Goal: Task Accomplishment & Management: Book appointment/travel/reservation

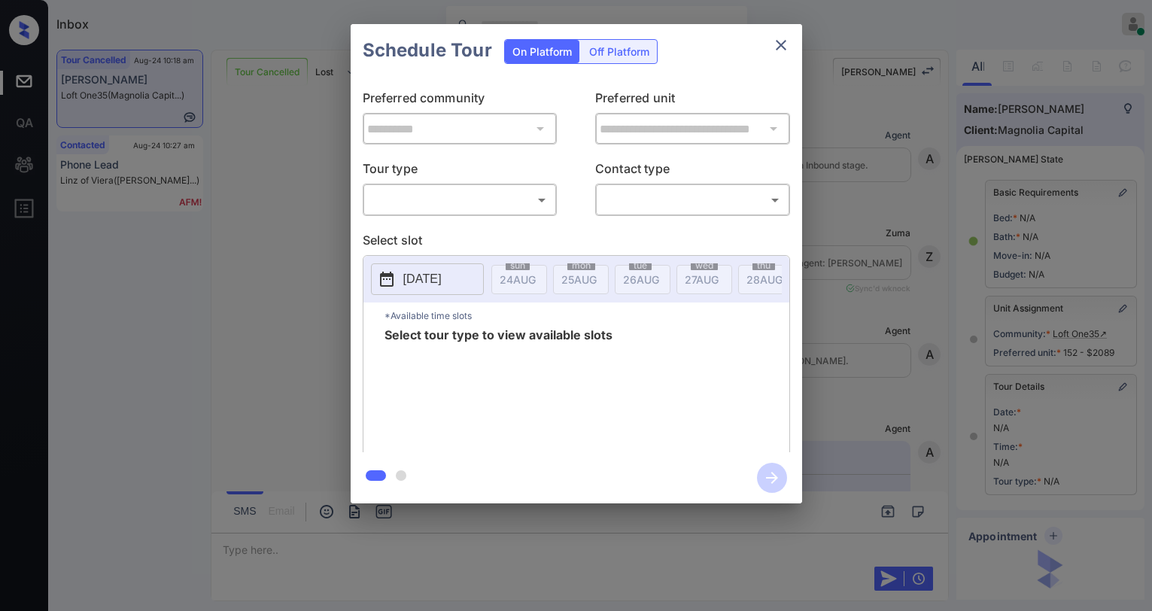
scroll to position [139, 0]
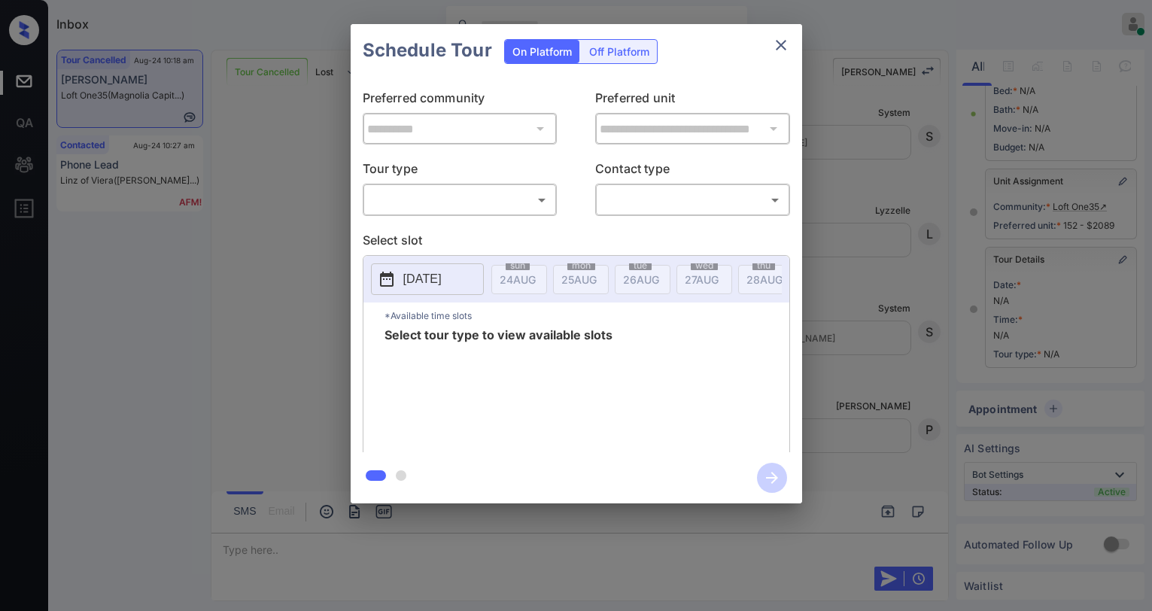
click at [499, 202] on body "Inbox Paolo Gabriel Online Set yourself offline Set yourself on break Profile S…" at bounding box center [576, 305] width 1152 height 611
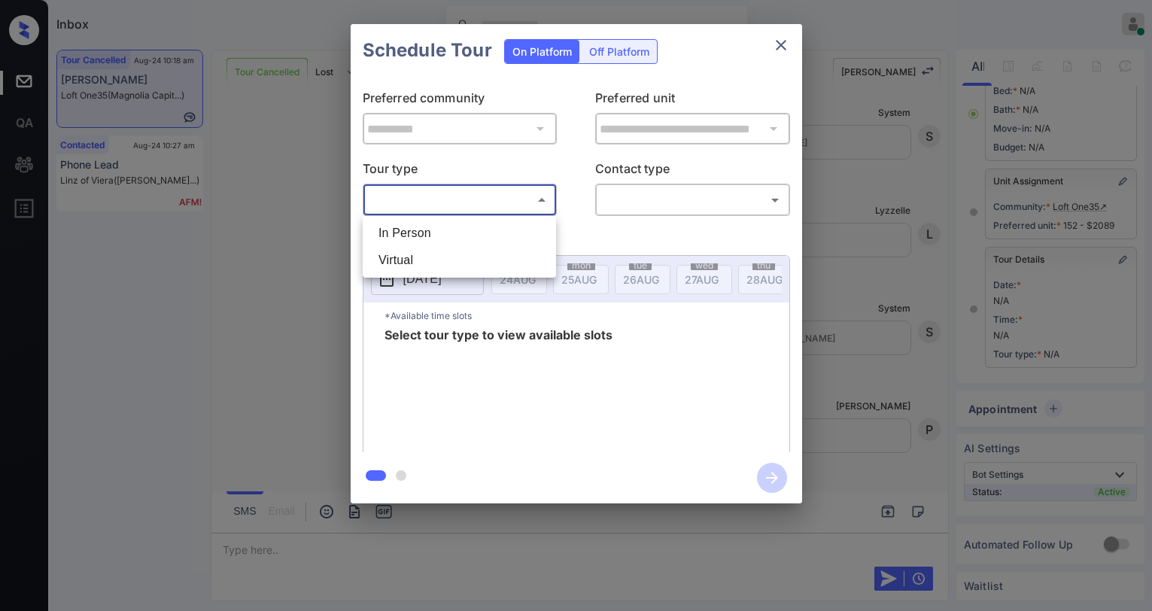
click at [474, 230] on li "In Person" at bounding box center [460, 233] width 186 height 27
type input "********"
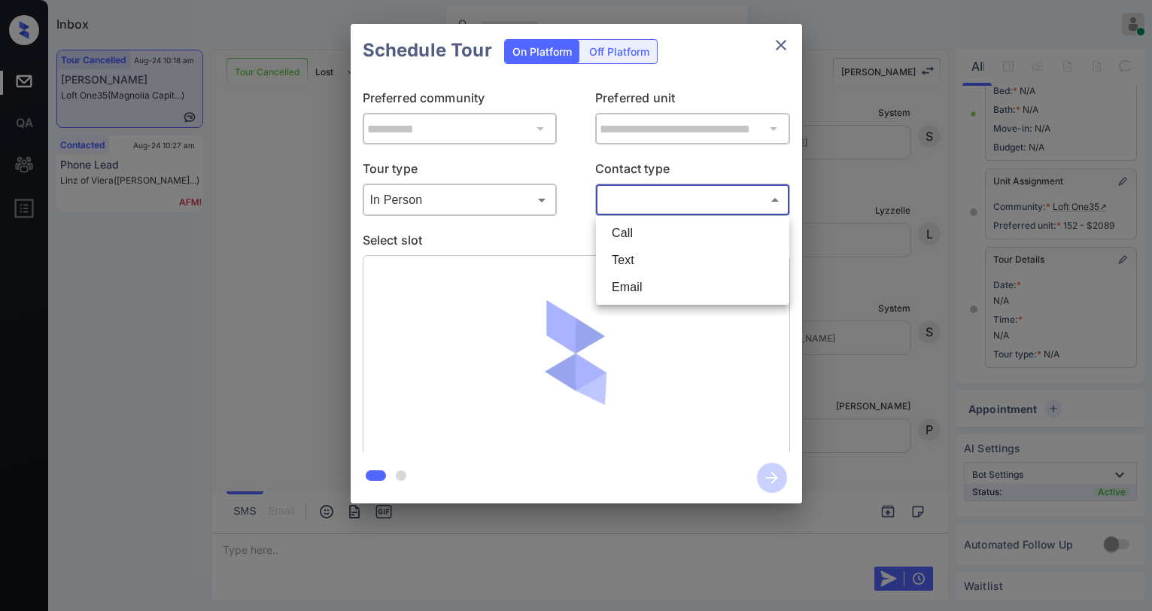
click at [643, 202] on body "Inbox Paolo Gabriel Online Set yourself offline Set yourself on break Profile S…" at bounding box center [576, 305] width 1152 height 611
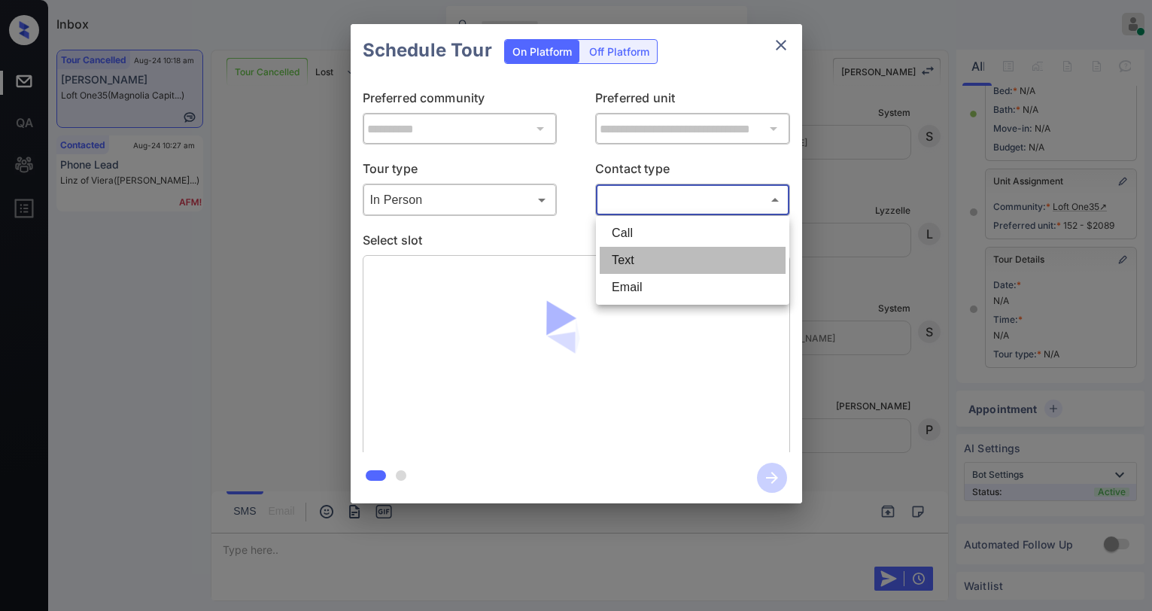
click at [638, 254] on li "Text" at bounding box center [693, 260] width 186 height 27
type input "****"
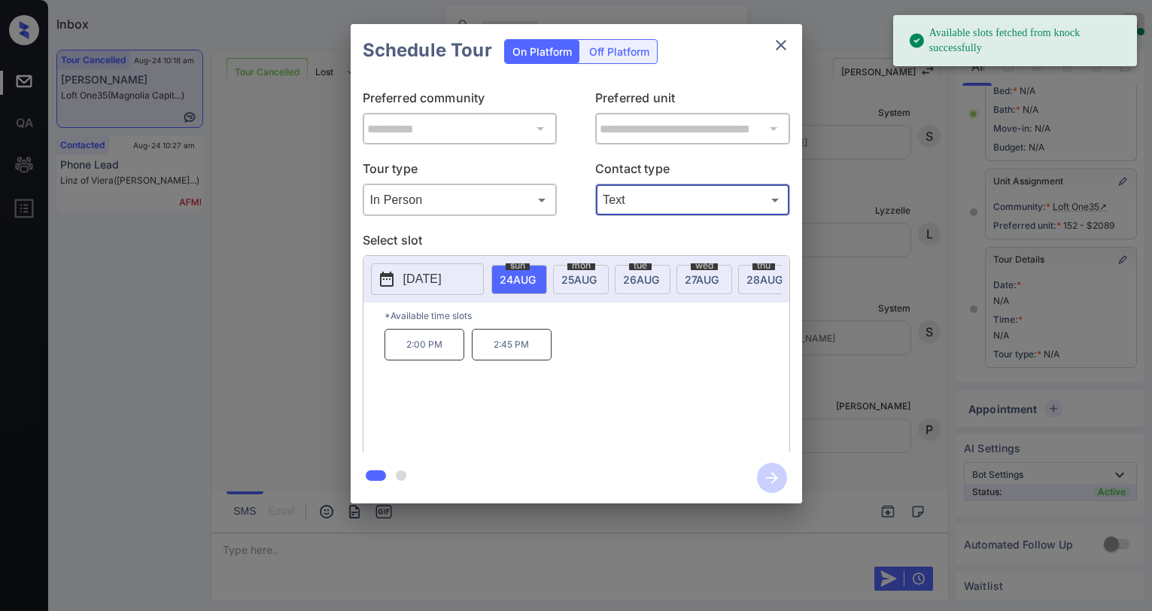
click at [790, 47] on icon "close" at bounding box center [781, 45] width 18 height 18
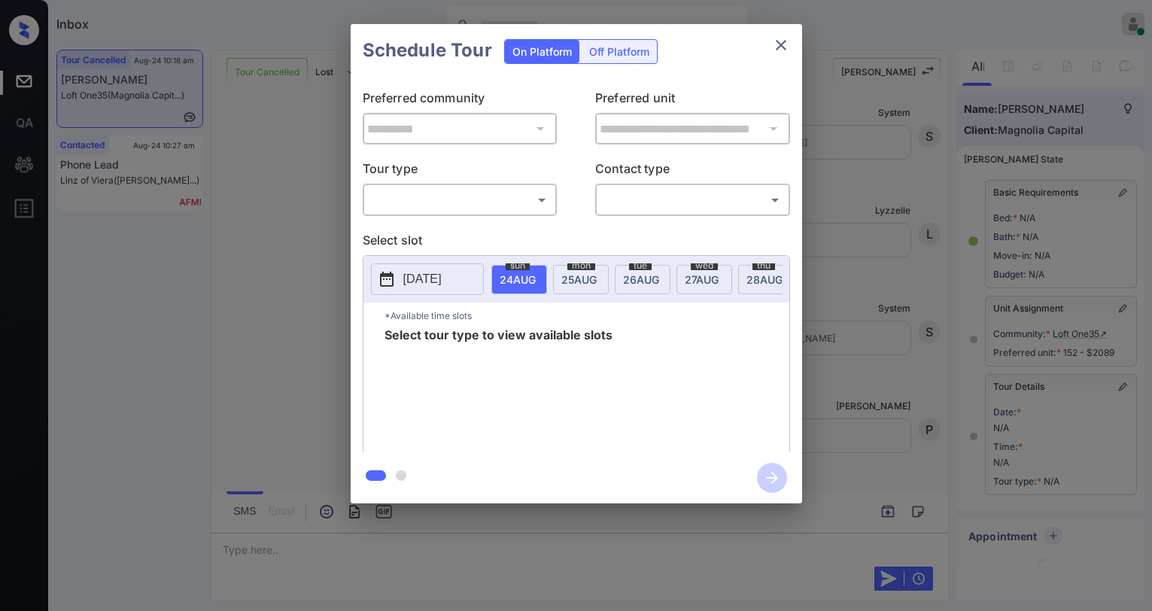
scroll to position [139, 0]
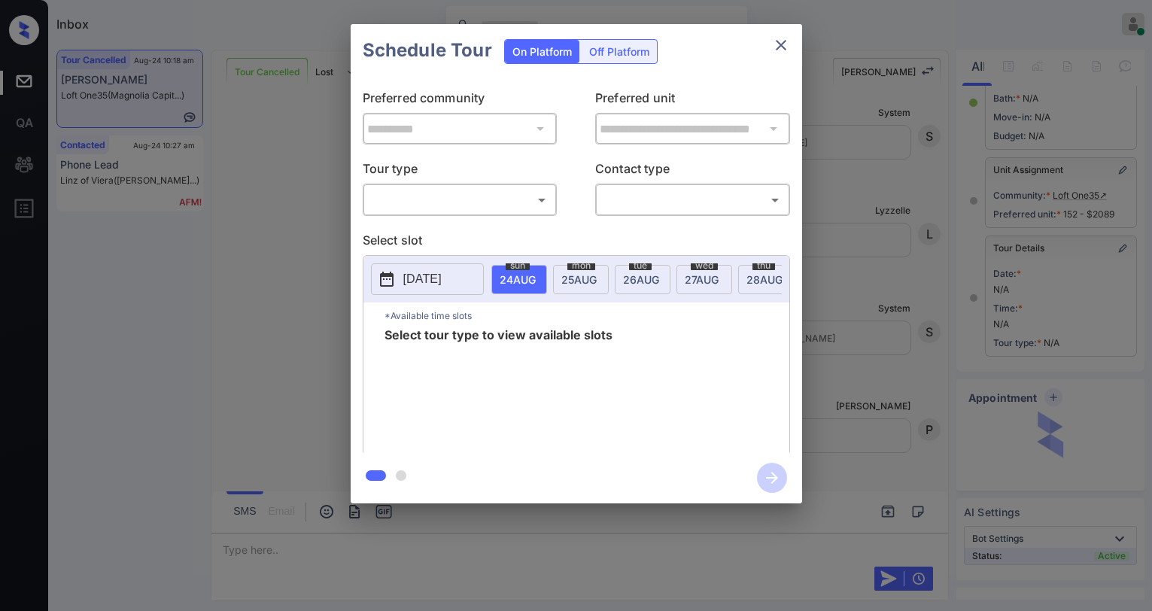
click at [500, 202] on body "Inbox [PERSON_NAME] Online Set yourself offline Set yourself on break Profile S…" at bounding box center [576, 305] width 1152 height 611
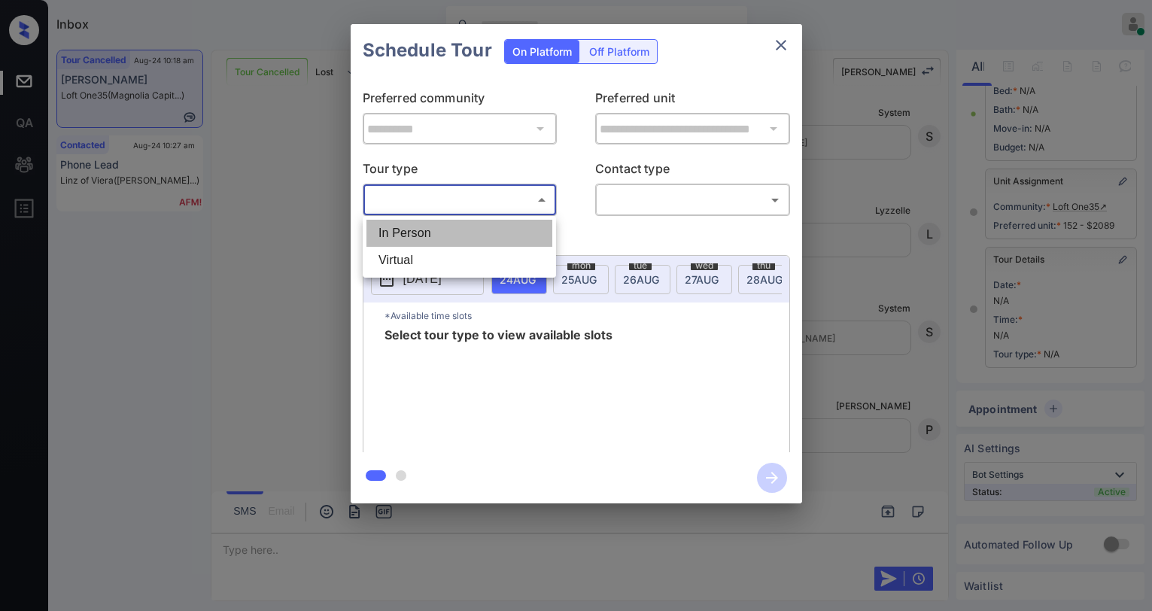
drag, startPoint x: 479, startPoint y: 230, endPoint x: 589, endPoint y: 224, distance: 110.1
click at [480, 230] on li "In Person" at bounding box center [460, 233] width 186 height 27
type input "********"
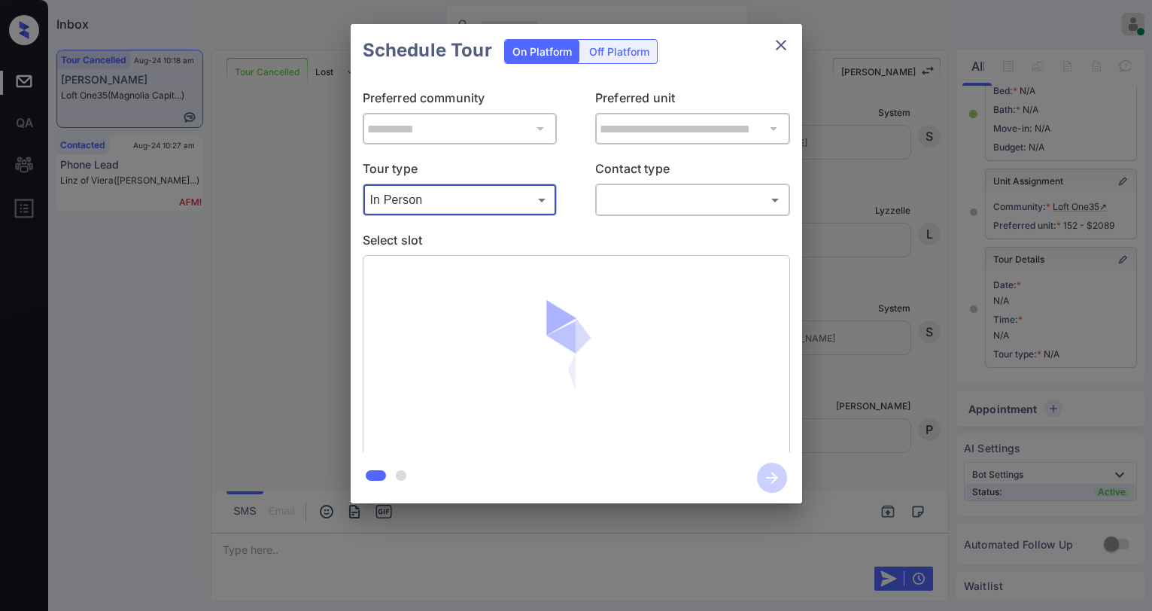
click at [635, 212] on body "Inbox Paolo Gabriel Online Set yourself offline Set yourself on break Profile S…" at bounding box center [576, 305] width 1152 height 611
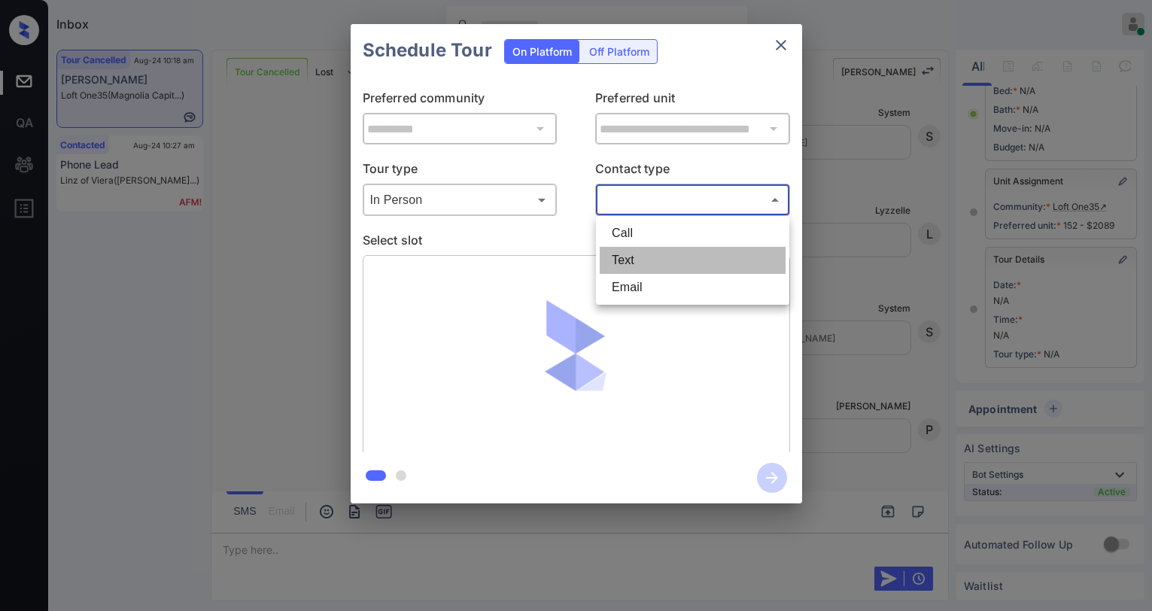
click at [627, 251] on li "Text" at bounding box center [693, 260] width 186 height 27
type input "****"
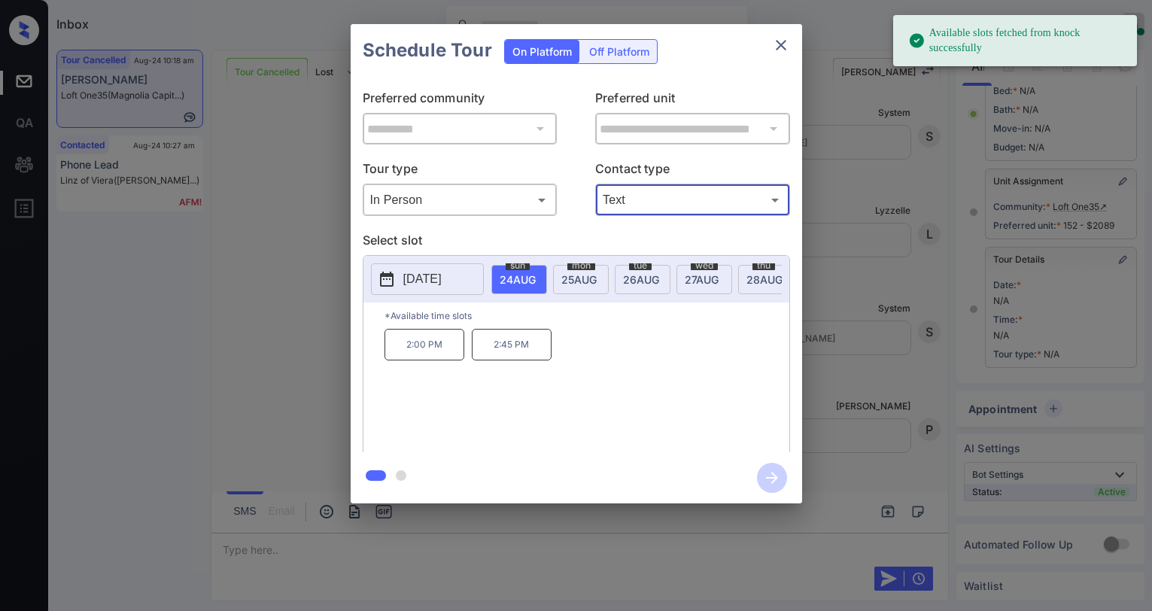
click at [595, 282] on span "25 AUG" at bounding box center [579, 279] width 35 height 13
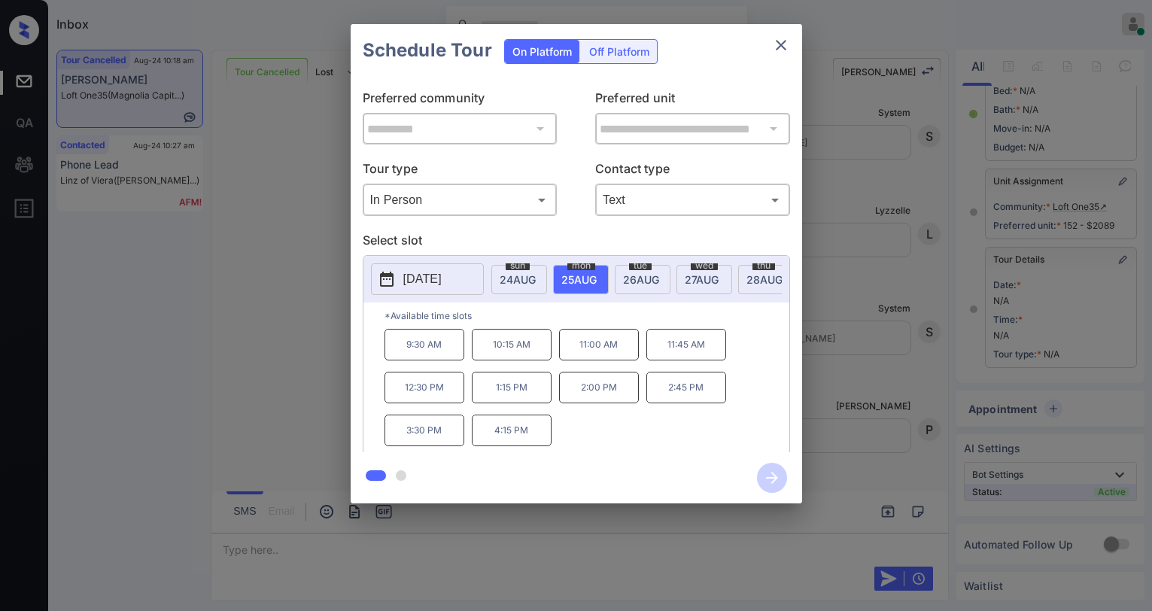
click at [776, 47] on icon "close" at bounding box center [781, 45] width 18 height 18
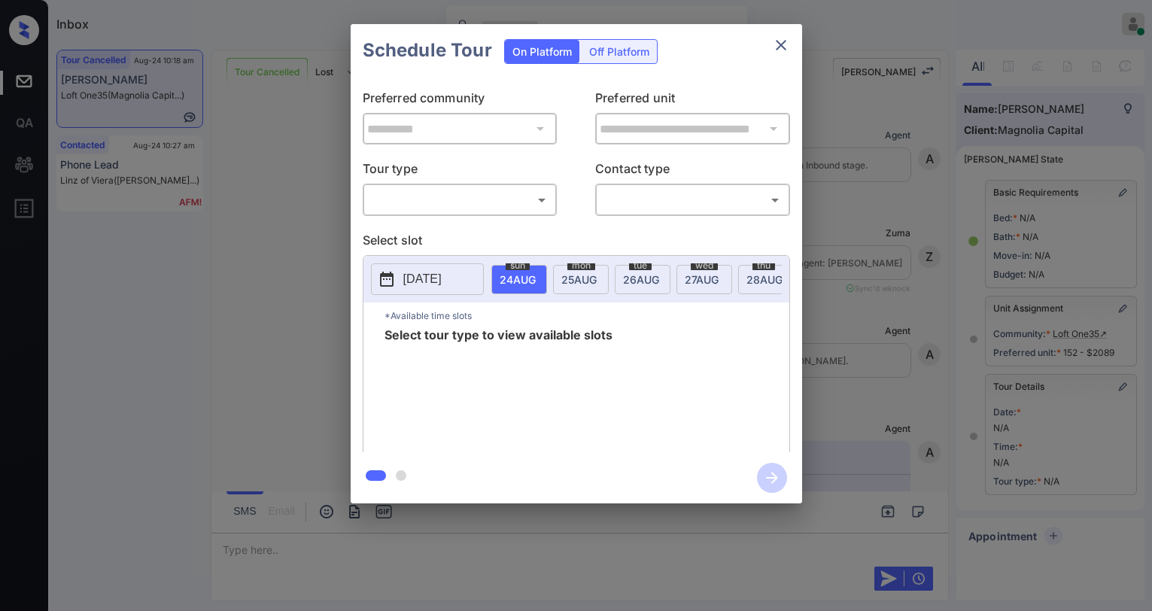
scroll to position [139, 0]
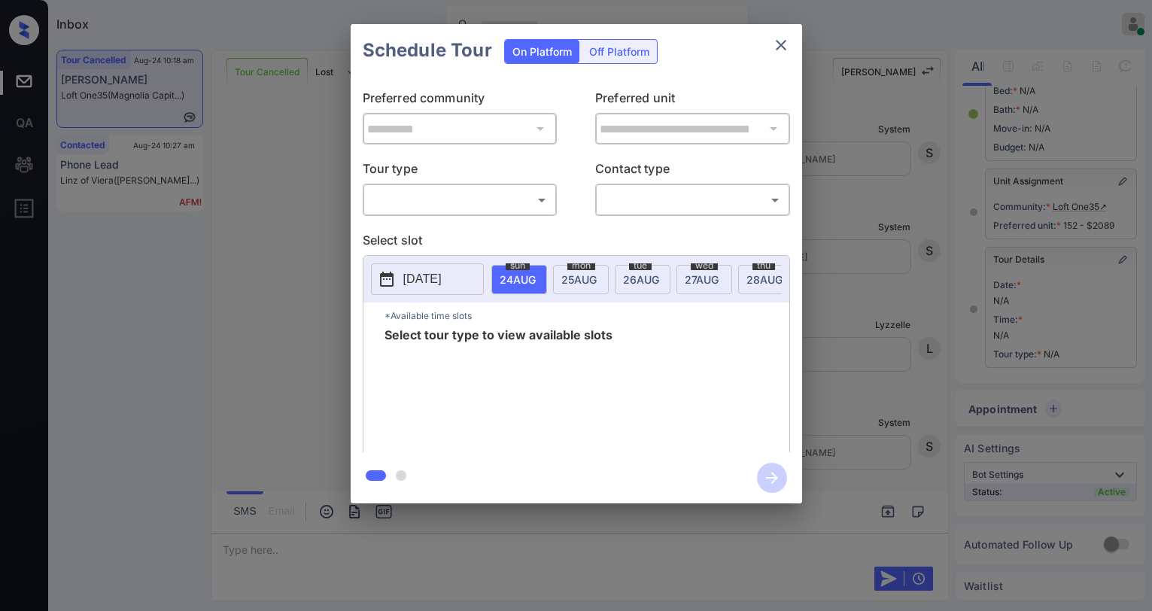
click at [498, 205] on body "Inbox [PERSON_NAME] Online Set yourself offline Set yourself on break Profile S…" at bounding box center [576, 305] width 1152 height 611
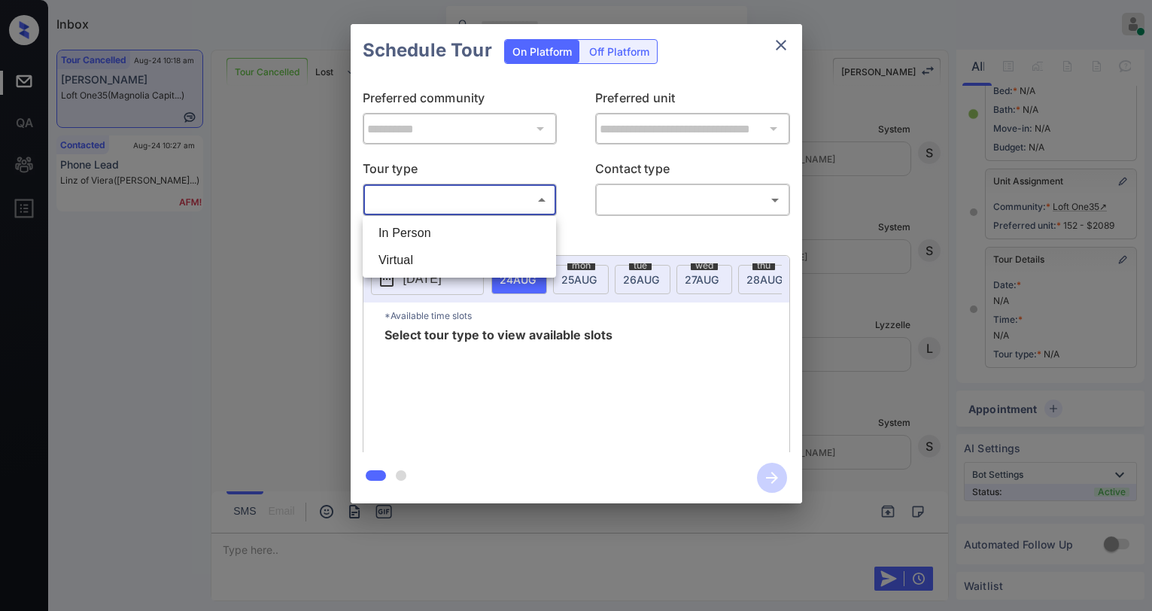
click at [476, 227] on li "In Person" at bounding box center [460, 233] width 186 height 27
type input "********"
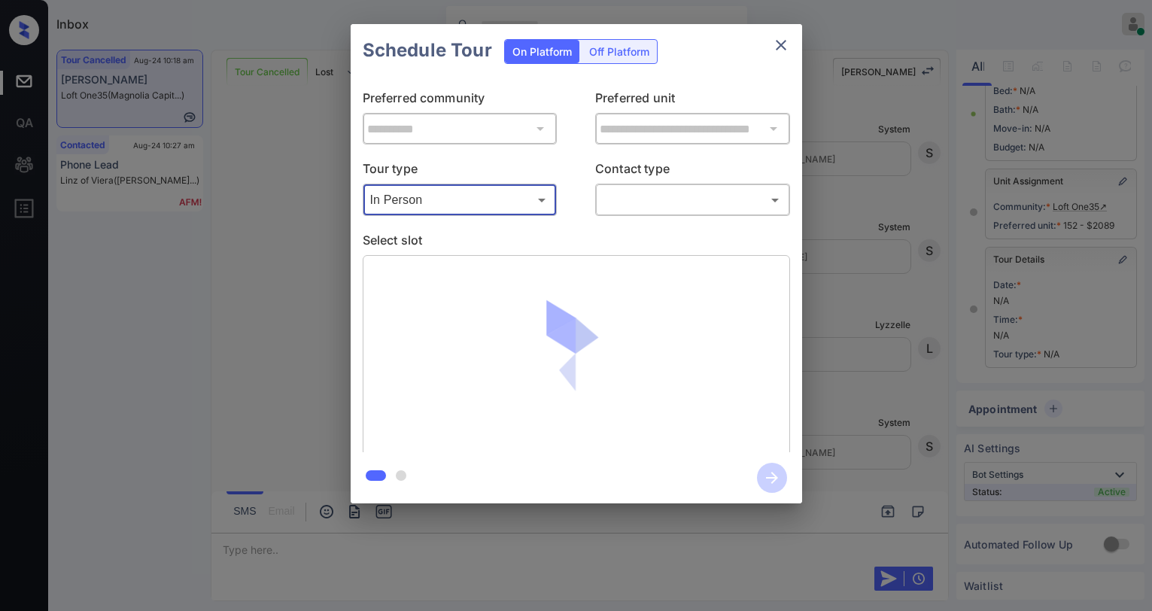
click at [626, 212] on body "Inbox [PERSON_NAME] Online Set yourself offline Set yourself on break Profile S…" at bounding box center [576, 305] width 1152 height 611
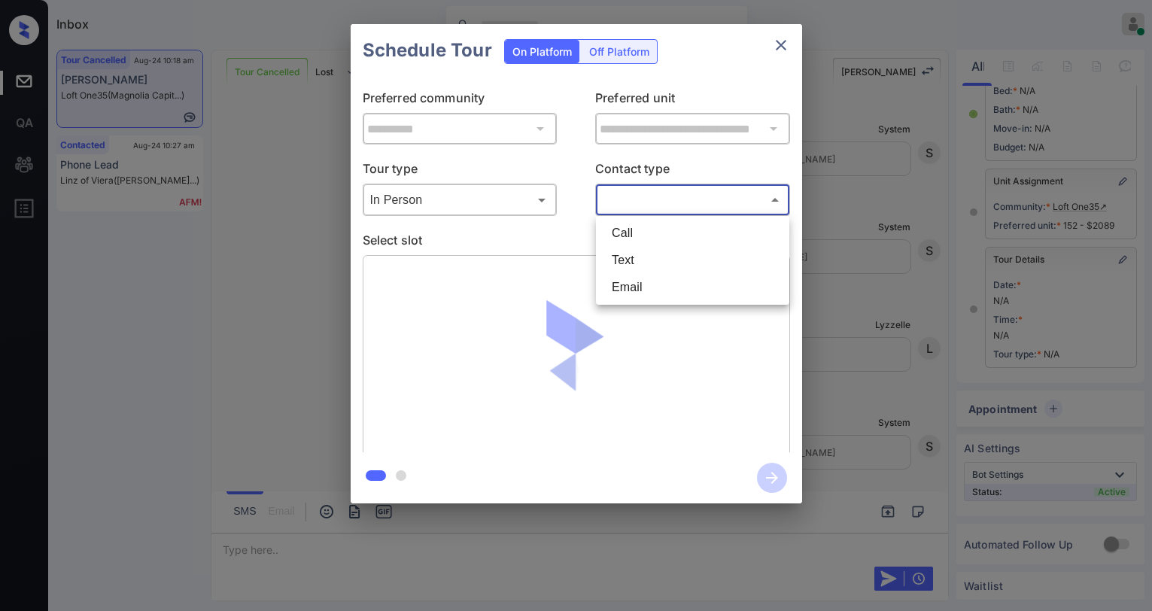
click at [621, 263] on li "Text" at bounding box center [693, 260] width 186 height 27
type input "****"
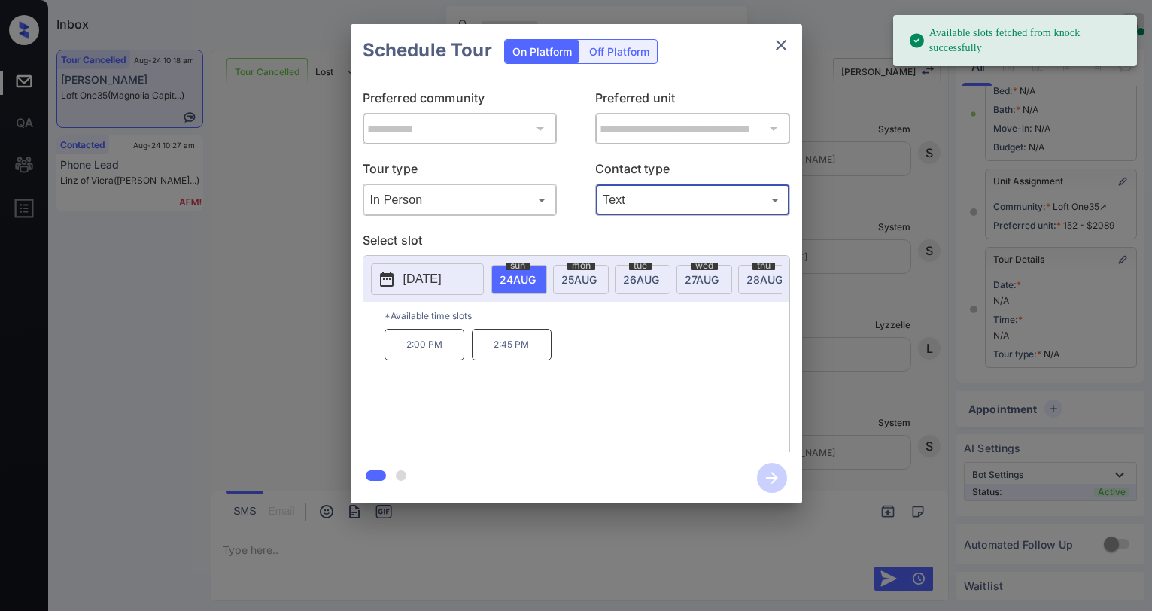
click at [575, 280] on span "25 AUG" at bounding box center [579, 279] width 35 height 13
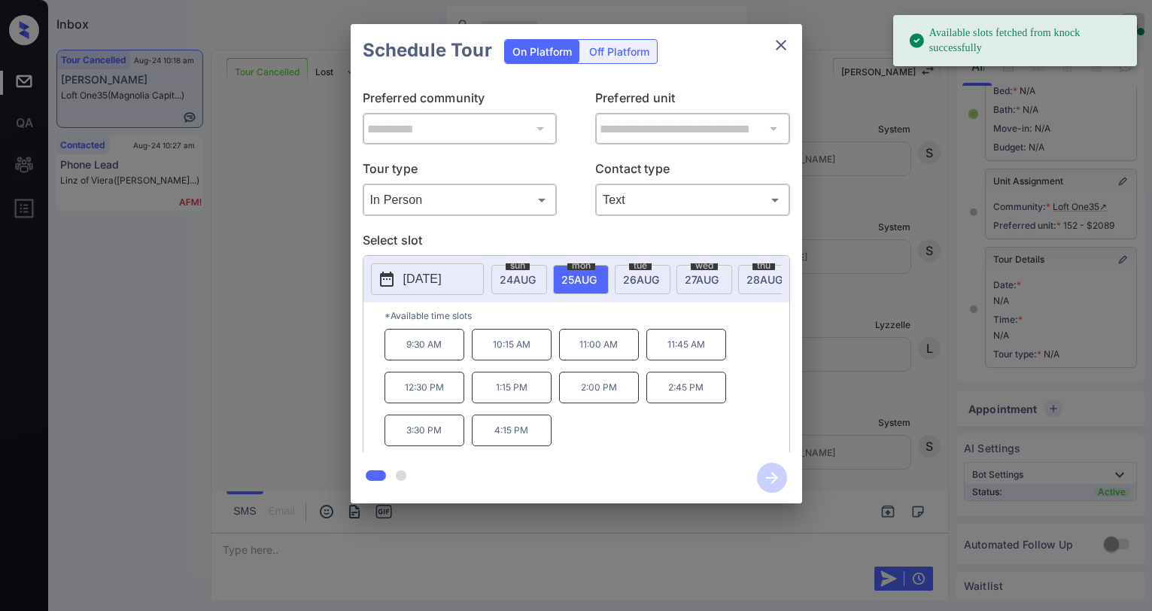
click at [595, 403] on p "2:00 PM" at bounding box center [599, 388] width 80 height 32
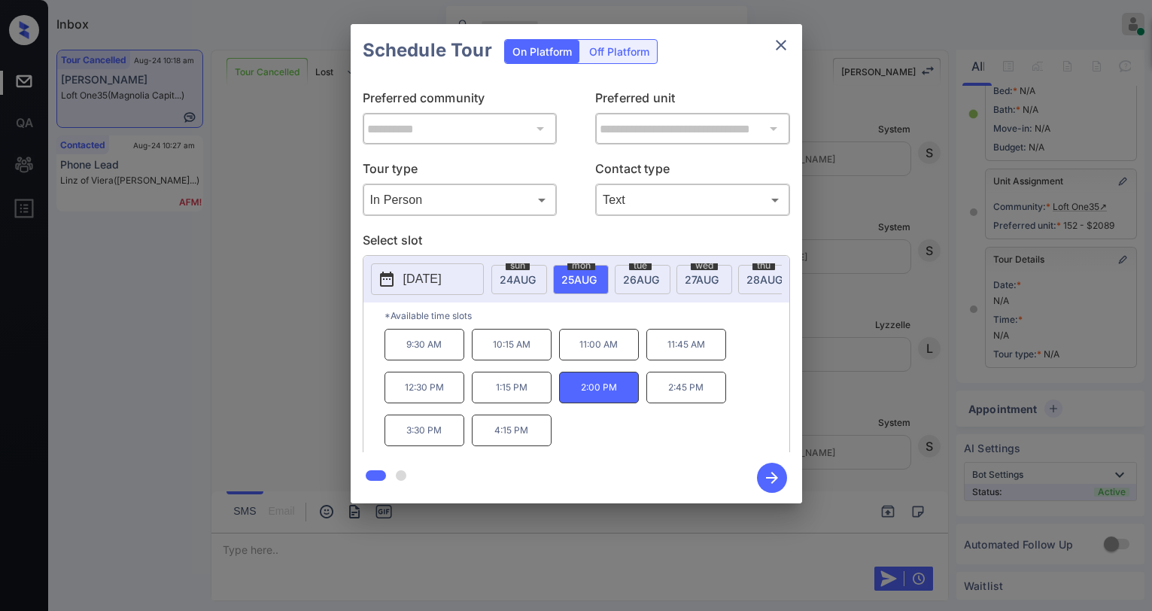
click at [774, 473] on icon "button" at bounding box center [772, 478] width 30 height 30
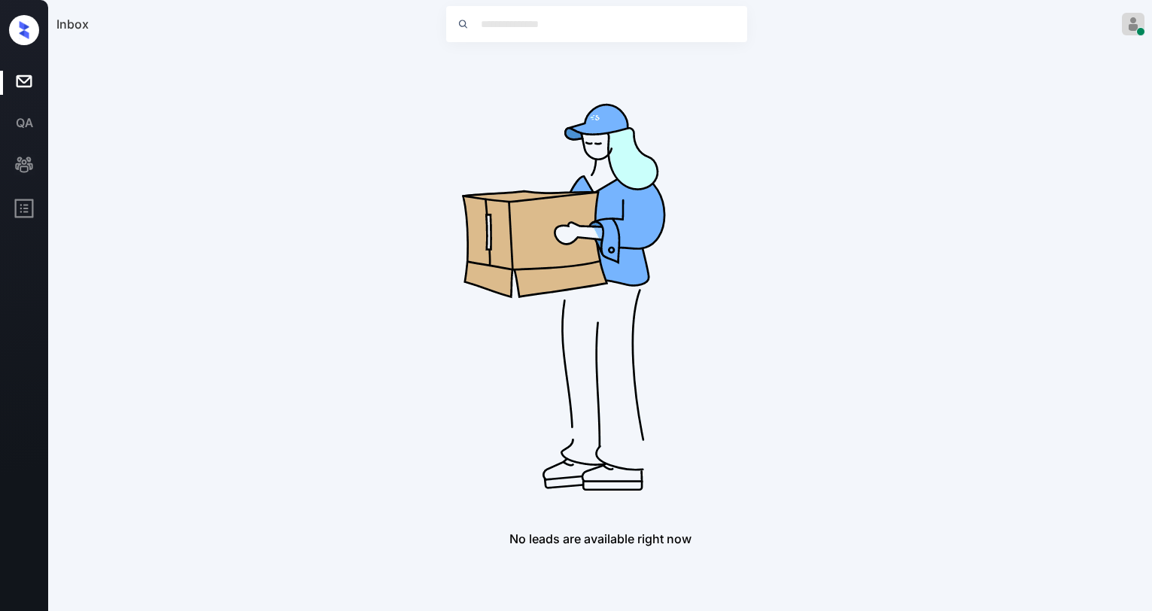
drag, startPoint x: 346, startPoint y: 94, endPoint x: 243, endPoint y: 2, distance: 137.5
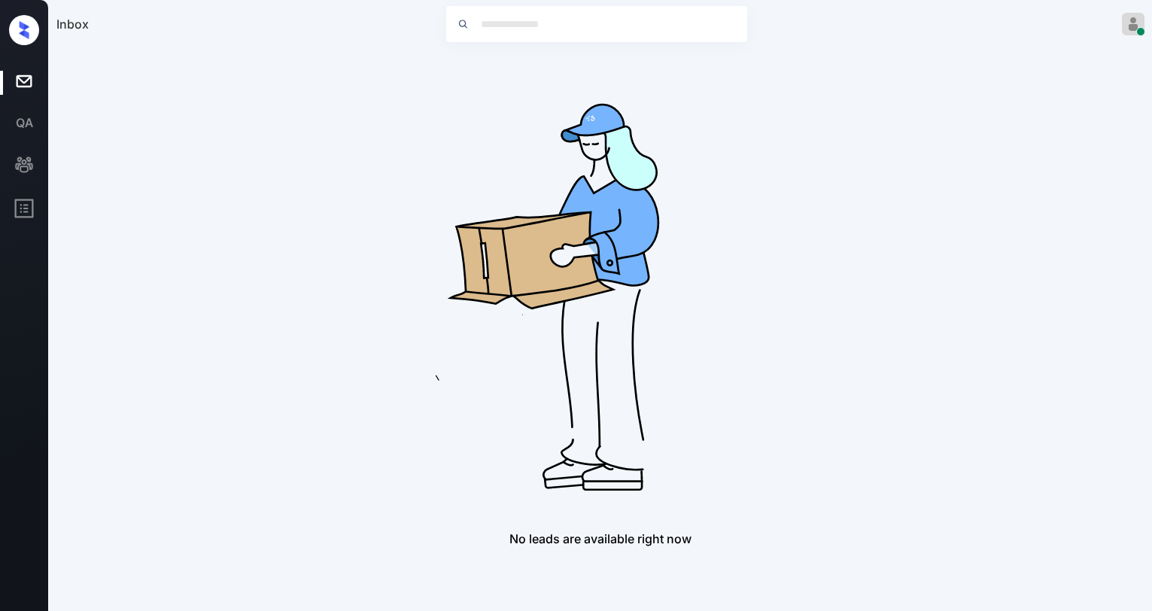
click at [294, 62] on div "No leads are available right now" at bounding box center [600, 298] width 1088 height 497
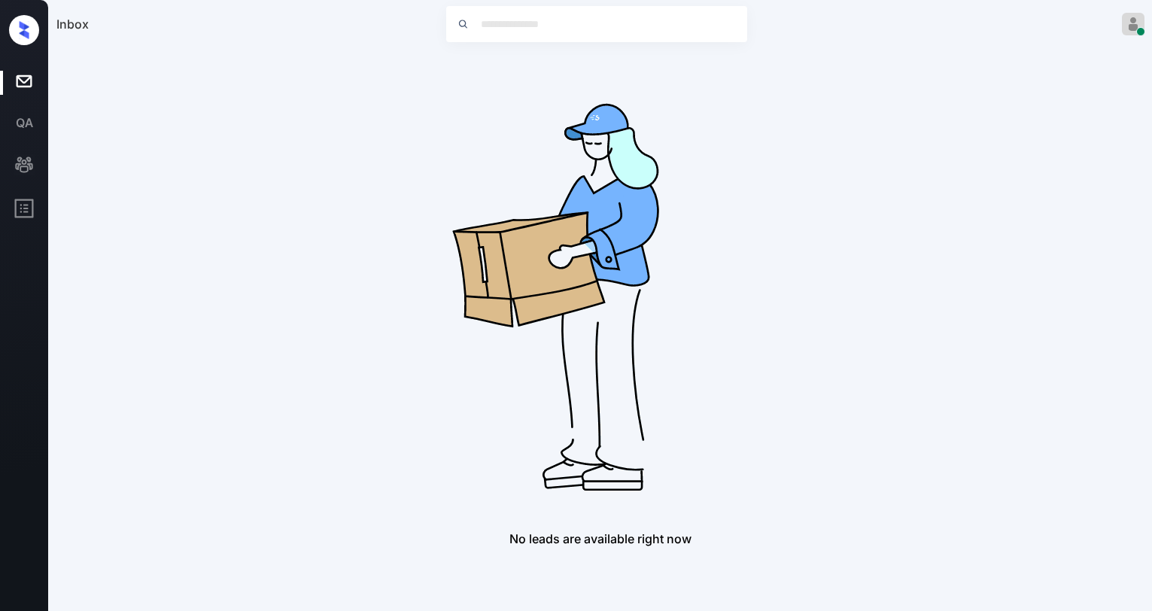
click at [245, 63] on div "No leads are available right now" at bounding box center [600, 298] width 1088 height 497
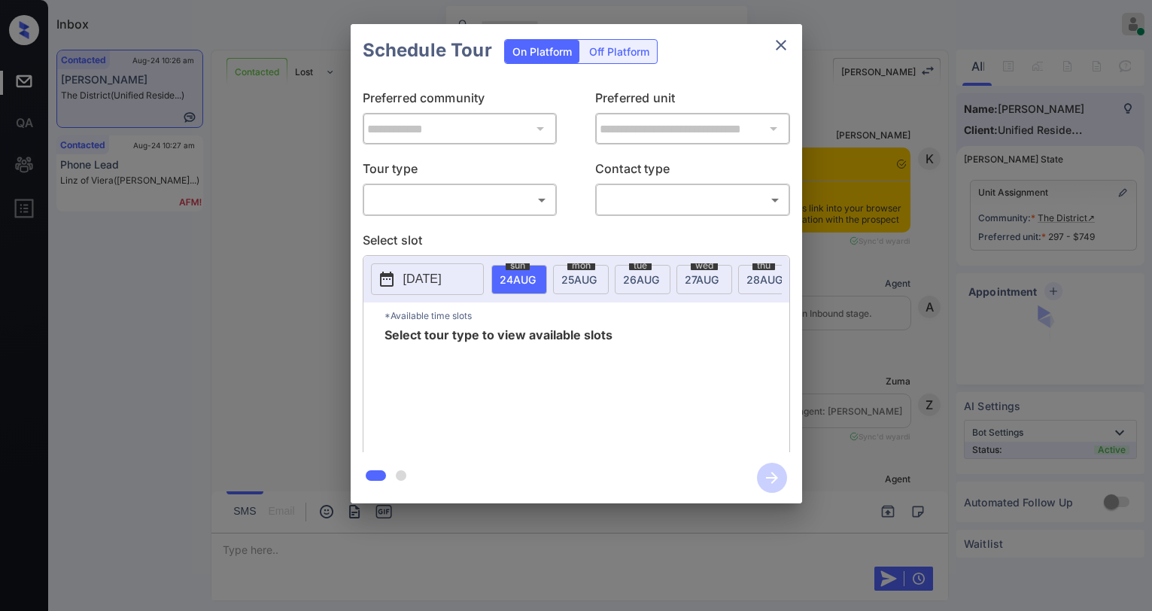
scroll to position [3164, 0]
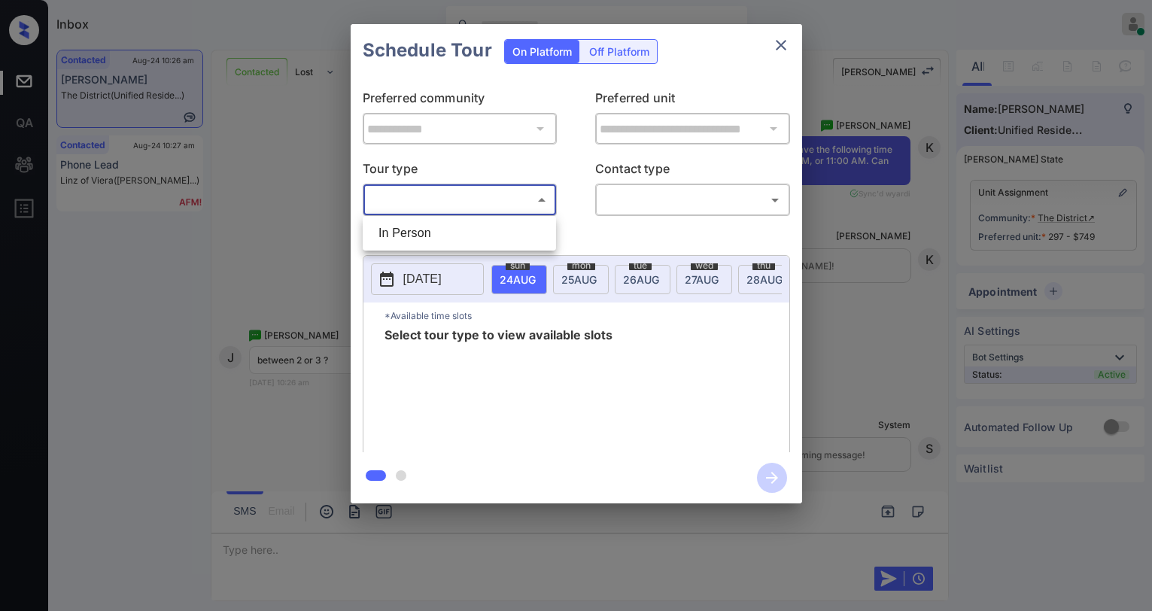
click at [490, 205] on body "Inbox Paolo Gabriel Online Set yourself offline Set yourself on break Profile S…" at bounding box center [576, 305] width 1152 height 611
drag, startPoint x: 452, startPoint y: 232, endPoint x: 604, endPoint y: 229, distance: 152.1
click at [453, 232] on li "In Person" at bounding box center [460, 233] width 186 height 27
type input "********"
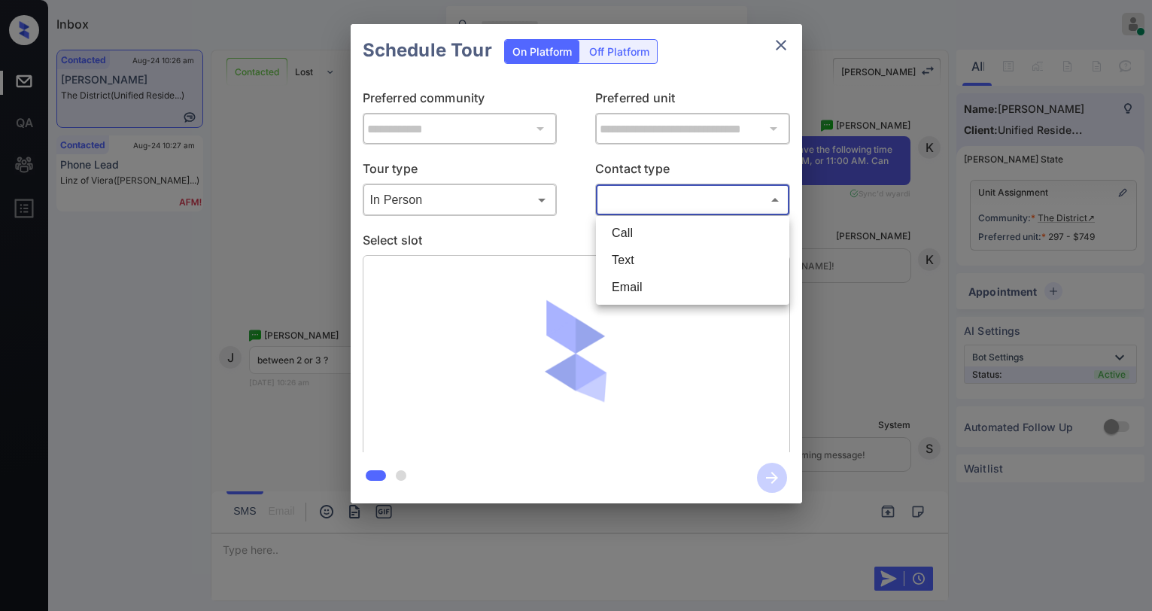
click at [661, 200] on body "Inbox Paolo Gabriel Online Set yourself offline Set yourself on break Profile S…" at bounding box center [576, 305] width 1152 height 611
click at [651, 253] on li "Text" at bounding box center [693, 260] width 186 height 27
type input "****"
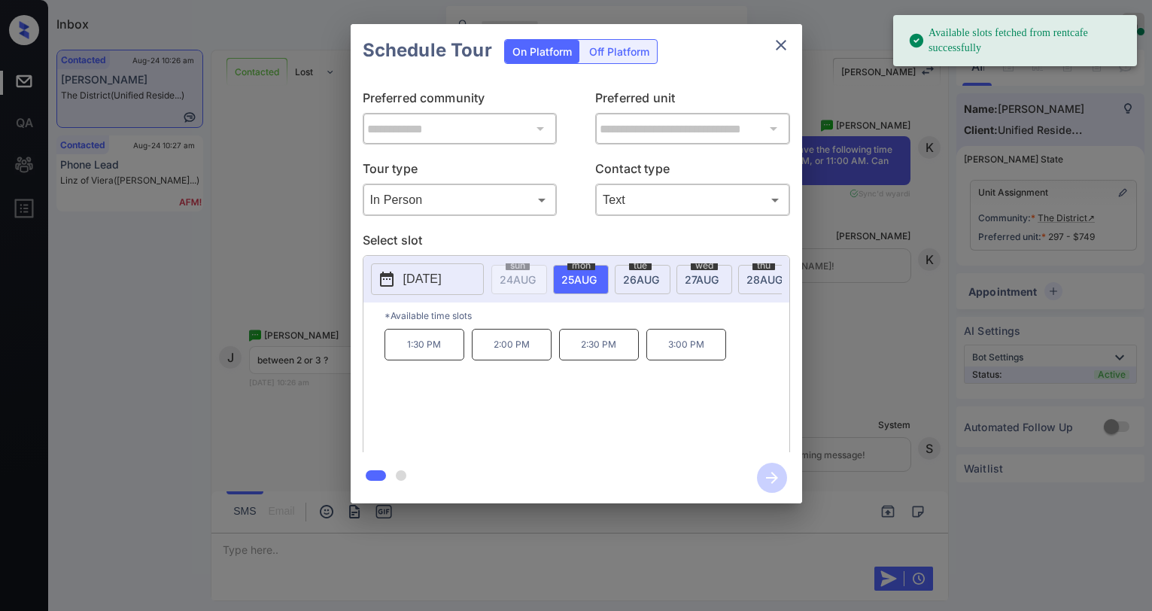
click at [699, 273] on span "27 AUG" at bounding box center [702, 279] width 34 height 13
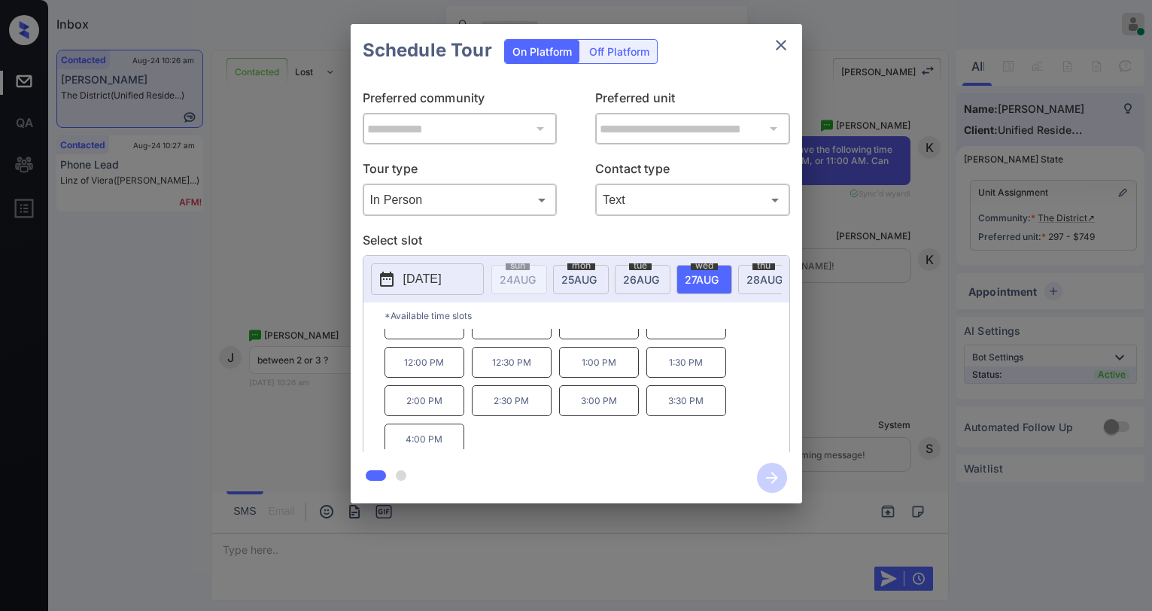
scroll to position [26, 0]
drag, startPoint x: 492, startPoint y: 404, endPoint x: 559, endPoint y: 407, distance: 67.1
click at [559, 407] on div "10:00 AM 10:30 AM 11:00 AM 11:30 AM 12:00 PM 12:30 PM 1:00 PM 1:30 PM 2:00 PM 2…" at bounding box center [587, 389] width 405 height 120
copy p "2:30 PM"
click at [778, 41] on icon "close" at bounding box center [781, 45] width 11 height 11
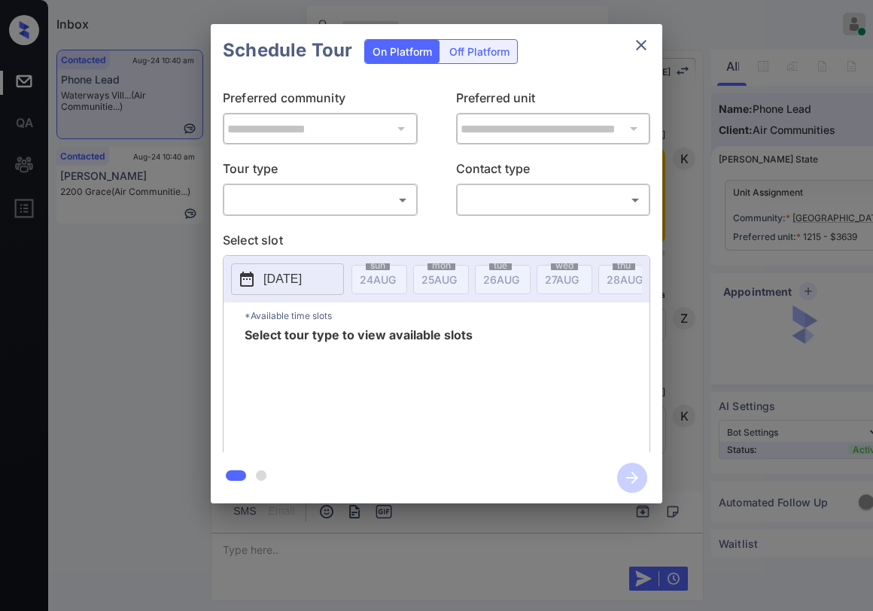
scroll to position [7255, 0]
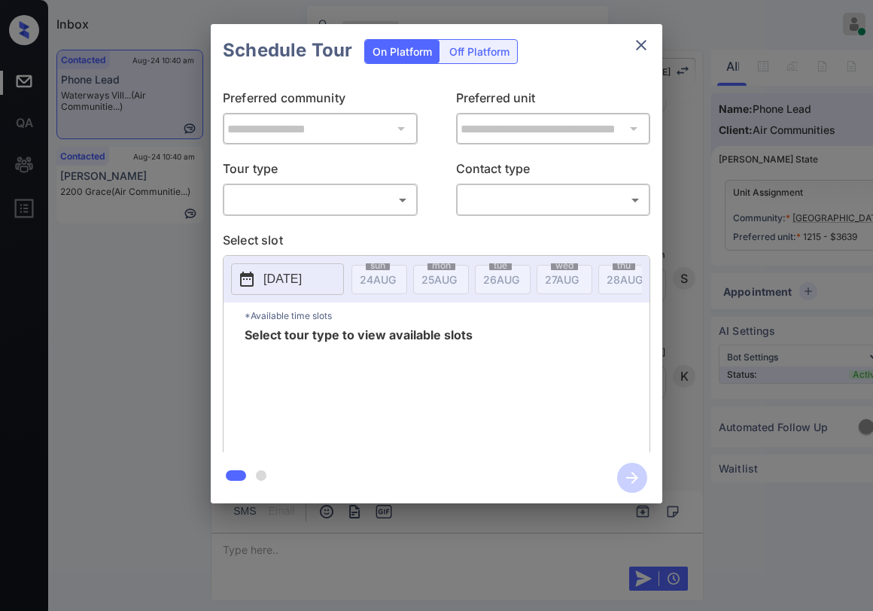
click at [341, 202] on body "Inbox [PERSON_NAME] Online Set yourself offline Set yourself on break Profile S…" at bounding box center [436, 305] width 873 height 611
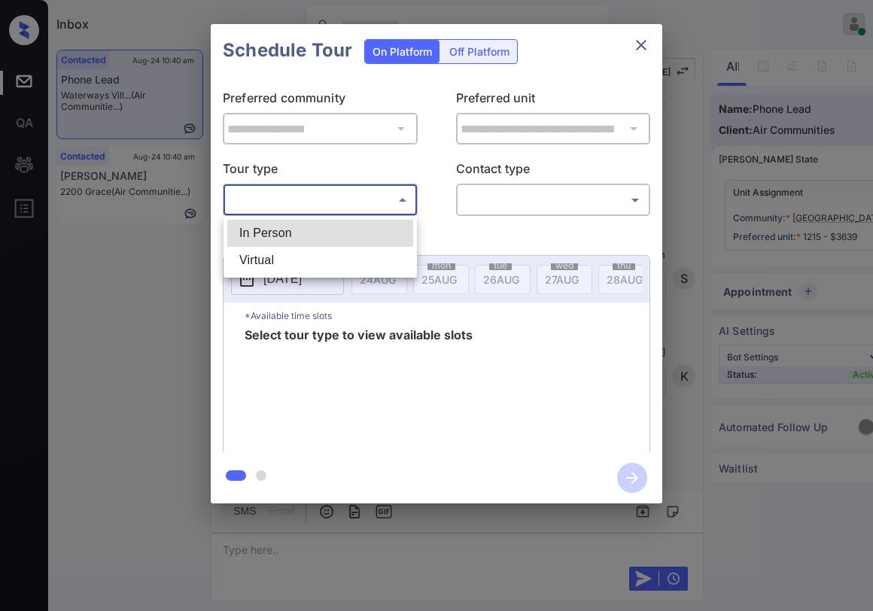
click at [638, 52] on div at bounding box center [436, 305] width 873 height 611
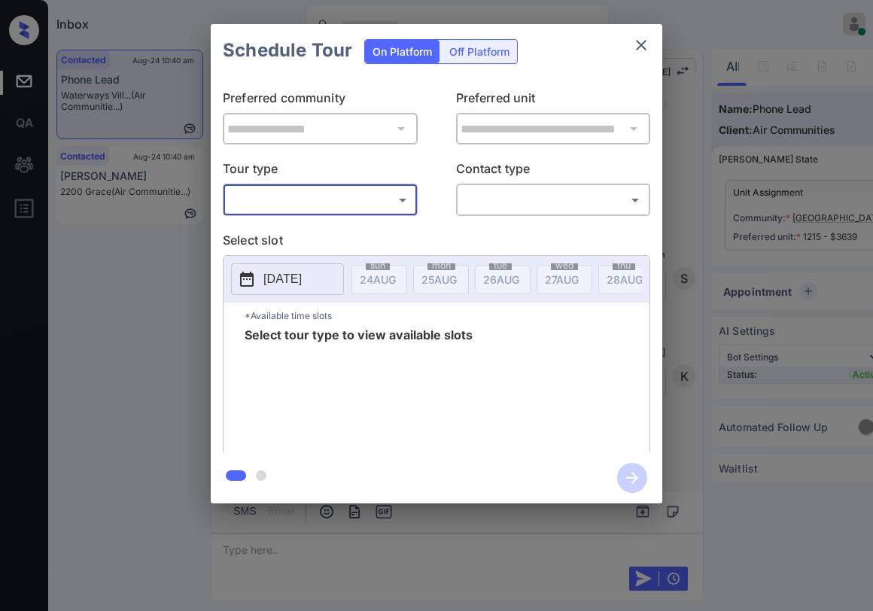
click at [641, 48] on icon "close" at bounding box center [641, 45] width 18 height 18
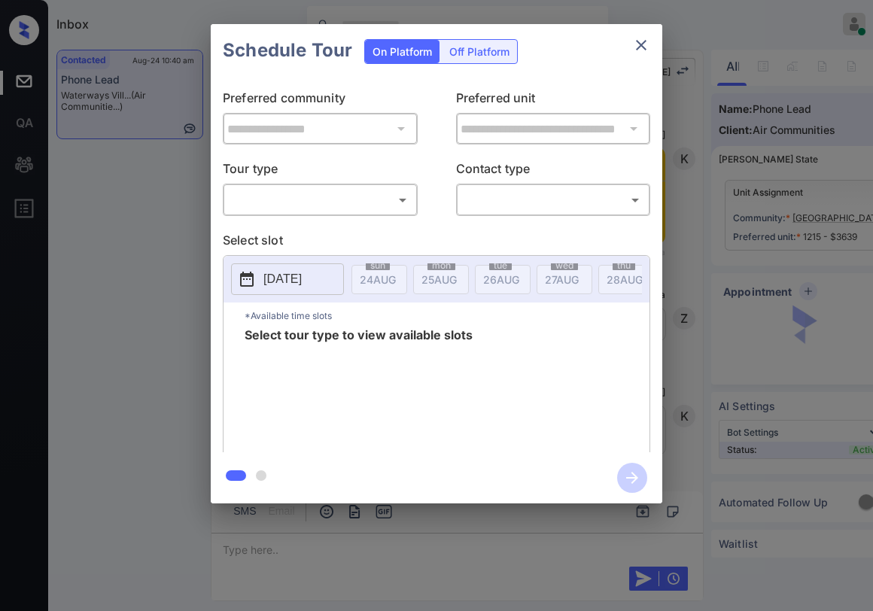
scroll to position [7255, 0]
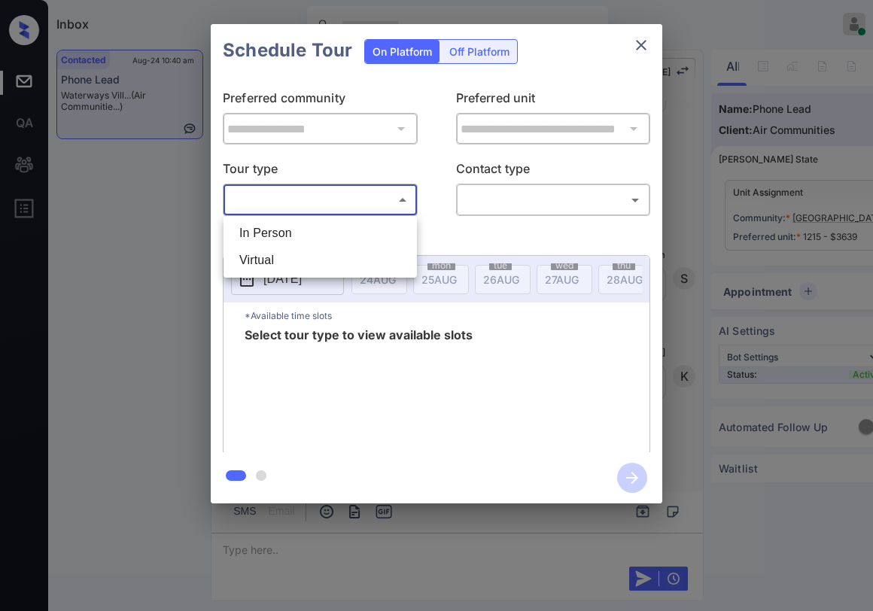
click at [310, 209] on body "Inbox [PERSON_NAME] Online Set yourself offline Set yourself on break Profile S…" at bounding box center [436, 305] width 873 height 611
click at [307, 236] on li "In Person" at bounding box center [320, 233] width 186 height 27
type input "********"
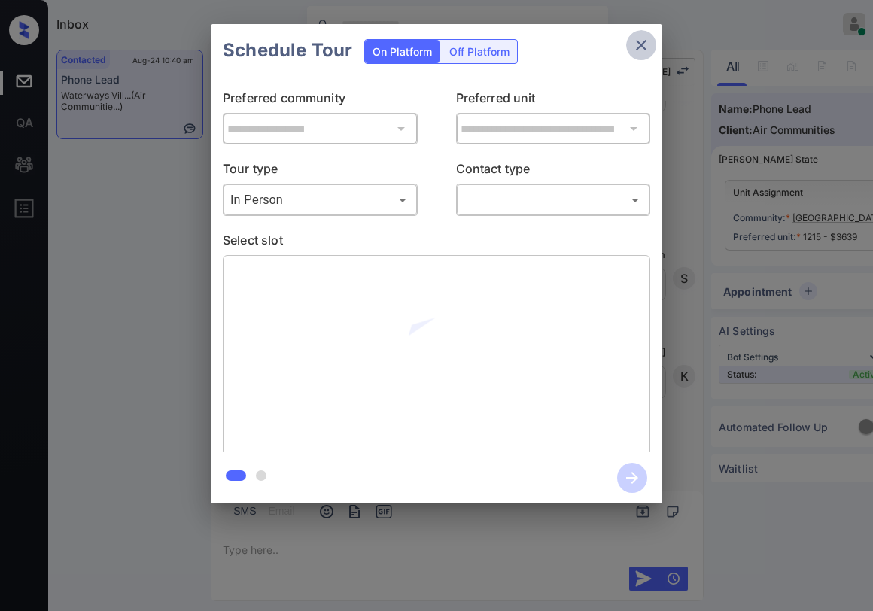
click at [639, 51] on icon "close" at bounding box center [641, 45] width 18 height 18
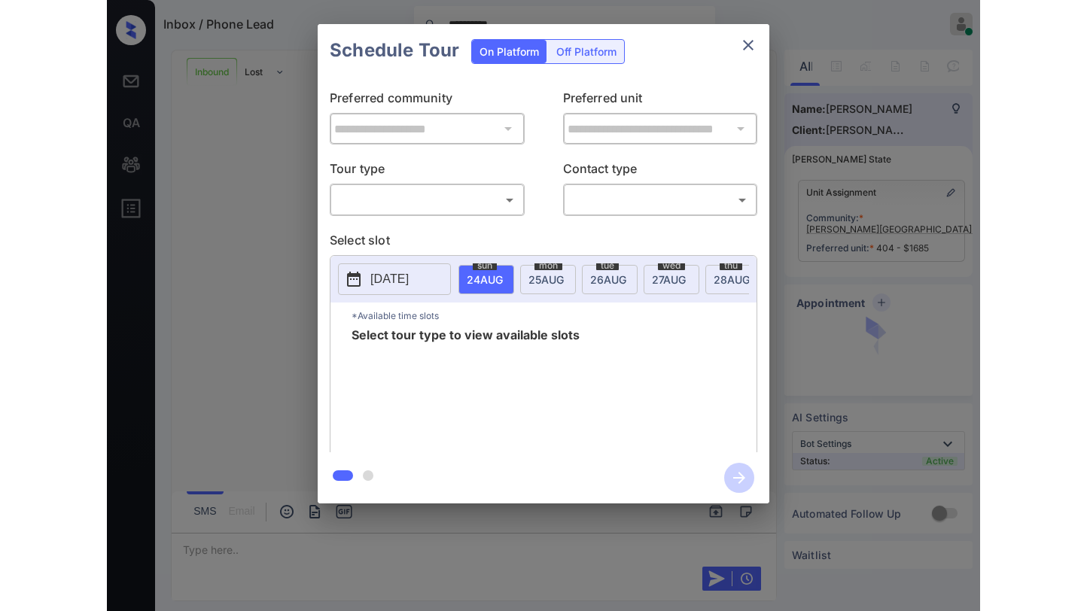
scroll to position [1382, 0]
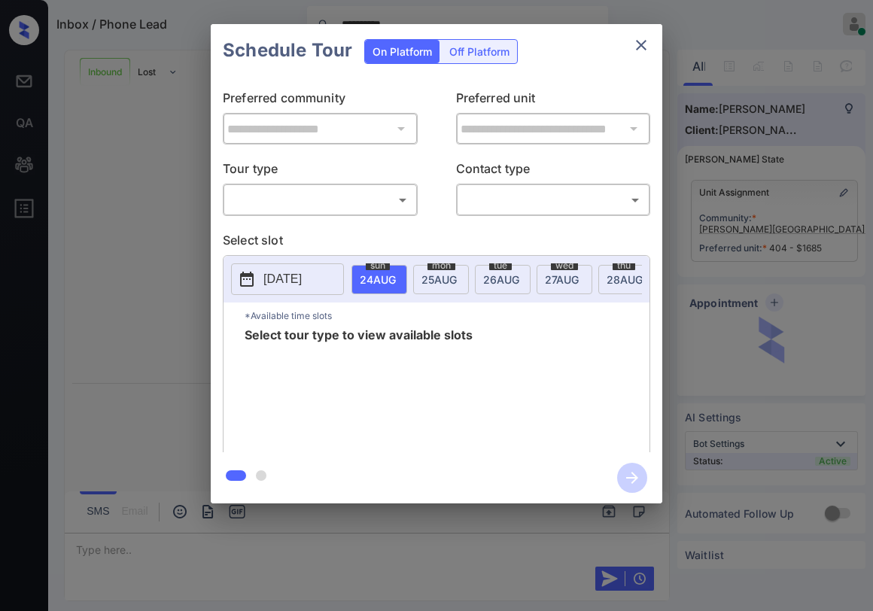
click at [299, 199] on body "**********" at bounding box center [436, 305] width 873 height 611
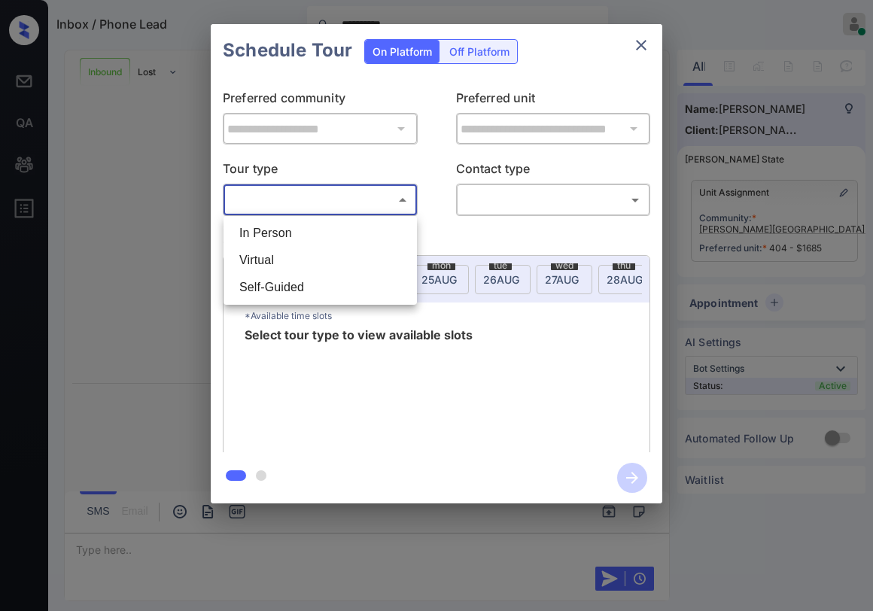
click at [290, 256] on li "Virtual" at bounding box center [320, 260] width 186 height 27
type input "*******"
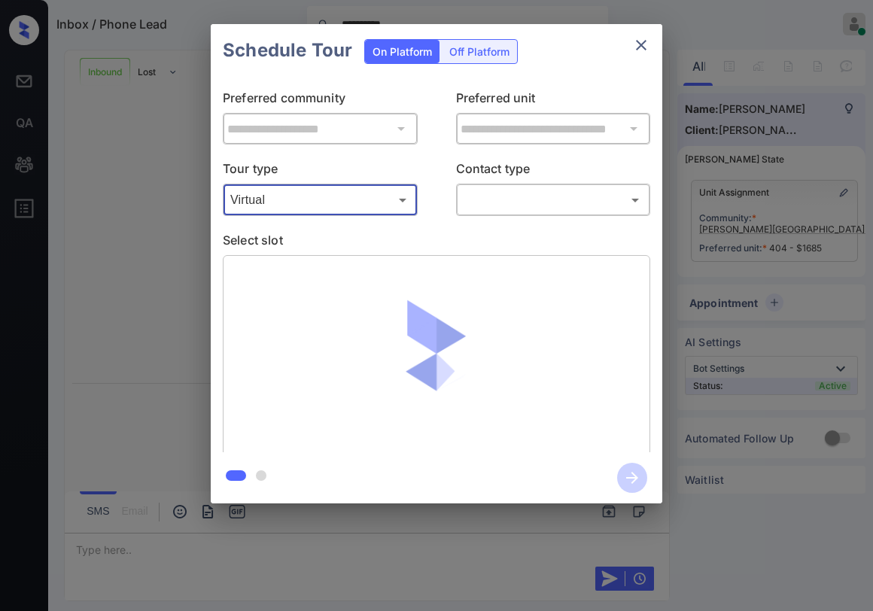
click at [524, 205] on body "**********" at bounding box center [436, 305] width 873 height 611
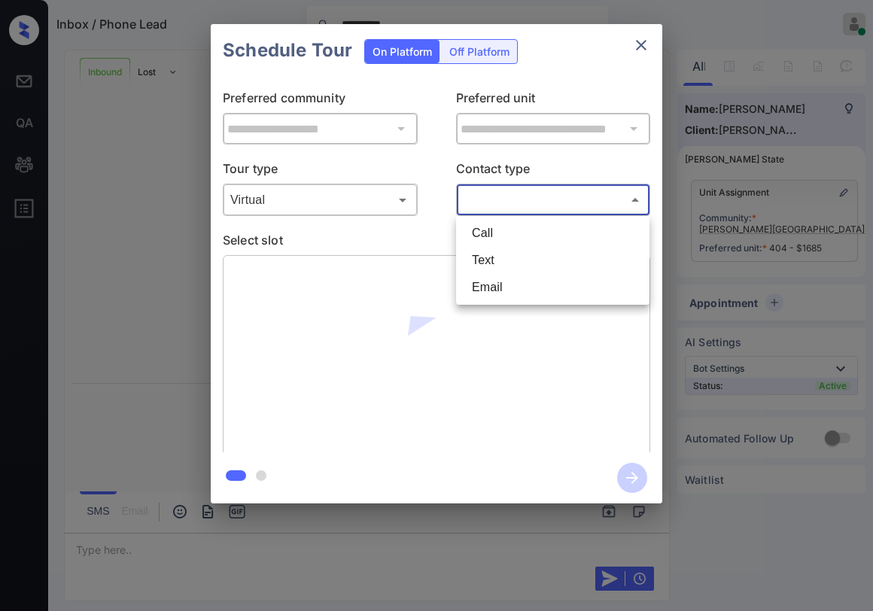
click at [495, 262] on li "Text" at bounding box center [553, 260] width 186 height 27
type input "****"
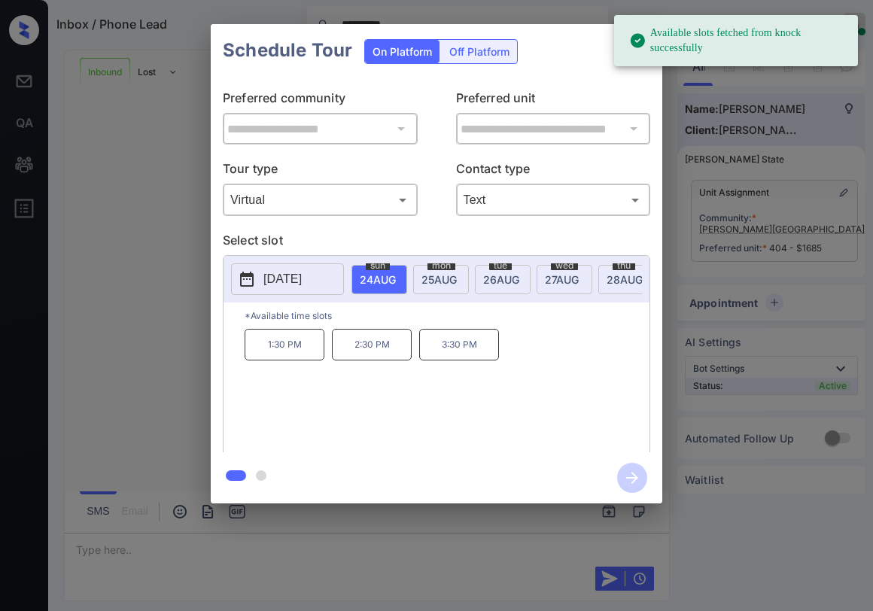
click at [436, 277] on span "25 AUG" at bounding box center [439, 279] width 35 height 13
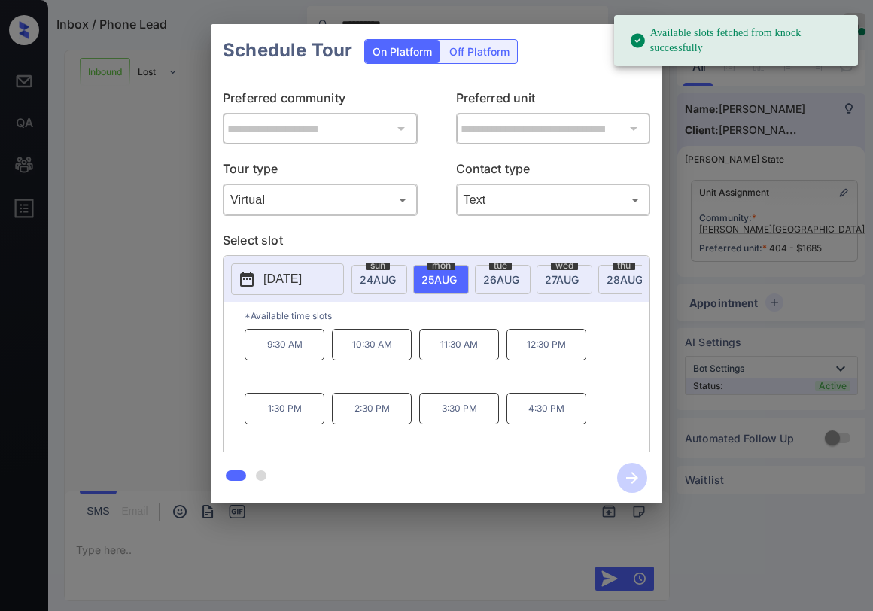
click at [491, 279] on span "26 AUG" at bounding box center [501, 279] width 36 height 13
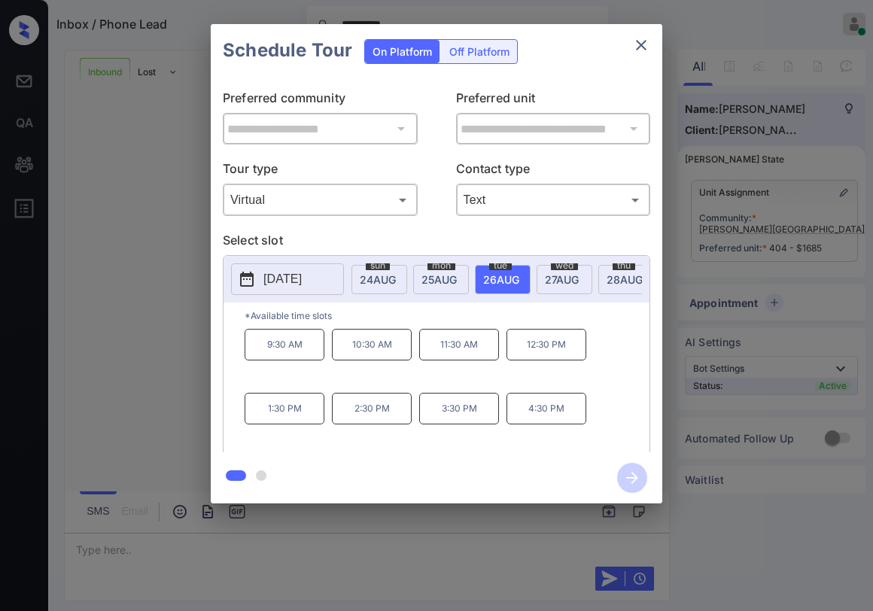
drag, startPoint x: 290, startPoint y: 417, endPoint x: 415, endPoint y: 395, distance: 126.8
click at [290, 418] on p "1:30 PM" at bounding box center [285, 409] width 80 height 32
click at [632, 480] on icon "button" at bounding box center [632, 478] width 30 height 30
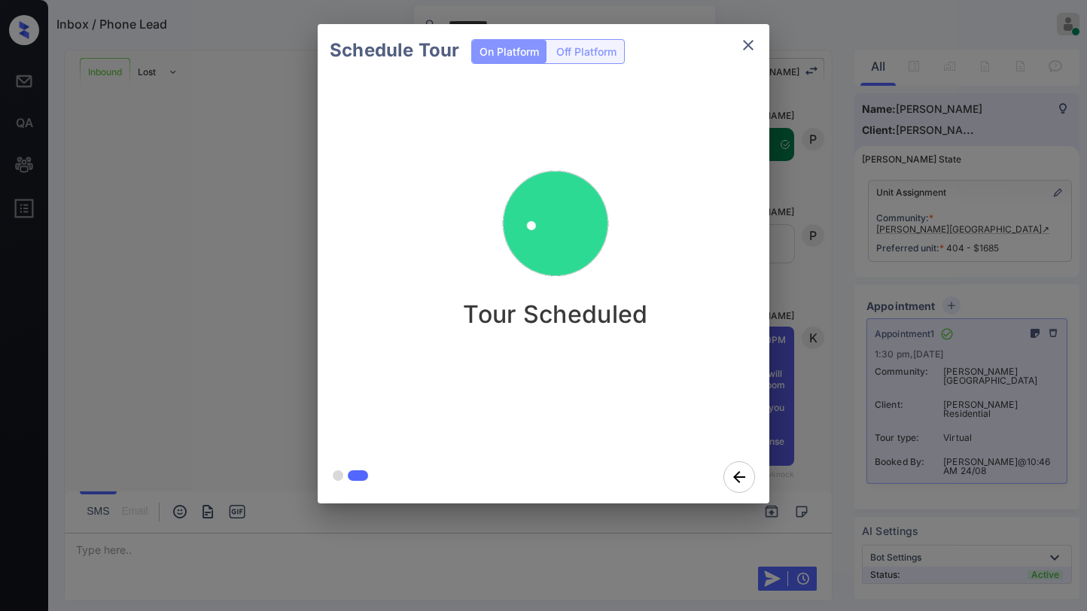
scroll to position [1783, 0]
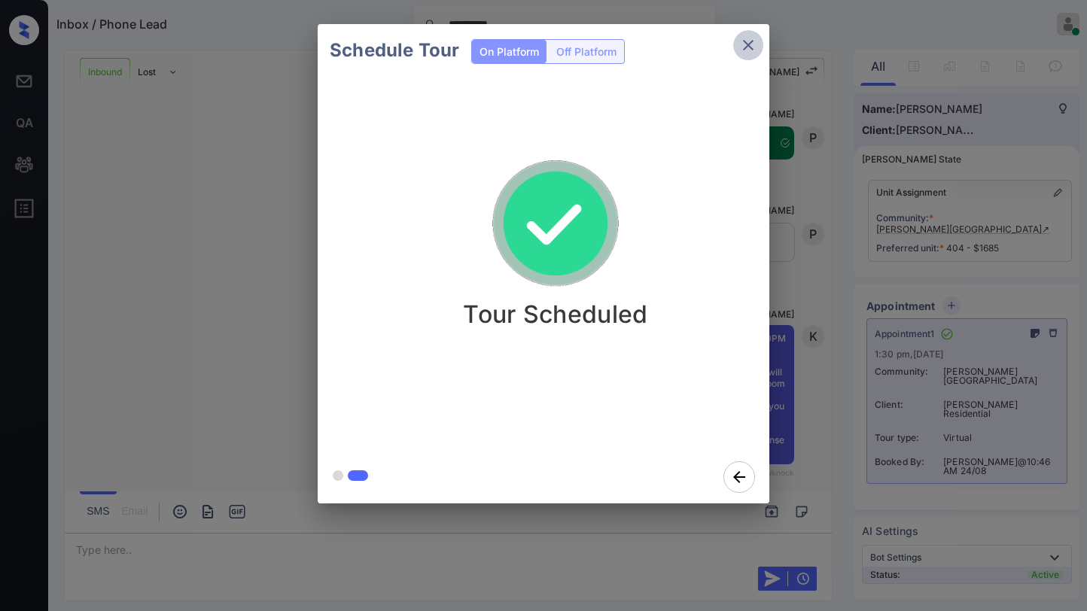
click at [750, 47] on icon "close" at bounding box center [748, 45] width 11 height 11
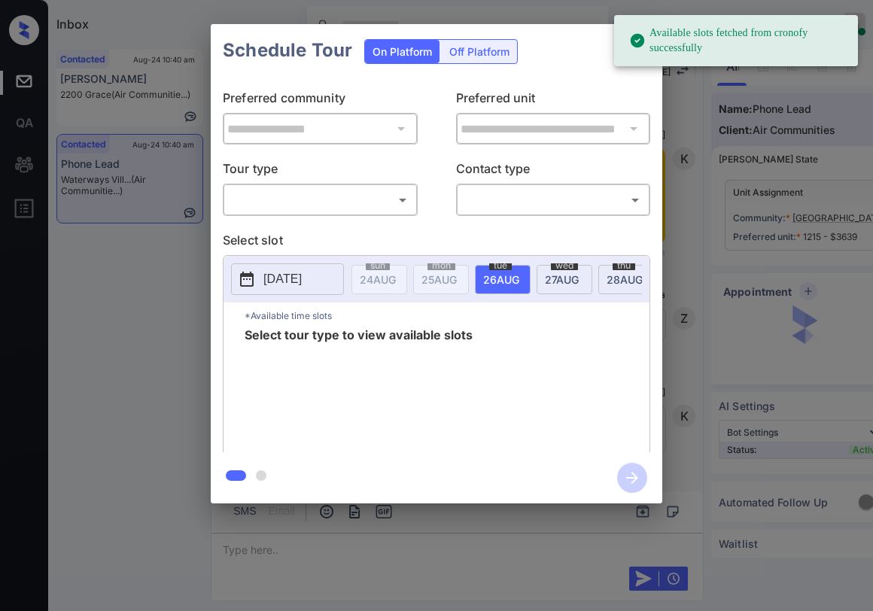
scroll to position [7255, 0]
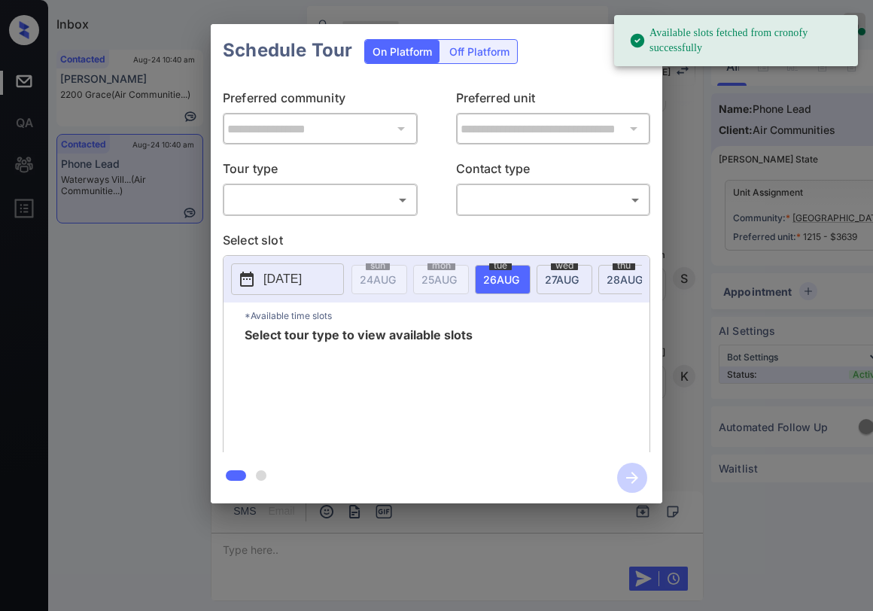
click at [339, 205] on body "Available slots fetched from cronofy successfully Inbox [PERSON_NAME] Online Se…" at bounding box center [436, 305] width 873 height 611
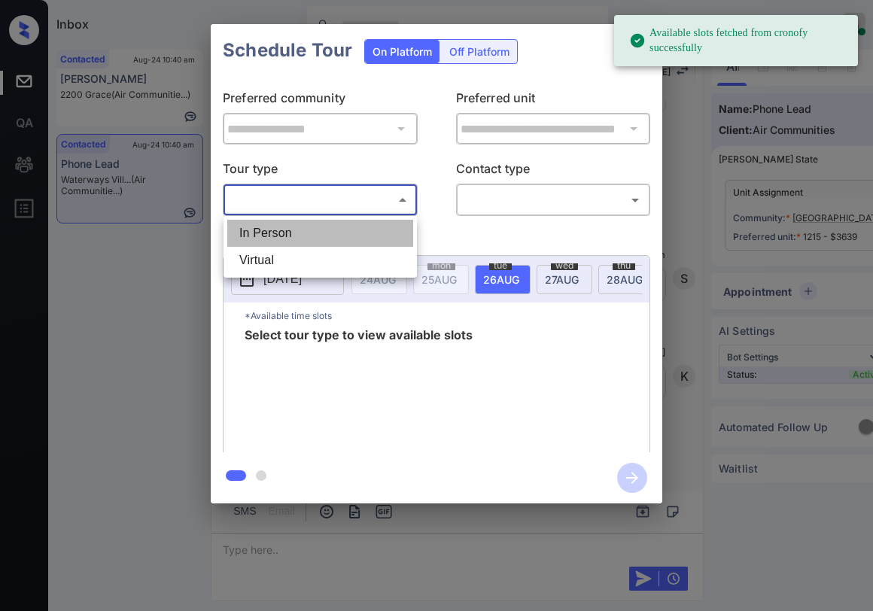
drag, startPoint x: 297, startPoint y: 233, endPoint x: 504, endPoint y: 220, distance: 208.2
click at [298, 234] on li "In Person" at bounding box center [320, 233] width 186 height 27
type input "********"
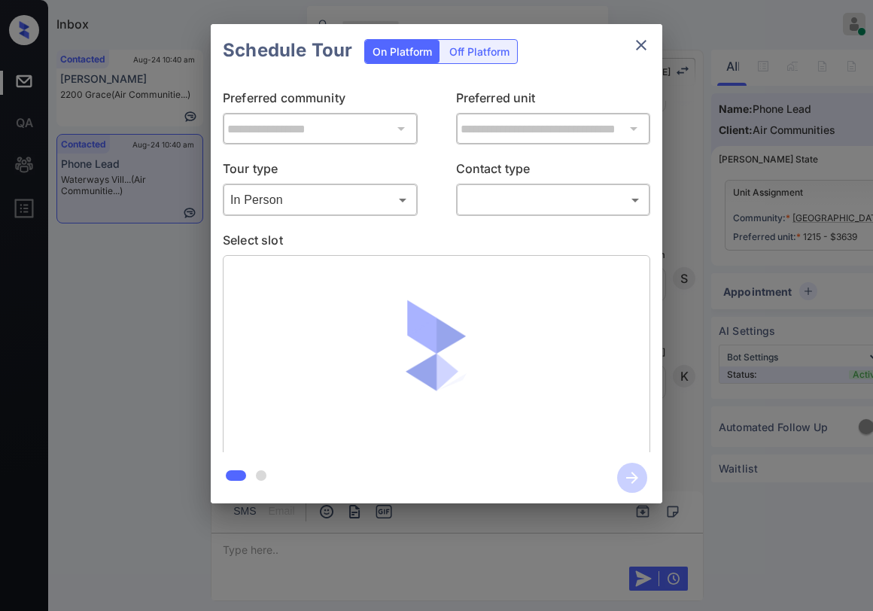
click at [539, 206] on body "Available slots fetched from cronofy successfully Inbox Paolo Gabriel Online Se…" at bounding box center [436, 305] width 873 height 611
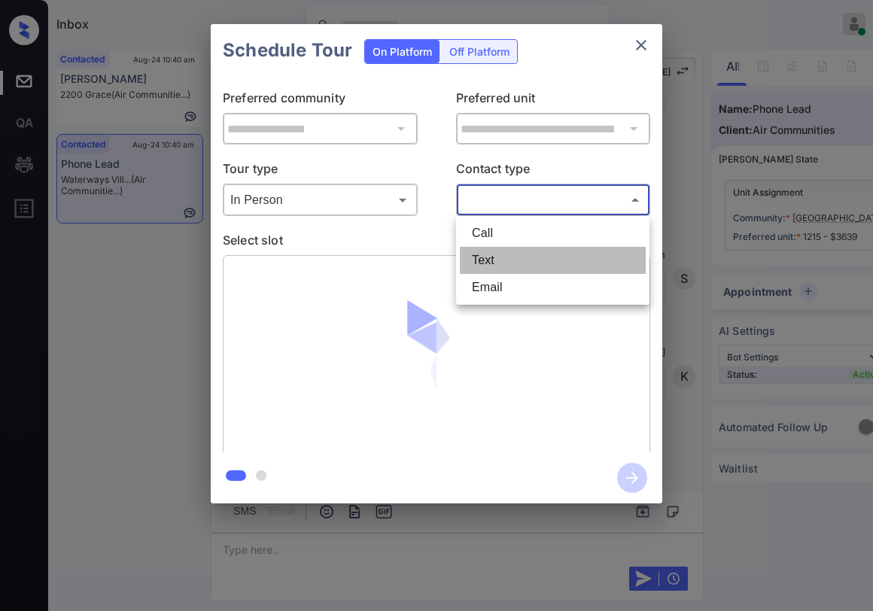
click at [507, 254] on li "Text" at bounding box center [553, 260] width 186 height 27
type input "****"
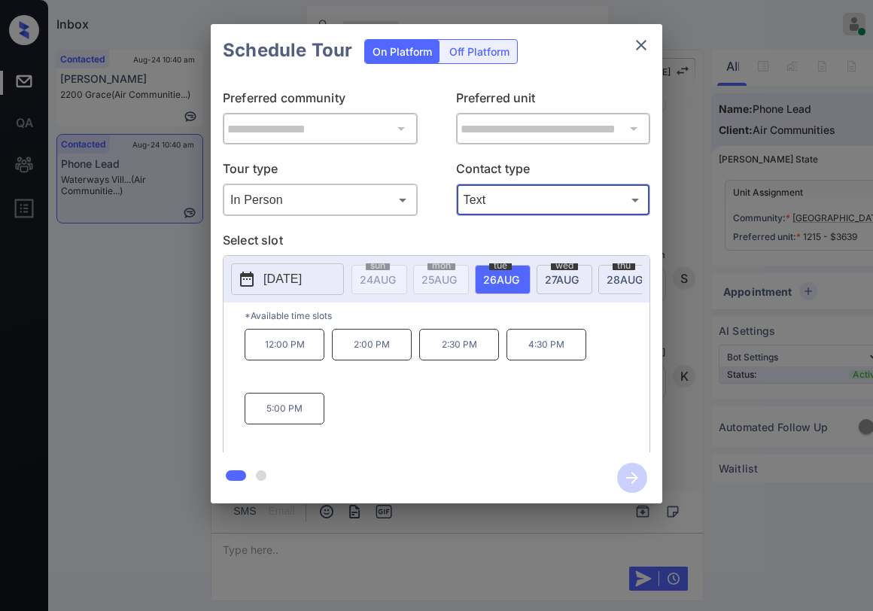
click at [642, 46] on icon "close" at bounding box center [641, 45] width 11 height 11
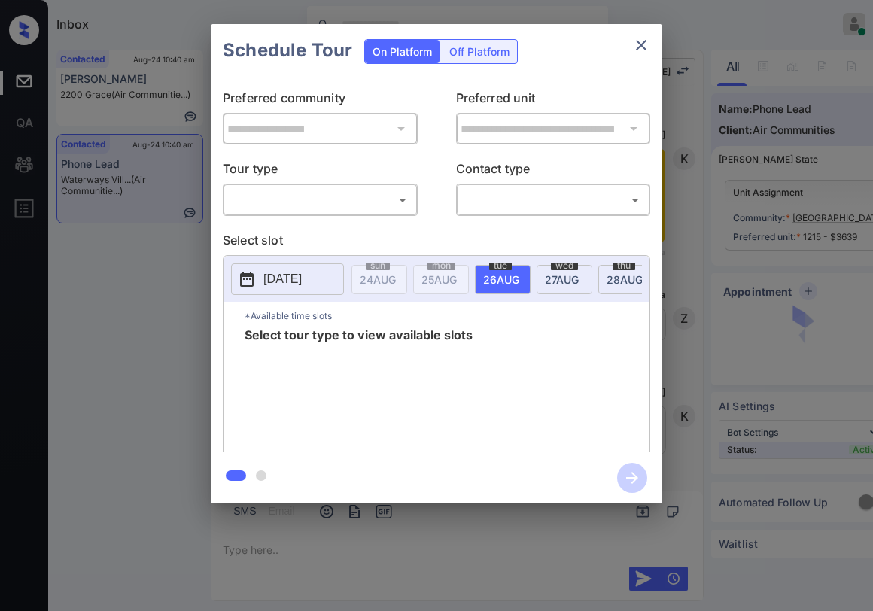
scroll to position [7255, 0]
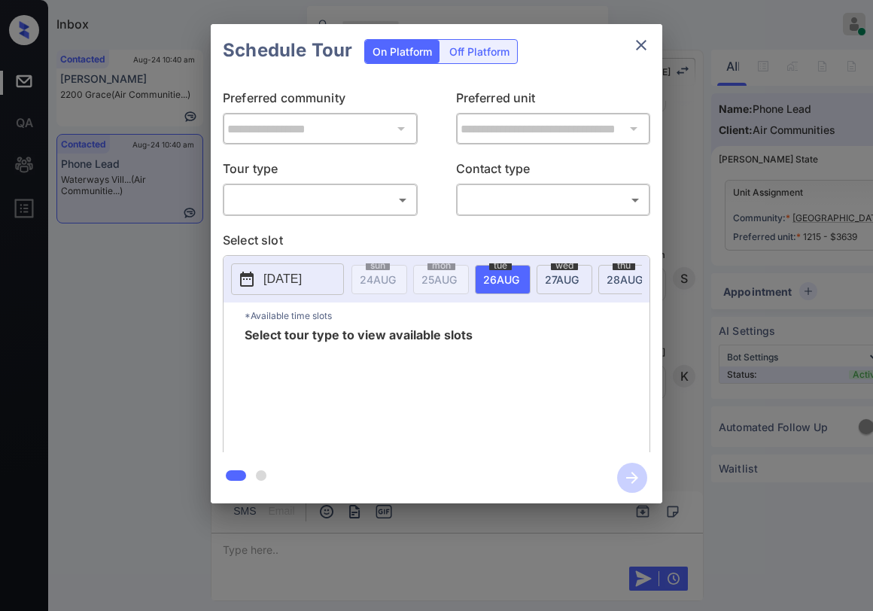
click at [343, 193] on body "Inbox [PERSON_NAME] Online Set yourself offline Set yourself on break Profile S…" at bounding box center [436, 305] width 873 height 611
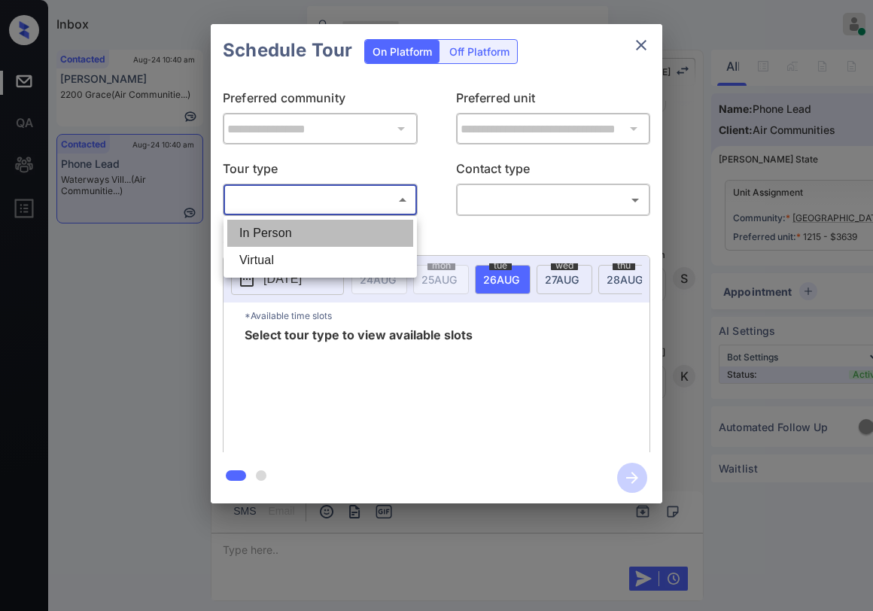
click at [322, 221] on li "In Person" at bounding box center [320, 233] width 186 height 27
type input "********"
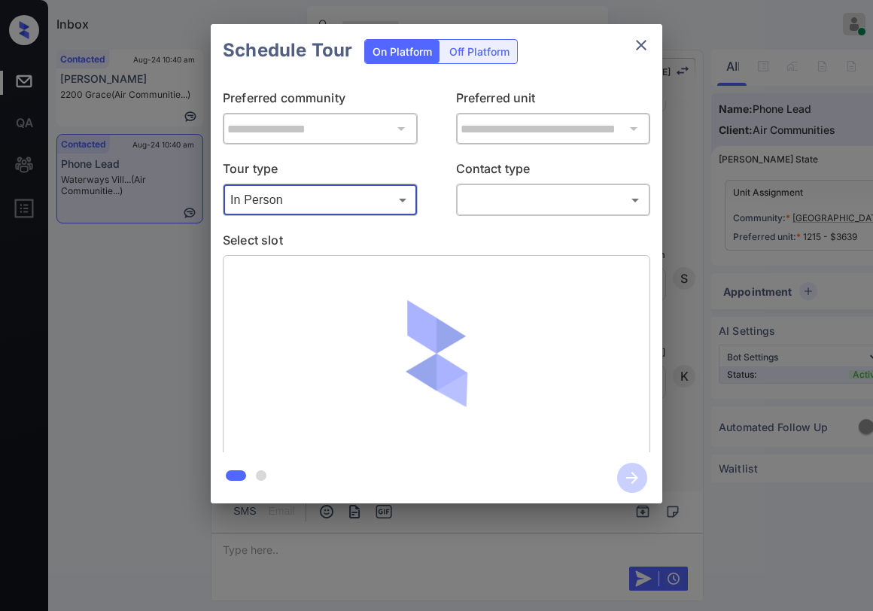
click at [522, 203] on body "Inbox Paolo Gabriel Online Set yourself offline Set yourself on break Profile S…" at bounding box center [436, 305] width 873 height 611
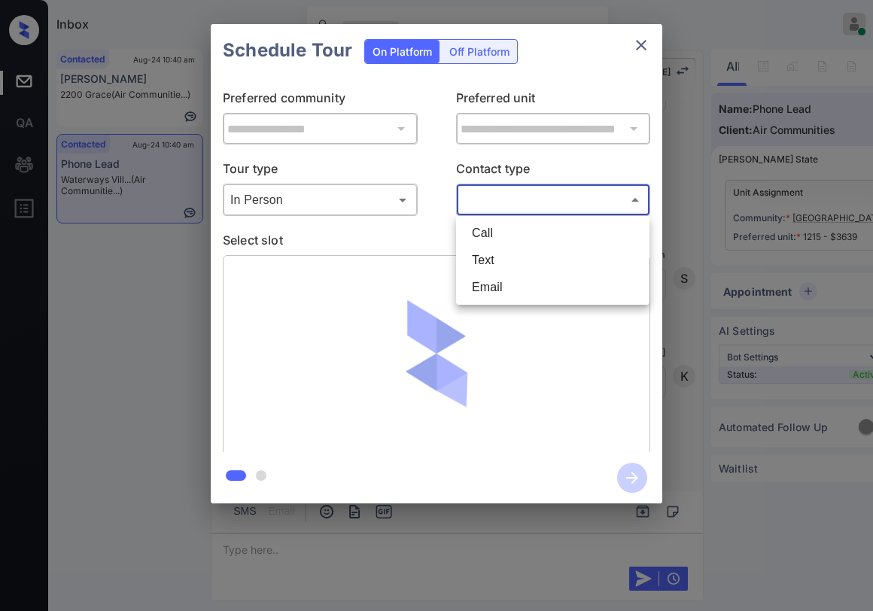
click at [504, 247] on li "Text" at bounding box center [553, 260] width 186 height 27
type input "****"
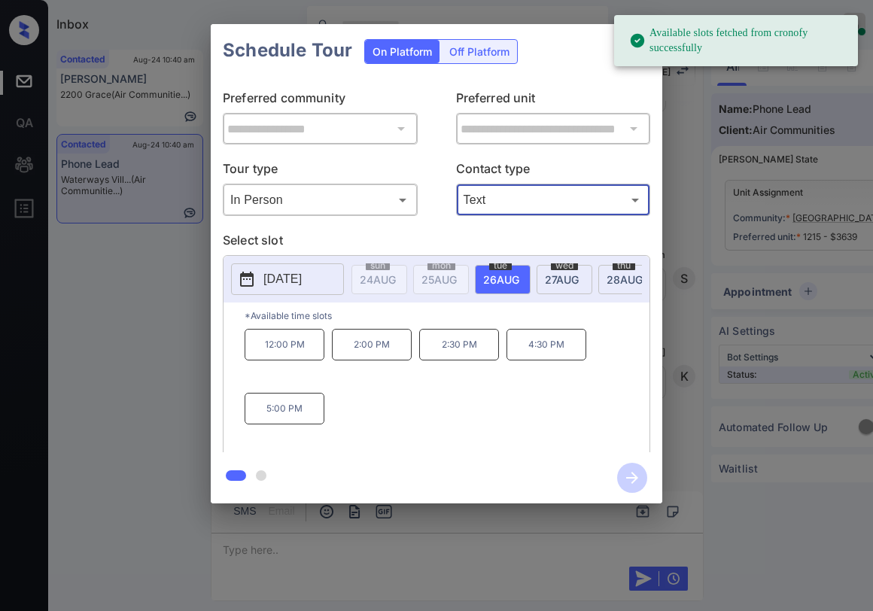
click at [495, 277] on span "26 AUG" at bounding box center [501, 279] width 36 height 13
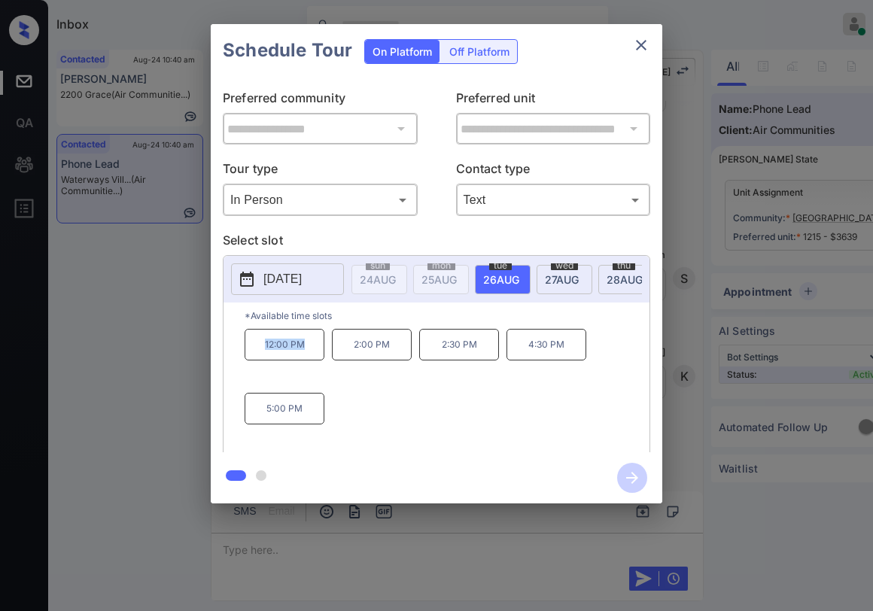
drag, startPoint x: 254, startPoint y: 346, endPoint x: 486, endPoint y: 248, distance: 251.0
click at [321, 355] on p "12:00 PM" at bounding box center [285, 345] width 80 height 32
copy p "12:00 PM"
click at [641, 50] on icon "close" at bounding box center [641, 45] width 18 height 18
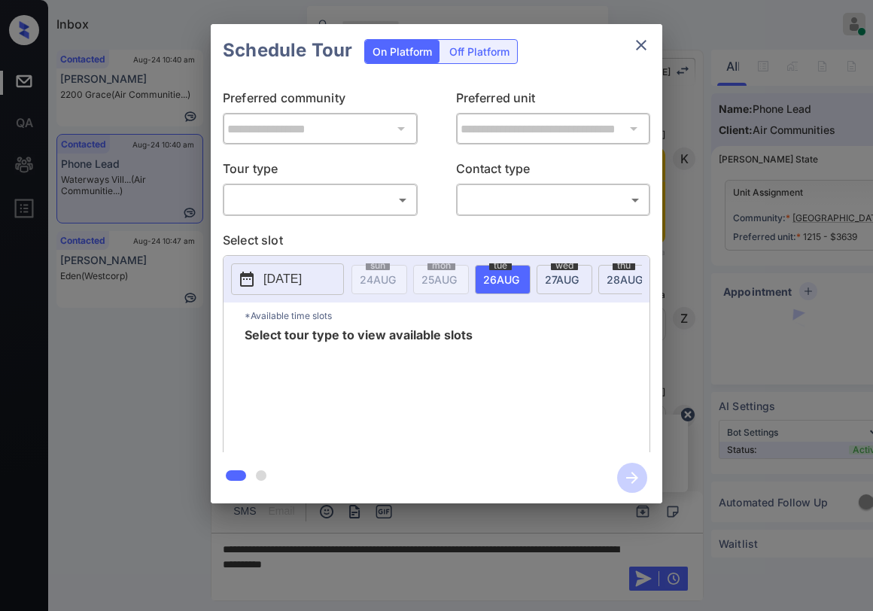
scroll to position [7631, 0]
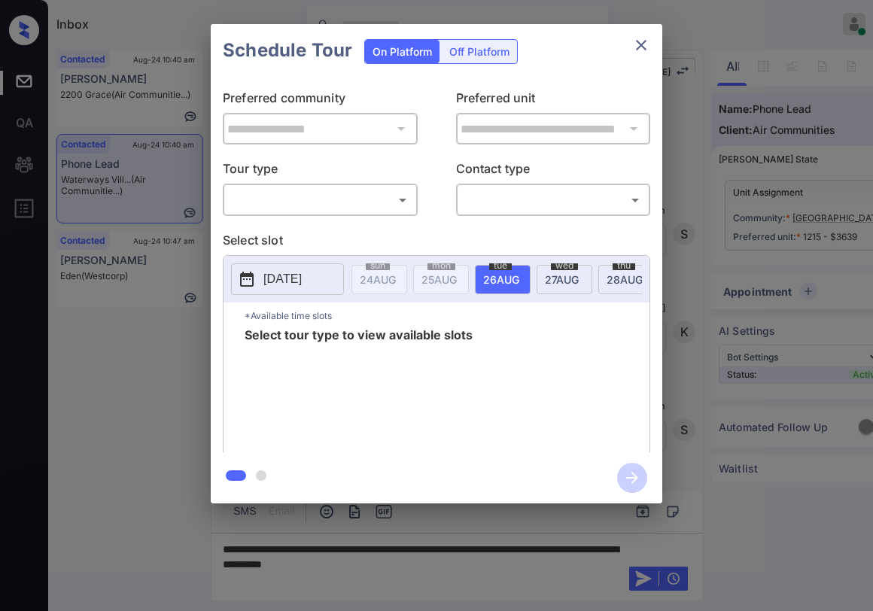
click at [363, 194] on body "Inbox [PERSON_NAME] Online Set yourself offline Set yourself on break Profile S…" at bounding box center [436, 305] width 873 height 611
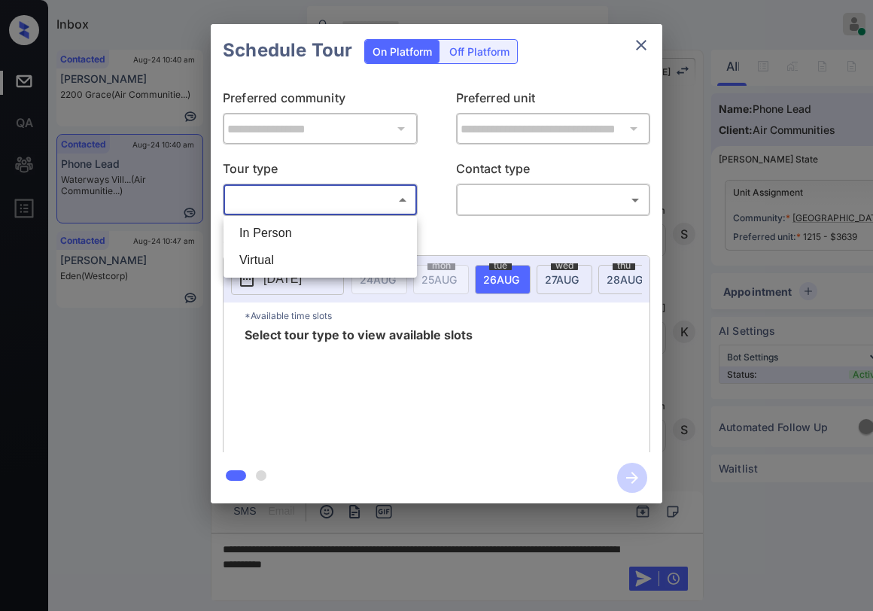
click at [346, 241] on li "In Person" at bounding box center [320, 233] width 186 height 27
type input "********"
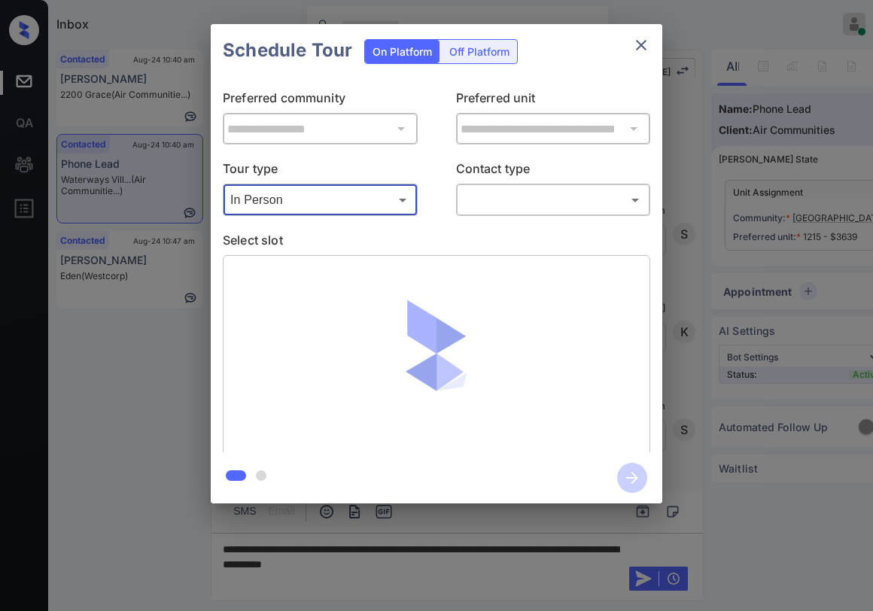
click at [498, 211] on body "Inbox [PERSON_NAME] Online Set yourself offline Set yourself on break Profile S…" at bounding box center [436, 305] width 873 height 611
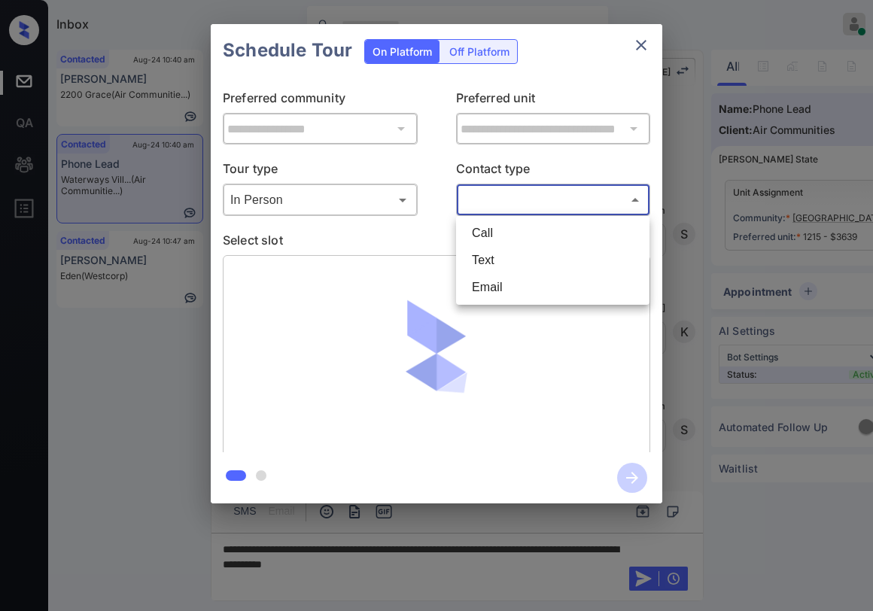
click at [502, 254] on li "Text" at bounding box center [553, 260] width 186 height 27
type input "****"
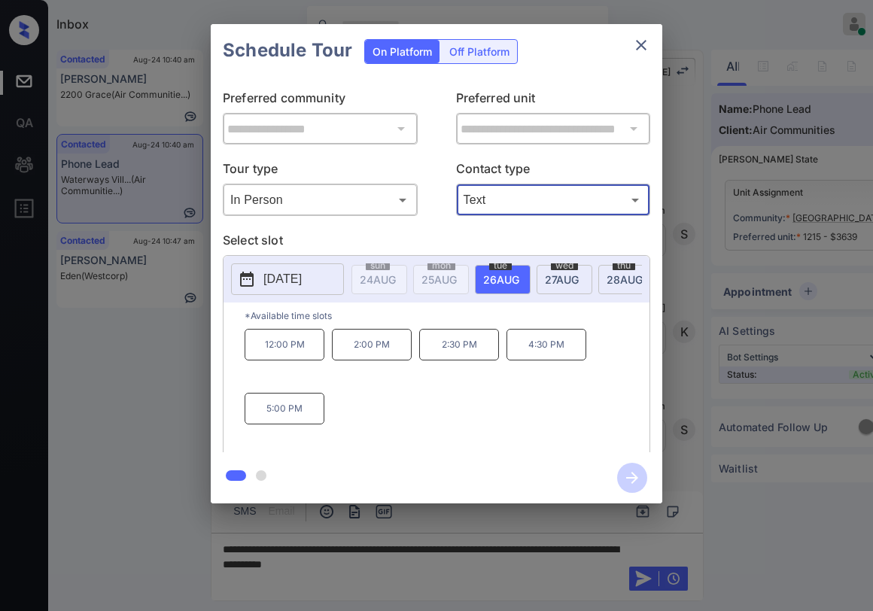
click at [649, 47] on icon "close" at bounding box center [641, 45] width 18 height 18
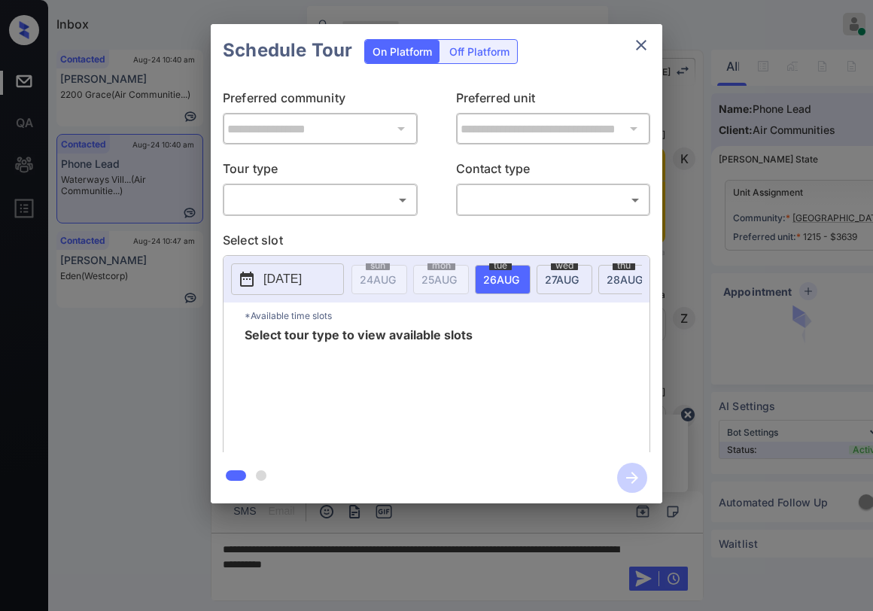
click at [317, 199] on body "Inbox Paolo Gabriel Online Set yourself offline Set yourself on break Profile S…" at bounding box center [436, 305] width 873 height 611
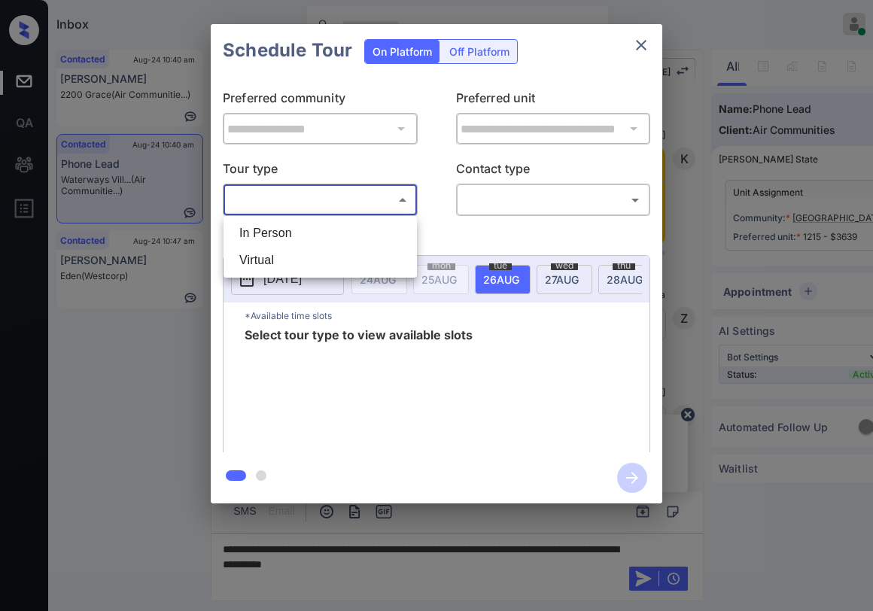
scroll to position [7631, 0]
click at [308, 231] on li "In Person" at bounding box center [320, 233] width 186 height 27
type input "********"
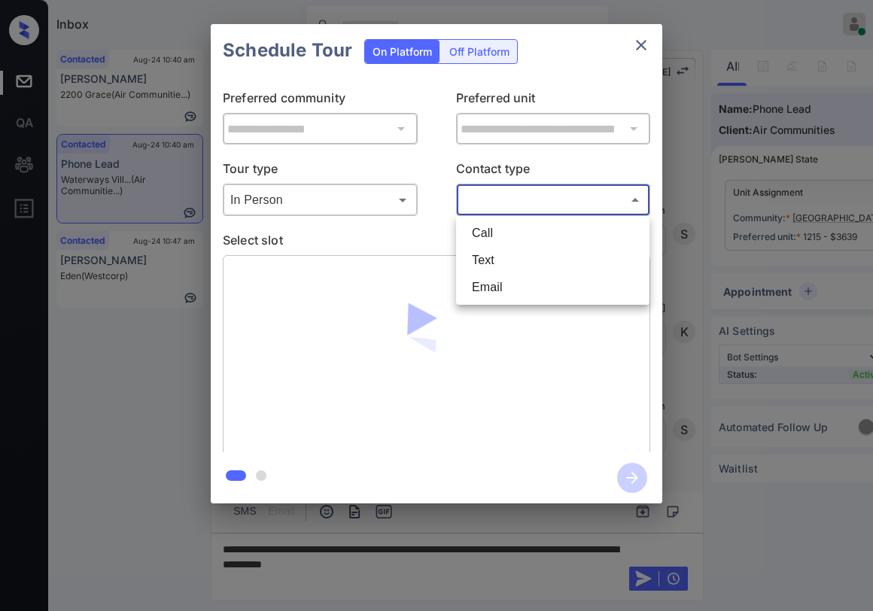
click at [510, 193] on body "Inbox Paolo Gabriel Online Set yourself offline Set yourself on break Profile S…" at bounding box center [436, 305] width 873 height 611
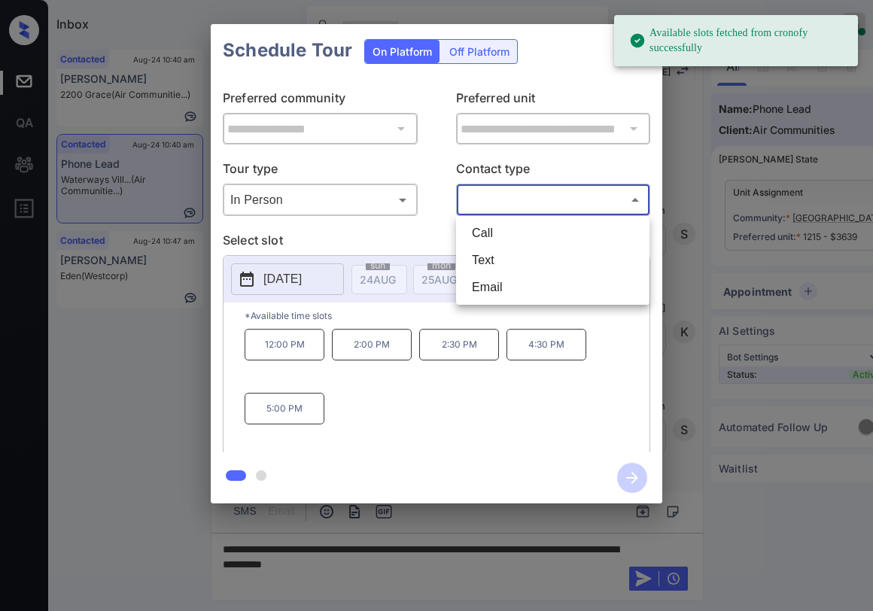
click at [517, 255] on li "Text" at bounding box center [553, 260] width 186 height 27
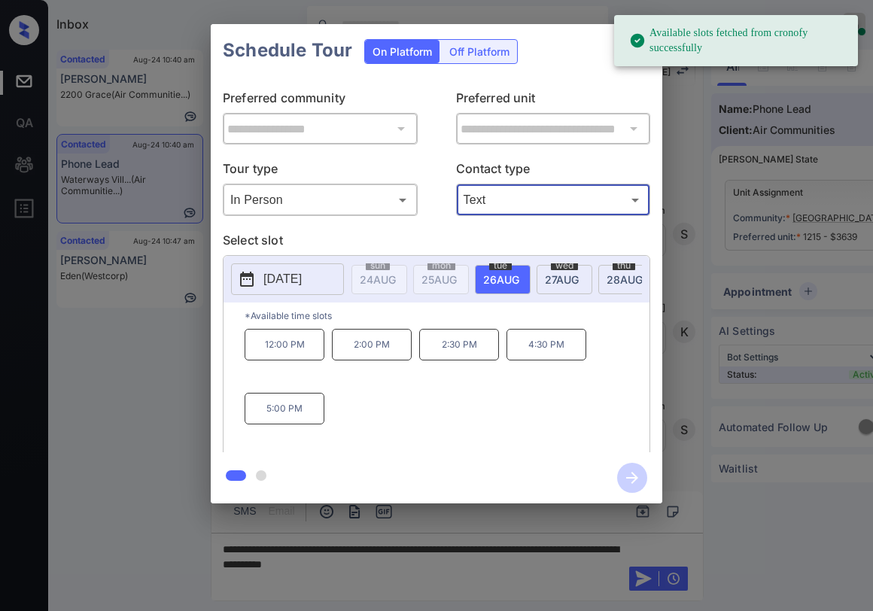
type input "****"
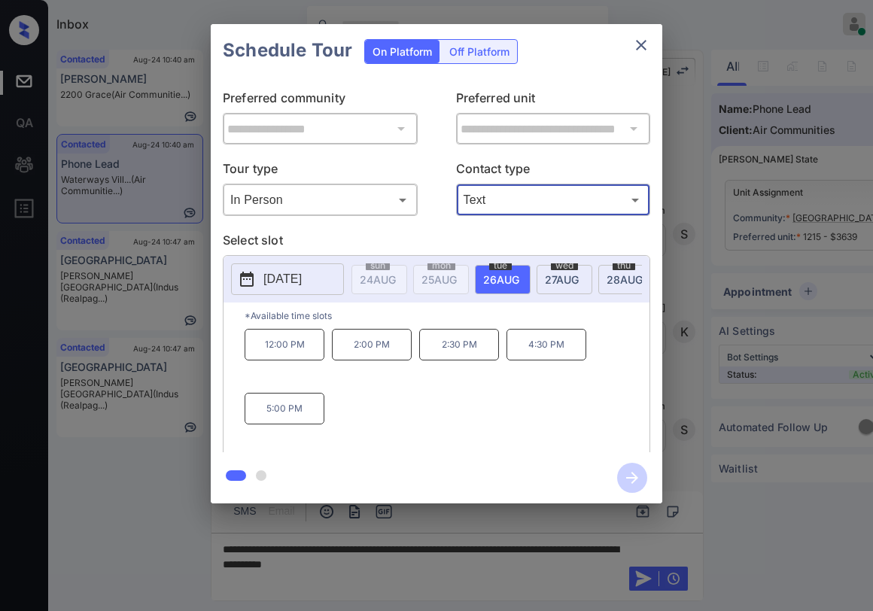
click at [637, 48] on icon "close" at bounding box center [641, 45] width 18 height 18
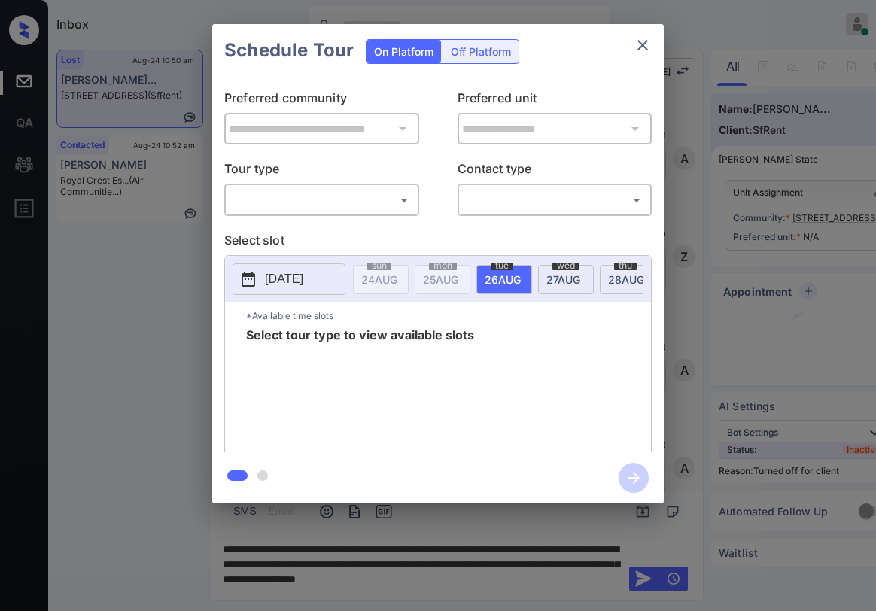
scroll to position [4178, 0]
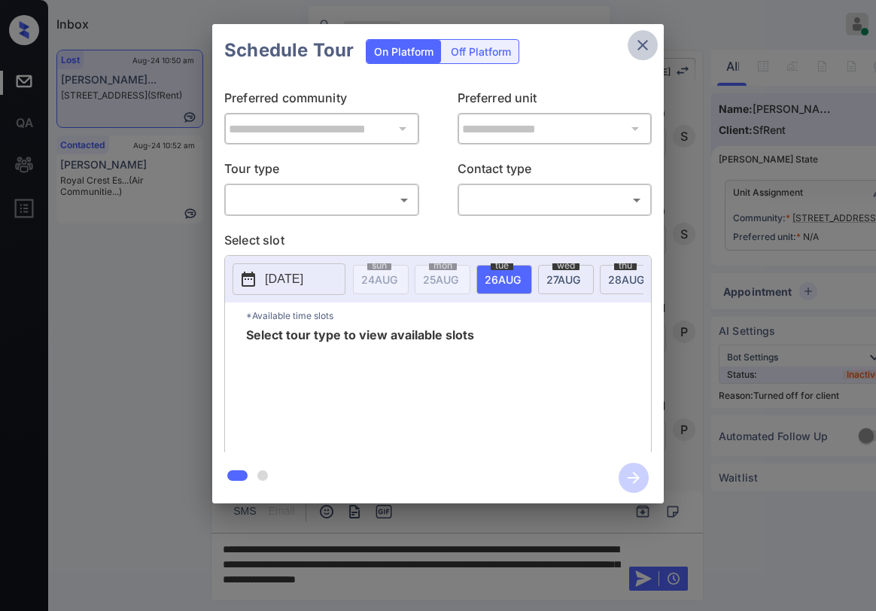
click at [638, 43] on icon "close" at bounding box center [643, 45] width 18 height 18
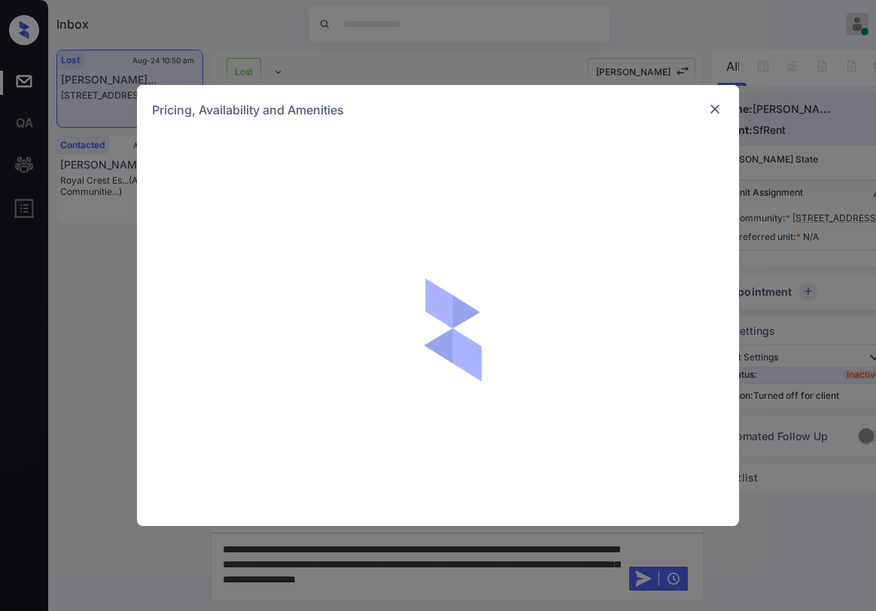
scroll to position [4178, 0]
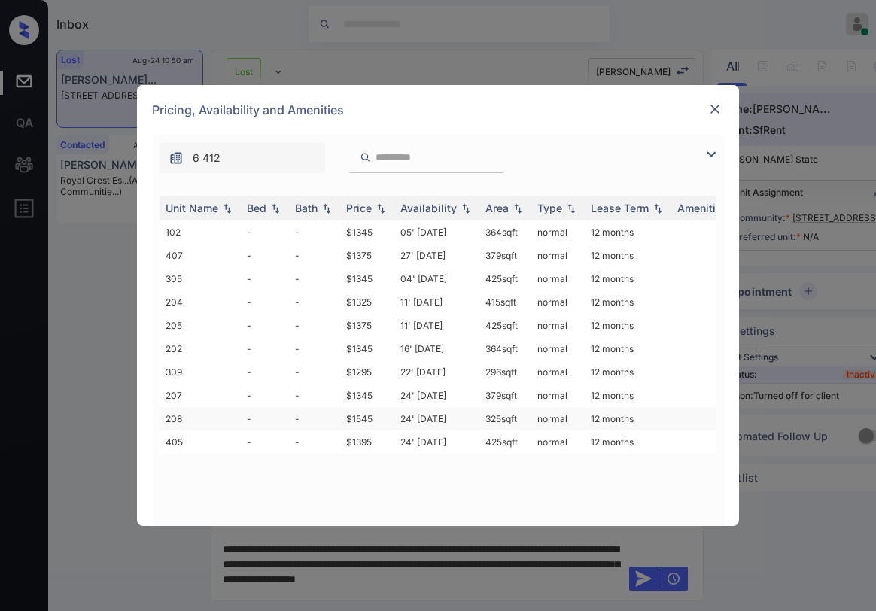
click at [369, 422] on td "$1545" at bounding box center [367, 418] width 54 height 23
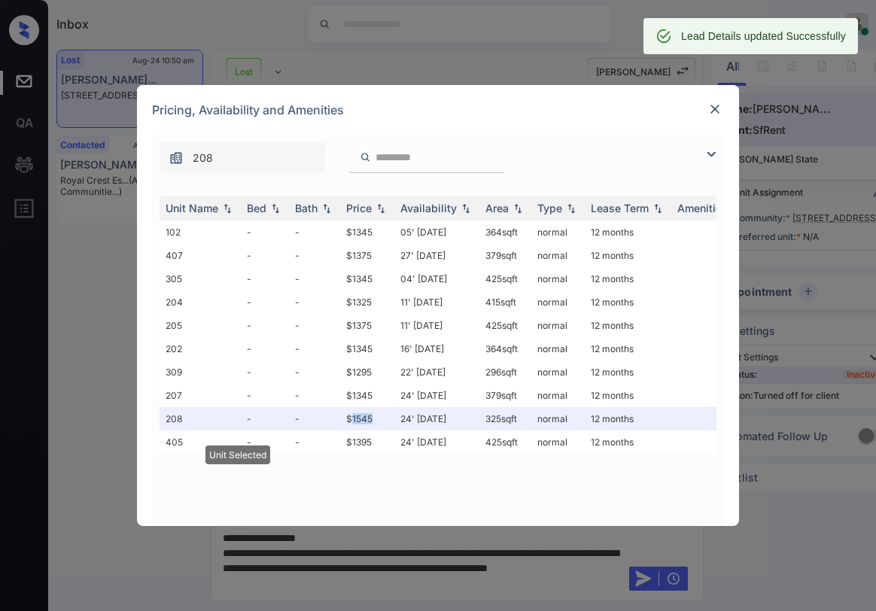
click at [712, 106] on img at bounding box center [715, 109] width 15 height 15
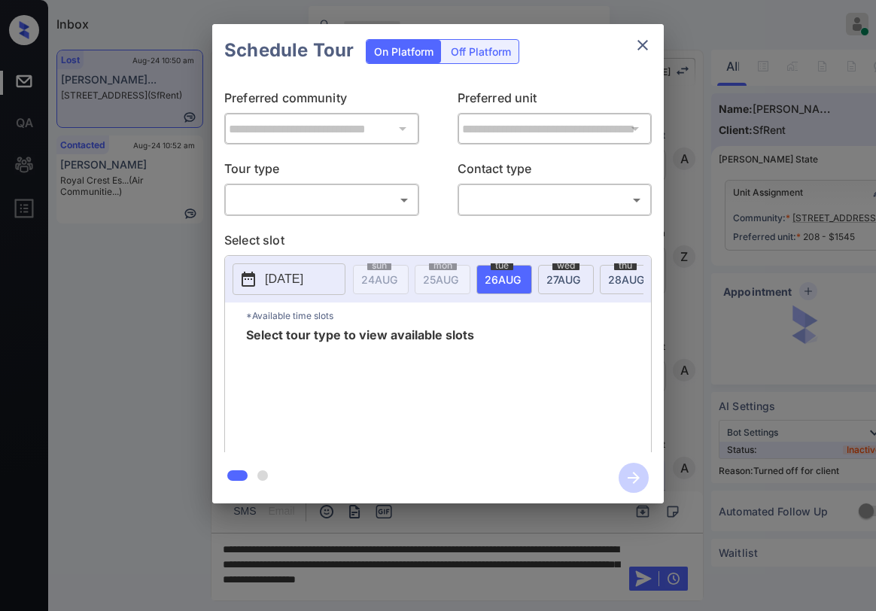
scroll to position [4276, 0]
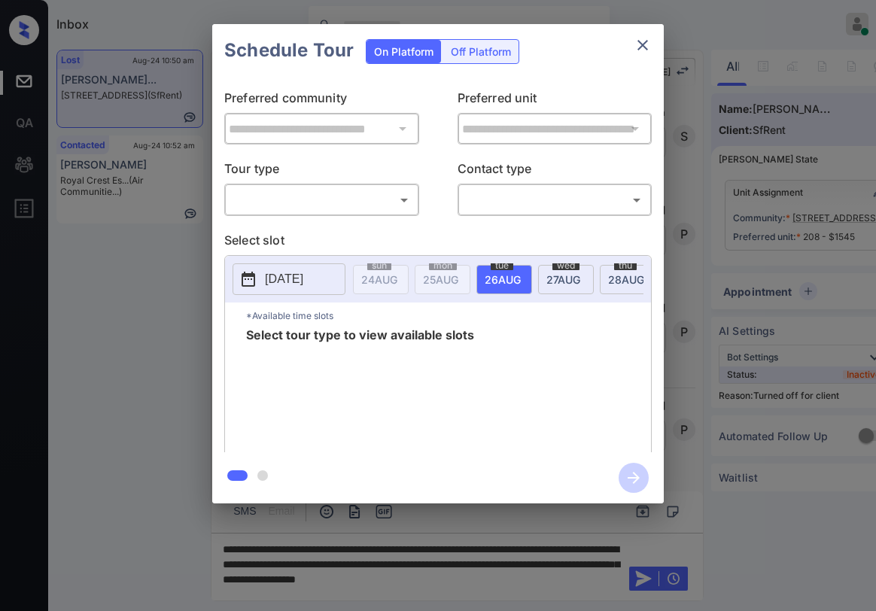
click at [493, 57] on div "Off Platform" at bounding box center [480, 51] width 75 height 23
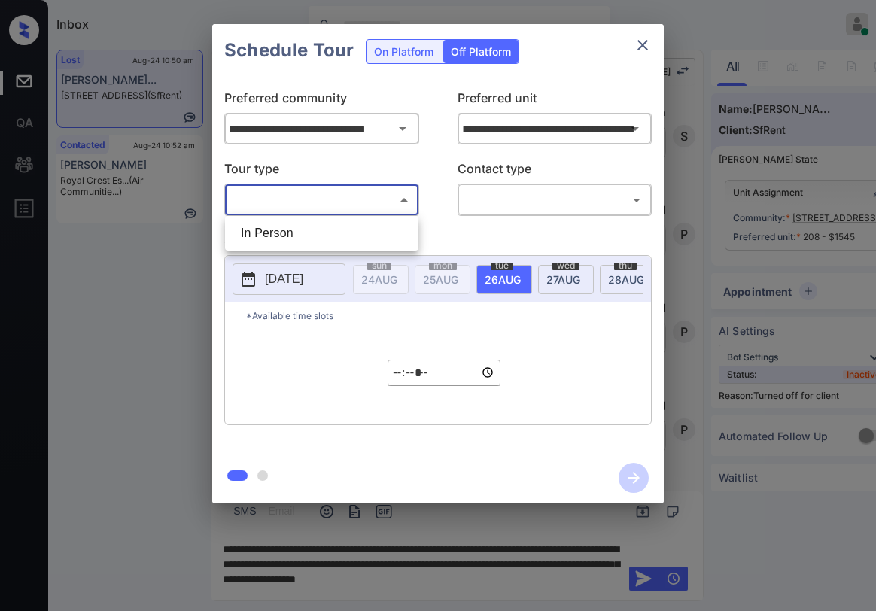
click at [352, 196] on body "Inbox Paolo Gabriel Online Set yourself offline Set yourself on break Profile S…" at bounding box center [438, 305] width 876 height 611
click at [303, 240] on li "In Person" at bounding box center [322, 233] width 186 height 27
type input "********"
click at [504, 200] on body "Inbox Paolo Gabriel Online Set yourself offline Set yourself on break Profile S…" at bounding box center [438, 305] width 876 height 611
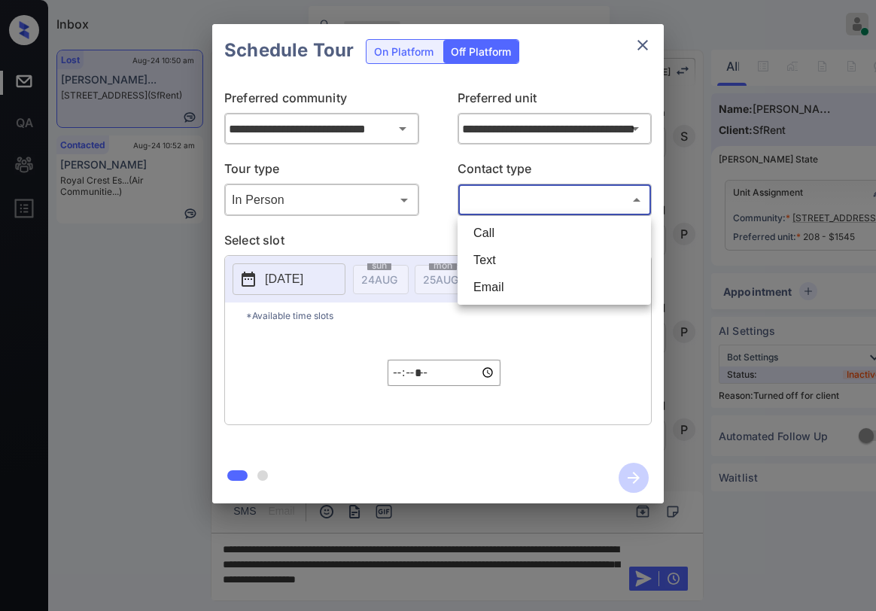
click at [498, 257] on li "Text" at bounding box center [554, 260] width 186 height 27
type input "****"
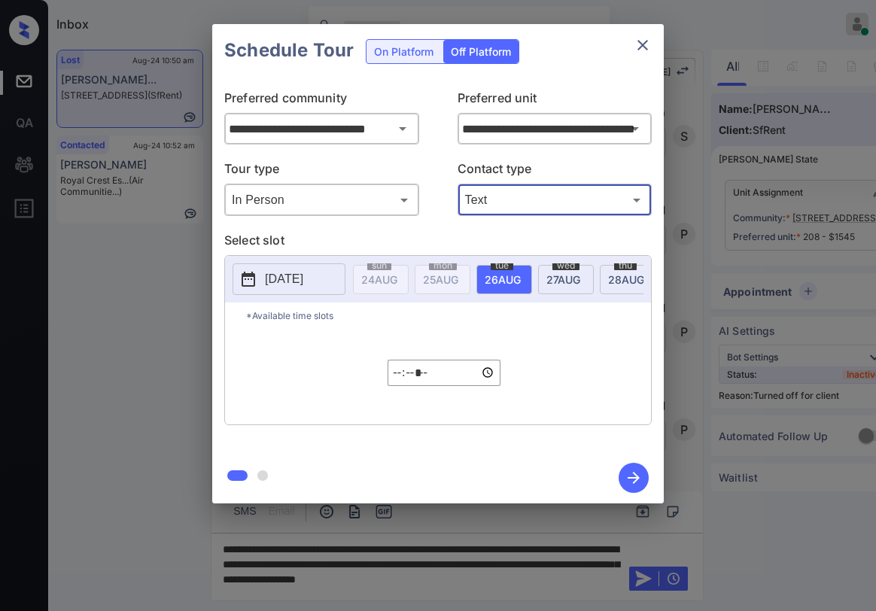
drag, startPoint x: 341, startPoint y: 282, endPoint x: 333, endPoint y: 283, distance: 7.6
click at [338, 283] on button "[DATE]" at bounding box center [289, 279] width 113 height 32
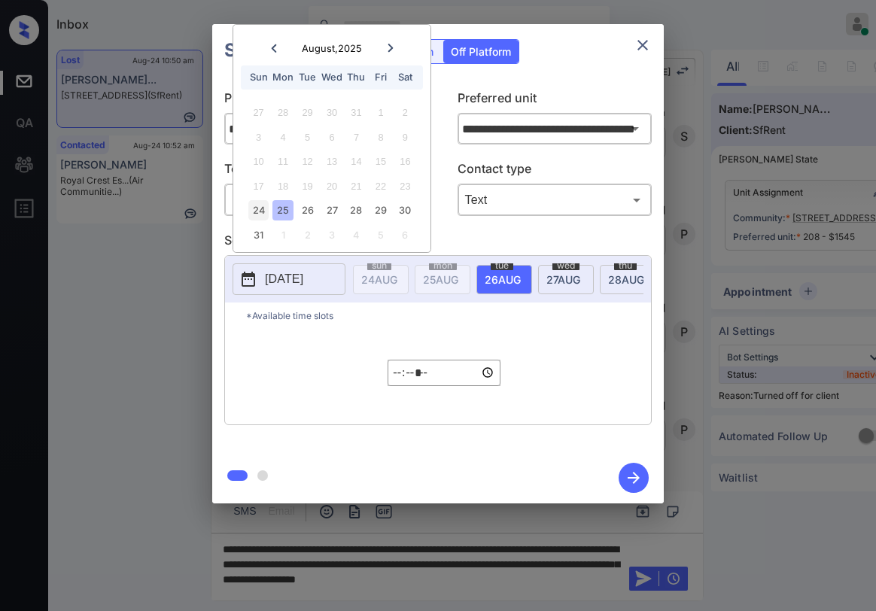
click at [258, 212] on div "24" at bounding box center [258, 210] width 20 height 20
click at [358, 213] on div "28" at bounding box center [356, 210] width 20 height 20
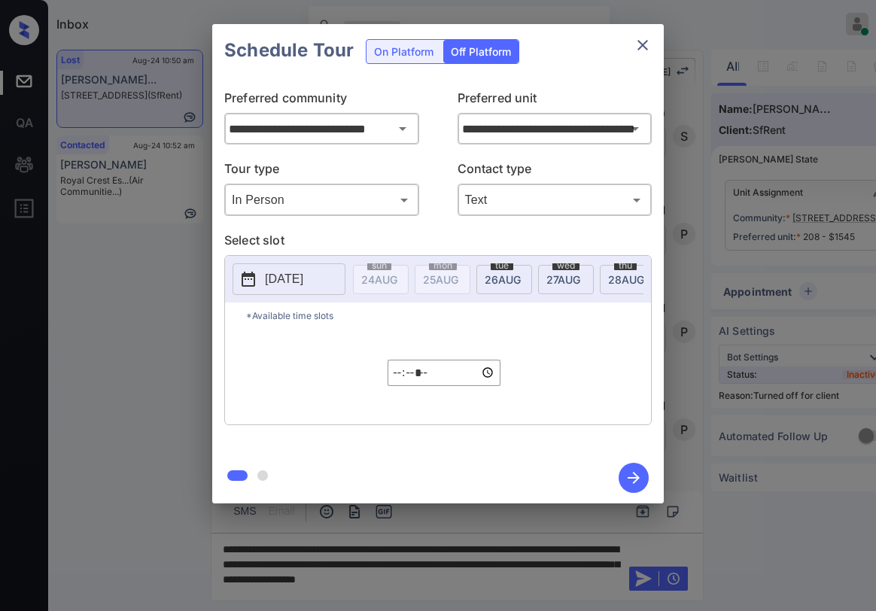
click at [446, 230] on div "**********" at bounding box center [438, 265] width 452 height 376
click at [644, 50] on icon "close" at bounding box center [643, 45] width 18 height 18
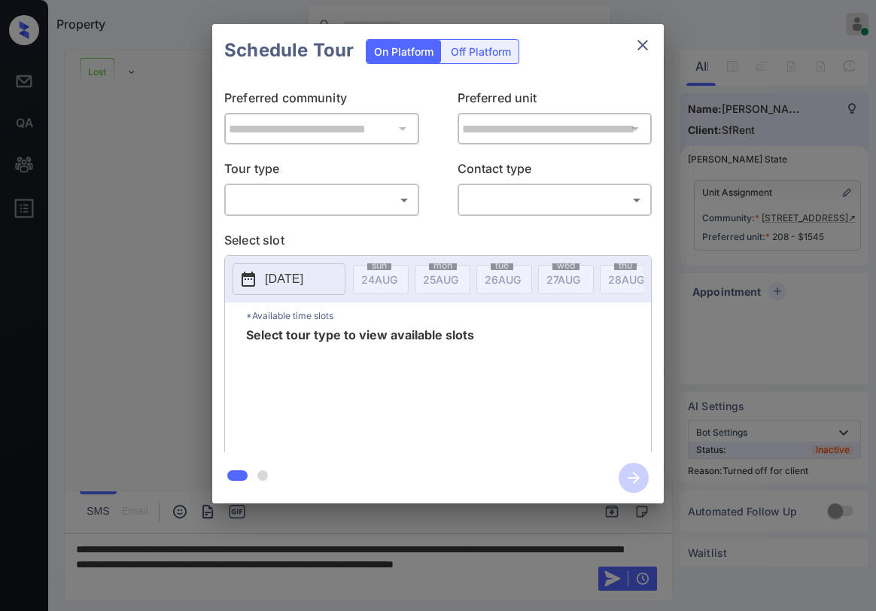
scroll to position [3899, 0]
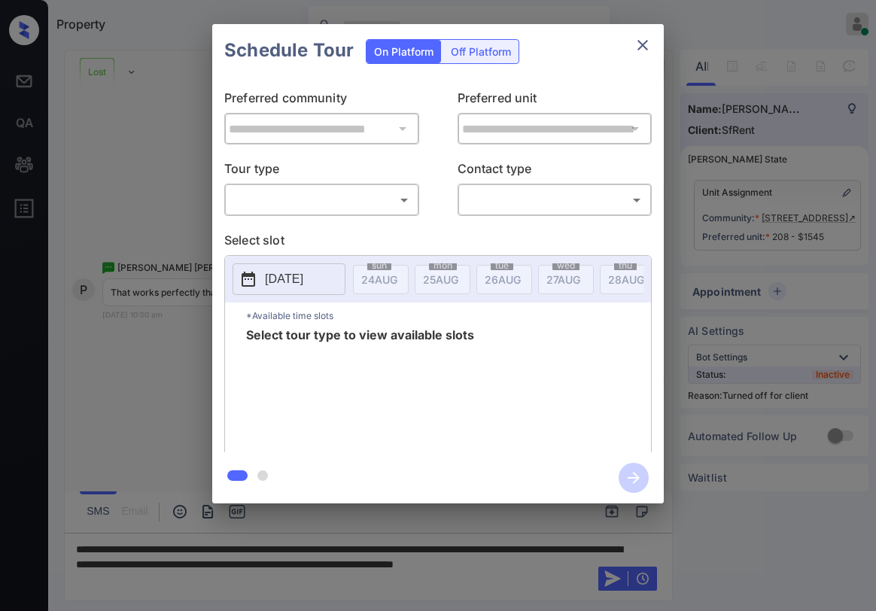
click at [486, 51] on div "Off Platform" at bounding box center [480, 51] width 75 height 23
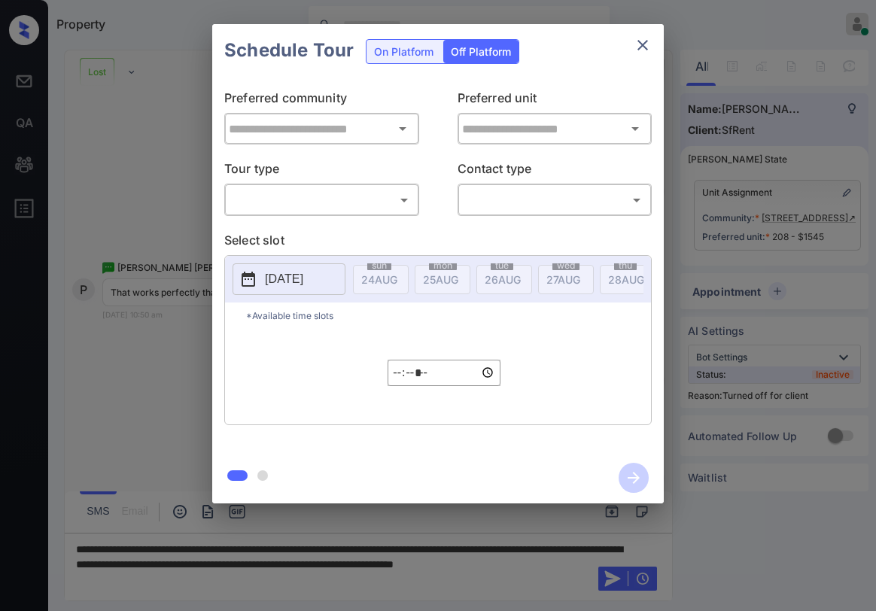
type input "**********"
click at [365, 190] on body "Property [PERSON_NAME] Online Set yourself offline Set yourself on break Profil…" at bounding box center [438, 305] width 876 height 611
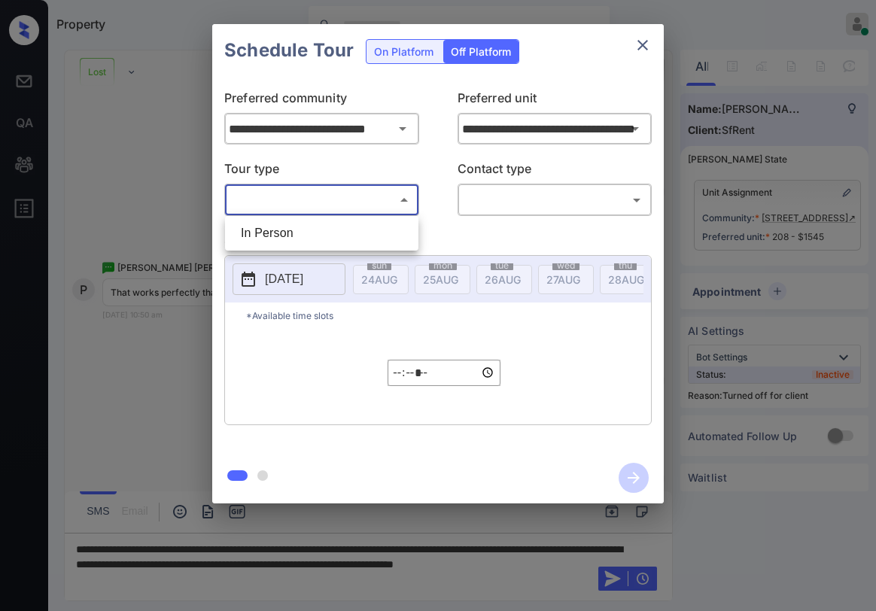
click at [319, 240] on li "In Person" at bounding box center [322, 233] width 186 height 27
type input "********"
click at [508, 196] on body "Property [PERSON_NAME] Online Set yourself offline Set yourself on break Profil…" at bounding box center [438, 305] width 876 height 611
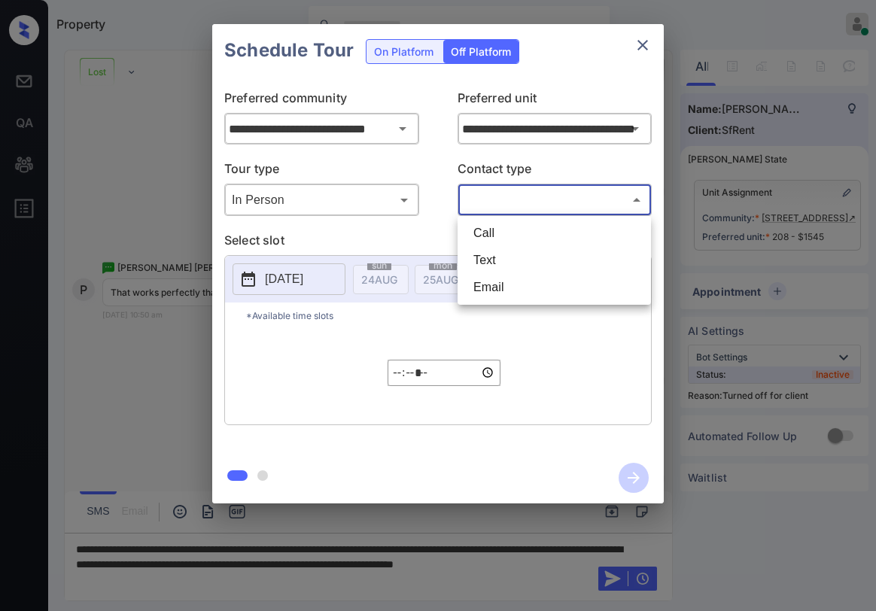
click at [518, 258] on li "Text" at bounding box center [554, 260] width 186 height 27
type input "****"
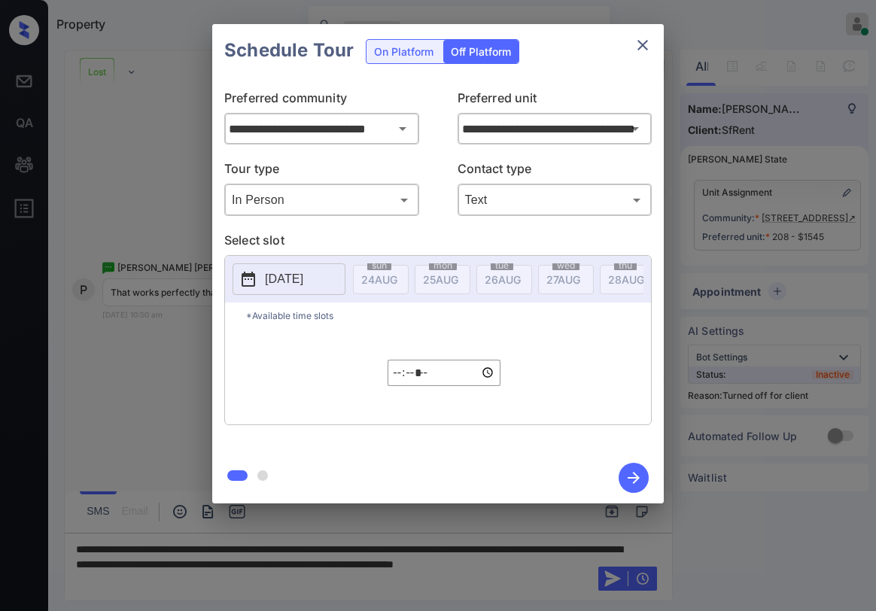
click at [304, 291] on button "[DATE]" at bounding box center [289, 279] width 113 height 32
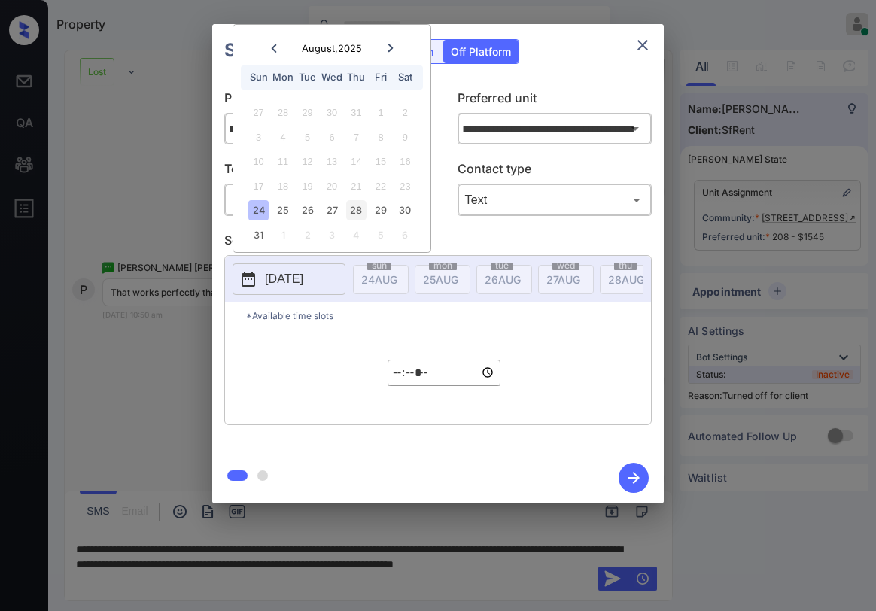
click at [359, 211] on div "28" at bounding box center [356, 210] width 20 height 20
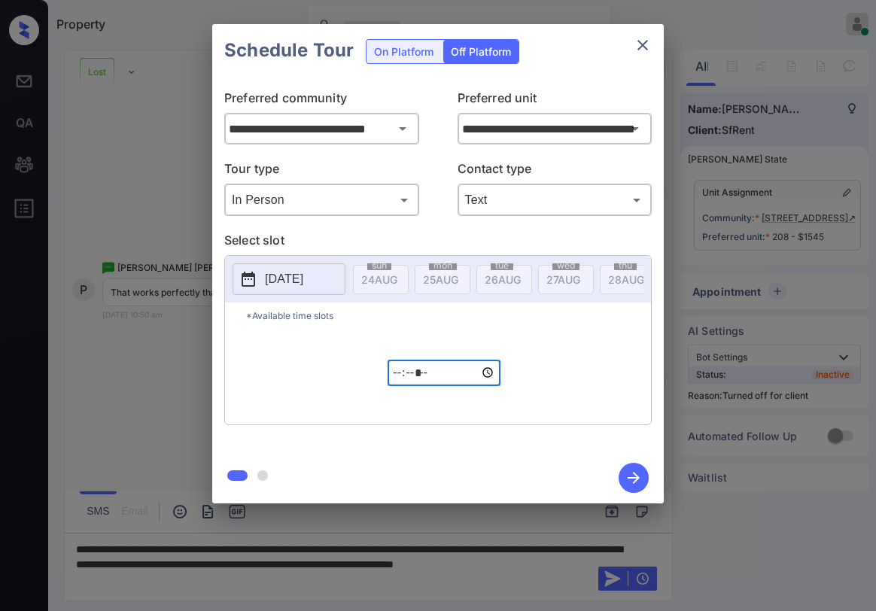
click at [398, 386] on input "*****" at bounding box center [444, 373] width 113 height 26
click at [440, 381] on input "*****" at bounding box center [444, 373] width 113 height 26
type input "*****"
click at [632, 473] on icon "button" at bounding box center [634, 478] width 30 height 30
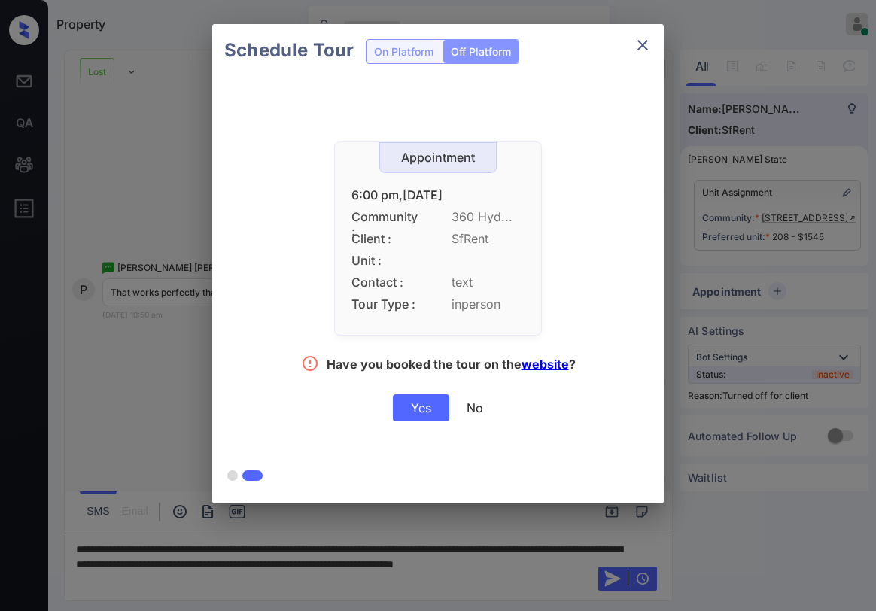
click at [421, 409] on div "Yes" at bounding box center [421, 407] width 56 height 27
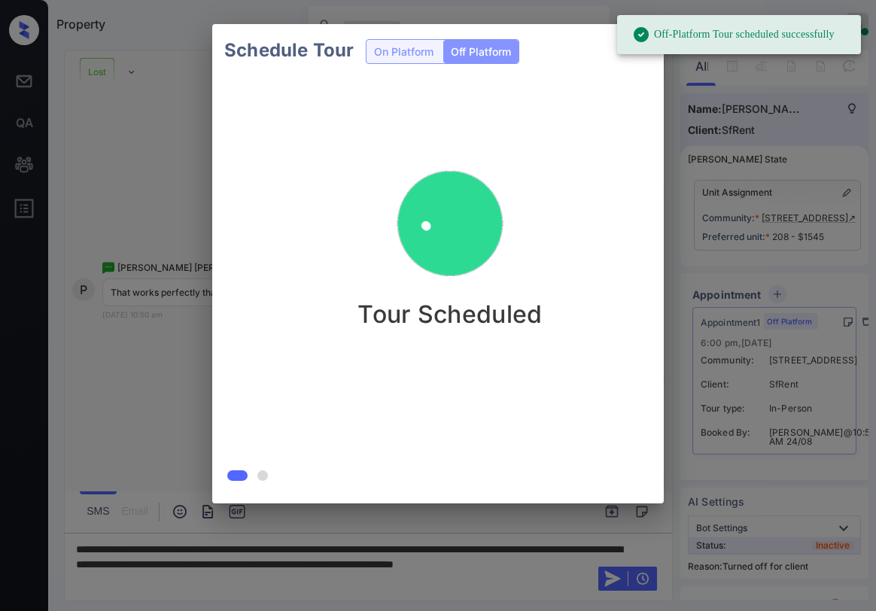
click at [551, 571] on div at bounding box center [438, 305] width 876 height 611
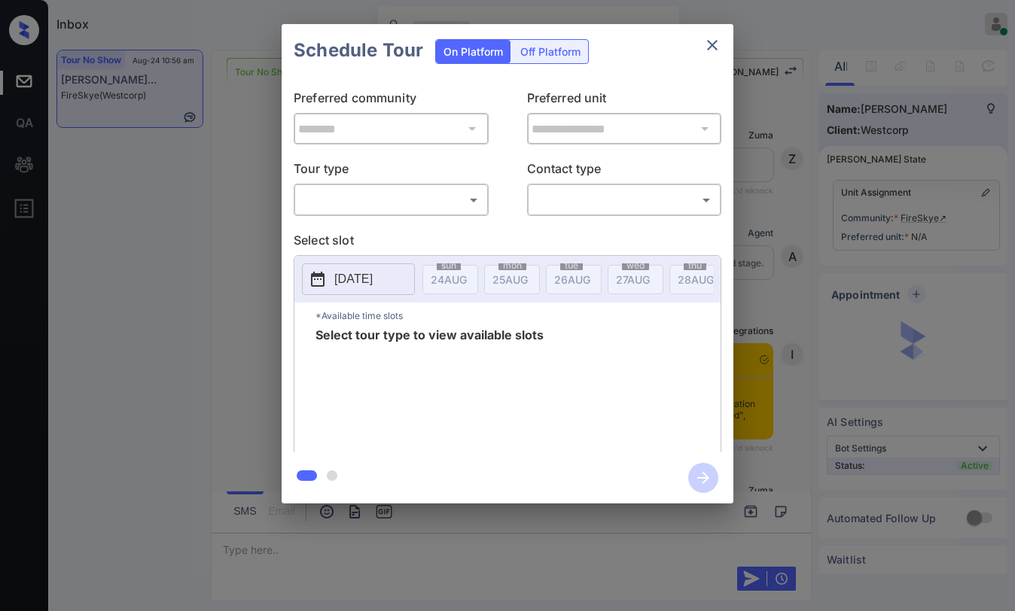
scroll to position [975, 0]
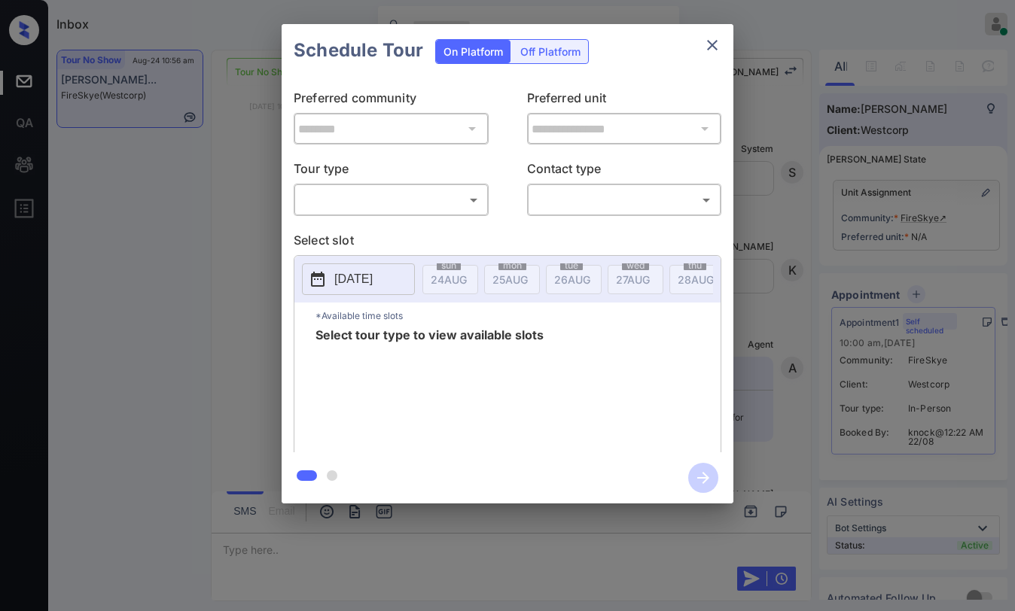
click at [434, 196] on body "Inbox [PERSON_NAME] Online Set yourself offline Set yourself on break Profile S…" at bounding box center [507, 305] width 1015 height 611
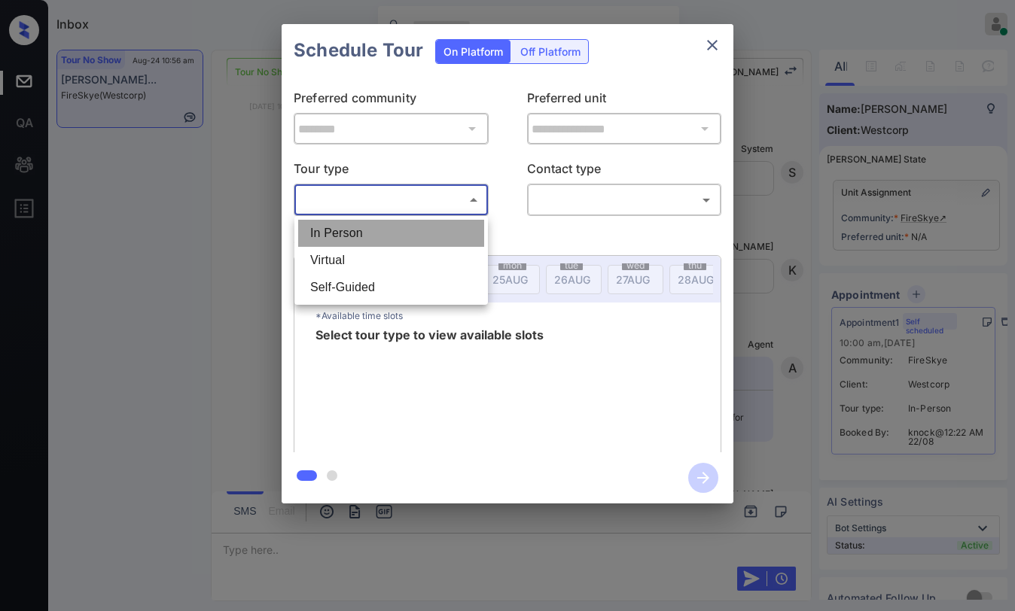
drag, startPoint x: 382, startPoint y: 238, endPoint x: 504, endPoint y: 215, distance: 124.9
click at [388, 238] on li "In Person" at bounding box center [391, 233] width 186 height 27
type input "********"
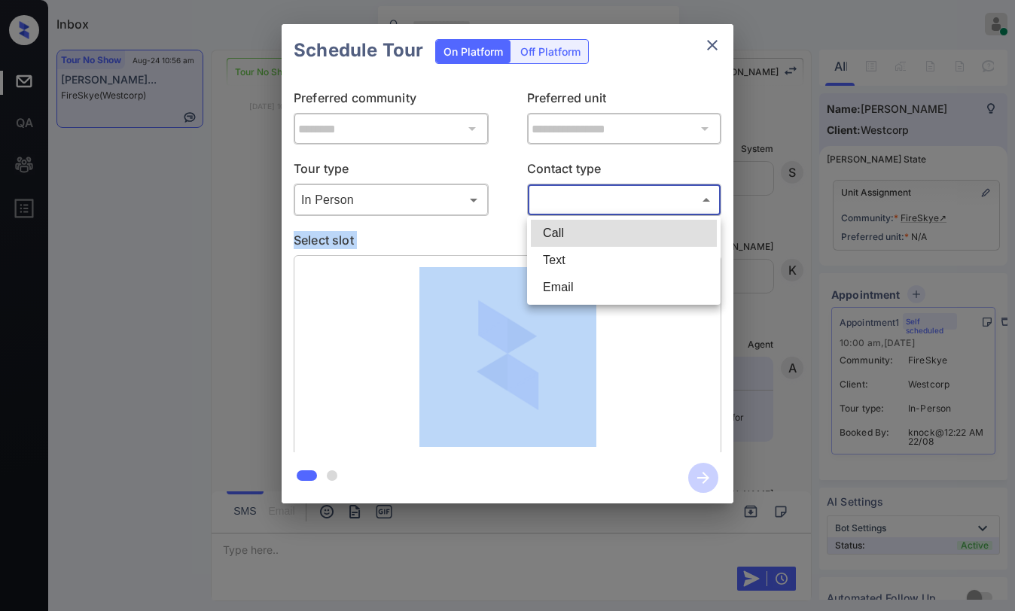
click at [585, 202] on body "Inbox Paolo Gabriel Online Set yourself offline Set yourself on break Profile S…" at bounding box center [507, 305] width 1015 height 611
click at [574, 251] on li "Text" at bounding box center [624, 260] width 186 height 27
type input "****"
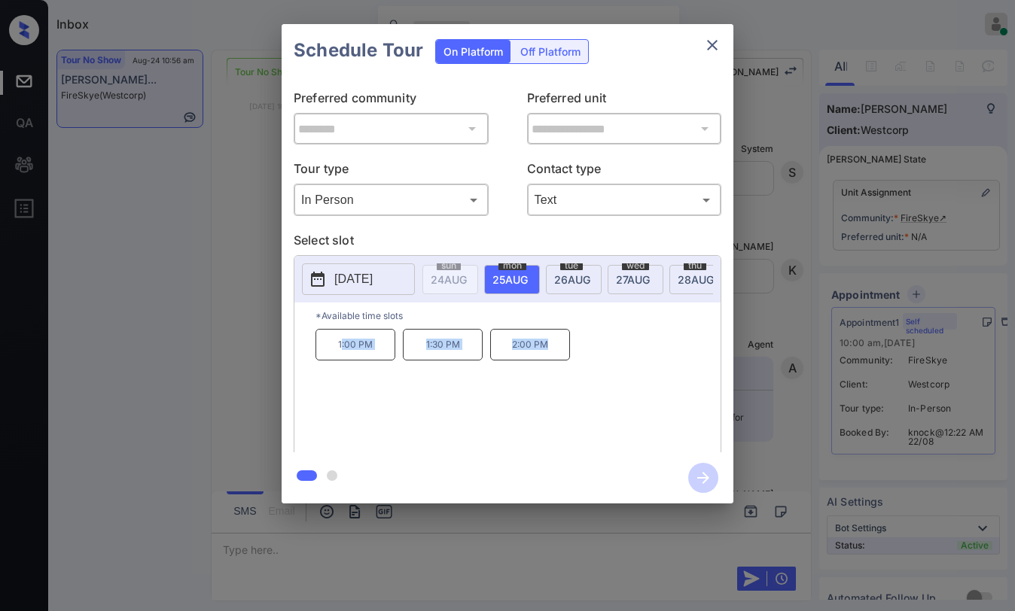
drag, startPoint x: 341, startPoint y: 350, endPoint x: 553, endPoint y: 355, distance: 212.3
click at [553, 355] on div "1:00 PM 1:30 PM 2:00 PM" at bounding box center [517, 389] width 405 height 120
copy div ":00 PM 1:30 PM 2:00 PM"
click at [706, 38] on icon "close" at bounding box center [712, 45] width 18 height 18
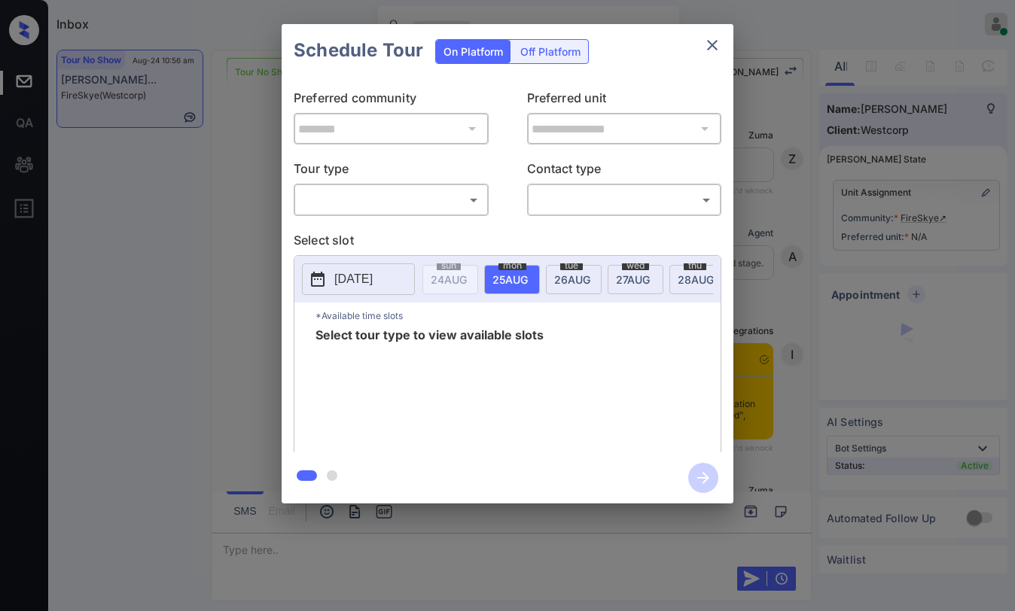
scroll to position [674, 0]
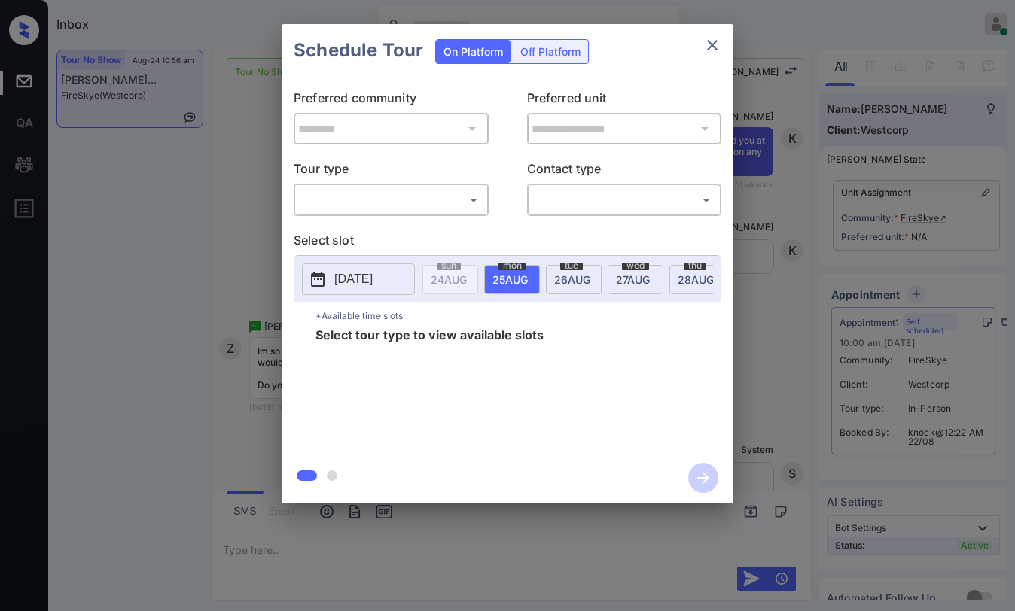
click at [437, 212] on body "Inbox [PERSON_NAME] Online Set yourself offline Set yourself on break Profile S…" at bounding box center [507, 305] width 1015 height 611
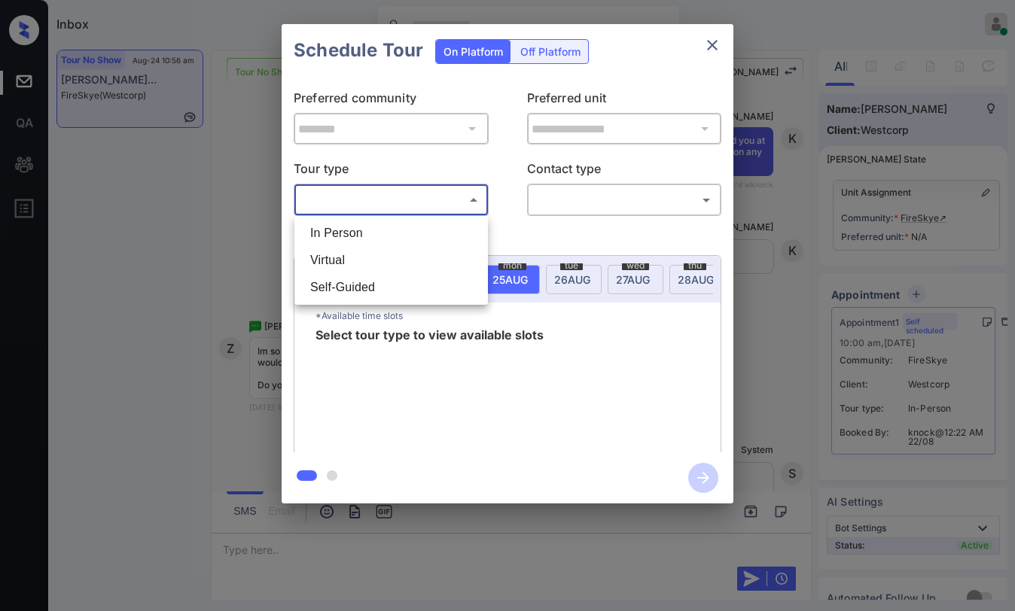
drag, startPoint x: 380, startPoint y: 238, endPoint x: 581, endPoint y: 220, distance: 201.8
click at [383, 237] on li "In Person" at bounding box center [391, 233] width 186 height 27
type input "********"
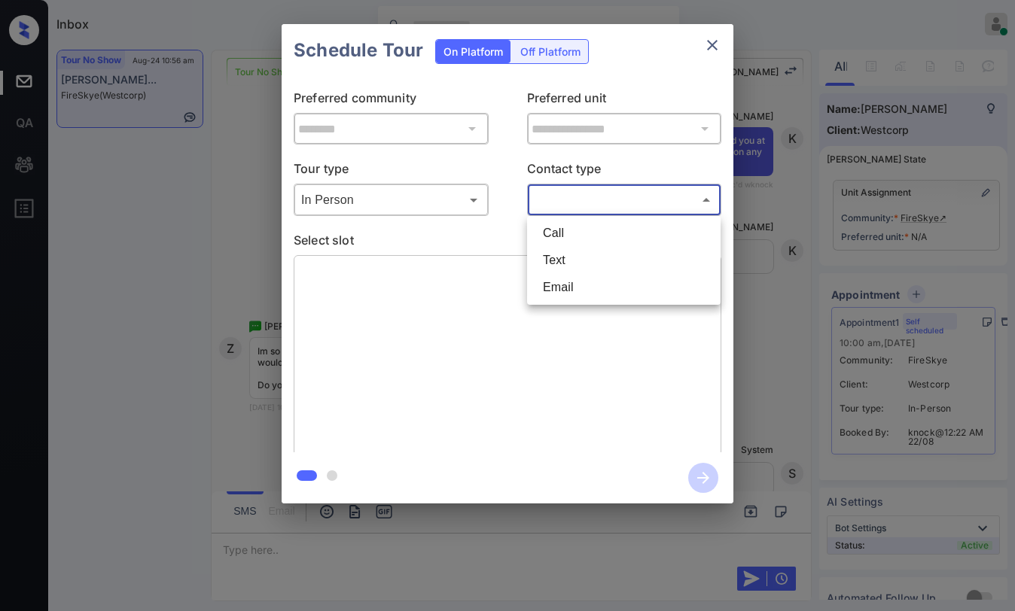
click at [639, 202] on body "Inbox [PERSON_NAME] Online Set yourself offline Set yourself on break Profile S…" at bounding box center [507, 305] width 1015 height 611
click at [585, 254] on li "Text" at bounding box center [624, 260] width 186 height 27
type input "****"
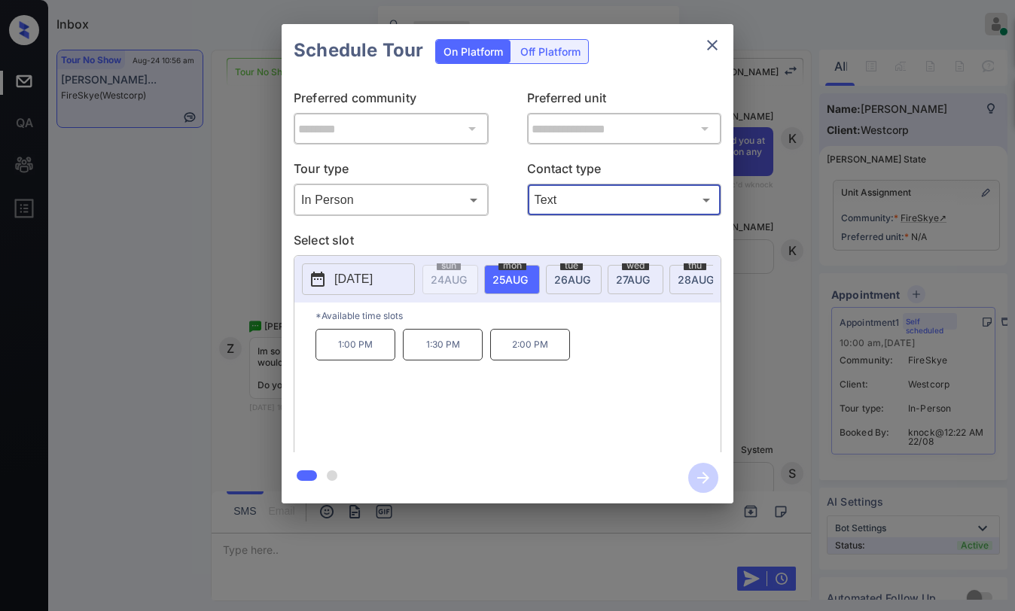
click at [710, 46] on icon "close" at bounding box center [712, 45] width 18 height 18
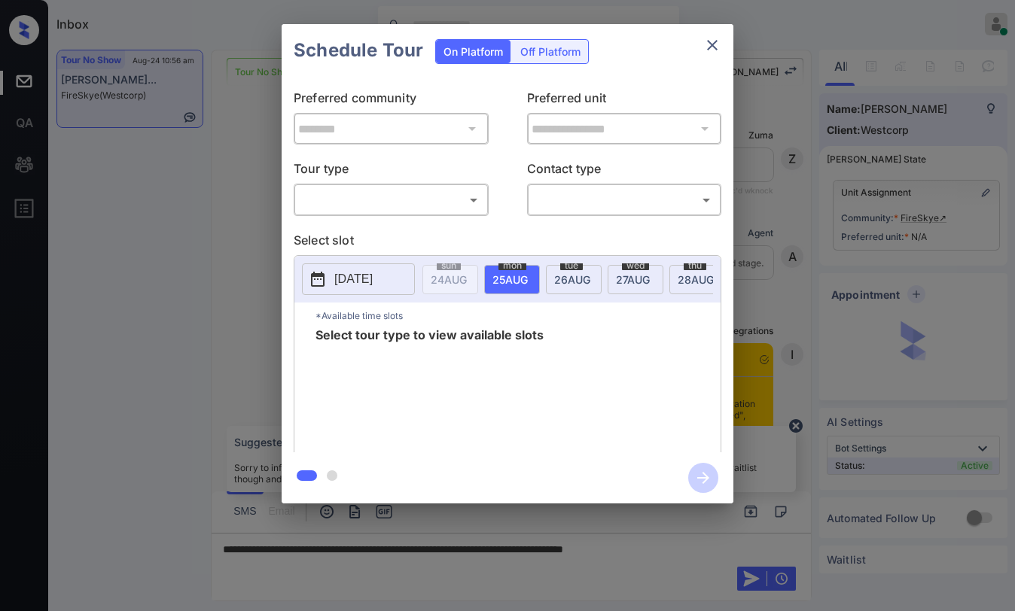
scroll to position [674, 0]
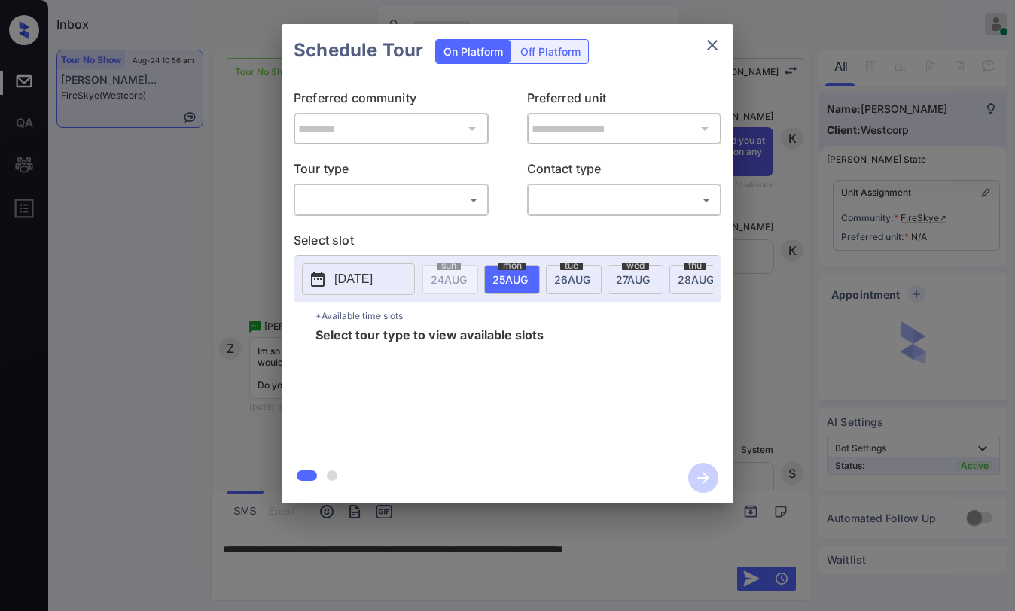
click at [360, 204] on body "Inbox Paolo Gabriel Online Set yourself offline Set yourself on break Profile S…" at bounding box center [507, 305] width 1015 height 611
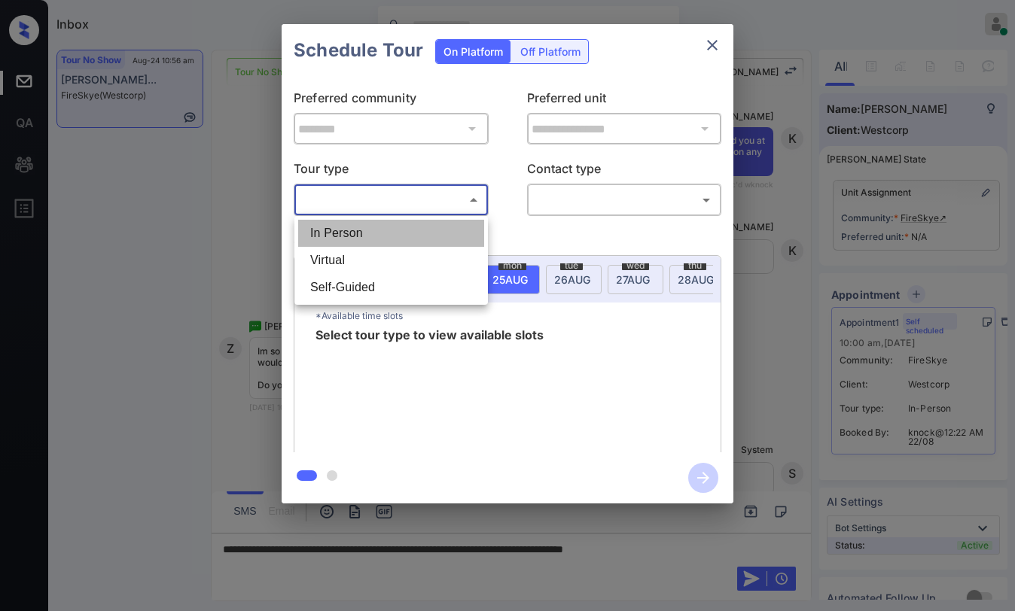
click at [360, 236] on li "In Person" at bounding box center [391, 233] width 186 height 27
type input "********"
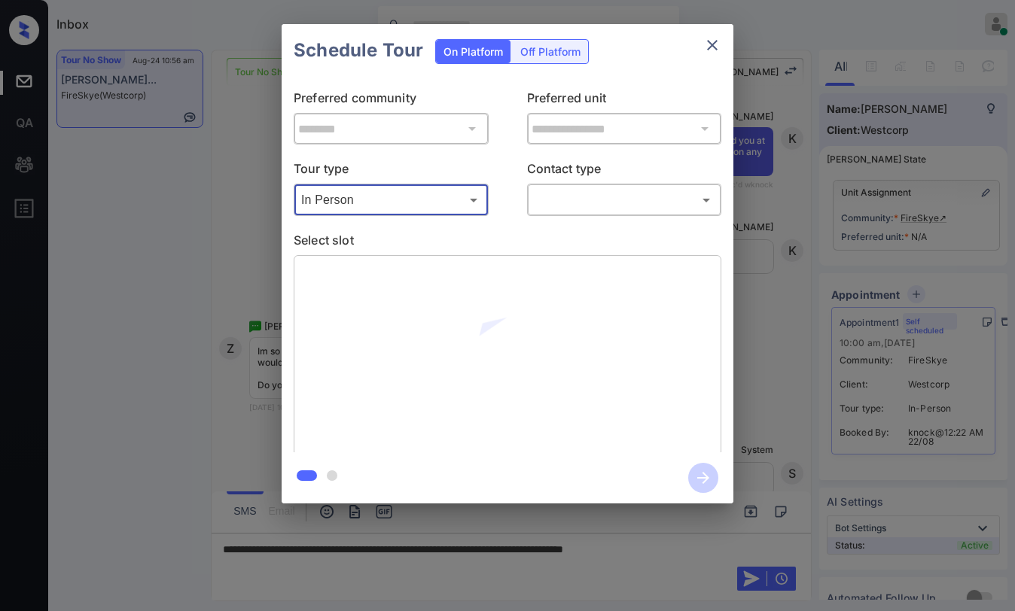
click at [565, 208] on body "Inbox Paolo Gabriel Online Set yourself offline Set yourself on break Profile S…" at bounding box center [507, 305] width 1015 height 611
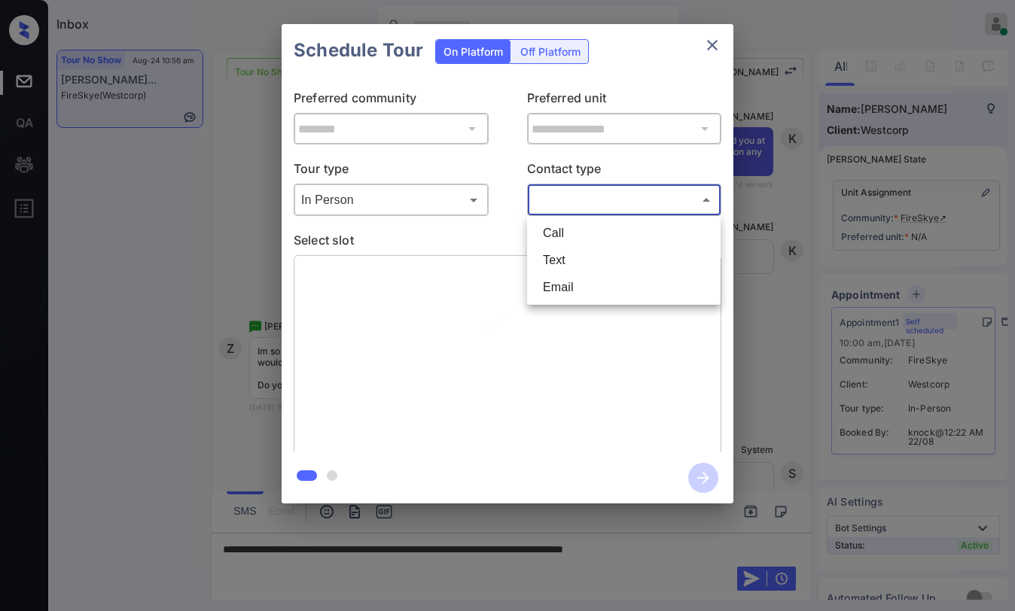
click at [558, 258] on li "Text" at bounding box center [624, 260] width 186 height 27
type input "****"
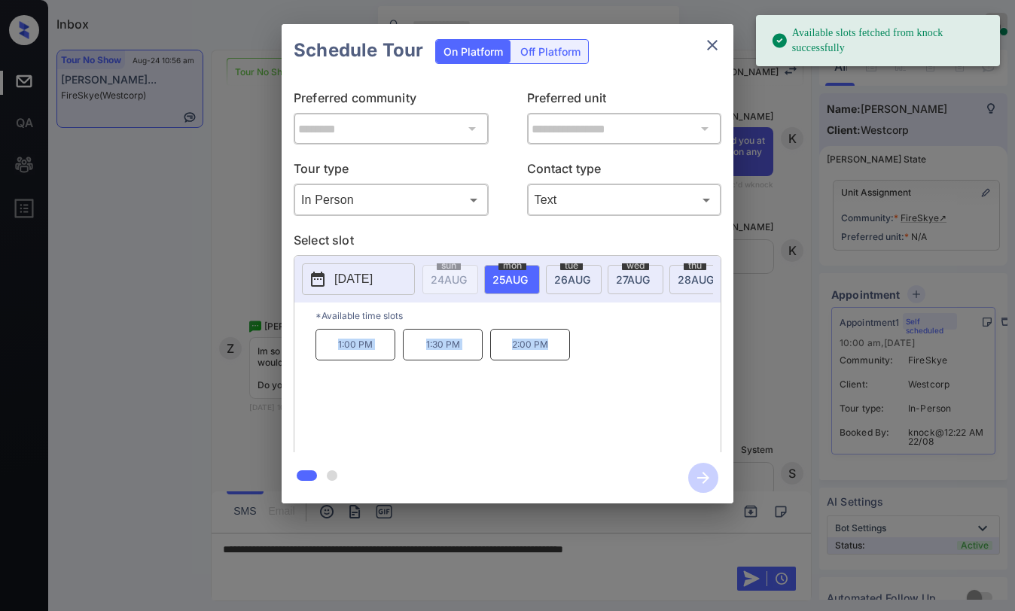
drag, startPoint x: 357, startPoint y: 352, endPoint x: 584, endPoint y: 355, distance: 227.3
click at [584, 355] on div "1:00 PM 1:30 PM 2:00 PM" at bounding box center [517, 389] width 405 height 120
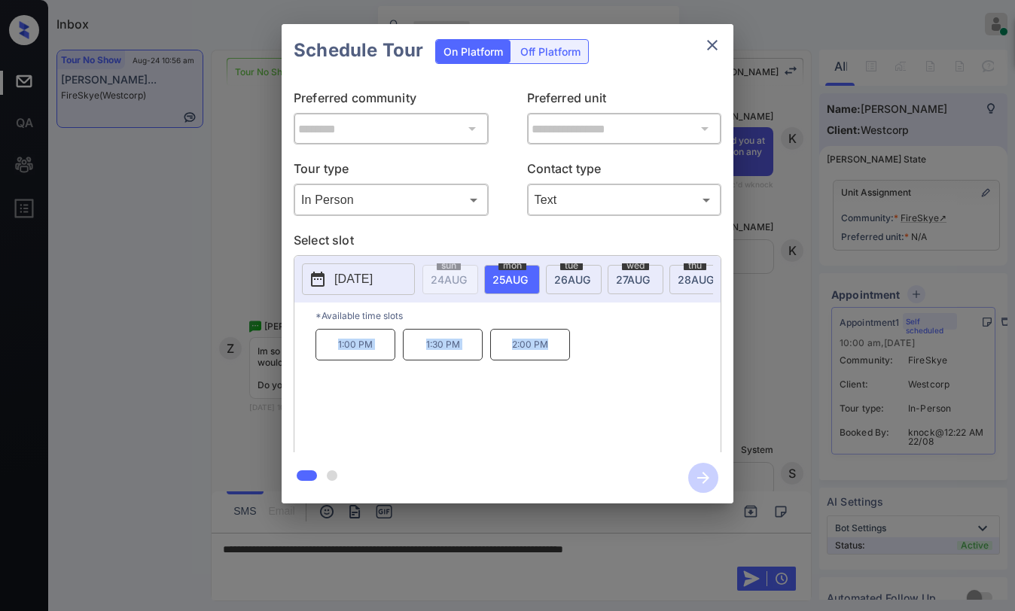
copy div "1:00 PM 1:30 PM 2:00 PM"
click at [720, 43] on icon "close" at bounding box center [712, 45] width 18 height 18
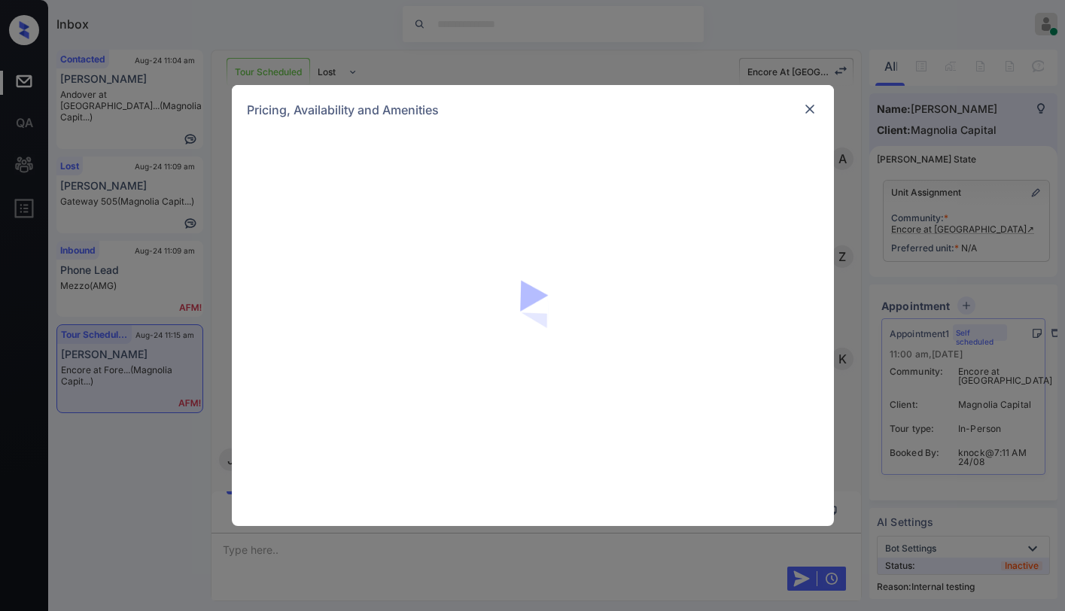
scroll to position [3341, 0]
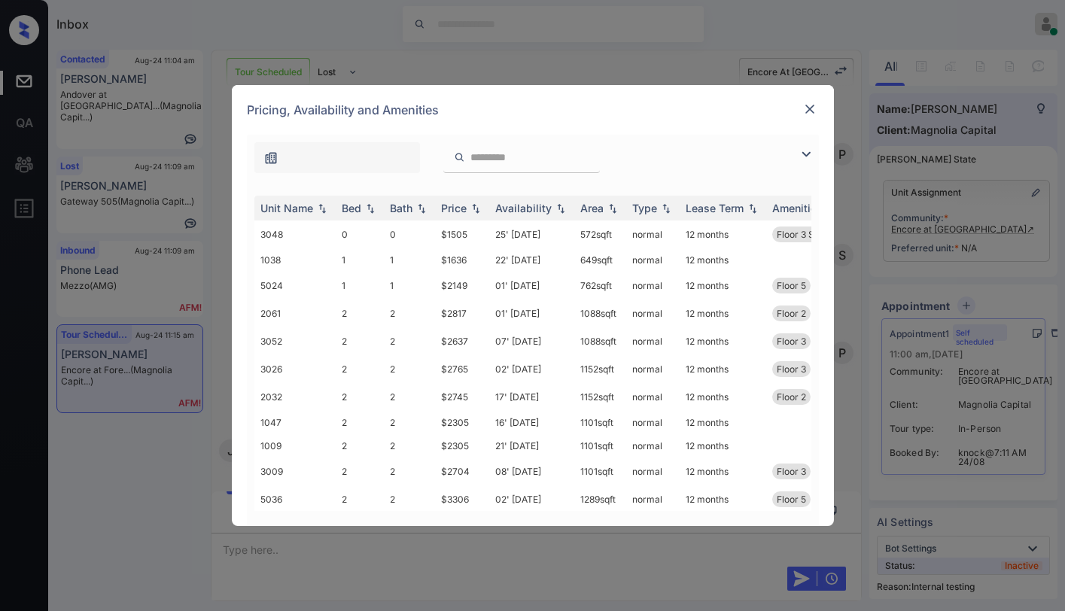
click at [802, 157] on img at bounding box center [806, 154] width 18 height 18
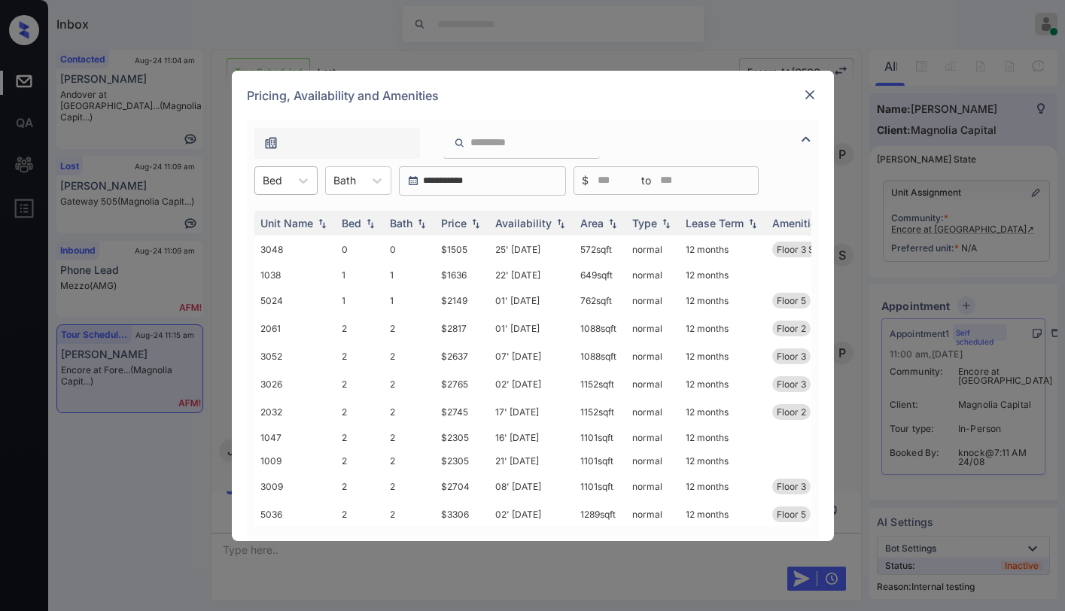
click at [280, 181] on div at bounding box center [273, 180] width 20 height 16
click at [269, 221] on div "0" at bounding box center [285, 217] width 63 height 27
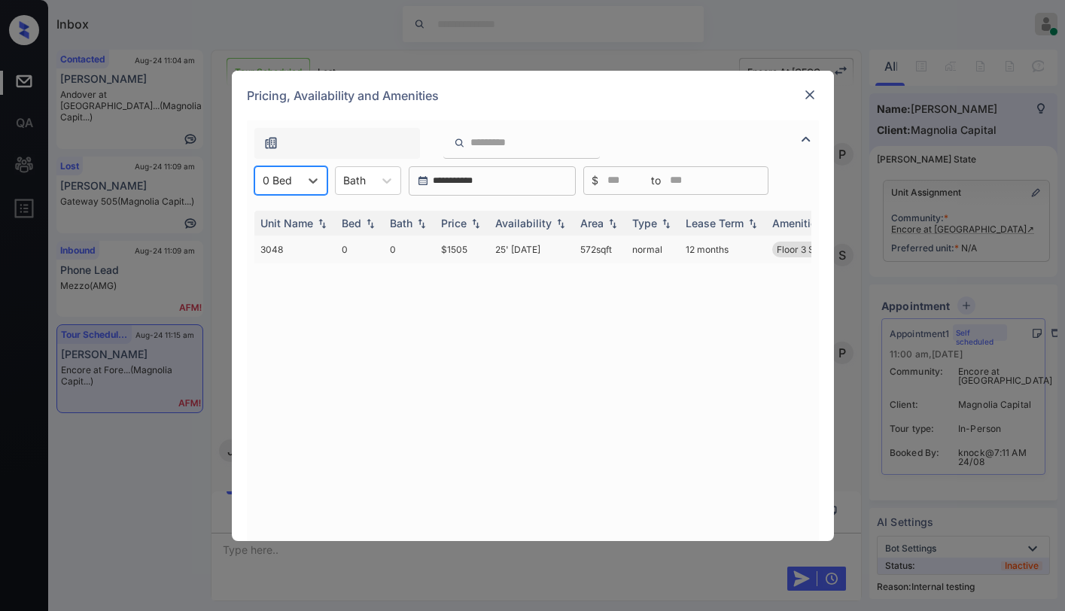
click at [457, 247] on td "$1505" at bounding box center [462, 250] width 54 height 28
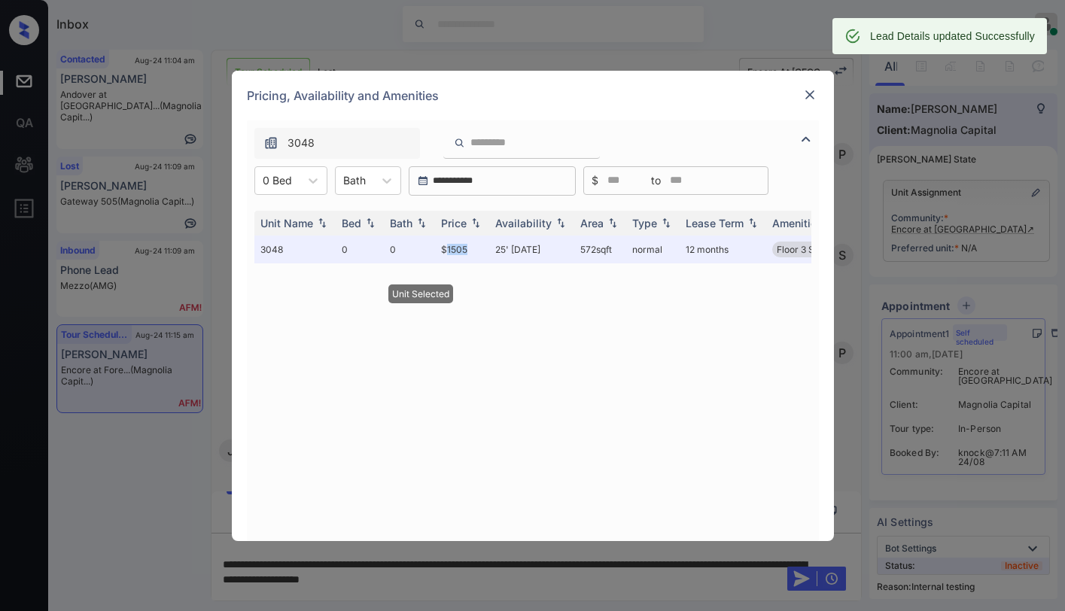
click at [803, 95] on img at bounding box center [809, 94] width 15 height 15
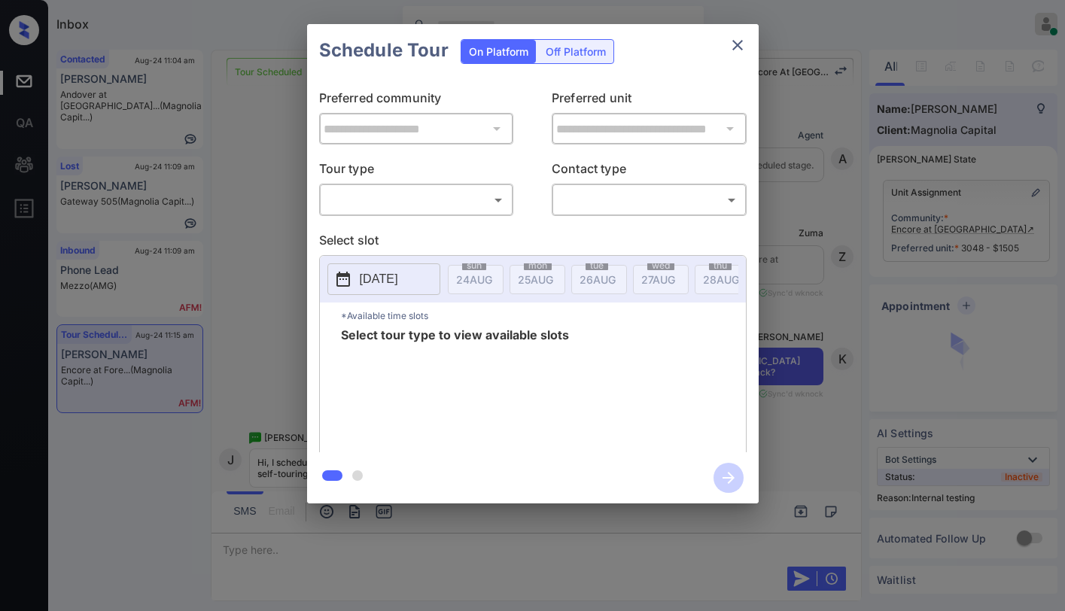
scroll to position [3665, 0]
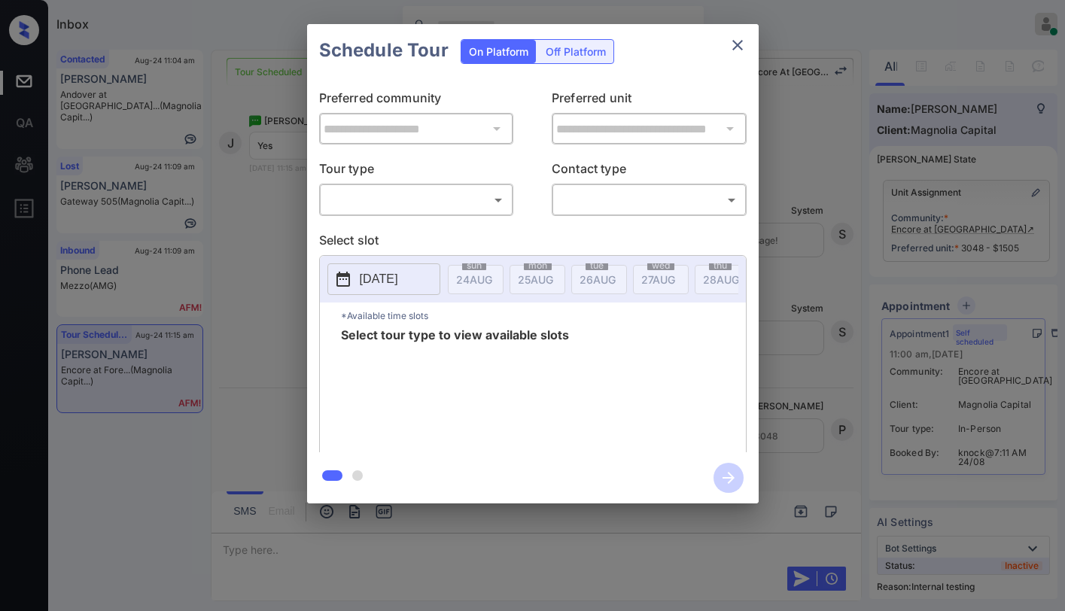
click at [440, 221] on div "**********" at bounding box center [533, 265] width 452 height 376
click at [428, 196] on body "Inbox Paolo Gabriel Online Set yourself offline Set yourself on break Profile S…" at bounding box center [532, 305] width 1065 height 611
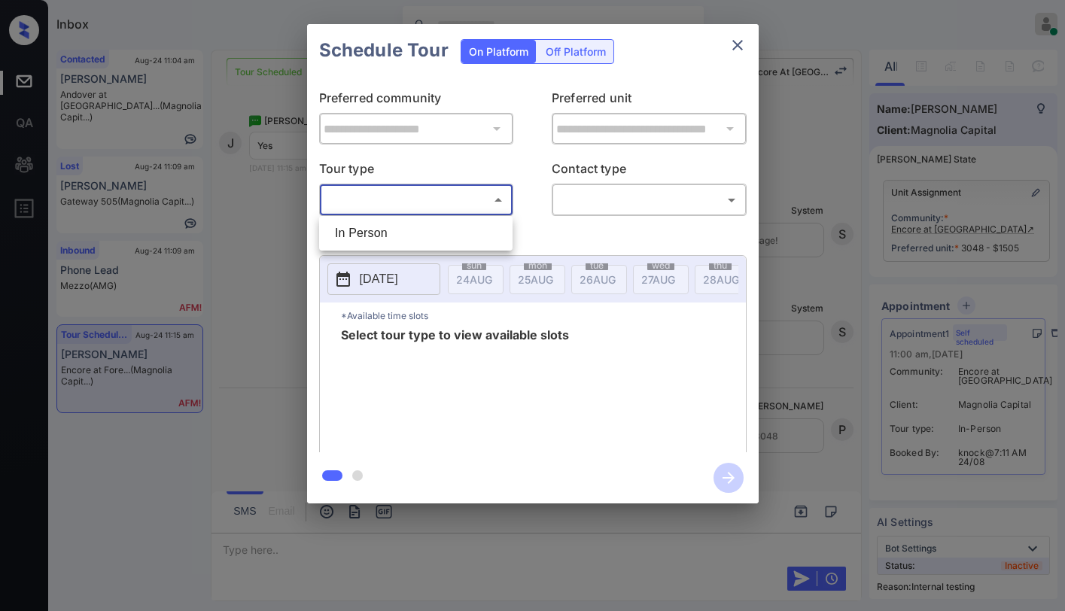
click at [404, 230] on li "In Person" at bounding box center [416, 233] width 186 height 27
type input "********"
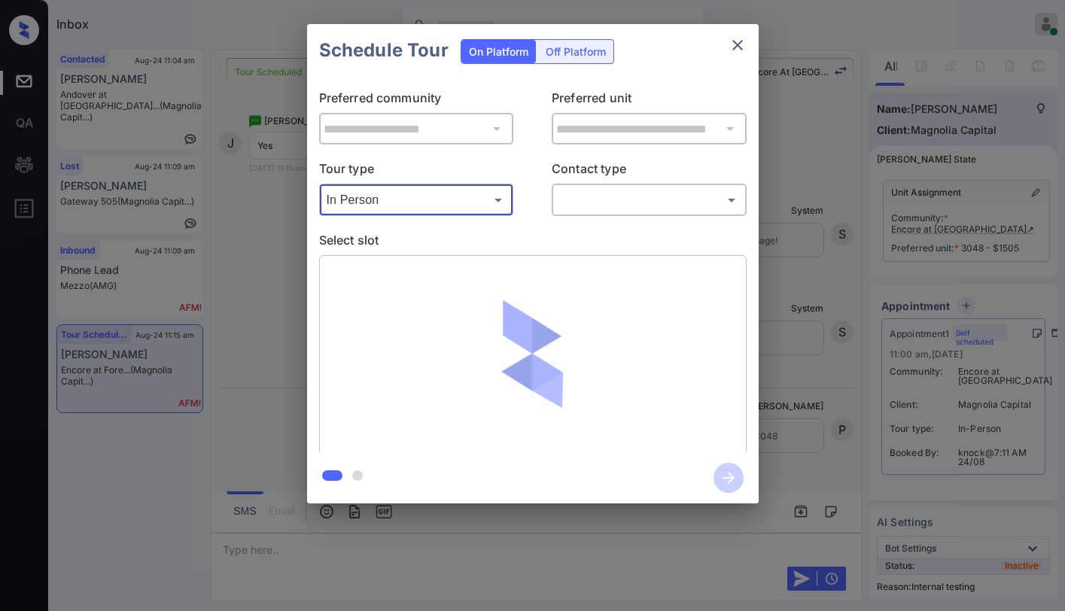
click at [595, 205] on body "Inbox Paolo Gabriel Online Set yourself offline Set yourself on break Profile S…" at bounding box center [532, 305] width 1065 height 611
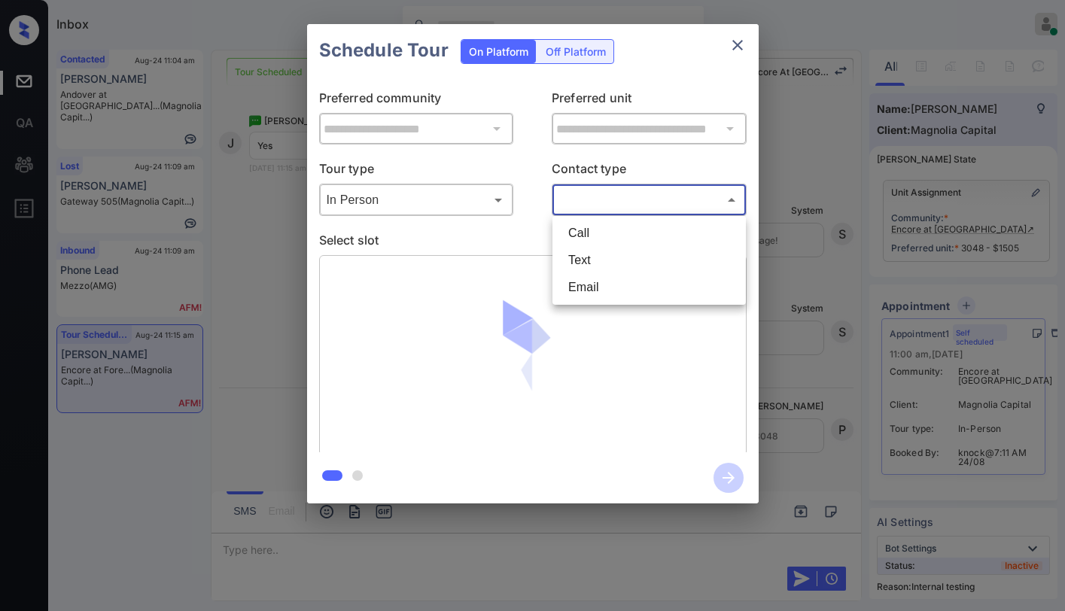
click at [577, 257] on li "Text" at bounding box center [649, 260] width 186 height 27
type input "****"
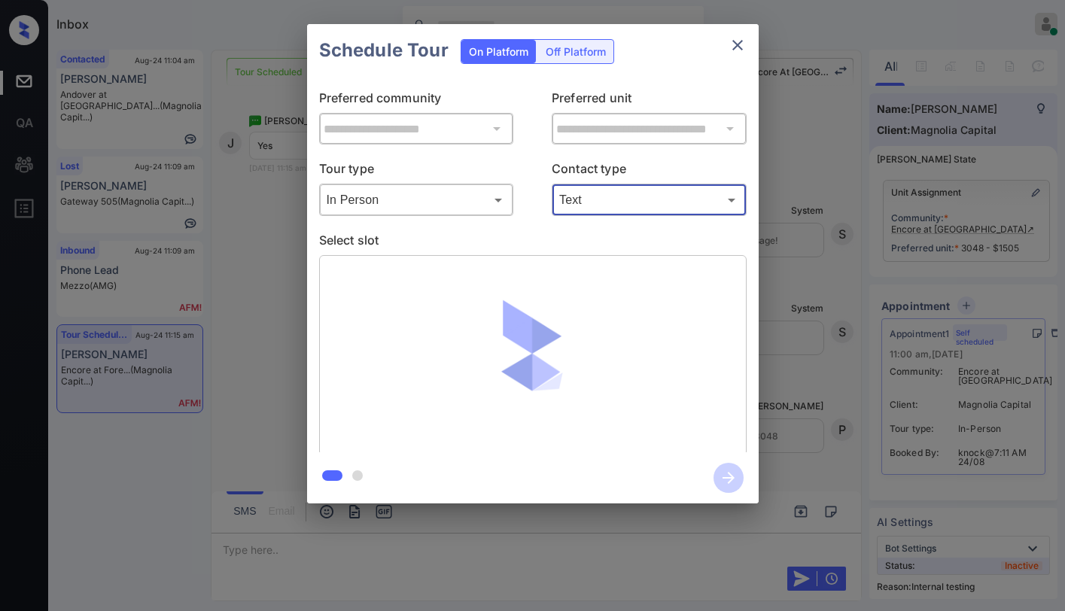
click at [514, 239] on p "Select slot" at bounding box center [533, 243] width 428 height 24
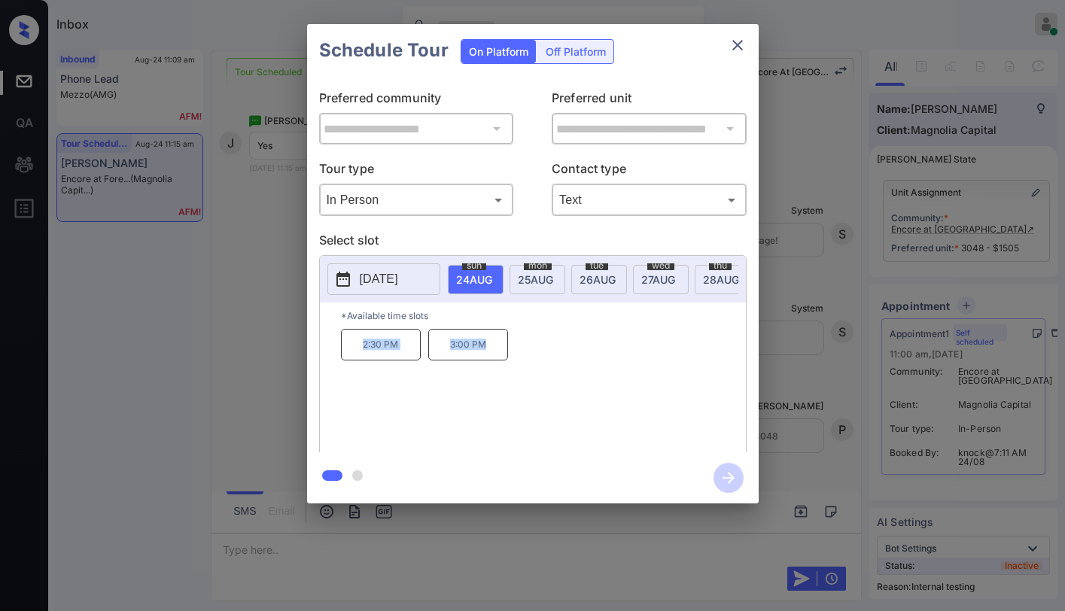
drag, startPoint x: 359, startPoint y: 353, endPoint x: 501, endPoint y: 346, distance: 142.4
click at [484, 352] on div "2:30 PM 3:00 PM" at bounding box center [543, 389] width 405 height 120
click at [564, 329] on p "*Available time slots" at bounding box center [543, 316] width 405 height 26
drag, startPoint x: 361, startPoint y: 350, endPoint x: 501, endPoint y: 354, distance: 140.1
click at [501, 354] on div "2:30 PM 3:00 PM" at bounding box center [543, 389] width 405 height 120
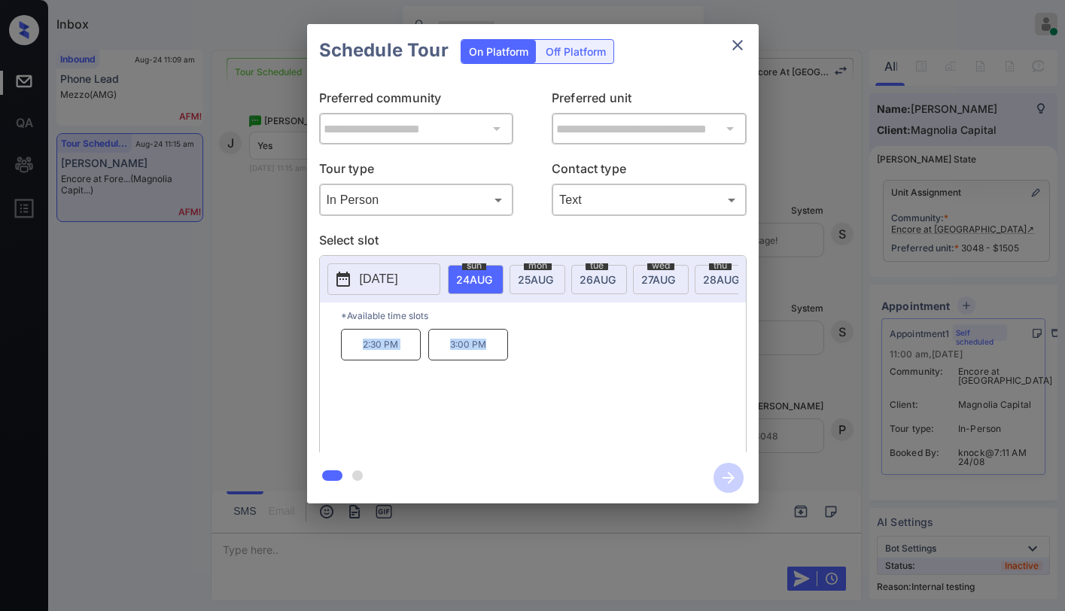
copy div "2:30 PM 3:00 PM"
click at [735, 37] on icon "close" at bounding box center [738, 45] width 18 height 18
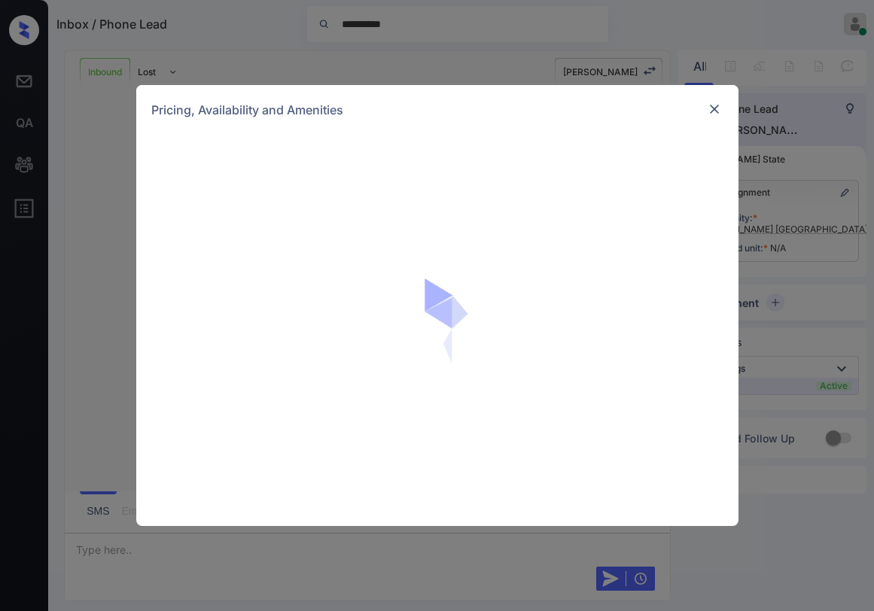
scroll to position [528, 0]
click at [715, 115] on img at bounding box center [714, 109] width 15 height 15
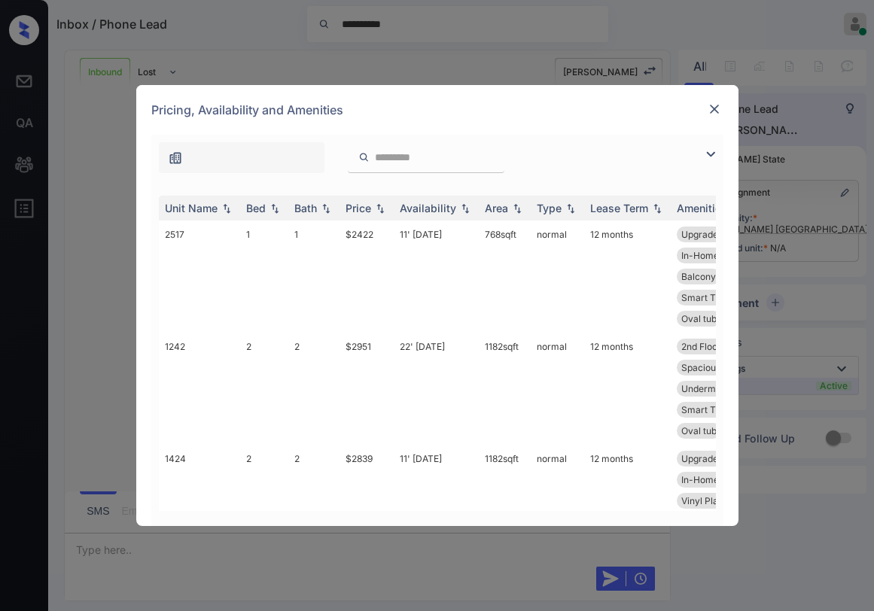
scroll to position [528, 0]
drag, startPoint x: 712, startPoint y: 155, endPoint x: 330, endPoint y: 203, distance: 384.7
click at [712, 154] on img at bounding box center [711, 154] width 18 height 18
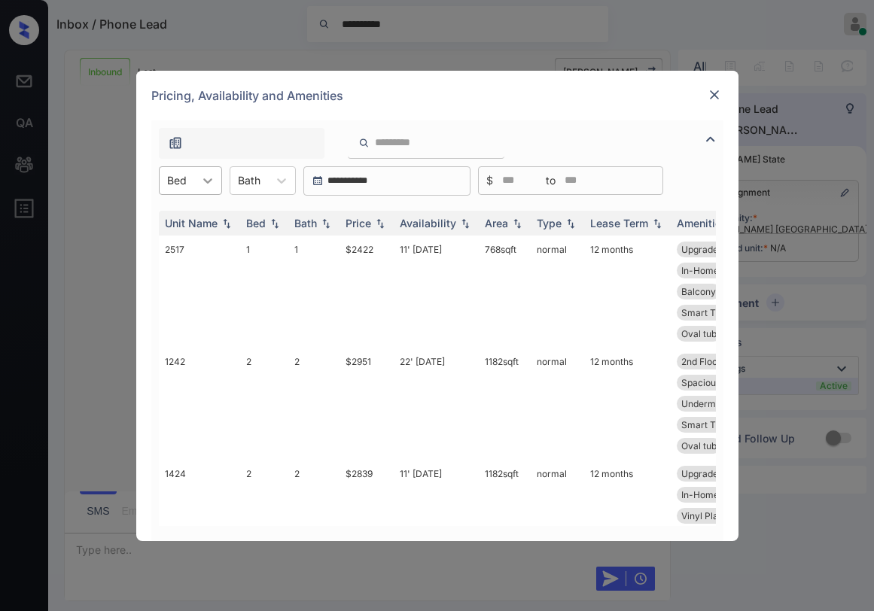
click at [212, 184] on icon at bounding box center [207, 180] width 15 height 15
drag, startPoint x: 187, startPoint y: 274, endPoint x: 330, endPoint y: 241, distance: 146.8
click at [187, 274] on div "2" at bounding box center [190, 271] width 63 height 27
click at [364, 221] on div "Price" at bounding box center [359, 223] width 26 height 13
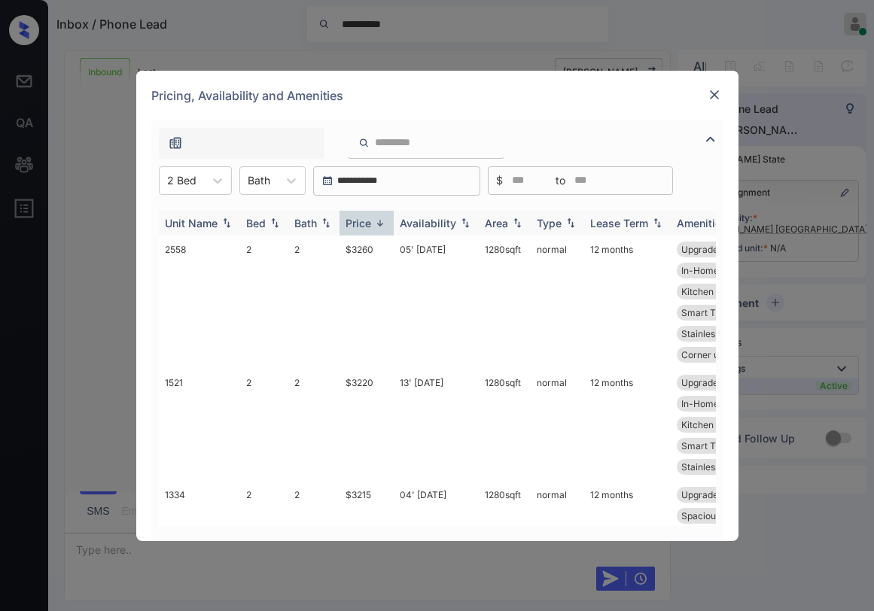
click at [367, 220] on div "Price" at bounding box center [359, 223] width 26 height 13
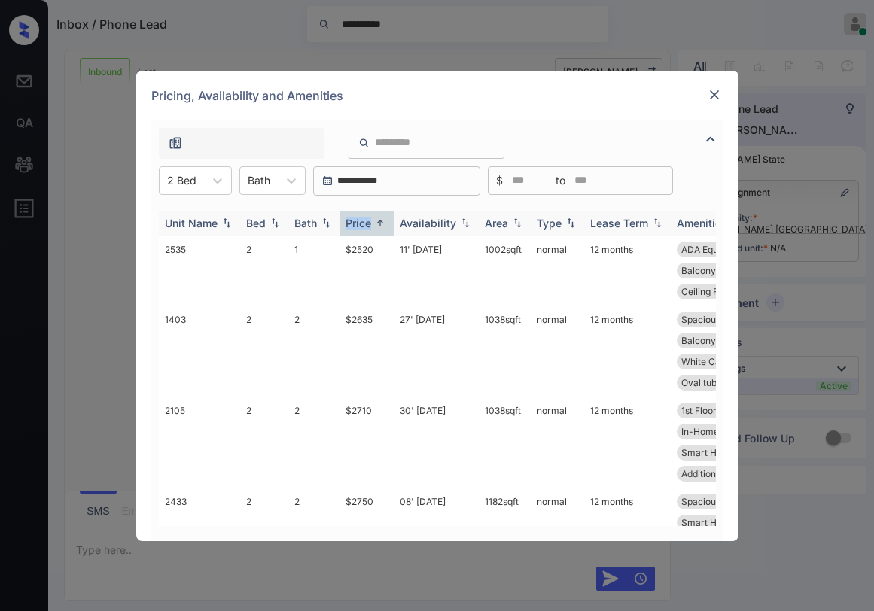
click at [367, 220] on div "Price" at bounding box center [359, 223] width 26 height 13
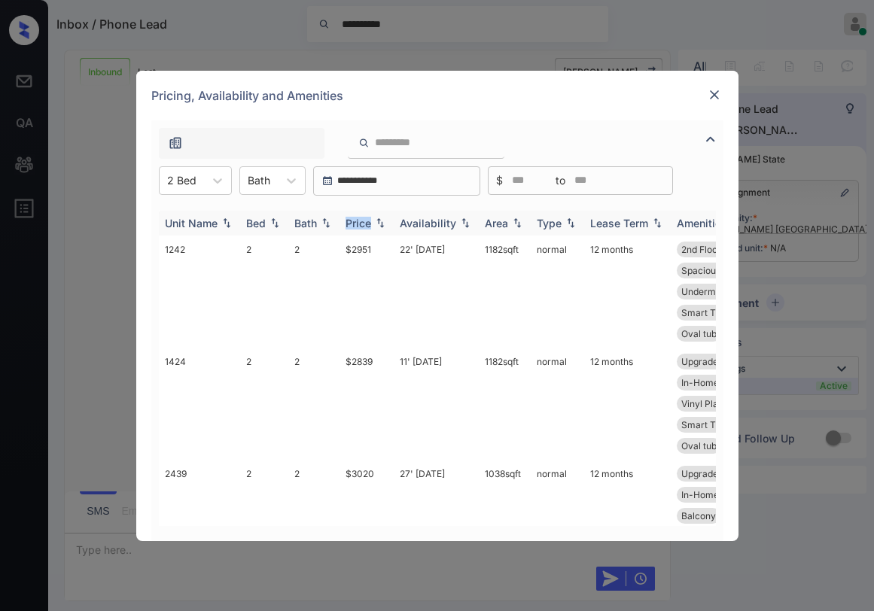
click at [370, 220] on div "Price" at bounding box center [359, 223] width 26 height 13
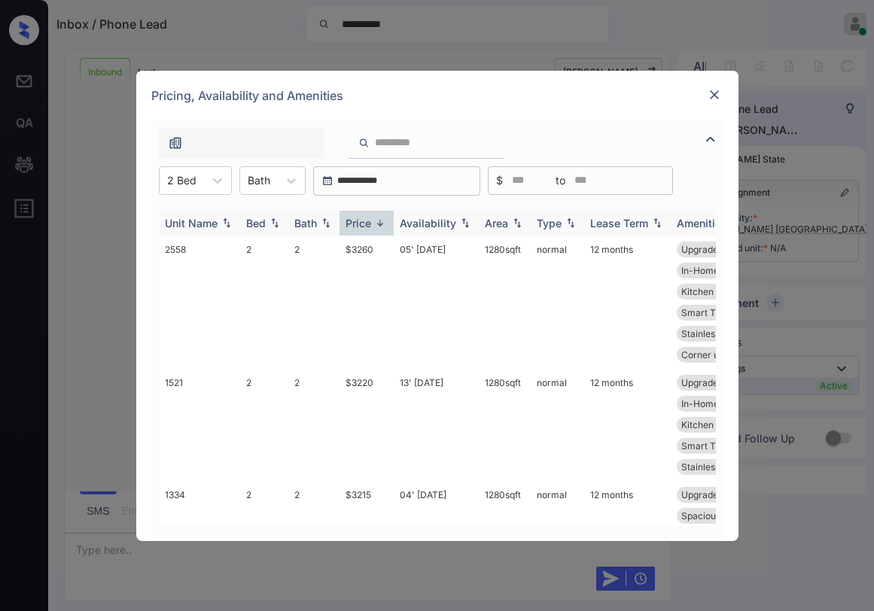
click at [371, 219] on div "Price" at bounding box center [359, 223] width 26 height 13
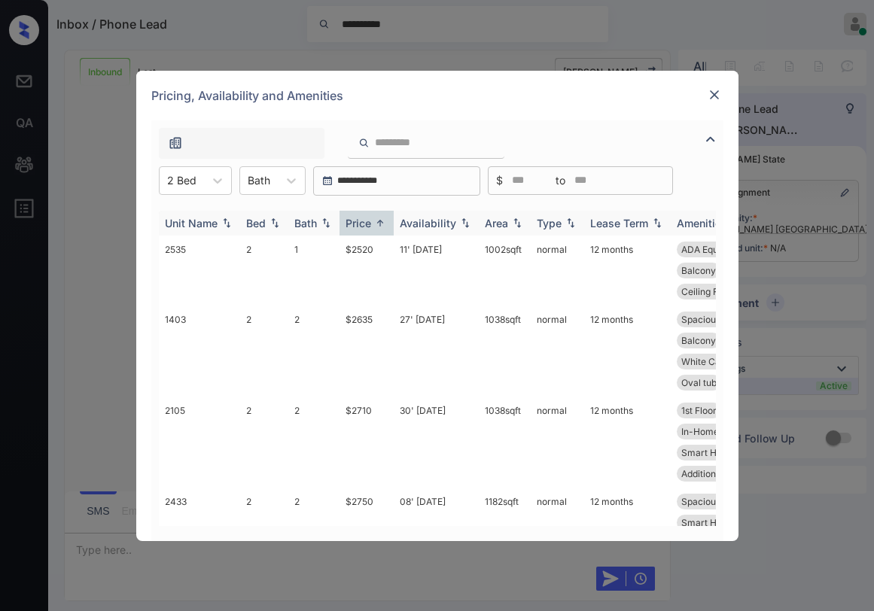
click at [370, 219] on div "Price" at bounding box center [359, 223] width 26 height 13
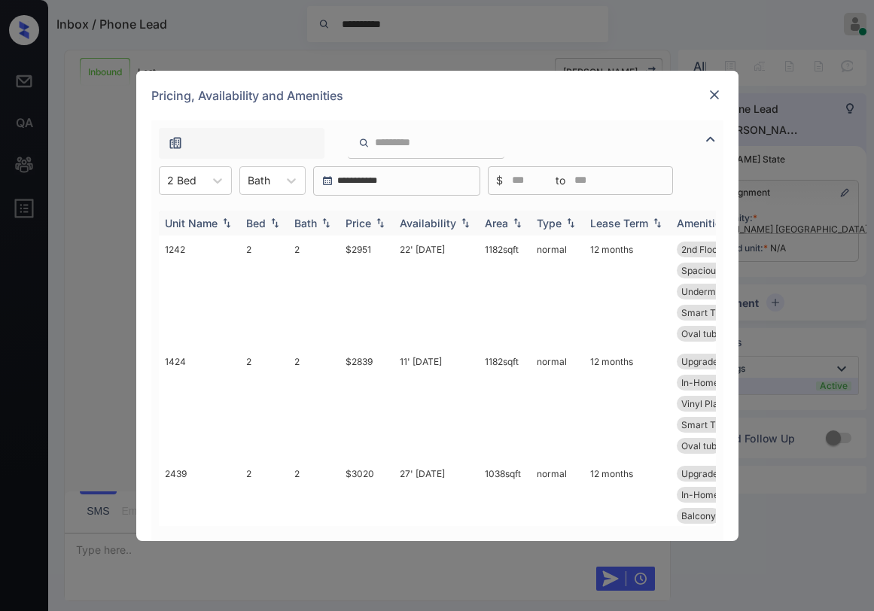
click at [360, 225] on div "Price" at bounding box center [359, 223] width 26 height 13
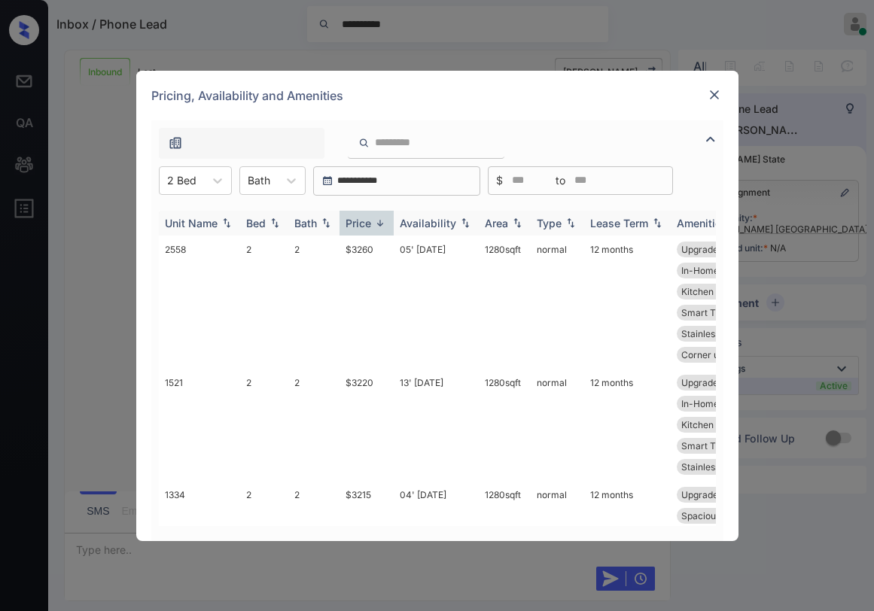
click at [362, 224] on div "Price" at bounding box center [359, 223] width 26 height 13
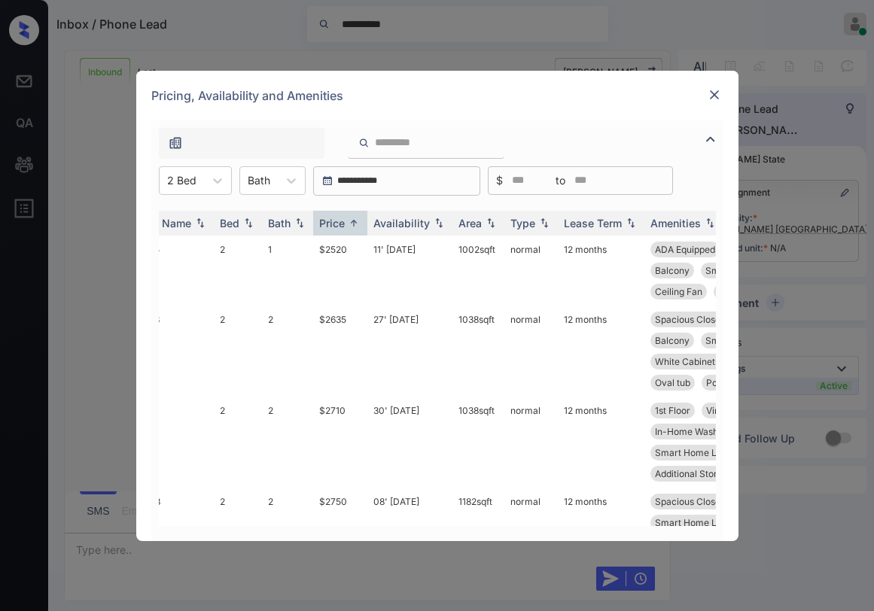
scroll to position [0, 24]
click at [716, 96] on img at bounding box center [714, 94] width 15 height 15
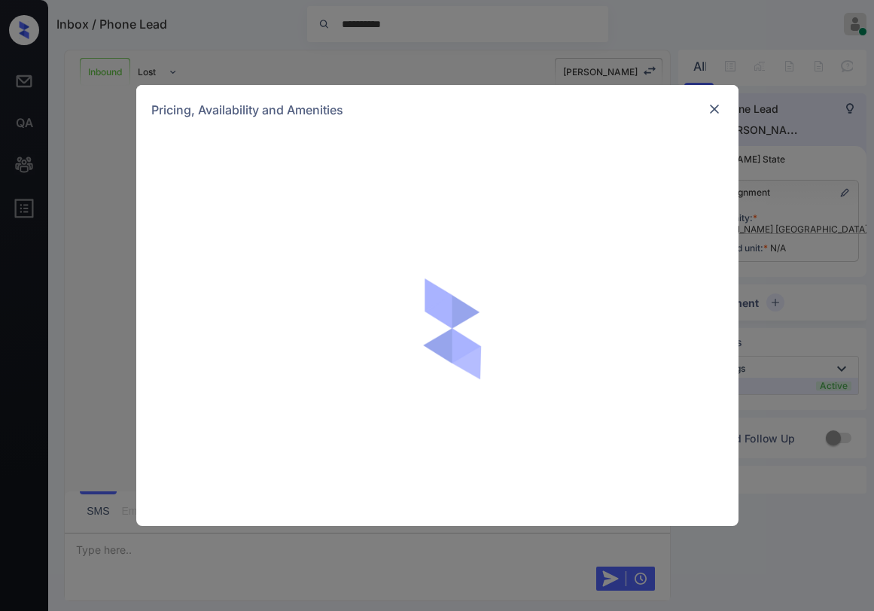
scroll to position [528, 0]
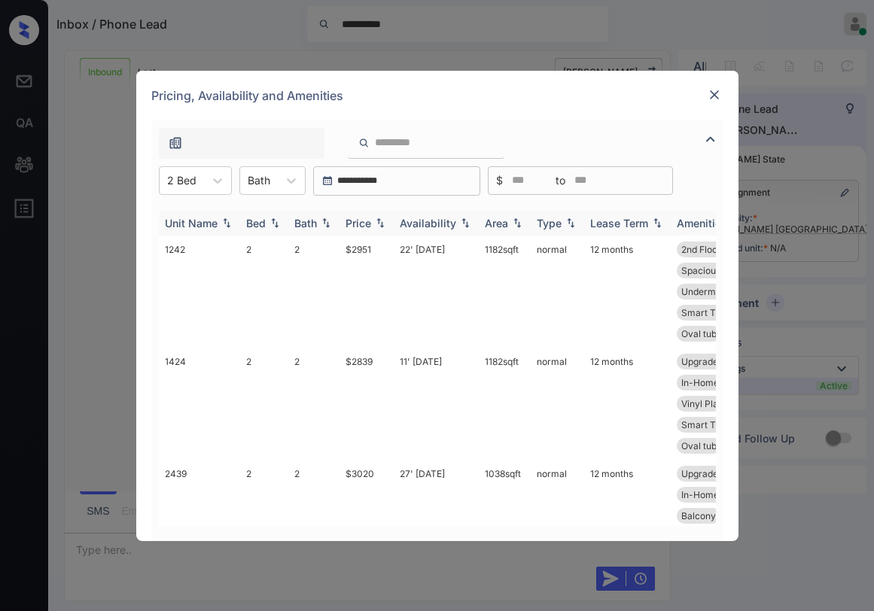
click at [365, 226] on div "Price" at bounding box center [359, 223] width 26 height 13
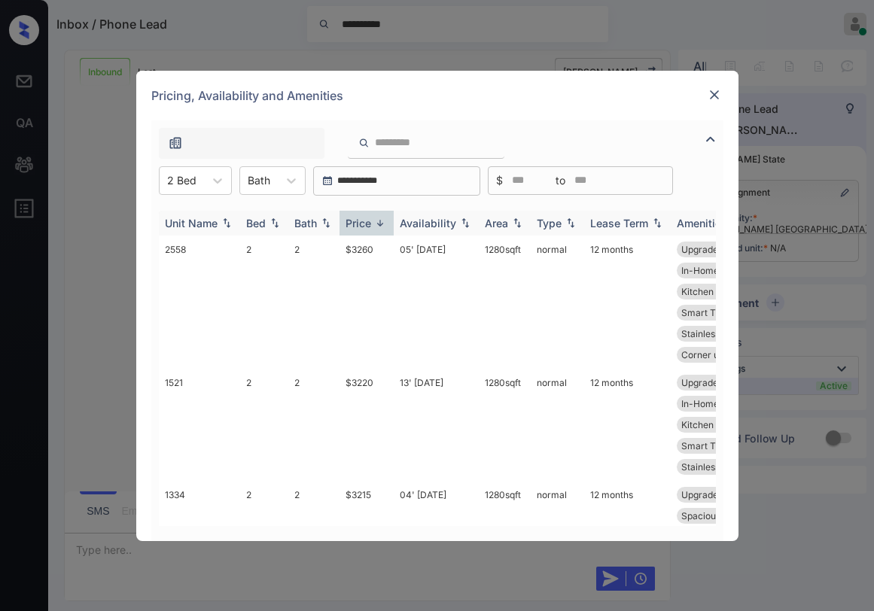
click at [365, 226] on div "Price" at bounding box center [359, 223] width 26 height 13
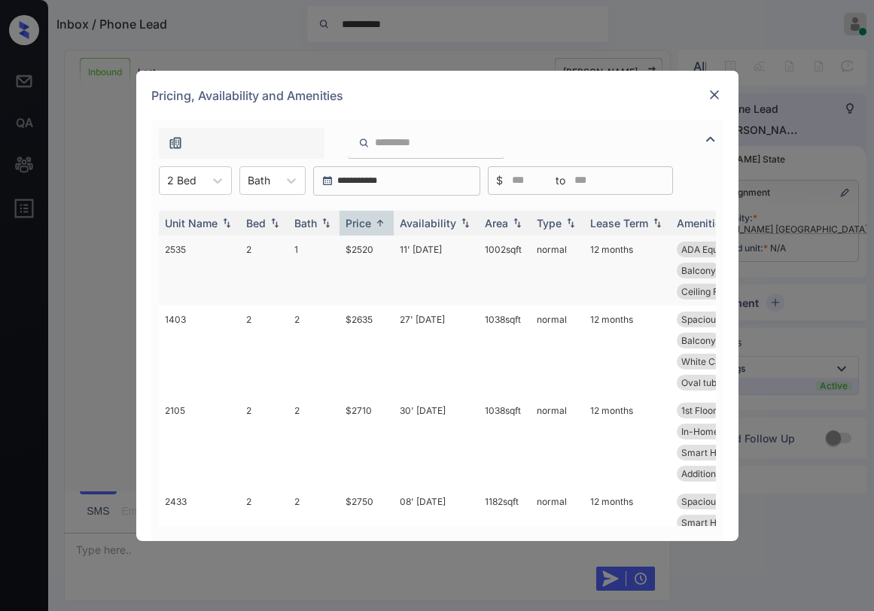
click at [354, 254] on td "$2520" at bounding box center [366, 271] width 54 height 70
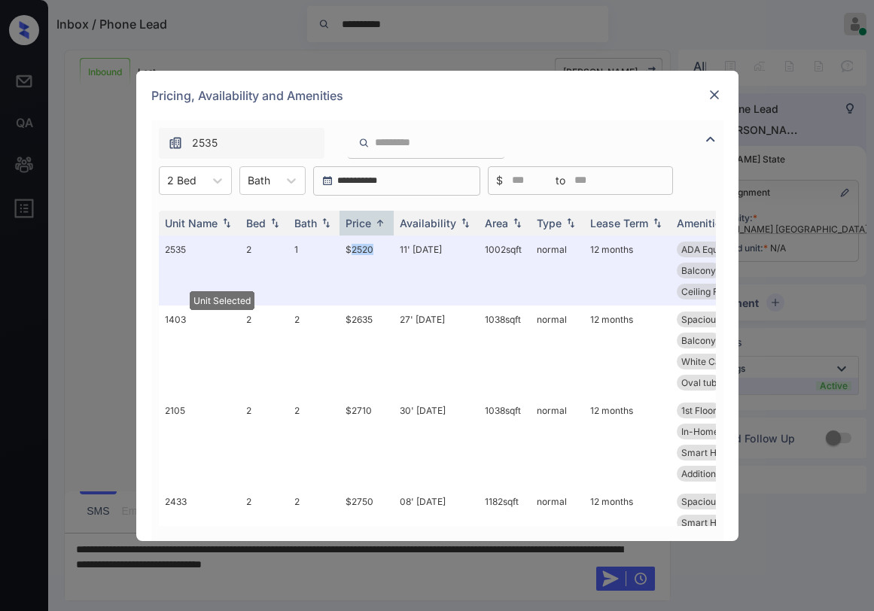
click at [714, 96] on img at bounding box center [714, 94] width 15 height 15
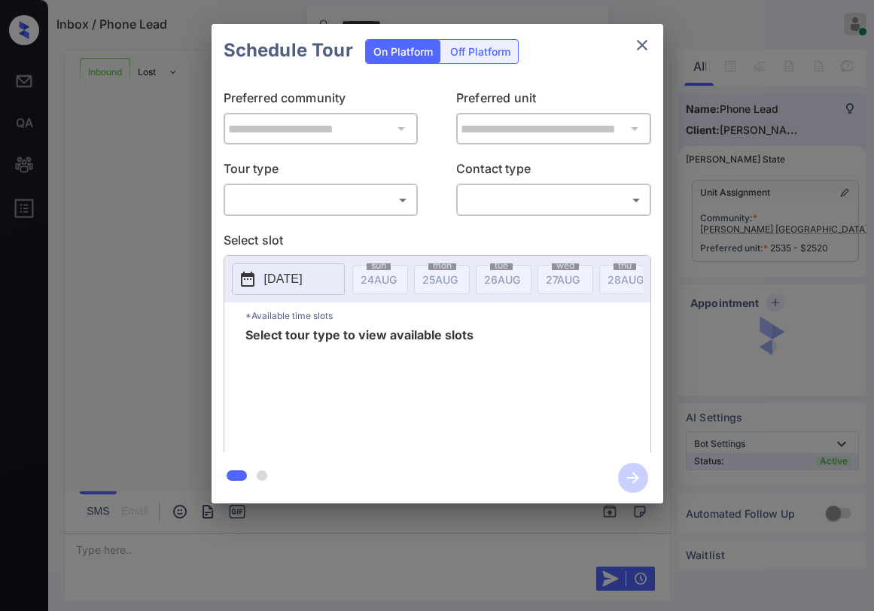
scroll to position [626, 0]
click at [374, 191] on body "**********" at bounding box center [437, 305] width 874 height 611
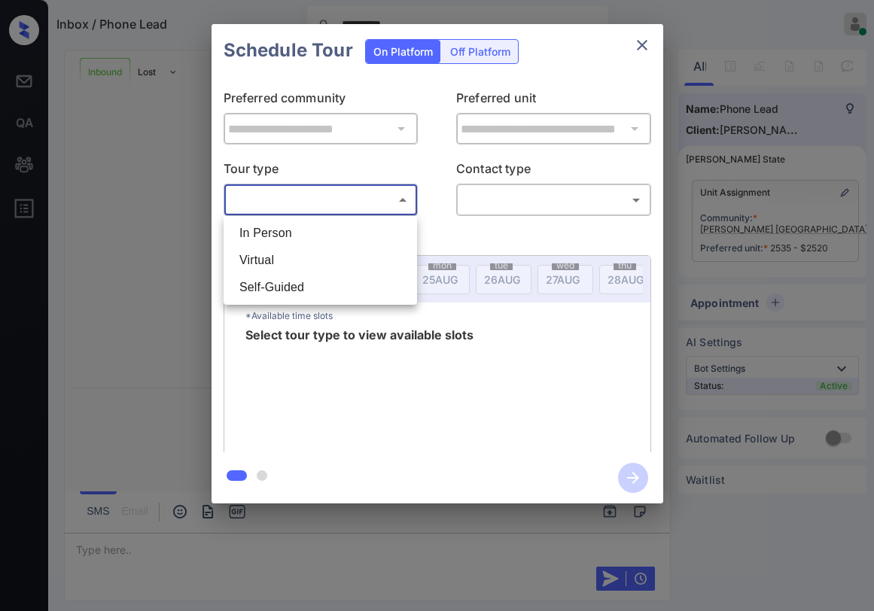
click at [334, 236] on li "In Person" at bounding box center [320, 233] width 186 height 27
type input "********"
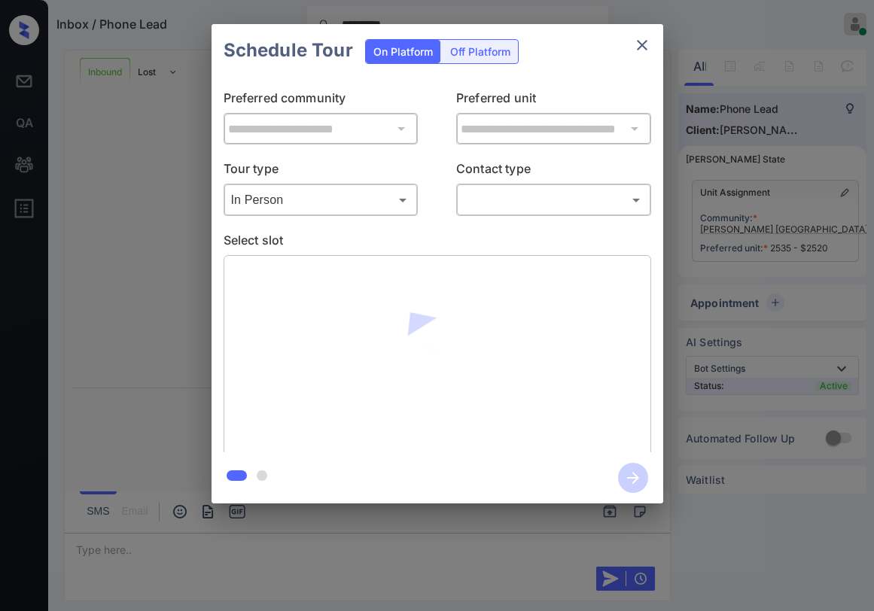
click at [496, 200] on body "**********" at bounding box center [437, 305] width 874 height 611
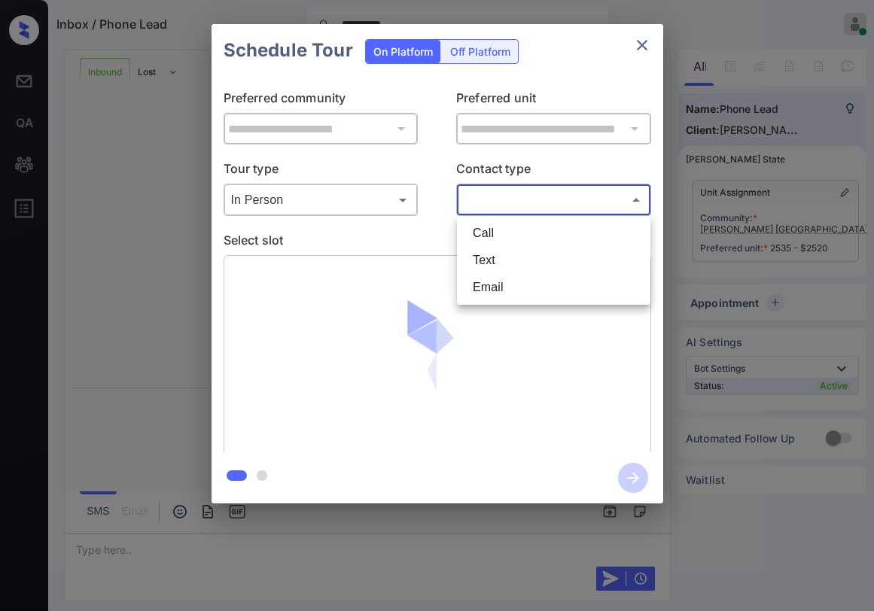
click at [492, 252] on li "Text" at bounding box center [554, 260] width 186 height 27
type input "****"
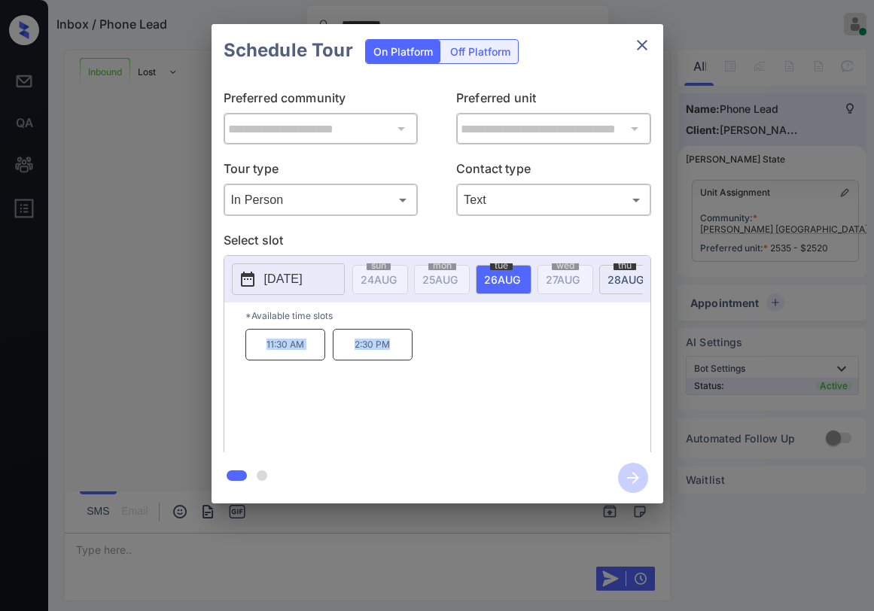
drag, startPoint x: 264, startPoint y: 351, endPoint x: 397, endPoint y: 349, distance: 133.3
click at [397, 349] on div "11:30 AM 2:30 PM" at bounding box center [447, 389] width 405 height 120
click at [467, 236] on p "Select slot" at bounding box center [438, 243] width 428 height 24
click at [466, 239] on p "Select slot" at bounding box center [438, 243] width 428 height 24
click at [425, 233] on p "Select slot" at bounding box center [438, 243] width 428 height 24
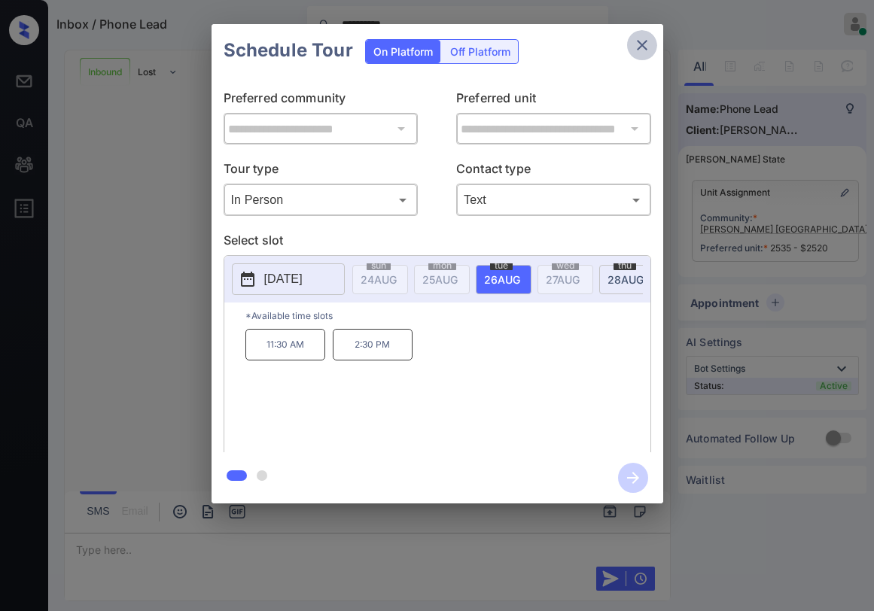
click at [640, 46] on icon "close" at bounding box center [642, 45] width 18 height 18
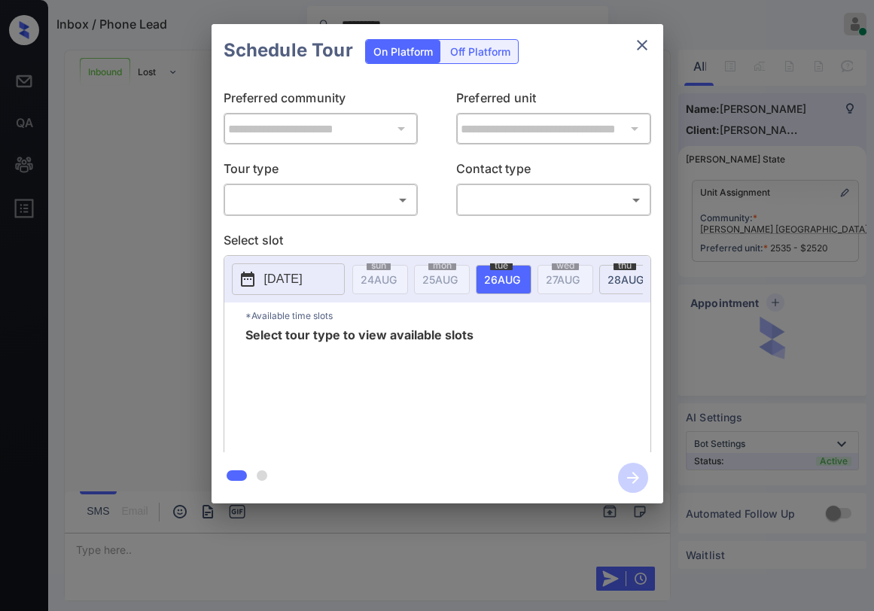
scroll to position [498, 0]
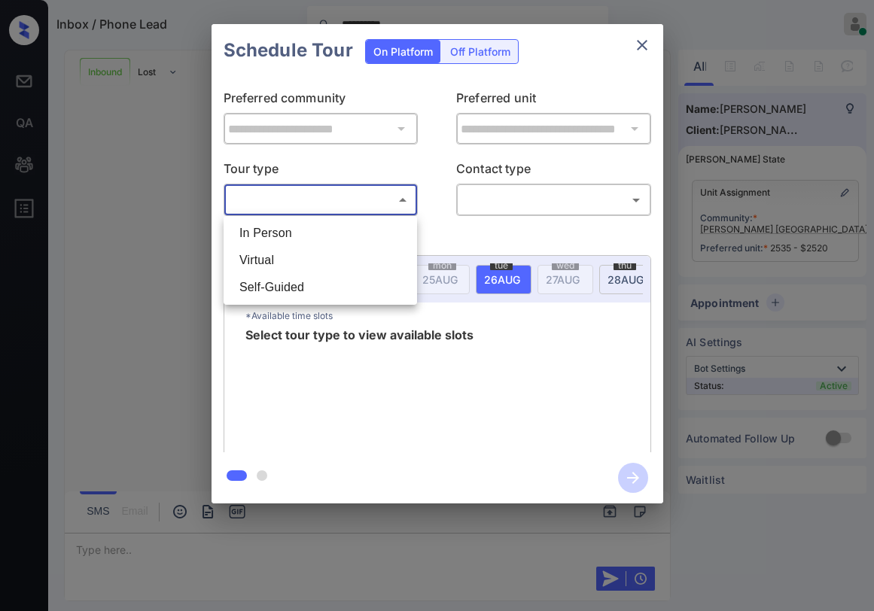
click at [360, 202] on body "**********" at bounding box center [437, 305] width 874 height 611
drag, startPoint x: 303, startPoint y: 233, endPoint x: 496, endPoint y: 213, distance: 193.8
click at [306, 233] on li "In Person" at bounding box center [320, 233] width 186 height 27
type input "********"
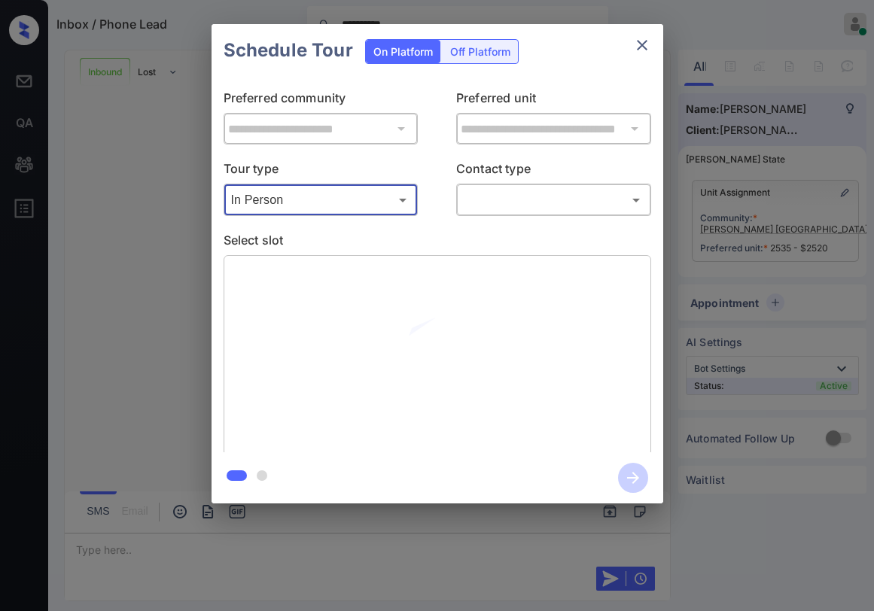
click at [540, 199] on body "**********" at bounding box center [437, 305] width 874 height 611
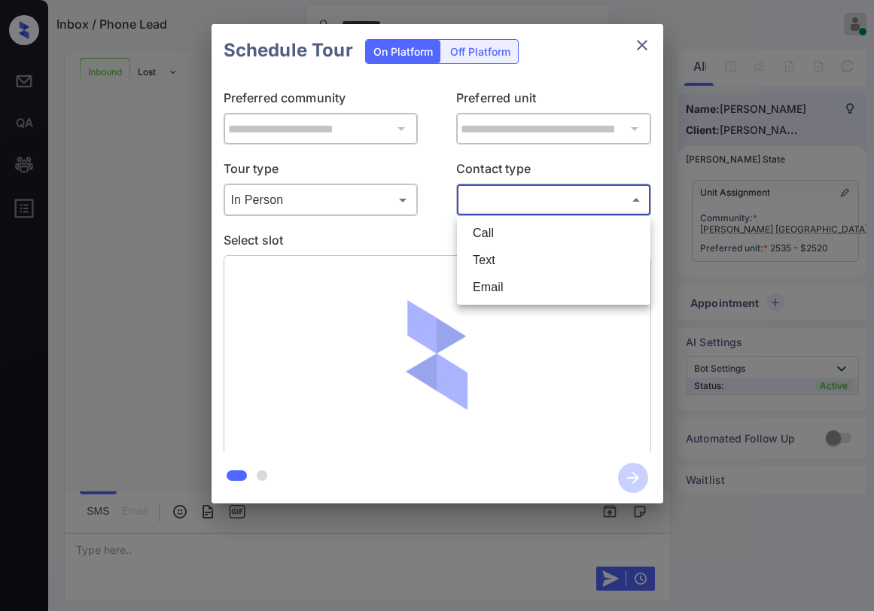
click at [485, 263] on li "Text" at bounding box center [554, 260] width 186 height 27
type input "****"
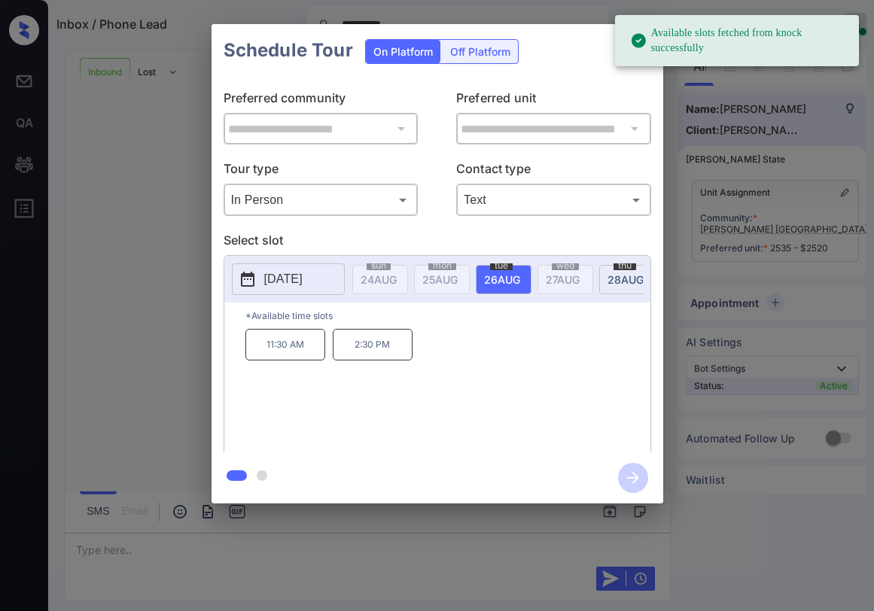
click at [296, 356] on p "11:30 AM" at bounding box center [285, 345] width 80 height 32
click at [449, 238] on p "Select slot" at bounding box center [438, 243] width 428 height 24
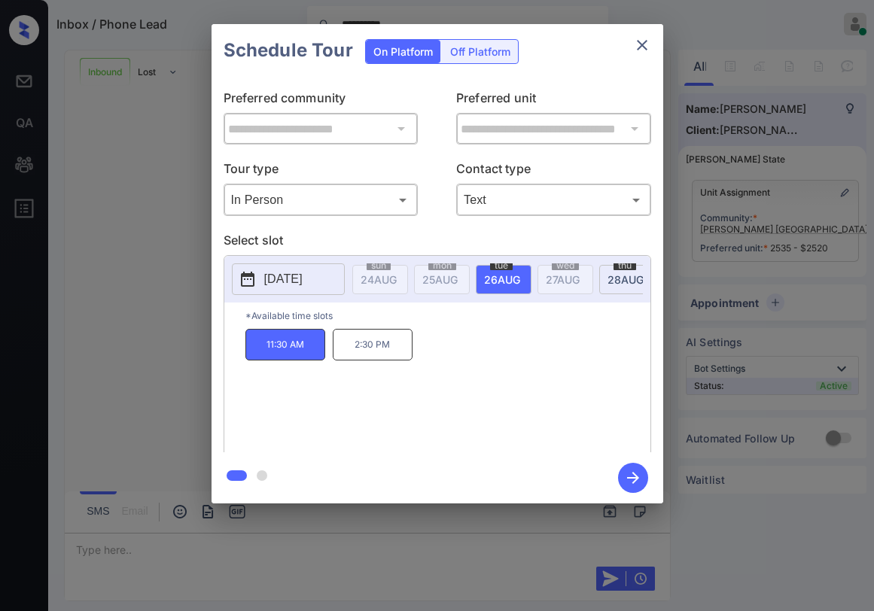
click at [642, 41] on icon "close" at bounding box center [642, 45] width 18 height 18
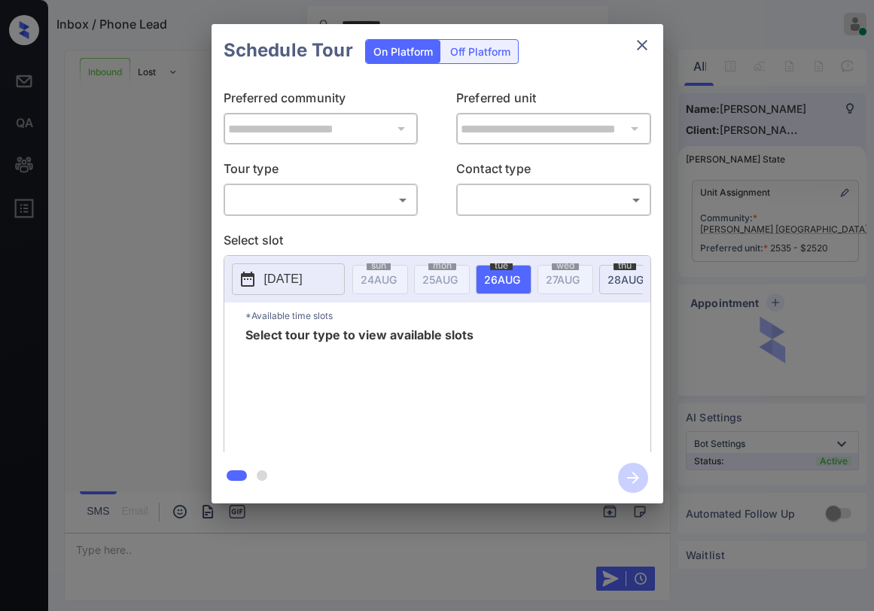
scroll to position [827, 0]
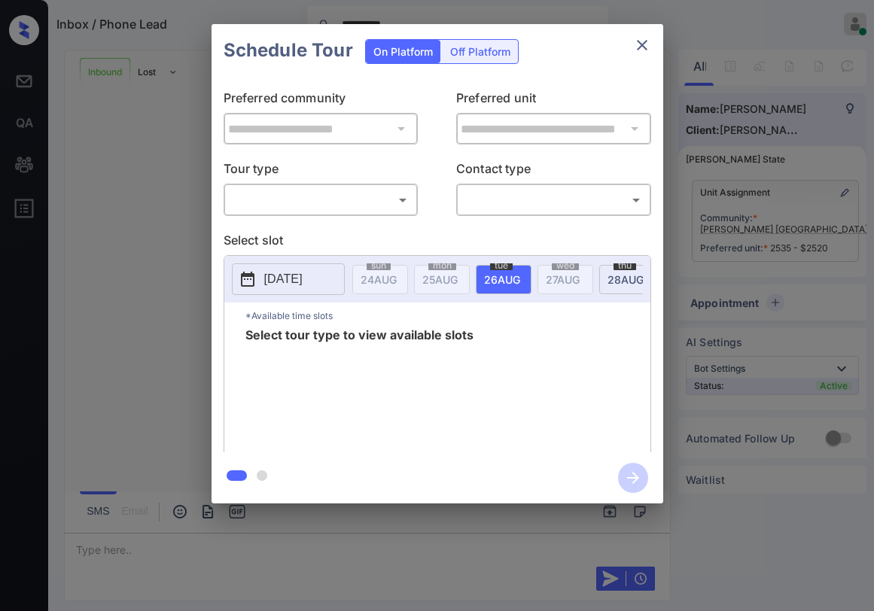
click at [319, 195] on body "**********" at bounding box center [437, 305] width 874 height 611
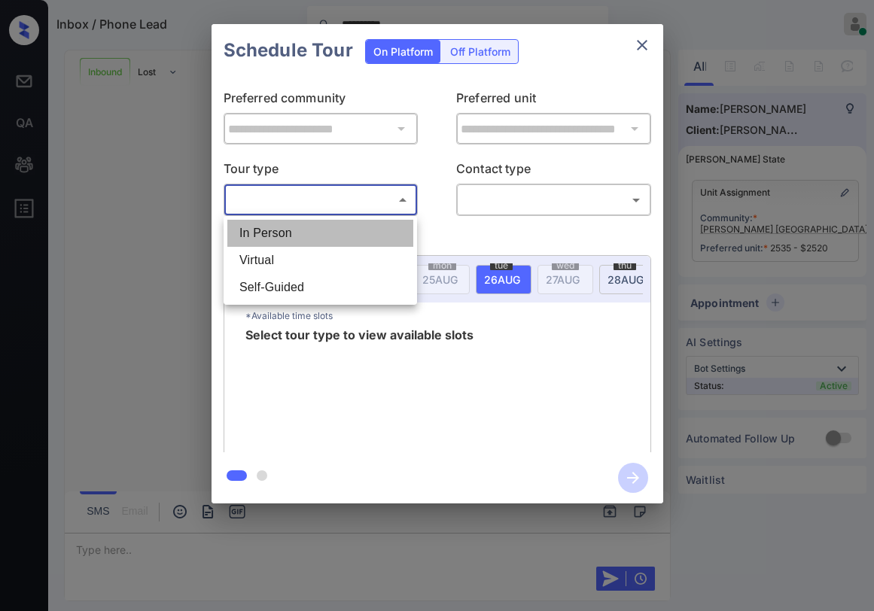
drag, startPoint x: 306, startPoint y: 231, endPoint x: 486, endPoint y: 226, distance: 179.2
click at [310, 231] on li "In Person" at bounding box center [320, 233] width 186 height 27
type input "********"
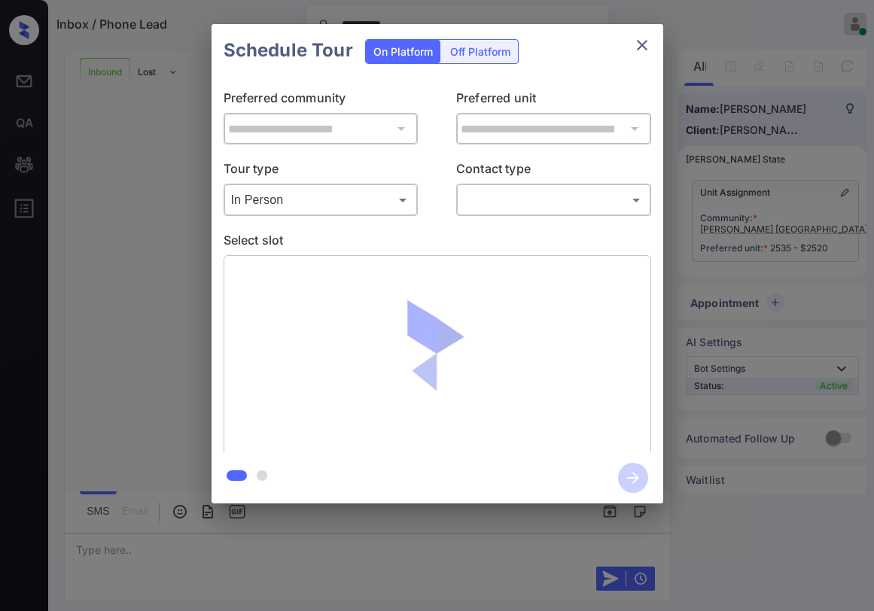
click at [517, 208] on body "**********" at bounding box center [437, 305] width 874 height 611
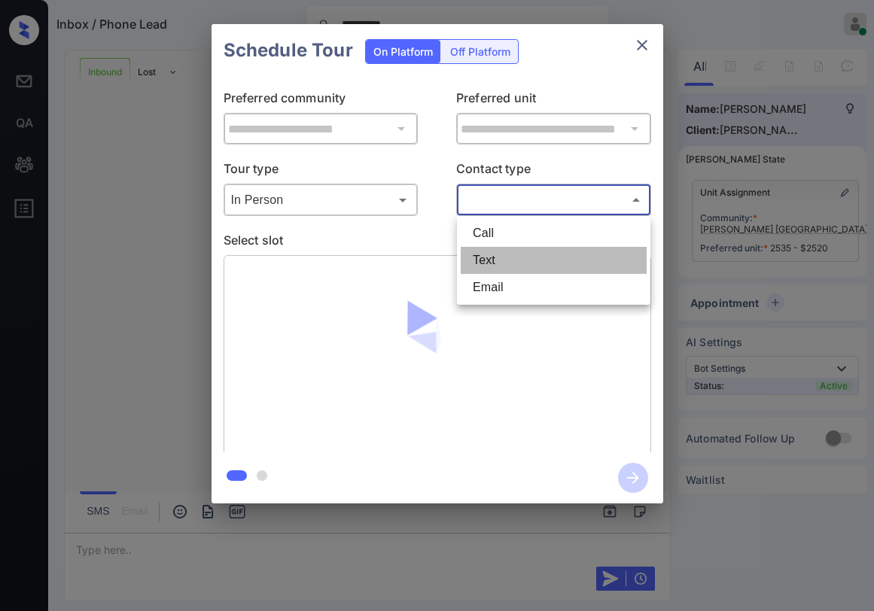
click at [493, 254] on li "Text" at bounding box center [554, 260] width 186 height 27
type input "****"
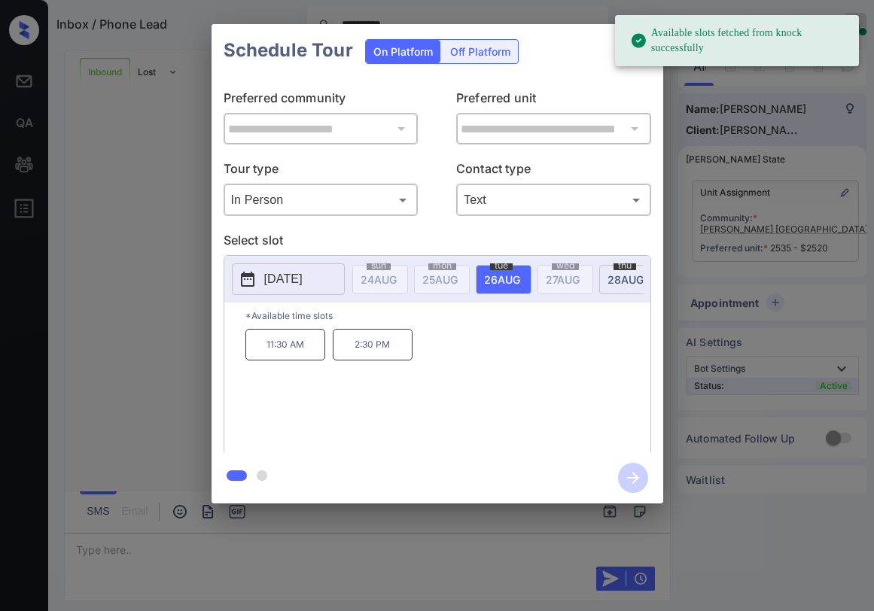
click at [273, 356] on p "11:30 AM" at bounding box center [285, 345] width 80 height 32
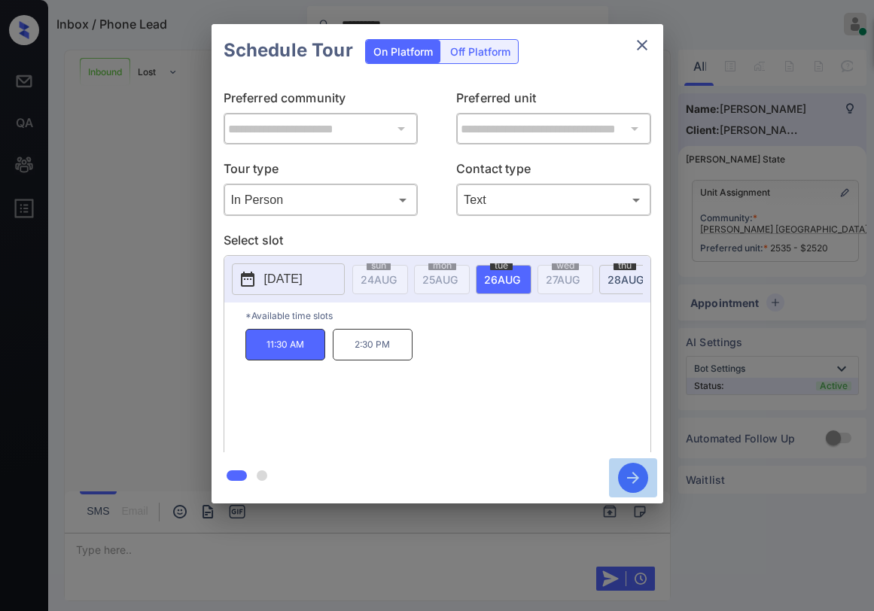
click at [629, 477] on icon "button" at bounding box center [633, 478] width 12 height 12
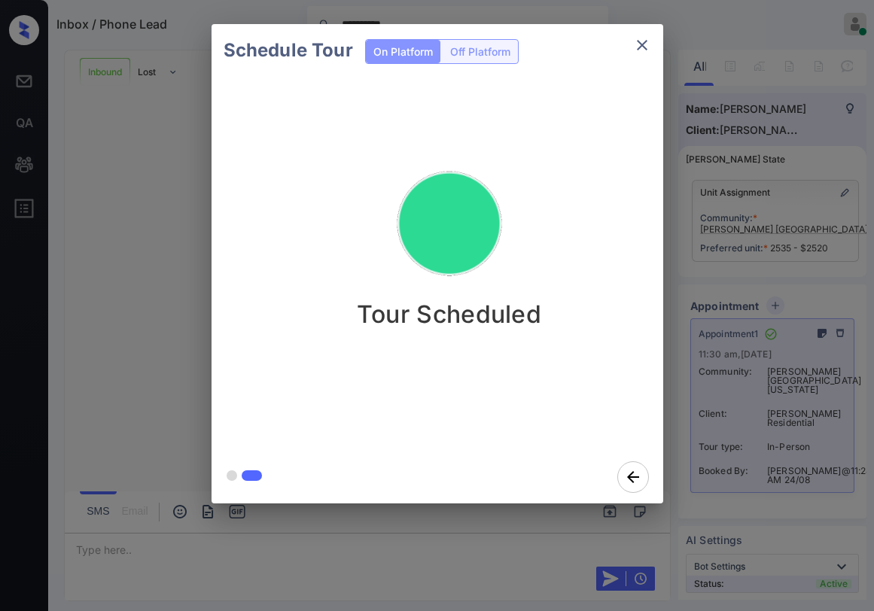
scroll to position [1025, 0]
click at [641, 41] on icon "close" at bounding box center [642, 45] width 18 height 18
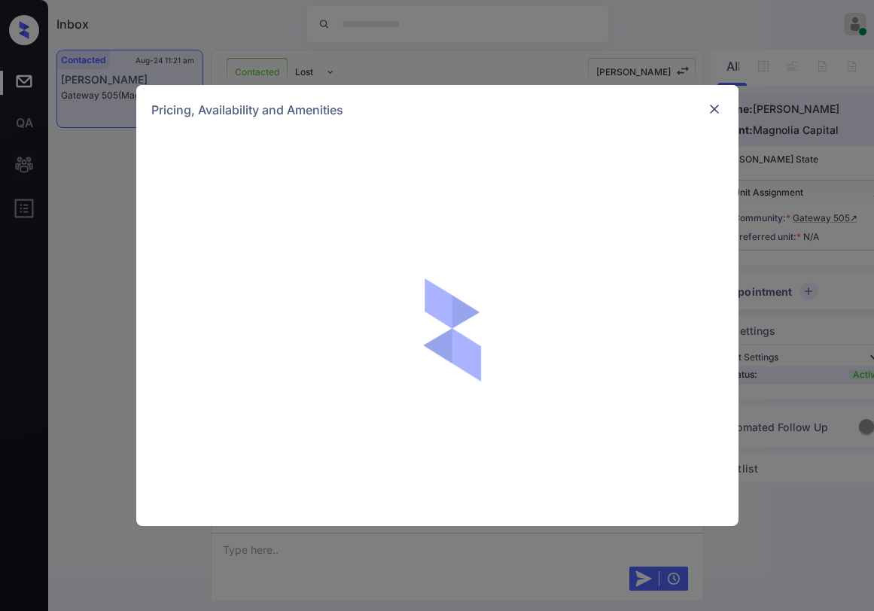
scroll to position [838, 0]
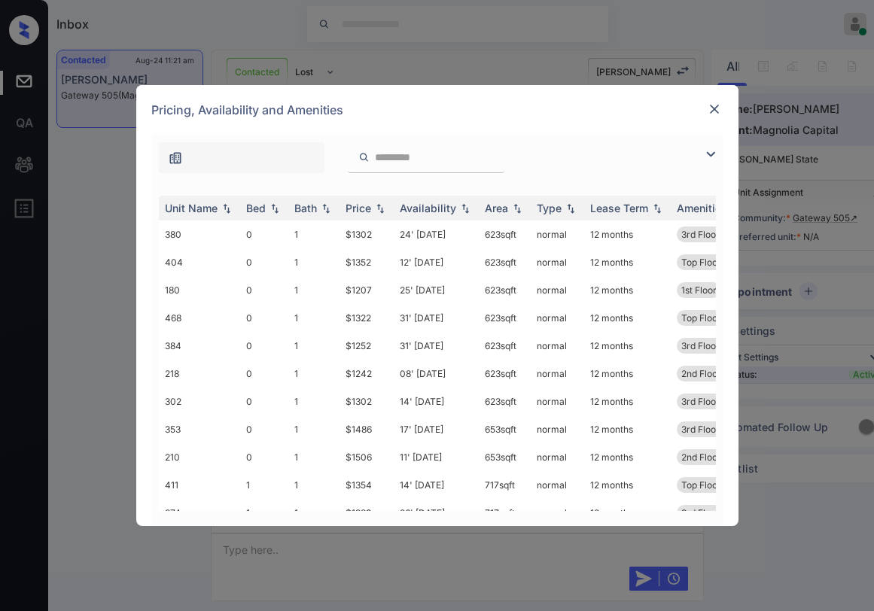
drag, startPoint x: 704, startPoint y: 157, endPoint x: 696, endPoint y: 155, distance: 7.7
click at [705, 156] on img at bounding box center [711, 154] width 18 height 18
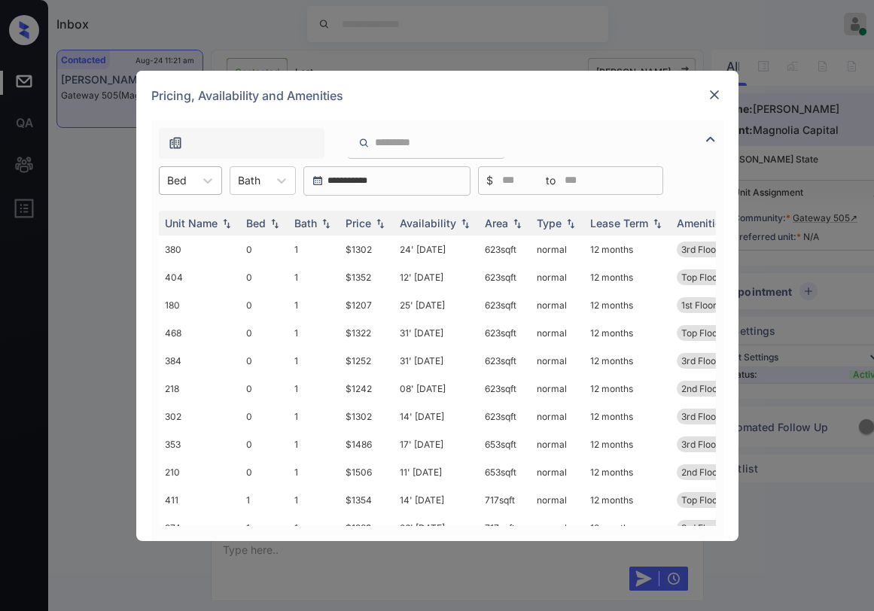
click at [181, 181] on div at bounding box center [177, 180] width 20 height 16
click at [189, 263] on div "2" at bounding box center [190, 271] width 63 height 27
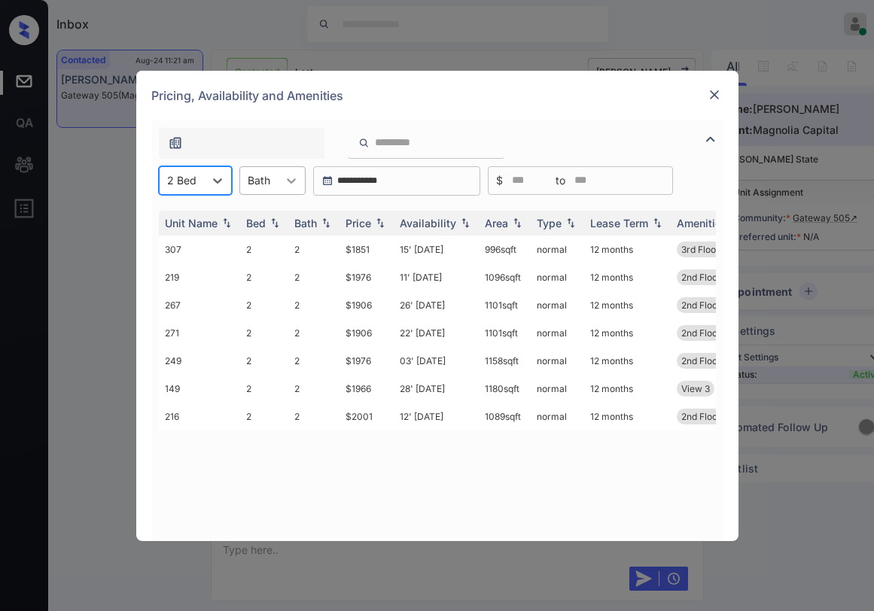
click at [278, 184] on div at bounding box center [291, 180] width 27 height 27
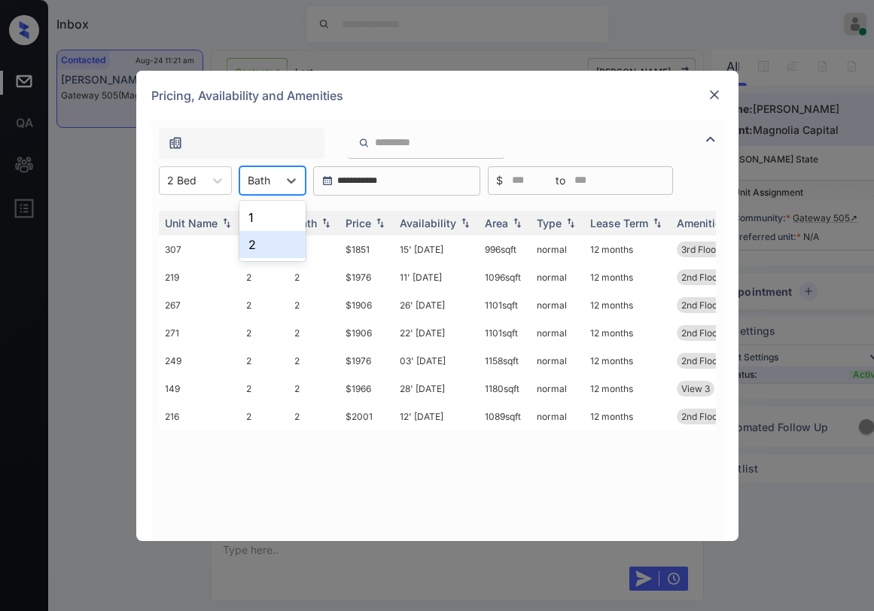
click at [263, 239] on div "2" at bounding box center [272, 244] width 66 height 27
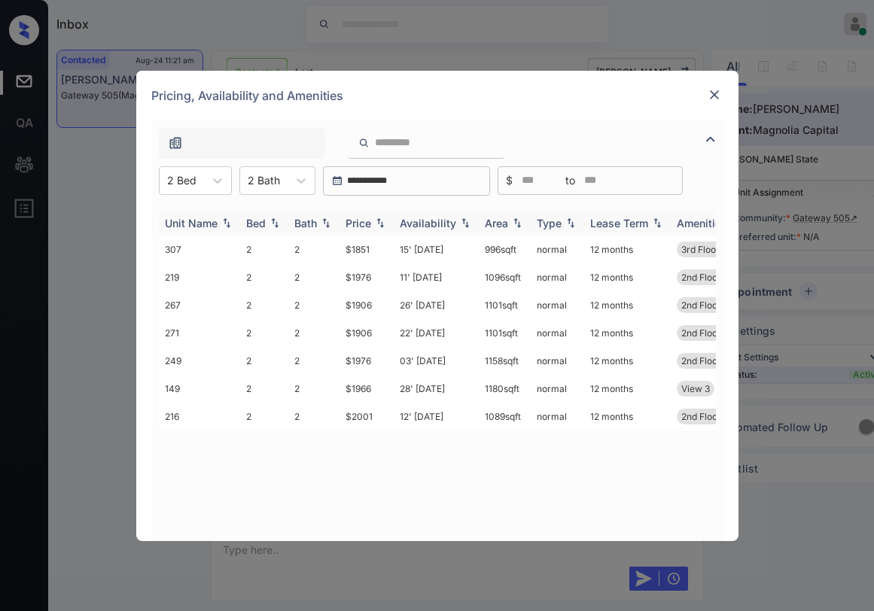
click at [376, 221] on img at bounding box center [380, 223] width 15 height 11
click at [375, 221] on img at bounding box center [380, 223] width 15 height 11
click at [368, 217] on div "Price" at bounding box center [359, 223] width 26 height 13
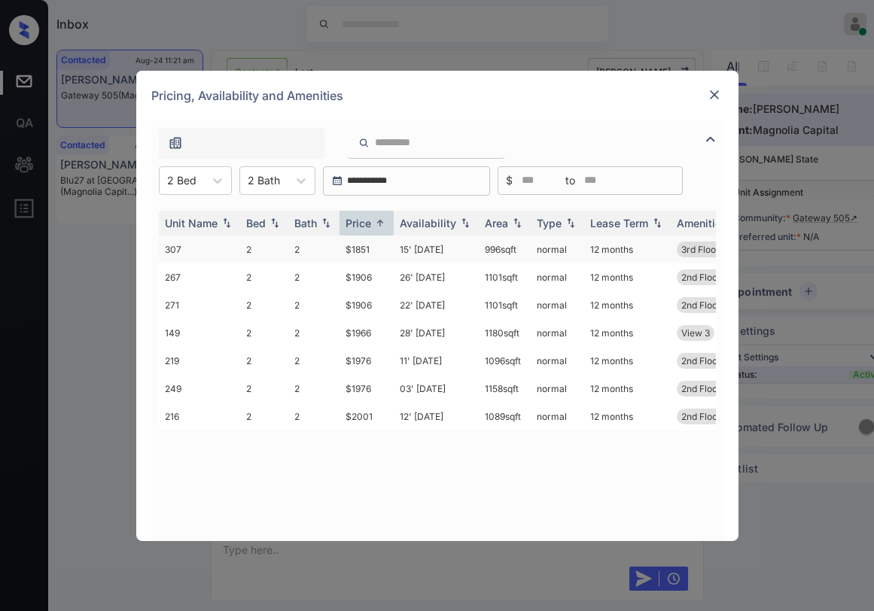
click at [364, 252] on td "$1851" at bounding box center [366, 250] width 54 height 28
click at [362, 251] on td "$1851" at bounding box center [366, 250] width 54 height 28
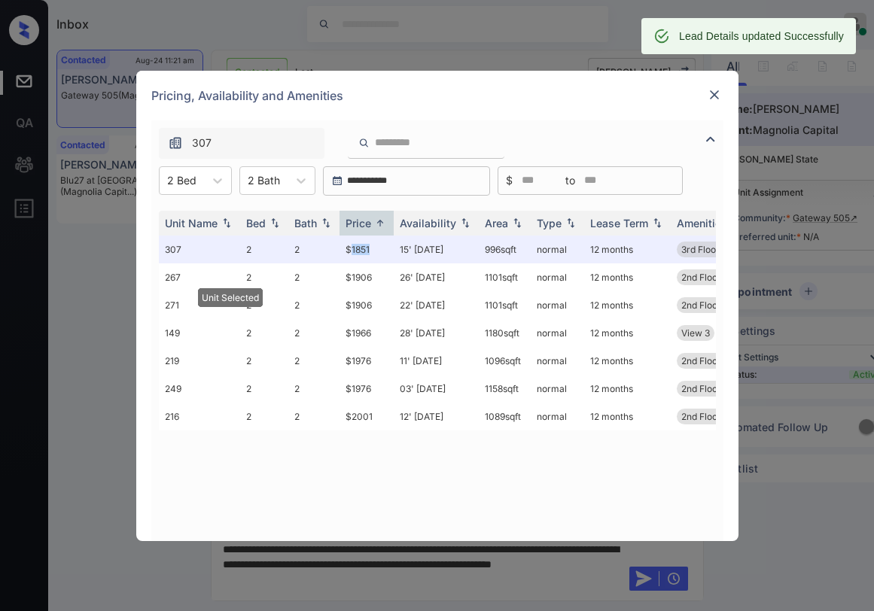
click at [714, 100] on img at bounding box center [714, 94] width 15 height 15
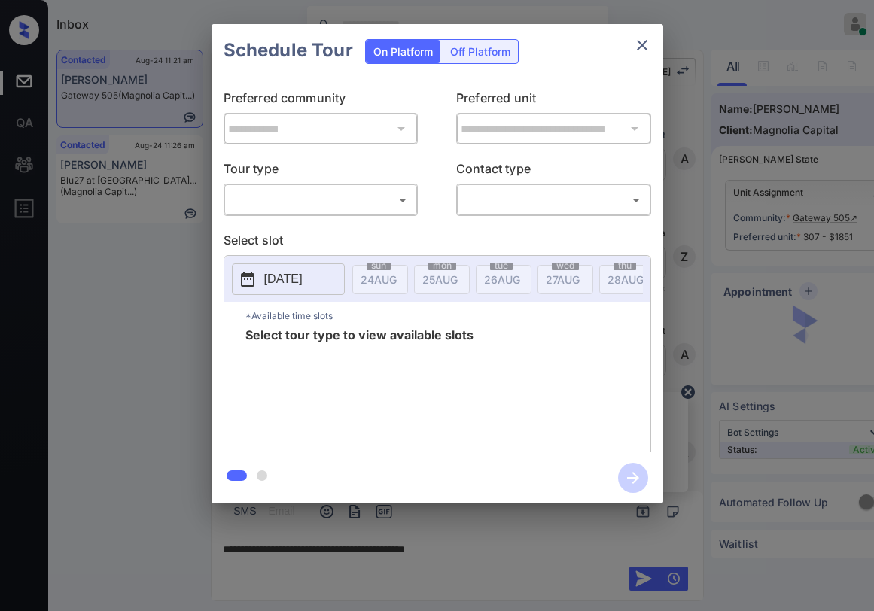
scroll to position [838, 0]
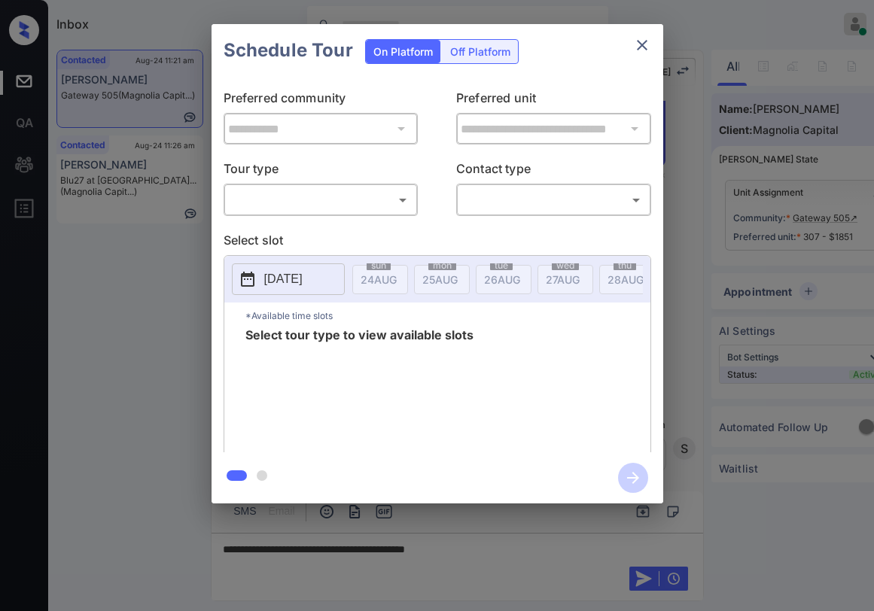
click at [344, 209] on body "Inbox [PERSON_NAME] Online Set yourself offline Set yourself on break Profile S…" at bounding box center [437, 305] width 874 height 611
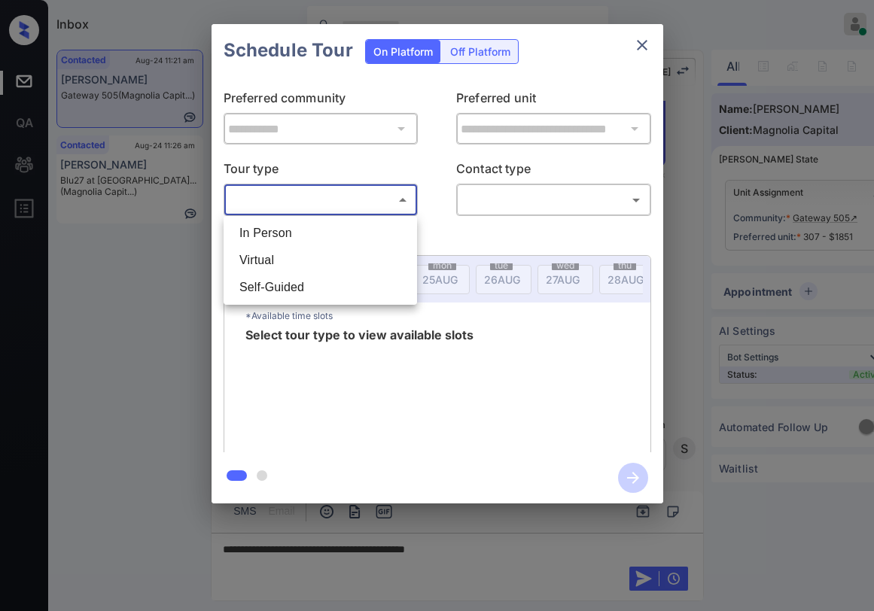
click at [336, 233] on li "In Person" at bounding box center [320, 233] width 186 height 27
type input "********"
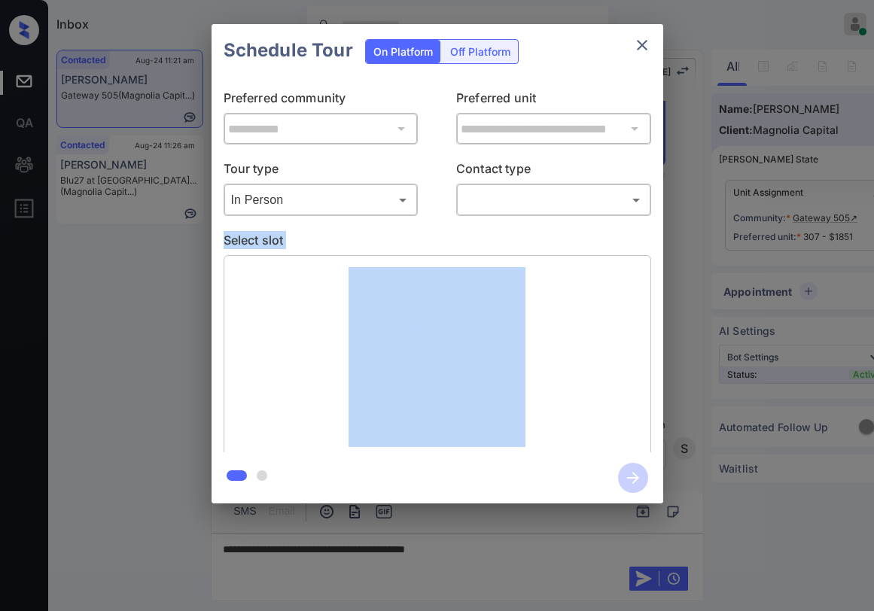
click at [505, 209] on body "Inbox [PERSON_NAME] Online Set yourself offline Set yourself on break Profile S…" at bounding box center [437, 305] width 874 height 611
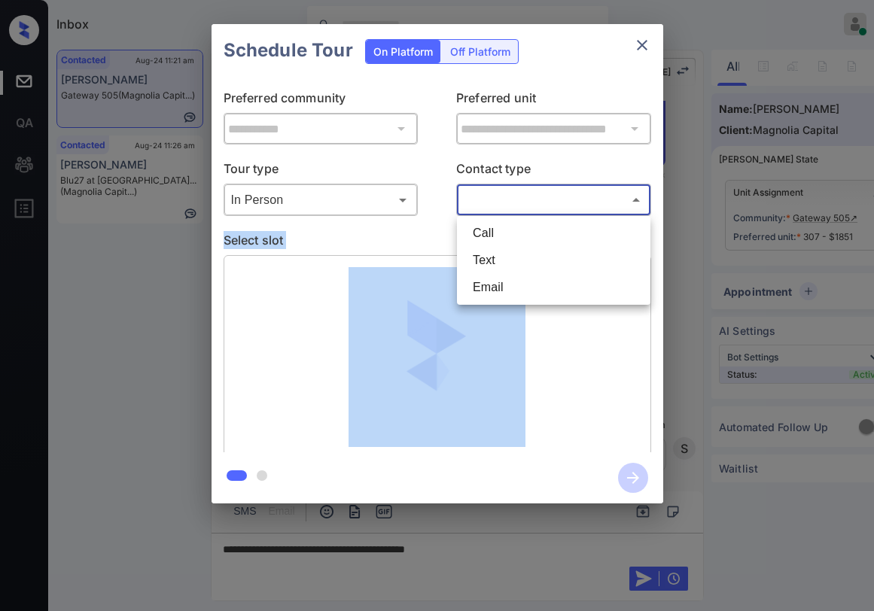
drag, startPoint x: 501, startPoint y: 254, endPoint x: 490, endPoint y: 254, distance: 10.5
click at [499, 254] on li "Text" at bounding box center [554, 260] width 186 height 27
type input "****"
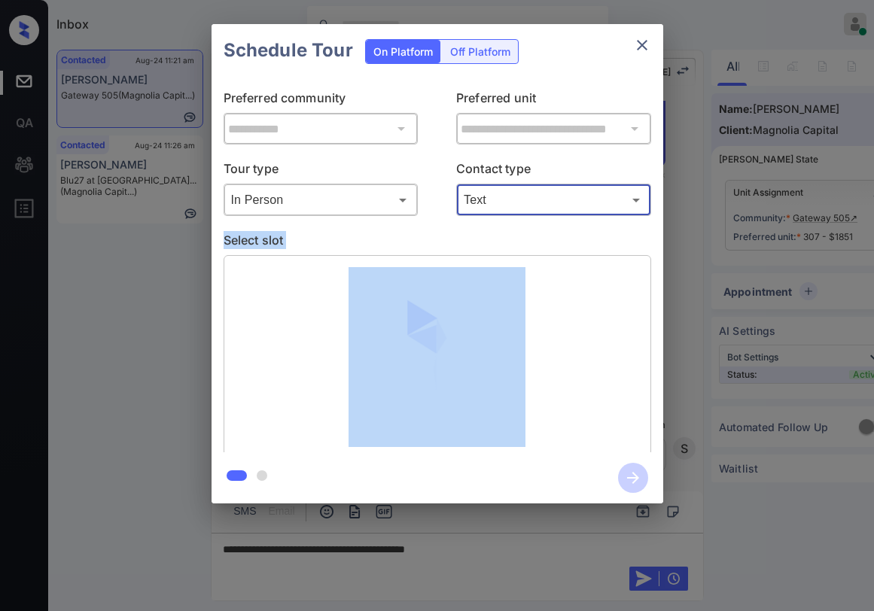
click at [431, 245] on p "Select slot" at bounding box center [438, 243] width 428 height 24
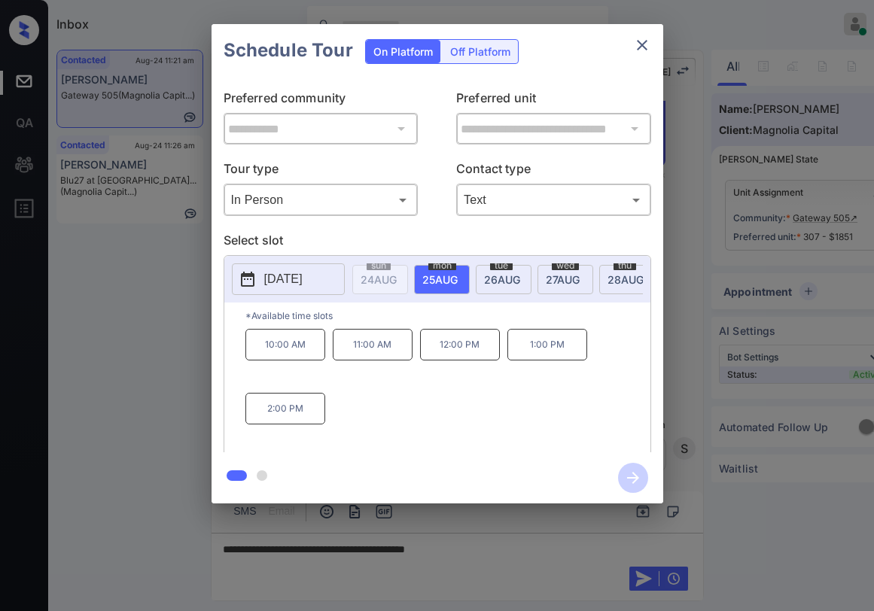
click at [491, 281] on span "26 AUG" at bounding box center [502, 279] width 36 height 13
click at [547, 288] on div "wed 27 AUG" at bounding box center [565, 279] width 56 height 29
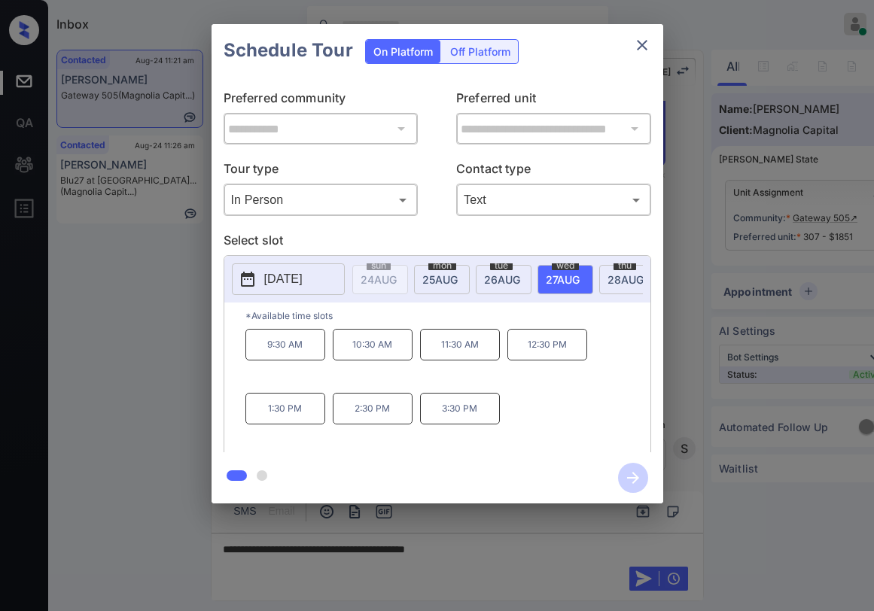
click at [609, 283] on span "[DATE]" at bounding box center [625, 279] width 36 height 13
click at [428, 281] on span "25 AUG" at bounding box center [439, 279] width 35 height 13
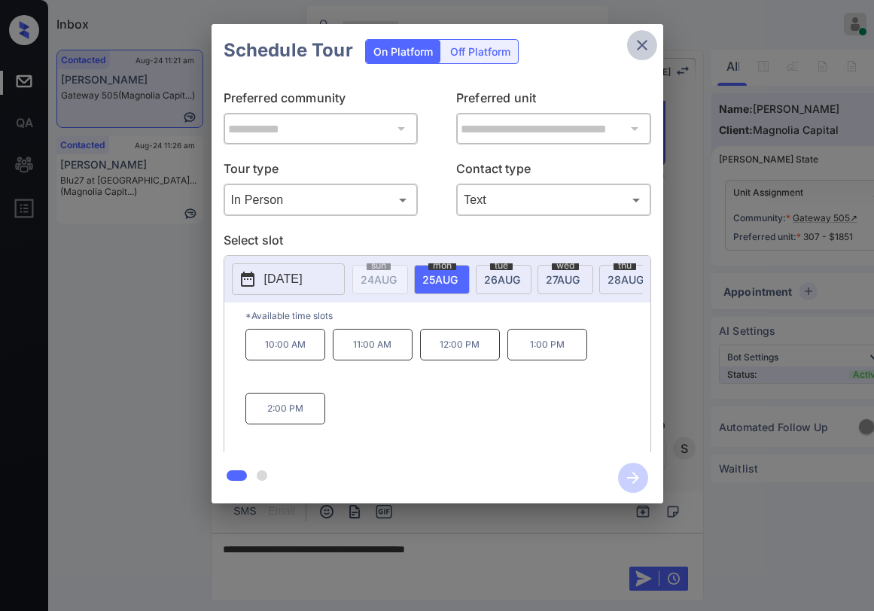
click at [637, 50] on icon "close" at bounding box center [642, 45] width 11 height 11
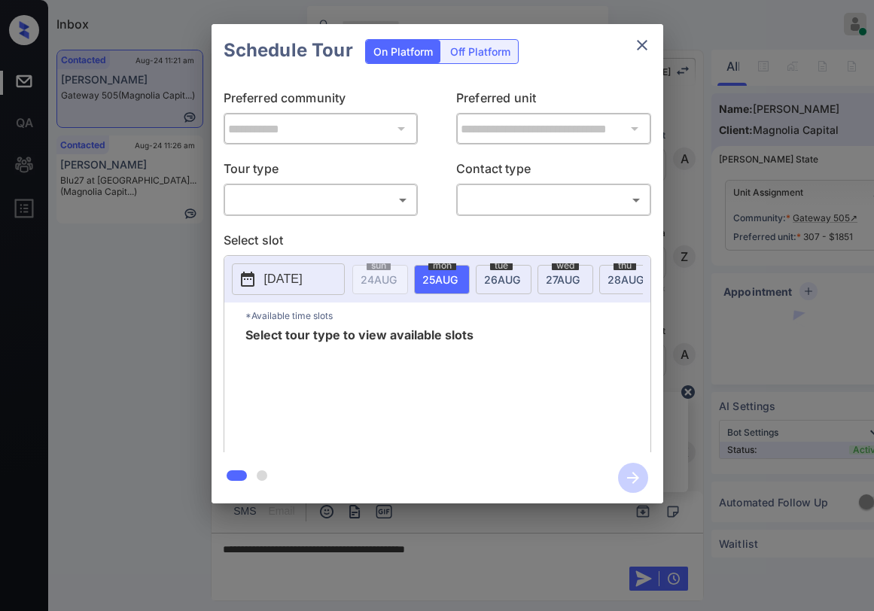
scroll to position [838, 0]
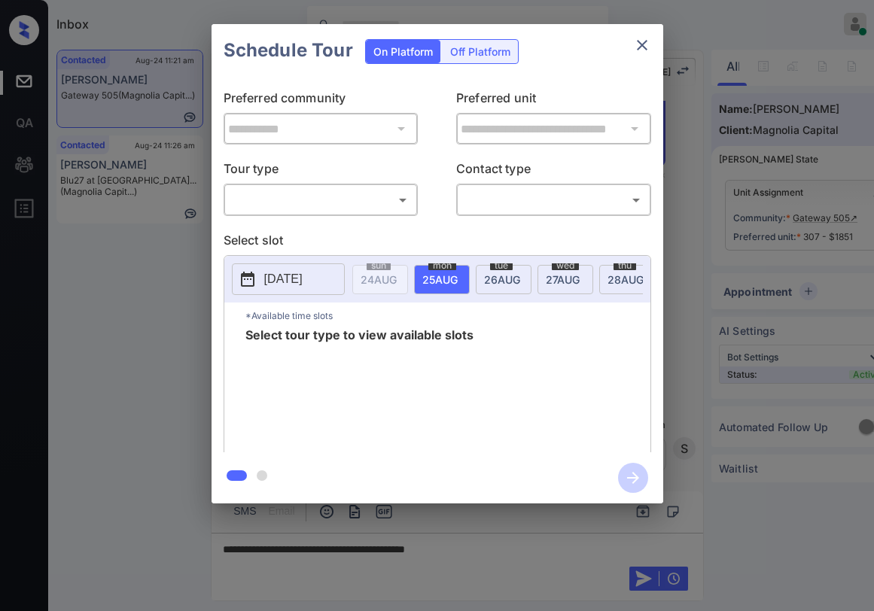
click at [364, 205] on body "Inbox [PERSON_NAME] Online Set yourself offline Set yourself on break Profile S…" at bounding box center [437, 305] width 874 height 611
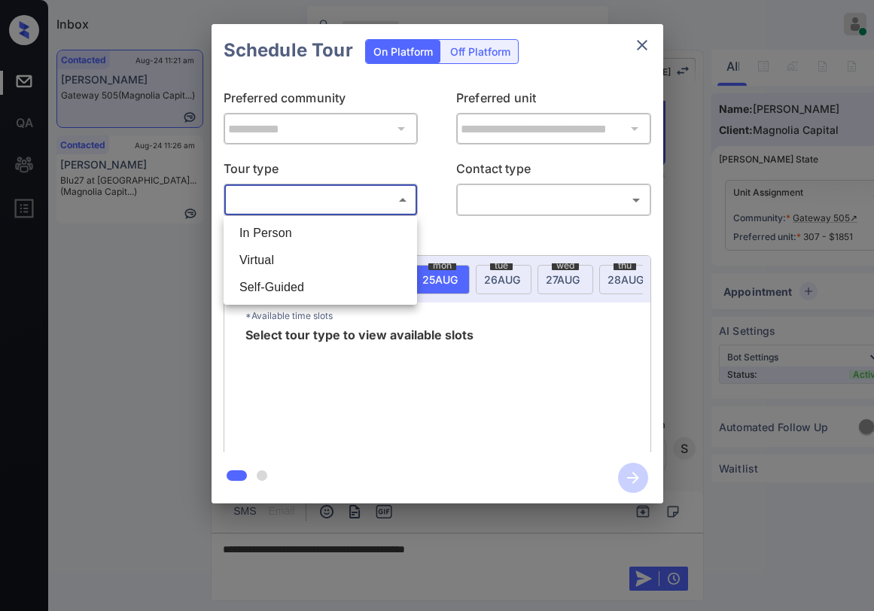
click at [337, 230] on li "In Person" at bounding box center [320, 233] width 186 height 27
type input "********"
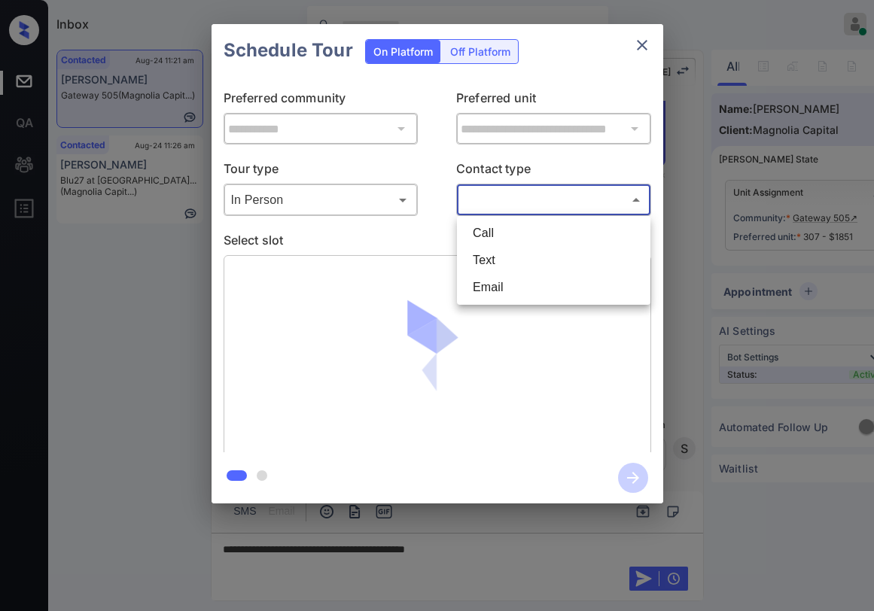
click at [532, 188] on body "Inbox [PERSON_NAME] Online Set yourself offline Set yourself on break Profile S…" at bounding box center [437, 305] width 874 height 611
click at [517, 254] on li "Text" at bounding box center [554, 260] width 186 height 27
type input "****"
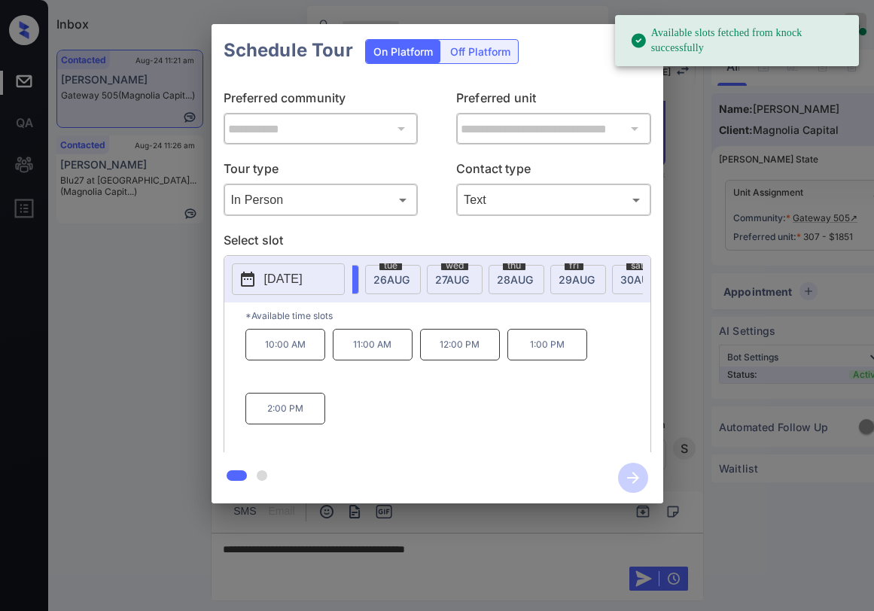
scroll to position [0, 121]
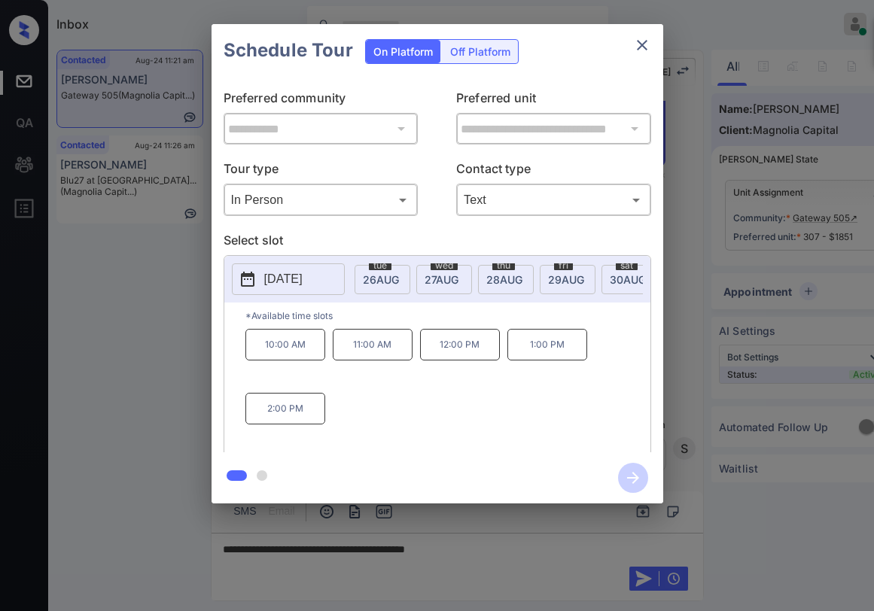
click at [438, 284] on span "[DATE]" at bounding box center [442, 279] width 34 height 13
click at [510, 276] on span "[DATE]" at bounding box center [504, 279] width 36 height 13
click at [569, 271] on div "[DATE]" at bounding box center [568, 279] width 56 height 29
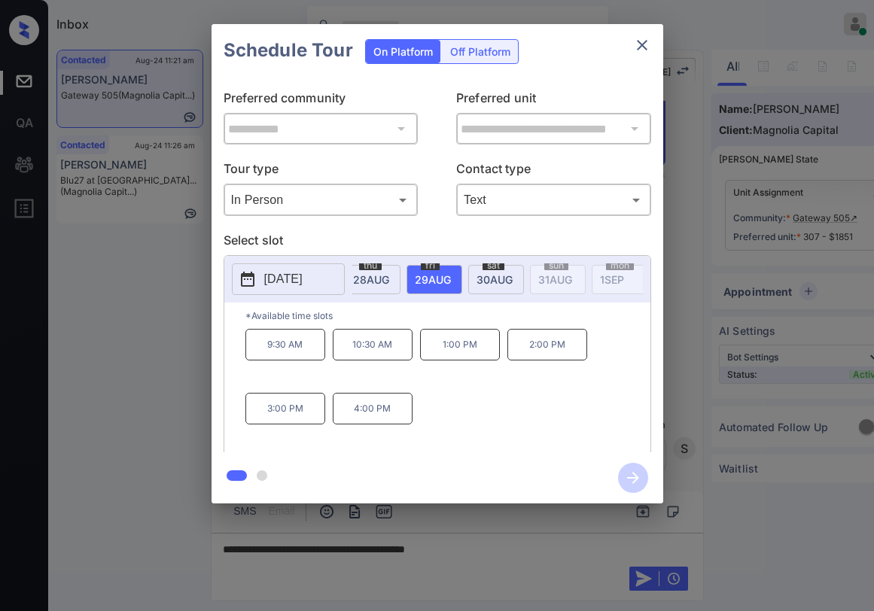
scroll to position [0, 265]
click at [476, 278] on span "[DATE]" at bounding box center [484, 279] width 36 height 13
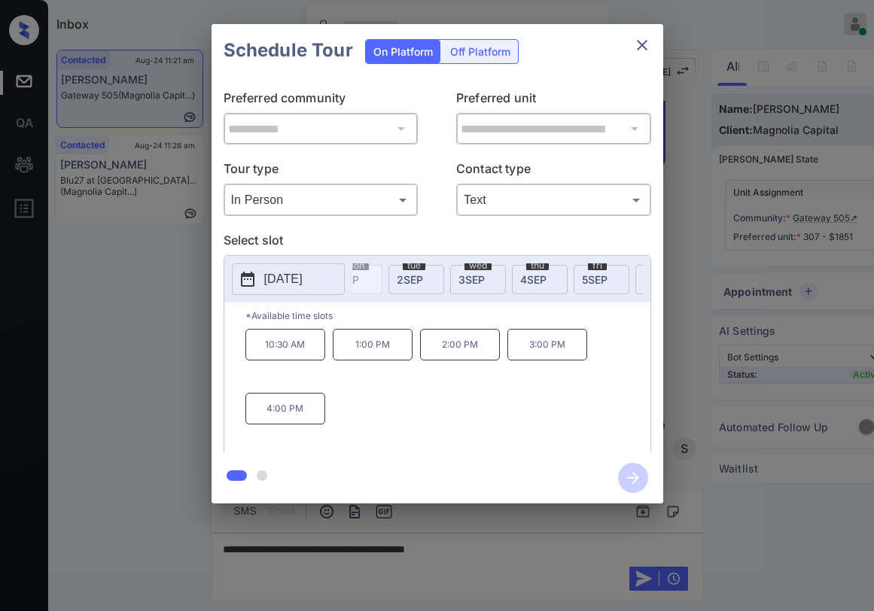
scroll to position [0, 486]
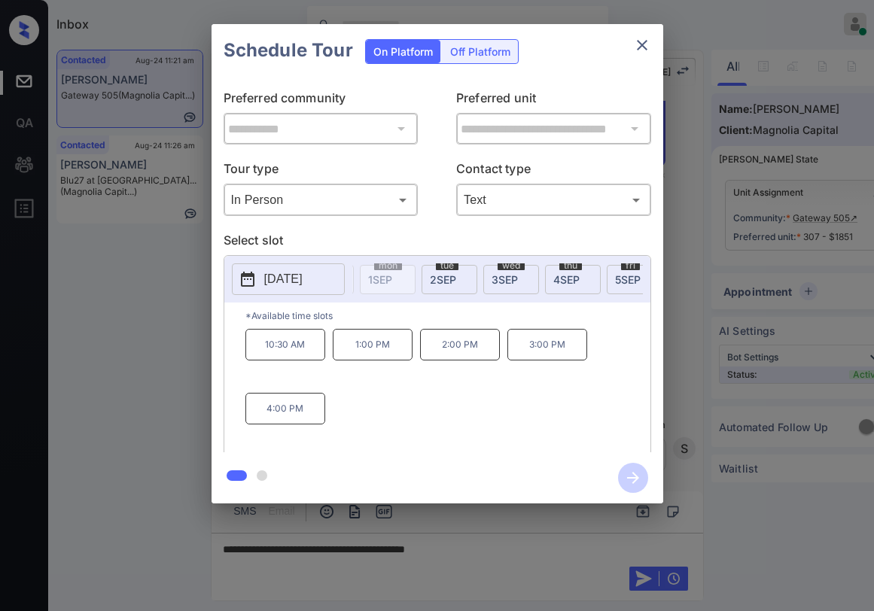
click at [446, 277] on span "2 SEP" at bounding box center [443, 279] width 26 height 13
click at [503, 285] on span "3 SEP" at bounding box center [505, 279] width 26 height 13
click at [569, 285] on span "4 SEP" at bounding box center [566, 279] width 26 height 13
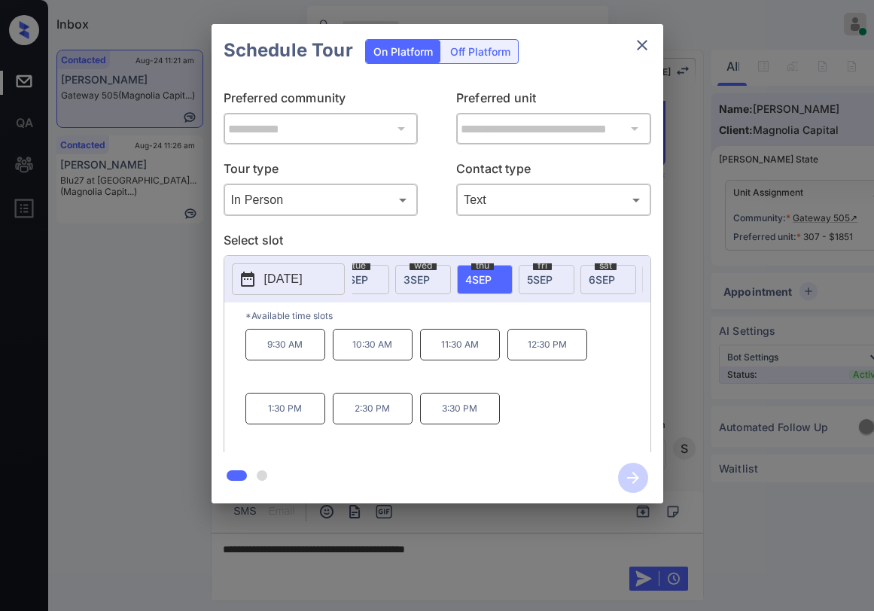
click at [530, 282] on span "5 SEP" at bounding box center [540, 279] width 26 height 13
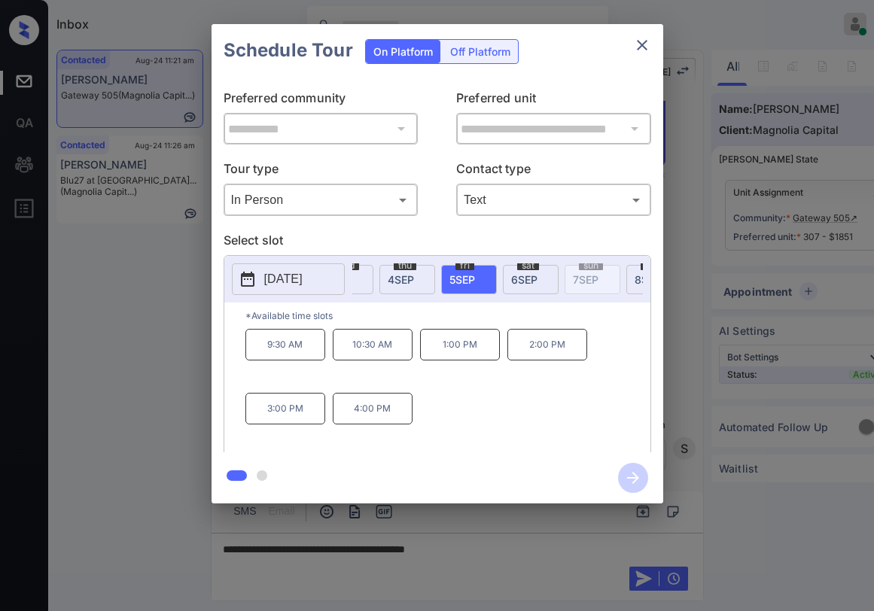
click at [526, 280] on span "6 SEP" at bounding box center [524, 279] width 26 height 13
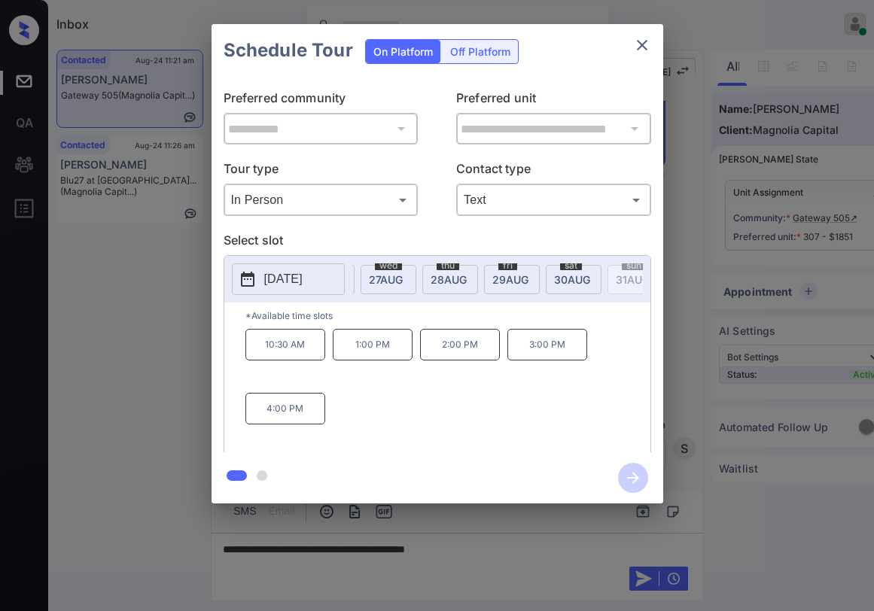
scroll to position [0, 144]
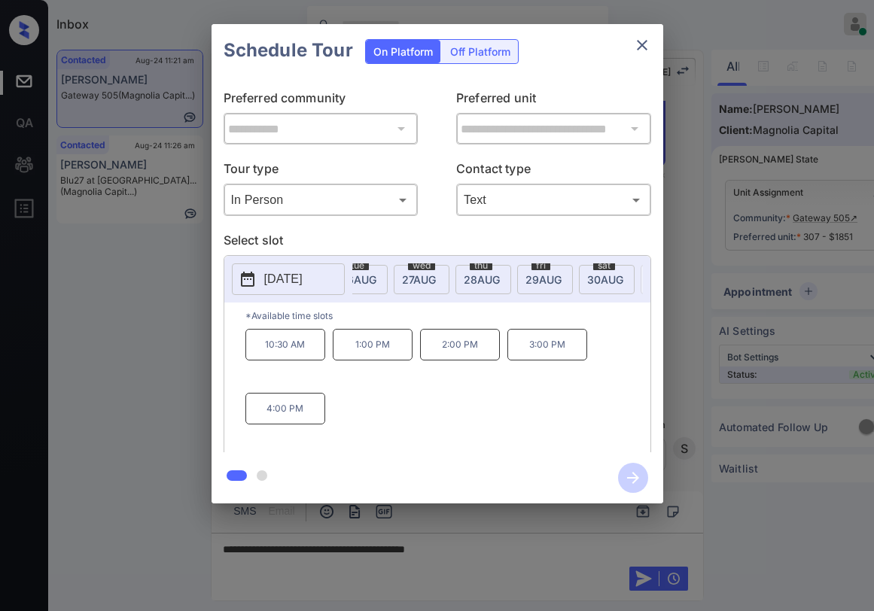
click at [598, 275] on span "[DATE]" at bounding box center [605, 279] width 36 height 13
click at [546, 285] on span "[DATE]" at bounding box center [543, 279] width 36 height 13
click at [595, 279] on span "[DATE]" at bounding box center [605, 279] width 36 height 13
click at [534, 282] on span "[DATE]" at bounding box center [543, 279] width 36 height 13
drag, startPoint x: 349, startPoint y: 414, endPoint x: 421, endPoint y: 419, distance: 72.5
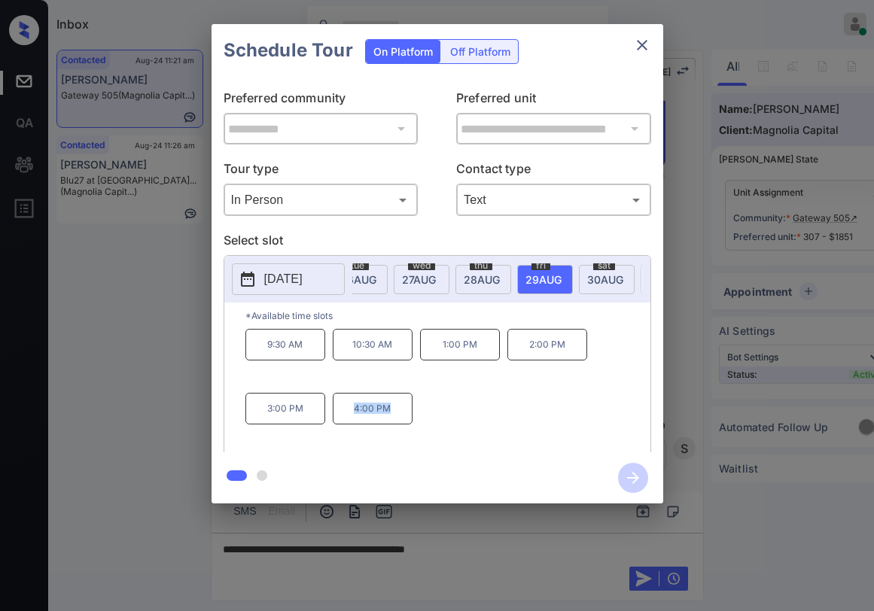
click at [421, 419] on div "9:30 AM 10:30 AM 1:00 PM 2:00 PM 3:00 PM 4:00 PM" at bounding box center [447, 389] width 405 height 120
copy p "4:00 PM"
click at [643, 49] on icon "close" at bounding box center [642, 45] width 18 height 18
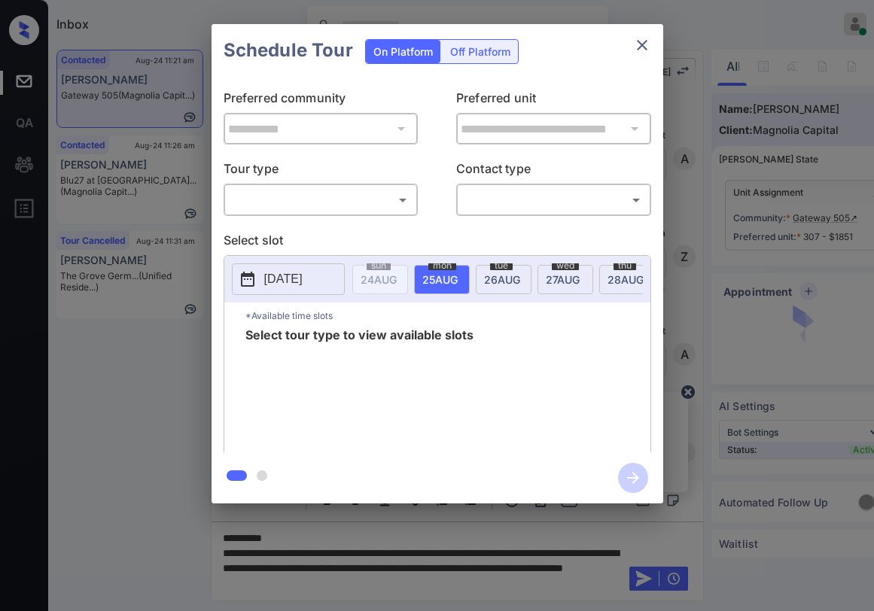
scroll to position [1161, 0]
click at [279, 204] on body "Inbox [PERSON_NAME] Online Set yourself offline Set yourself on break Profile S…" at bounding box center [437, 305] width 874 height 611
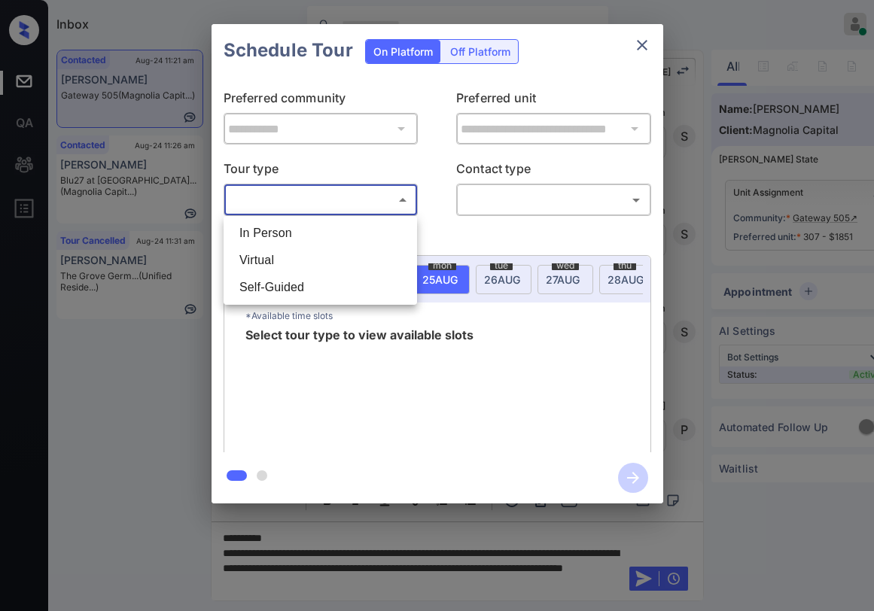
click at [284, 242] on li "In Person" at bounding box center [320, 233] width 186 height 27
type input "********"
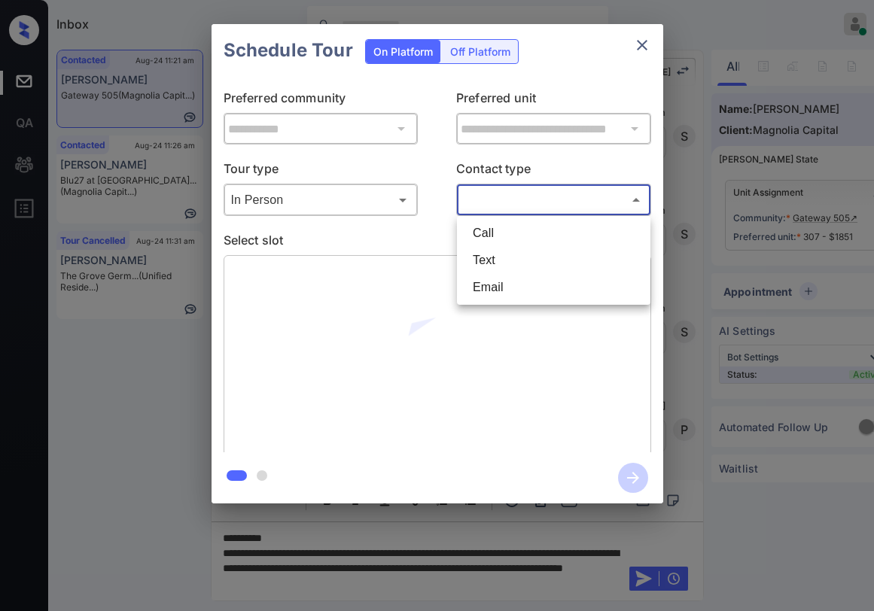
click at [507, 205] on body "Inbox [PERSON_NAME] Online Set yourself offline Set yourself on break Profile S…" at bounding box center [437, 305] width 874 height 611
click at [492, 256] on li "Text" at bounding box center [554, 260] width 186 height 27
type input "****"
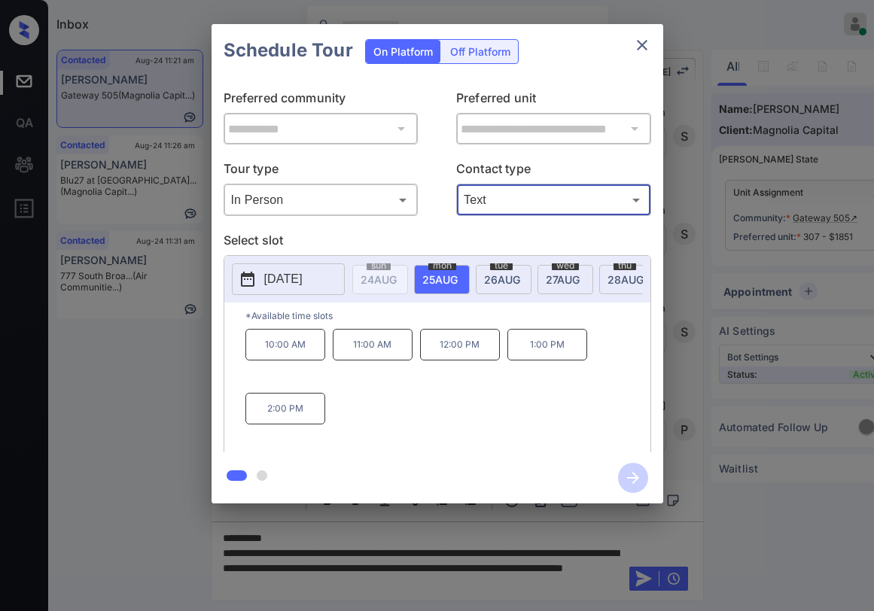
scroll to position [0, 288]
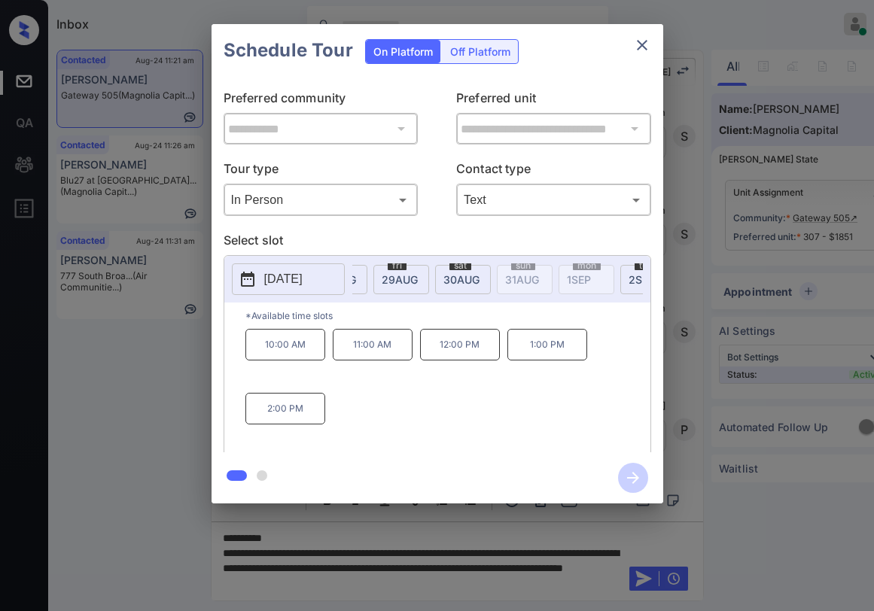
drag, startPoint x: 464, startPoint y: 280, endPoint x: 455, endPoint y: 280, distance: 9.8
click at [465, 280] on span "30 AUG" at bounding box center [461, 279] width 36 height 13
click at [401, 281] on span "[DATE]" at bounding box center [400, 279] width 36 height 13
click at [359, 275] on div "thu 28 AUG" at bounding box center [340, 279] width 56 height 29
click at [416, 276] on span "[DATE]" at bounding box center [400, 279] width 36 height 13
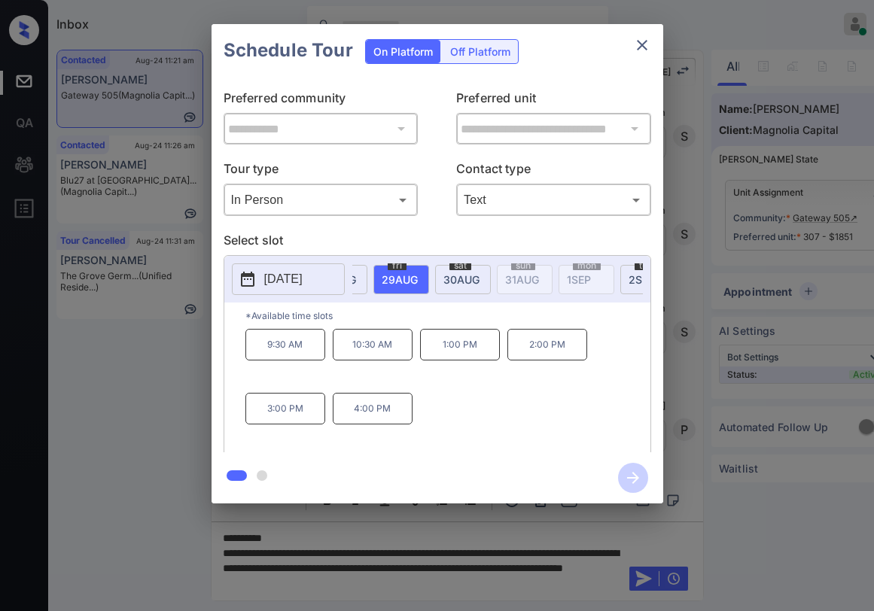
click at [456, 286] on div "sat 30 AUG" at bounding box center [463, 279] width 56 height 29
click at [640, 46] on icon "close" at bounding box center [642, 45] width 18 height 18
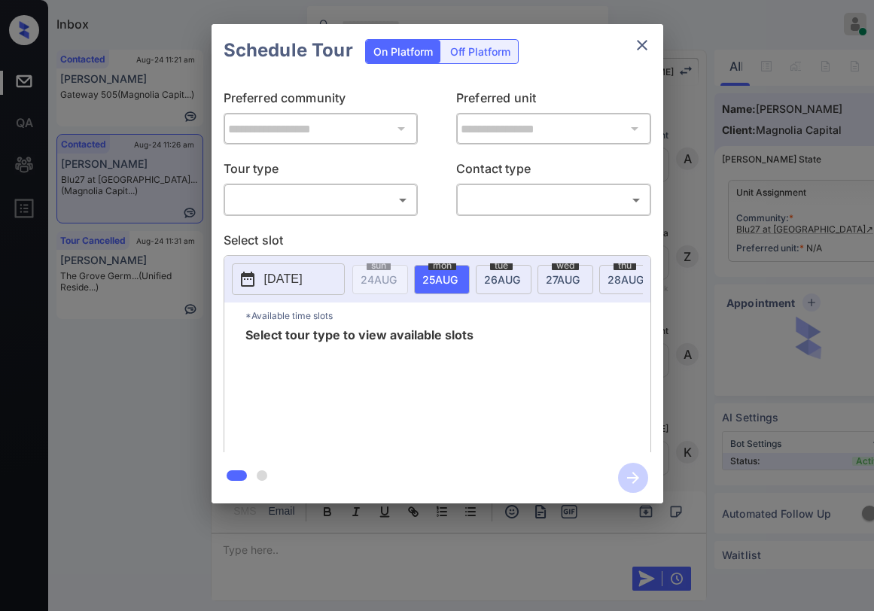
scroll to position [3129, 0]
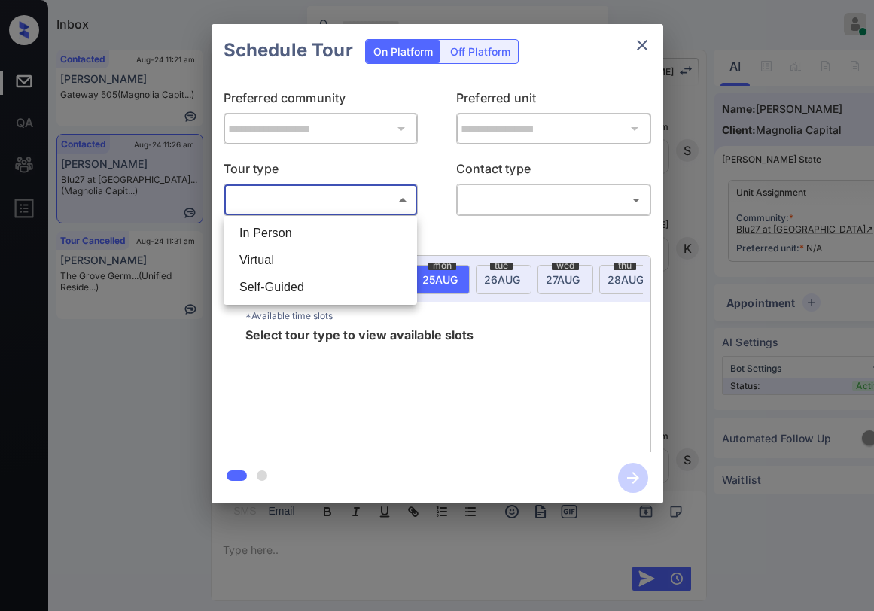
click at [292, 193] on body "Inbox Paolo Gabriel Online Set yourself offline Set yourself on break Profile S…" at bounding box center [437, 305] width 874 height 611
drag, startPoint x: 291, startPoint y: 240, endPoint x: 442, endPoint y: 223, distance: 151.5
click at [295, 240] on li "In Person" at bounding box center [320, 233] width 186 height 27
type input "********"
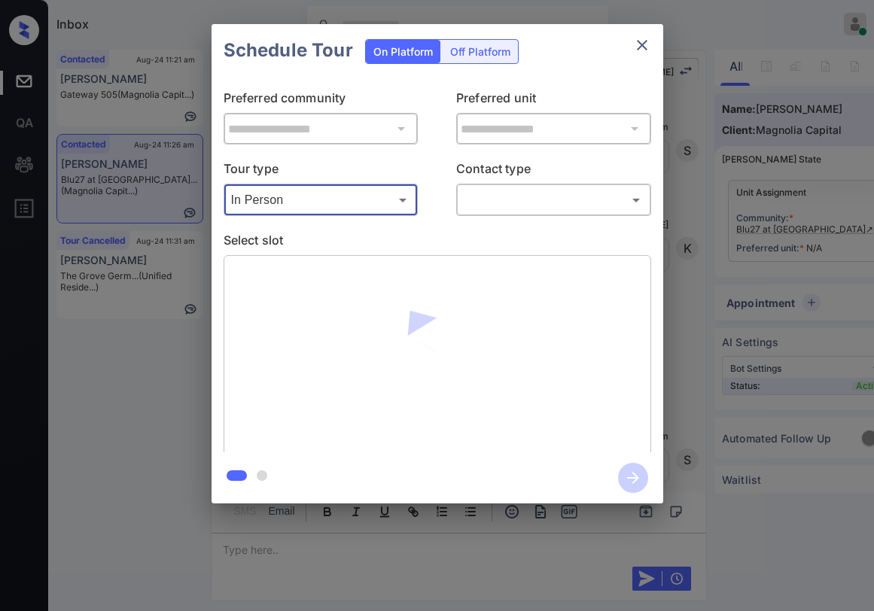
click at [510, 212] on div "​ ​" at bounding box center [553, 200] width 195 height 32
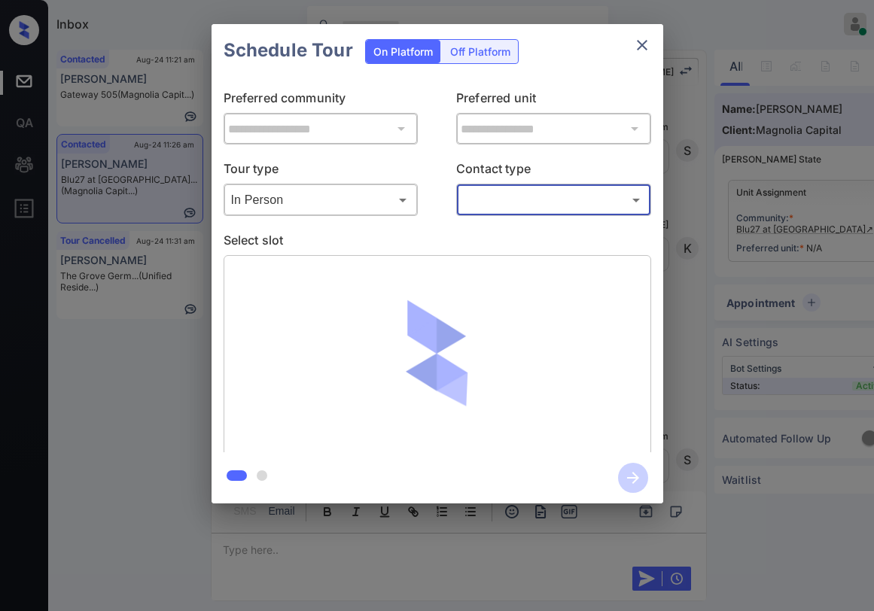
click at [513, 207] on body "Inbox Paolo Gabriel Online Set yourself offline Set yourself on break Profile S…" at bounding box center [437, 305] width 874 height 611
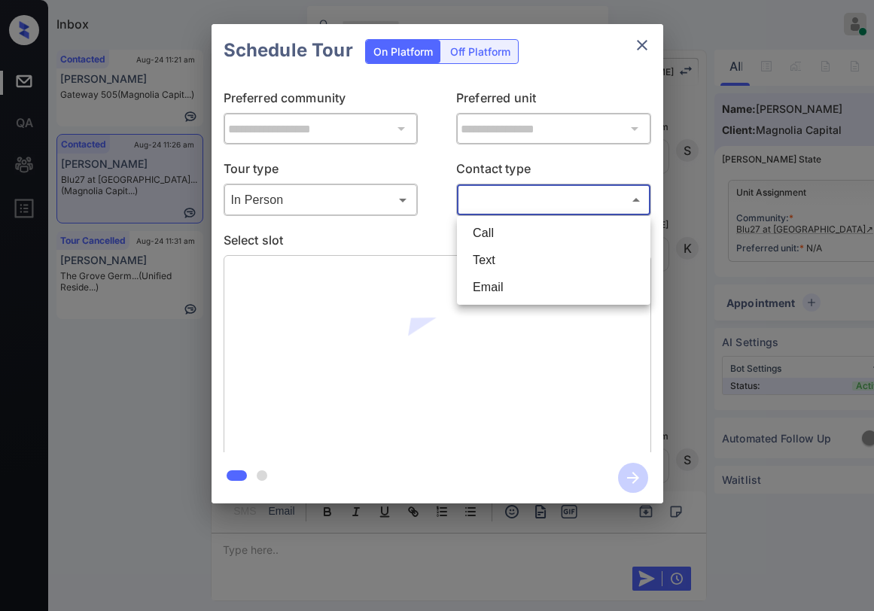
click at [495, 260] on li "Text" at bounding box center [554, 260] width 186 height 27
type input "****"
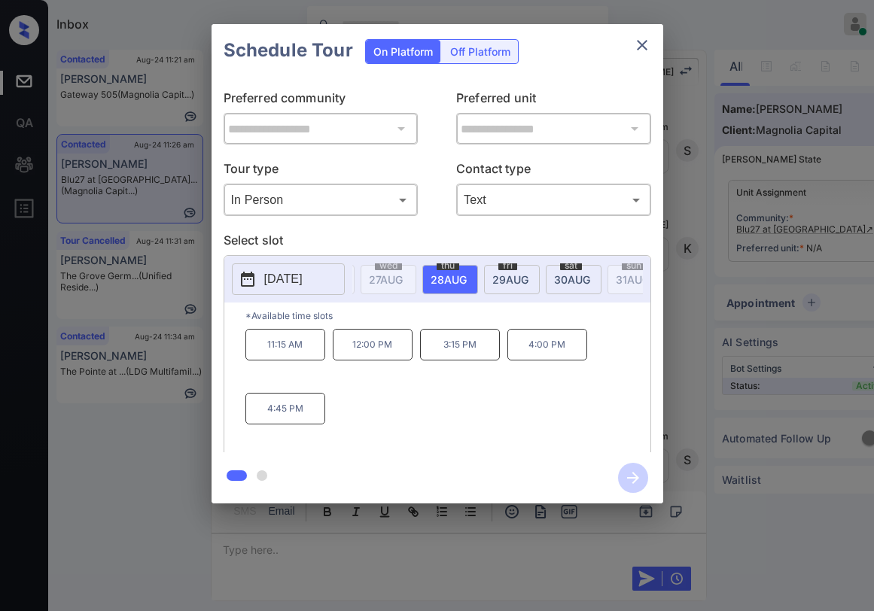
scroll to position [0, 199]
click at [483, 279] on span "29 AUG" at bounding box center [488, 279] width 36 height 13
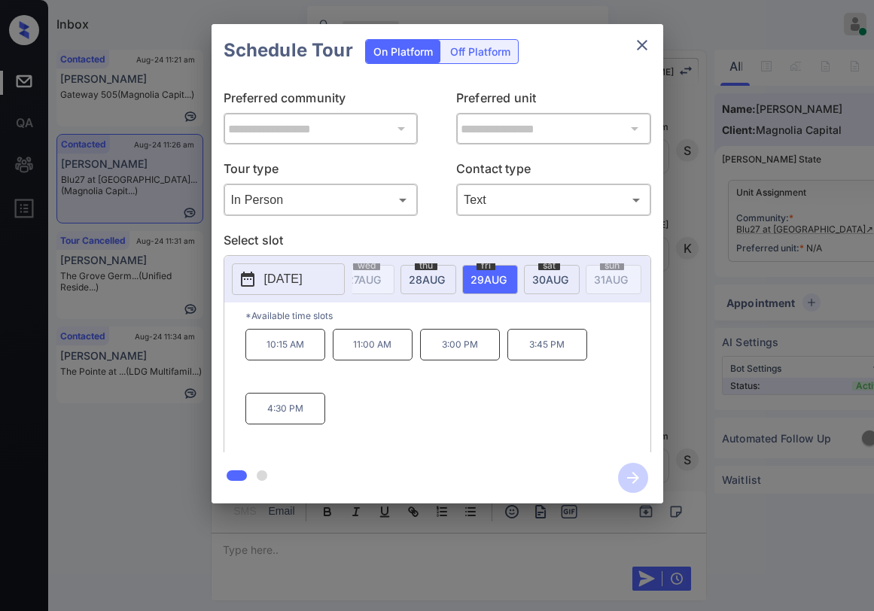
click at [641, 47] on icon "close" at bounding box center [642, 45] width 11 height 11
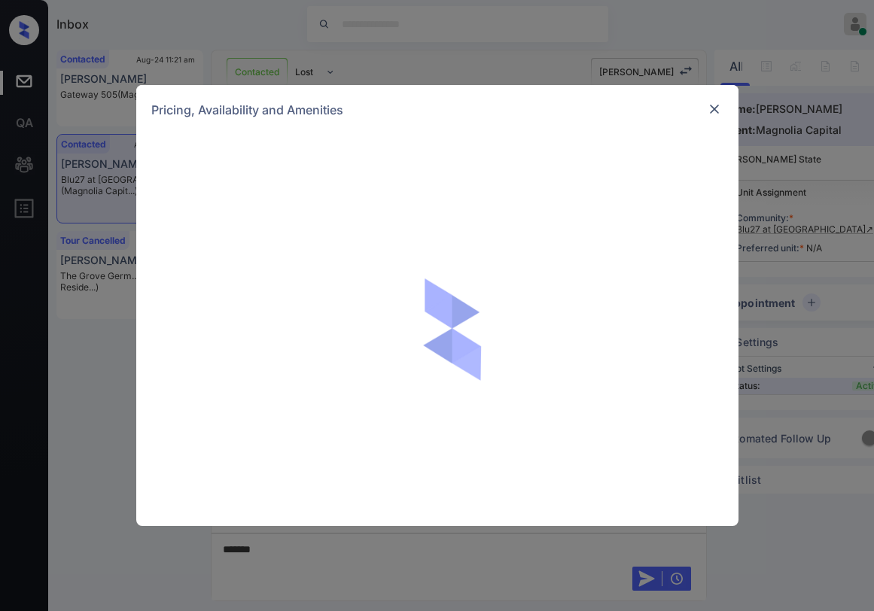
scroll to position [1882, 0]
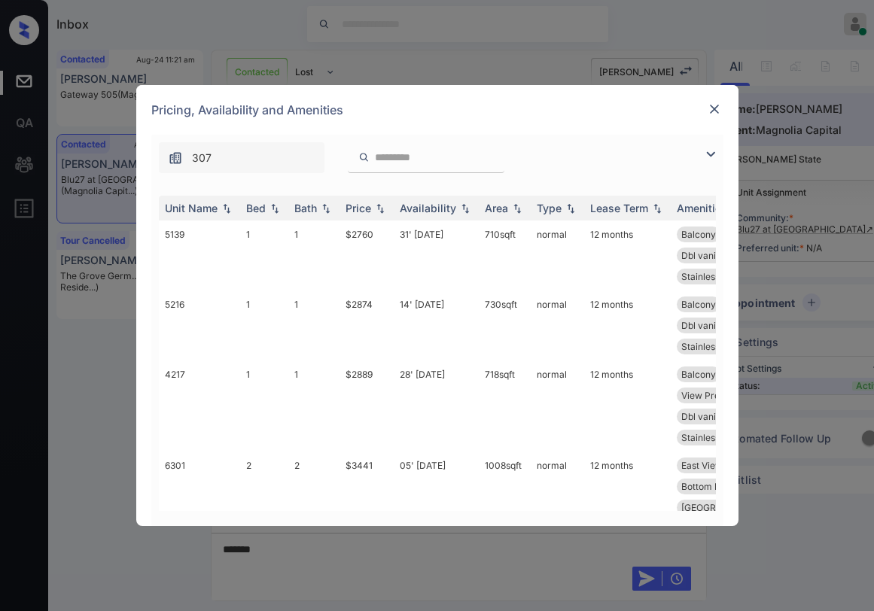
click at [706, 152] on img at bounding box center [711, 154] width 18 height 18
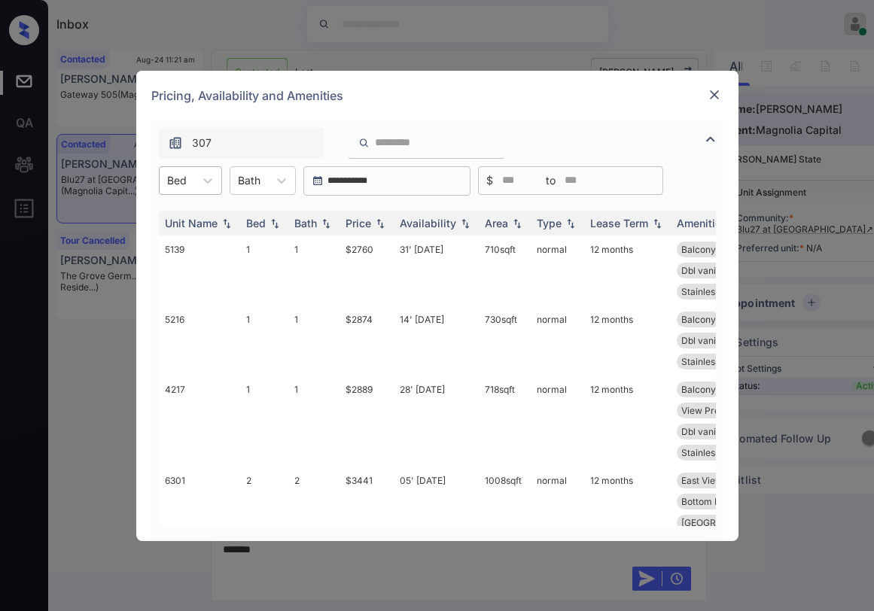
click at [183, 175] on div at bounding box center [177, 180] width 20 height 16
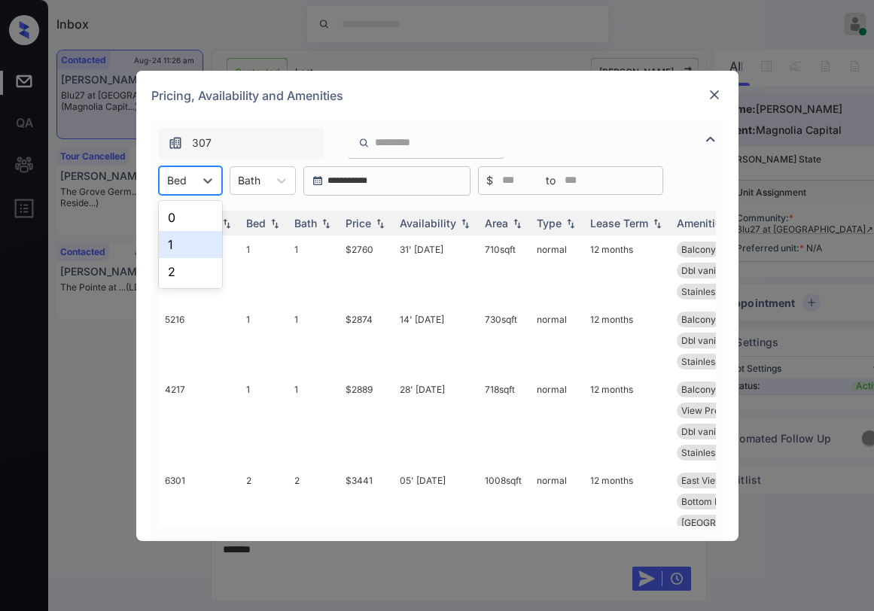
click at [174, 242] on div "1" at bounding box center [190, 244] width 63 height 27
click at [367, 219] on div "Price" at bounding box center [359, 223] width 26 height 13
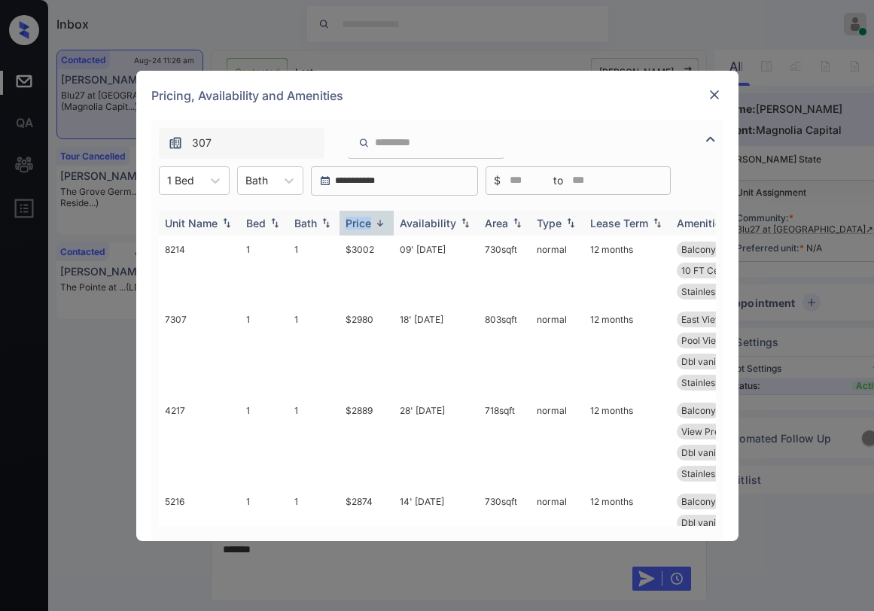
click at [367, 219] on div "Price" at bounding box center [359, 223] width 26 height 13
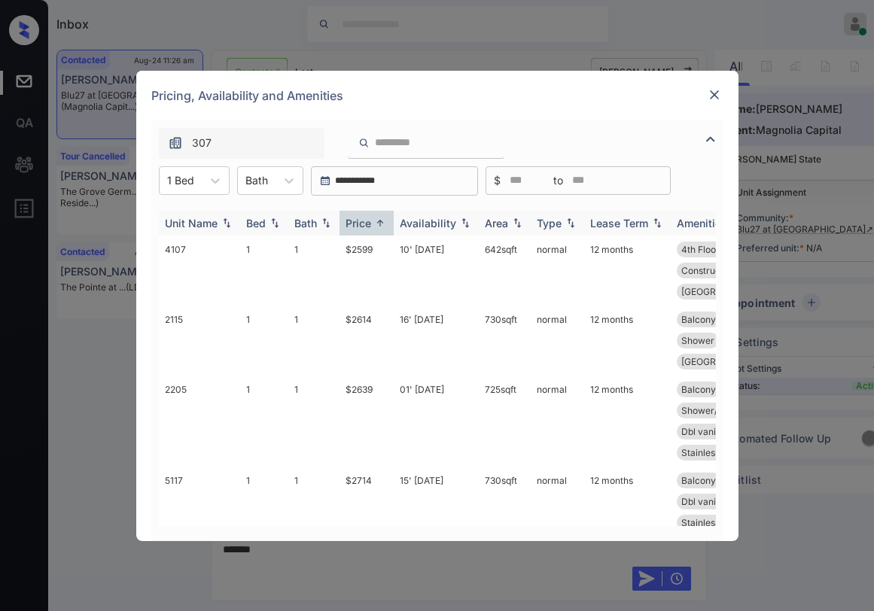
click at [367, 219] on div "Price" at bounding box center [359, 223] width 26 height 13
click at [367, 220] on div "Price" at bounding box center [359, 223] width 26 height 13
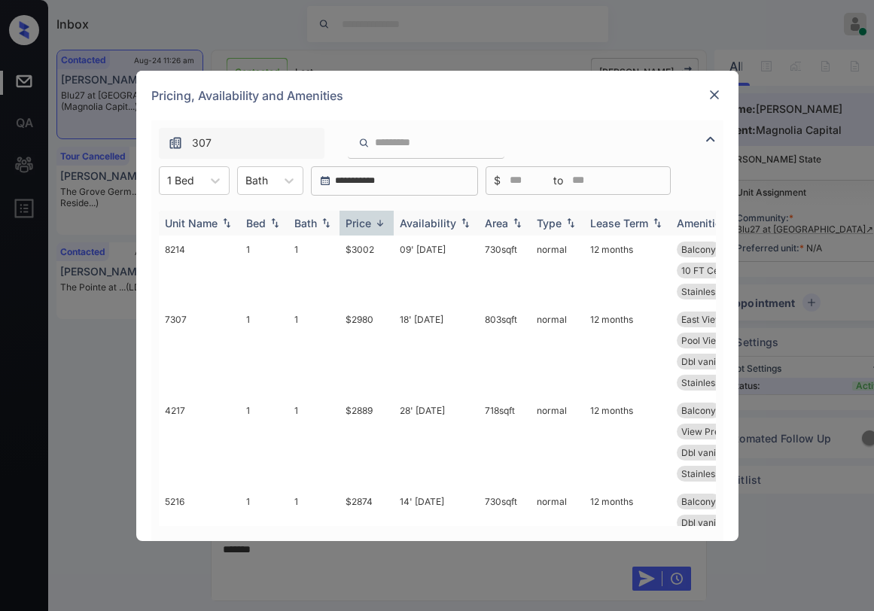
click at [367, 220] on div "Price" at bounding box center [359, 223] width 26 height 13
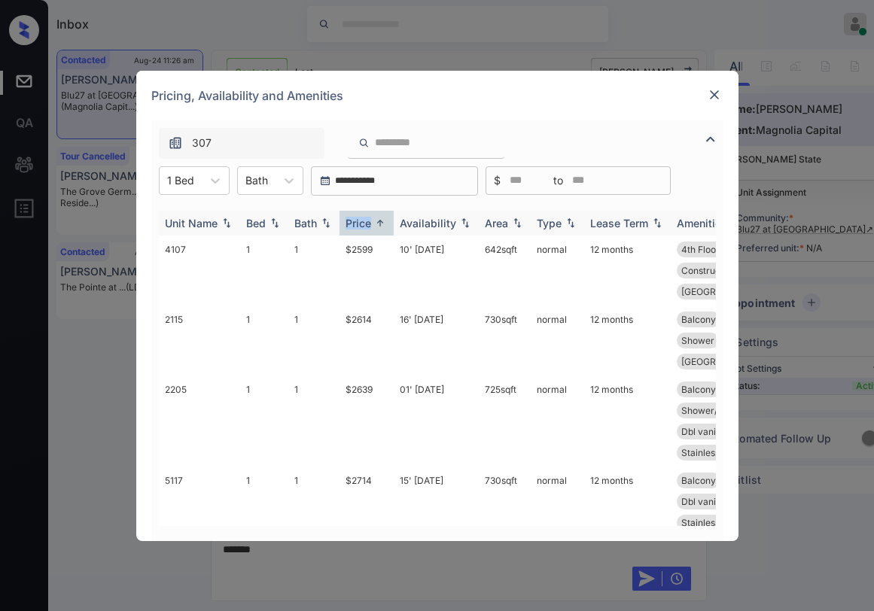
click at [367, 220] on div "Price" at bounding box center [359, 223] width 26 height 13
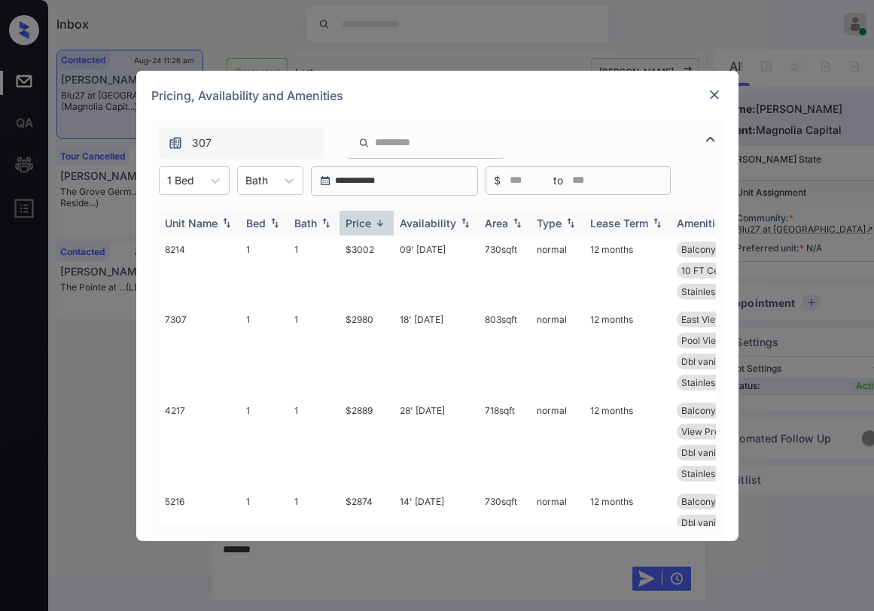
click at [367, 220] on div "Price" at bounding box center [359, 223] width 26 height 13
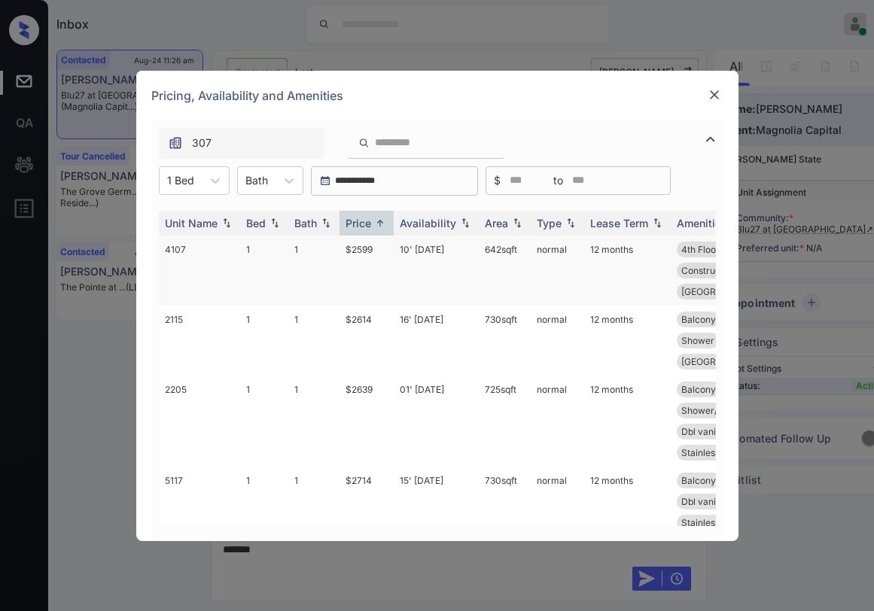
click at [354, 248] on td "$2599" at bounding box center [366, 271] width 54 height 70
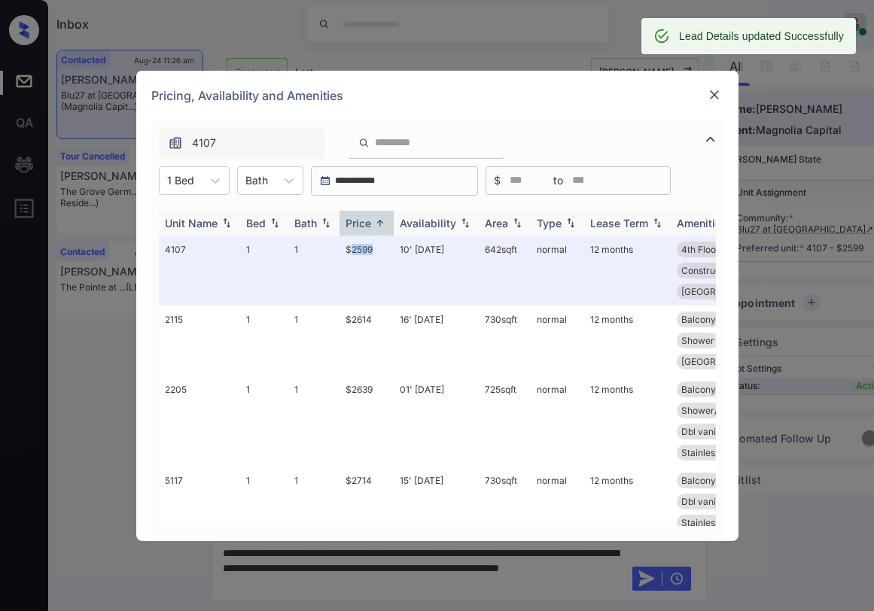
click at [376, 226] on img at bounding box center [380, 223] width 15 height 11
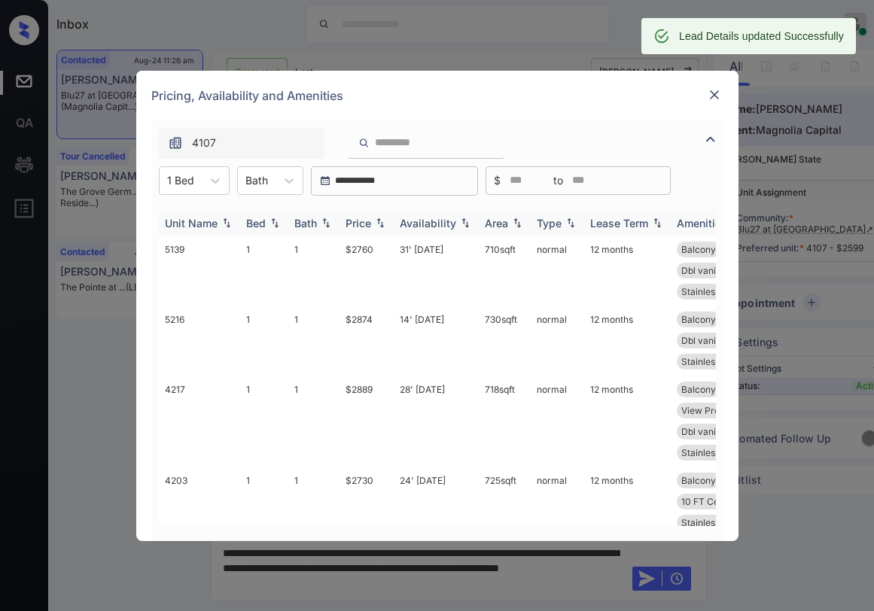
click at [376, 226] on img at bounding box center [380, 223] width 15 height 11
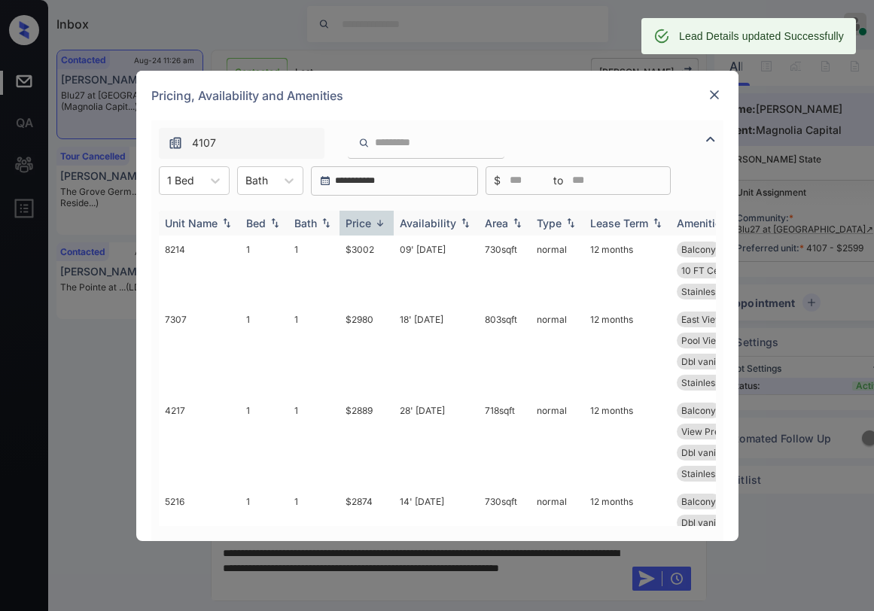
click at [377, 221] on img at bounding box center [380, 223] width 15 height 11
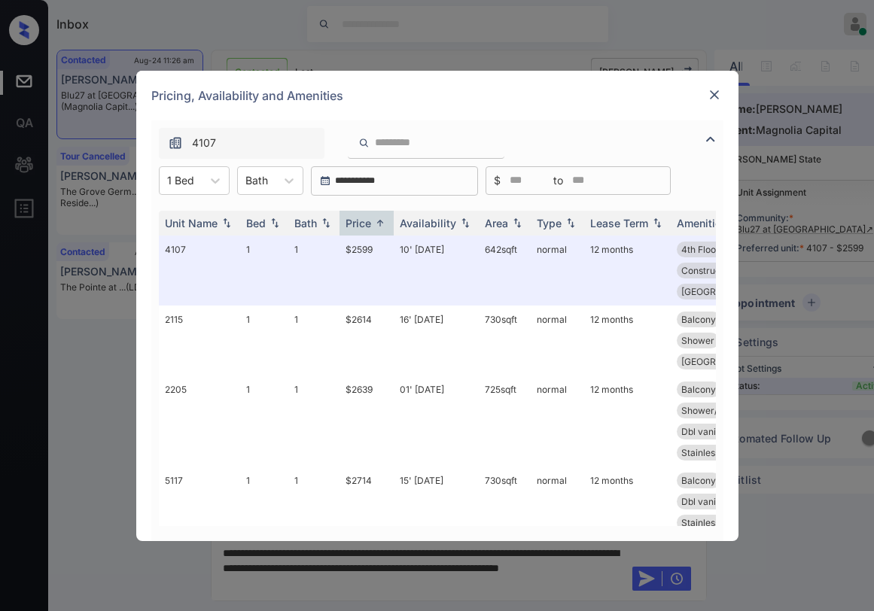
click at [715, 95] on img at bounding box center [714, 94] width 15 height 15
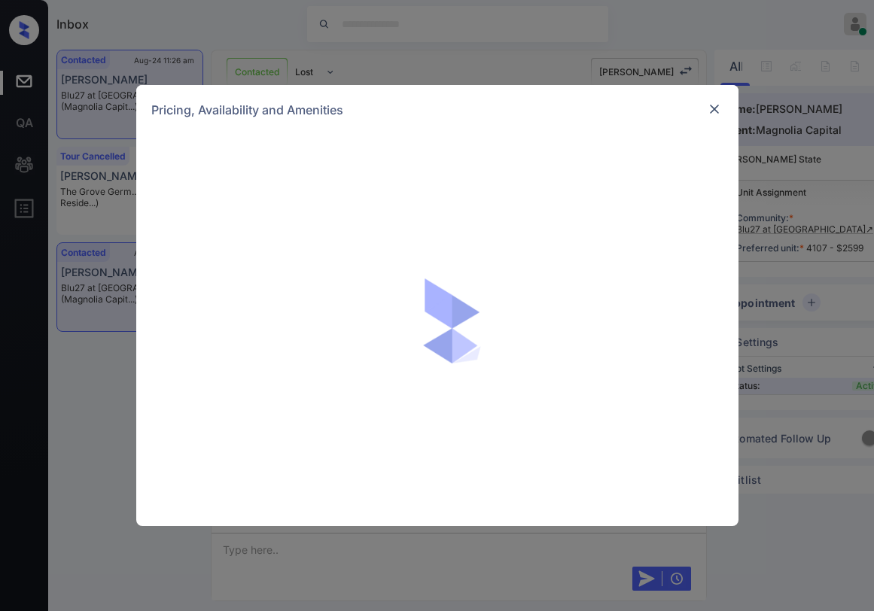
scroll to position [4123, 0]
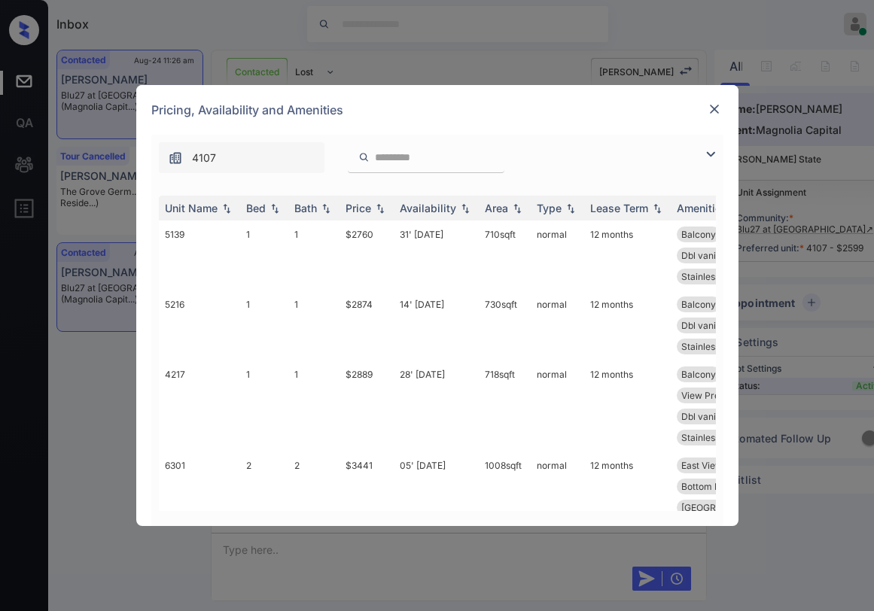
click at [709, 157] on img at bounding box center [711, 154] width 18 height 18
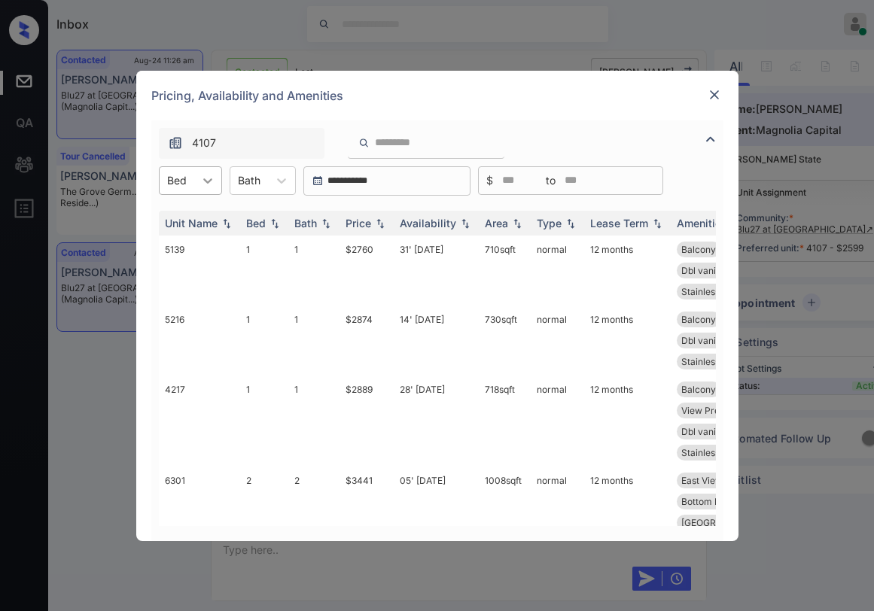
click at [206, 183] on icon at bounding box center [207, 180] width 15 height 15
click at [192, 219] on div "0" at bounding box center [190, 217] width 63 height 27
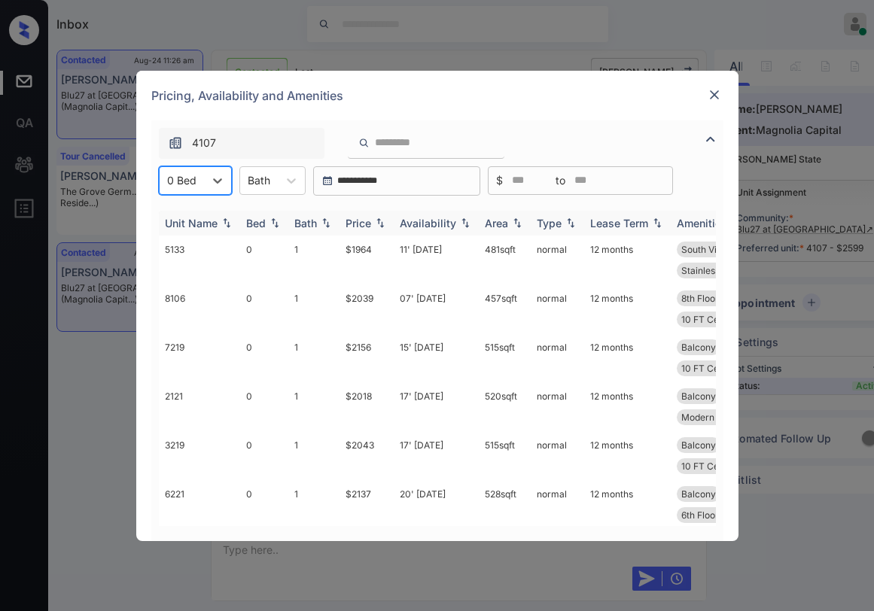
click at [361, 219] on div "Price" at bounding box center [359, 223] width 26 height 13
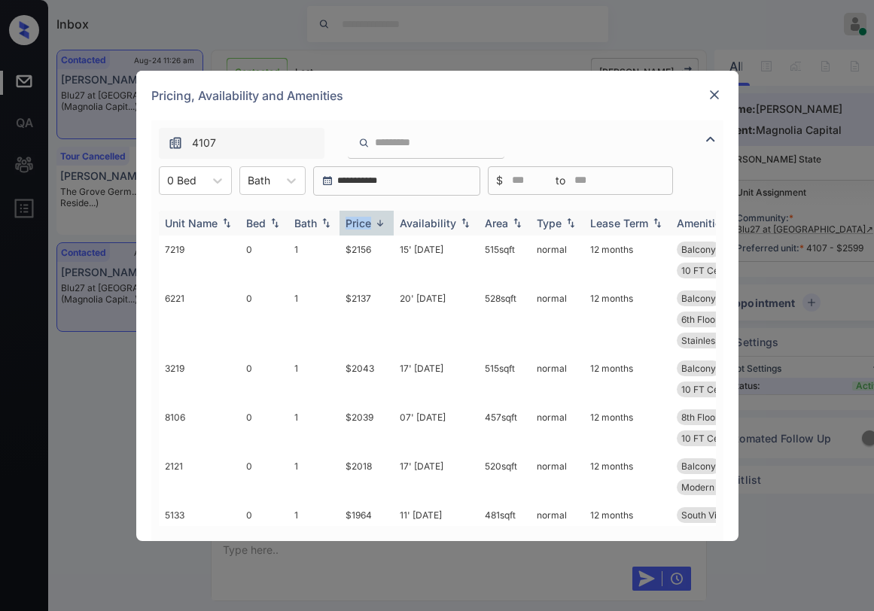
click at [361, 219] on div "Price" at bounding box center [359, 223] width 26 height 13
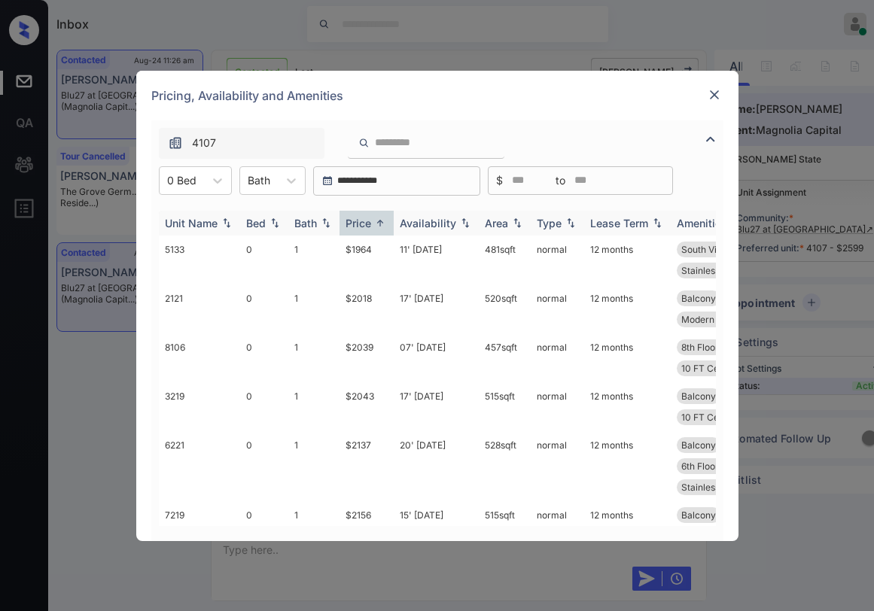
click at [361, 219] on div "Price" at bounding box center [359, 223] width 26 height 13
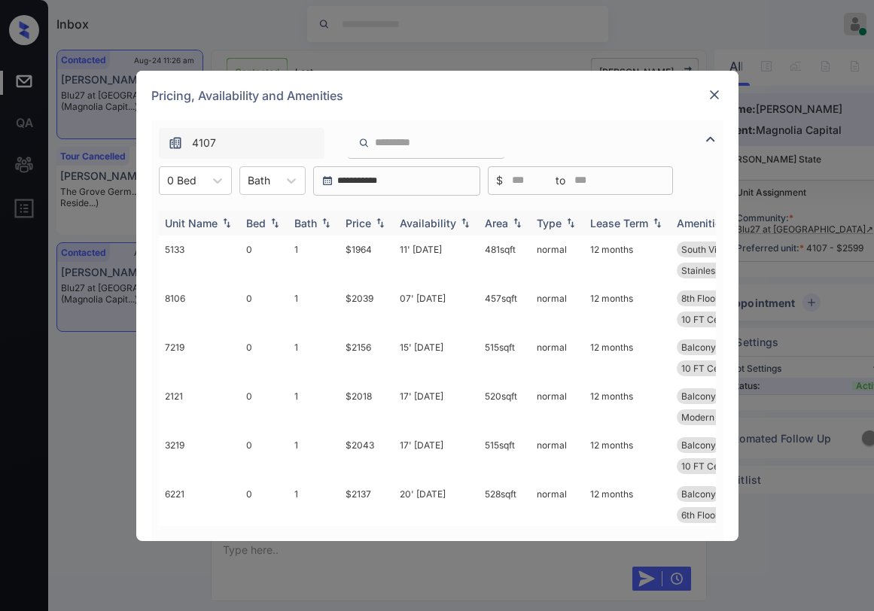
click at [361, 219] on div "Price" at bounding box center [359, 223] width 26 height 13
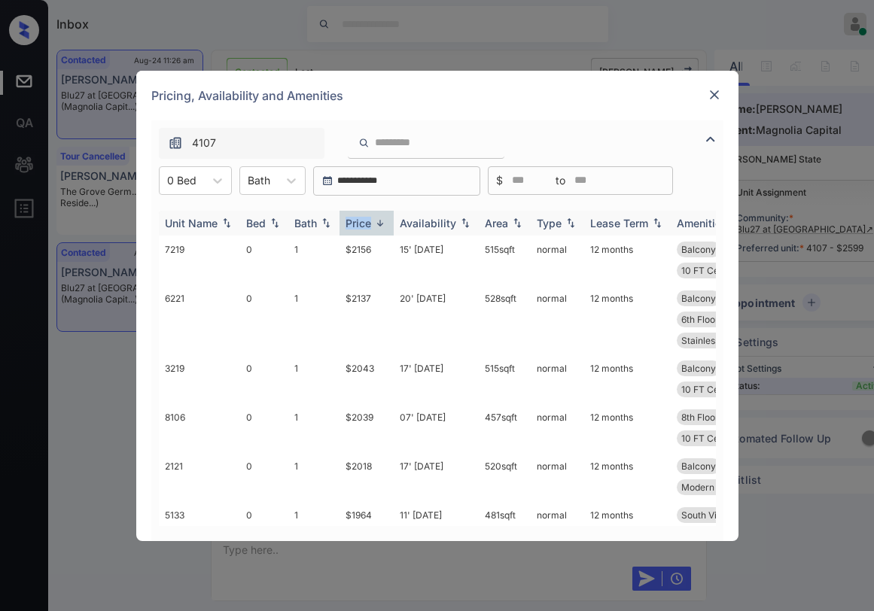
click at [361, 219] on div "Price" at bounding box center [359, 223] width 26 height 13
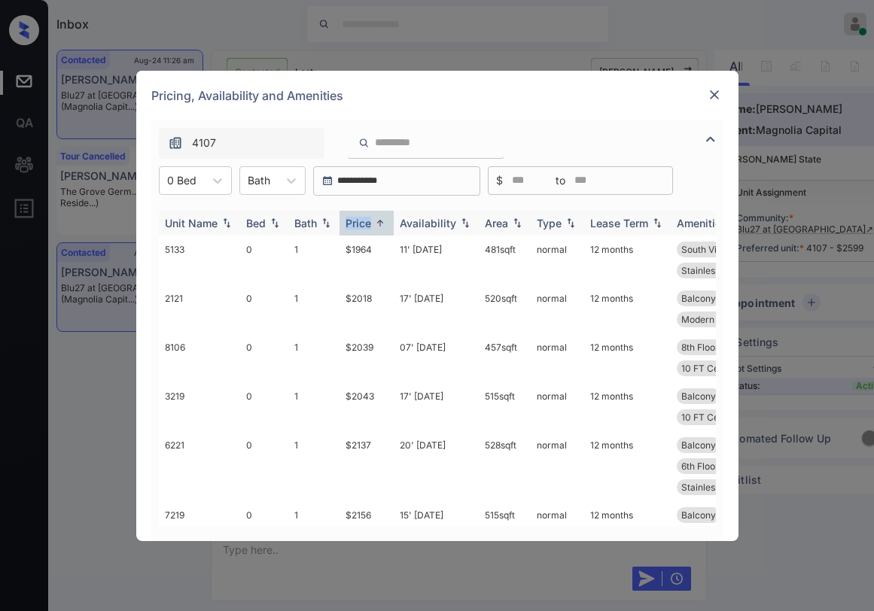
click at [361, 219] on div "Price" at bounding box center [359, 223] width 26 height 13
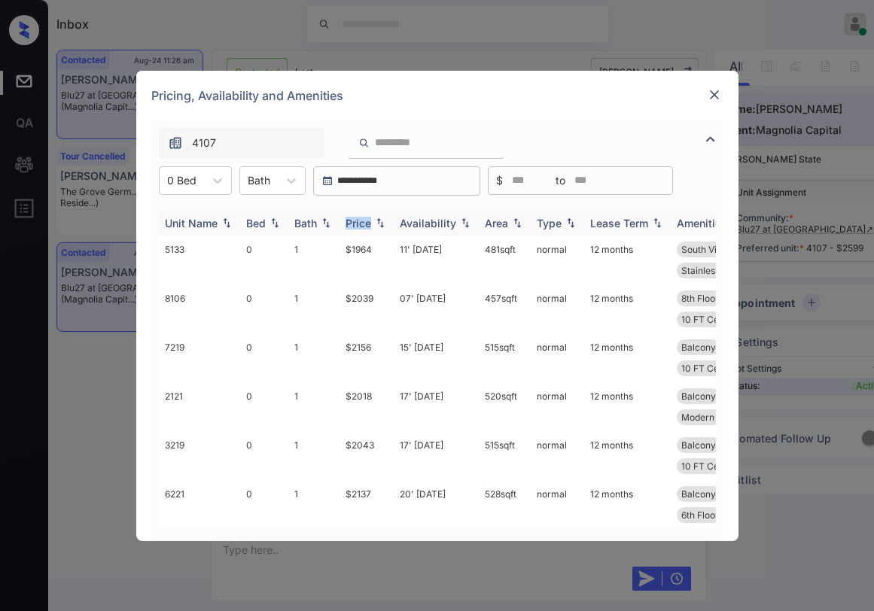
click at [361, 219] on div "Price" at bounding box center [359, 223] width 26 height 13
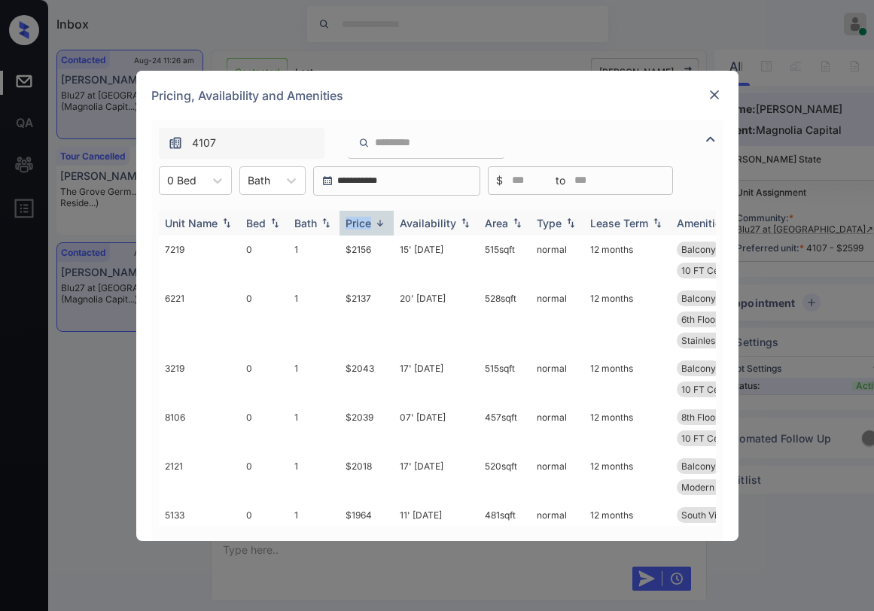
click at [361, 218] on div "Price" at bounding box center [359, 223] width 26 height 13
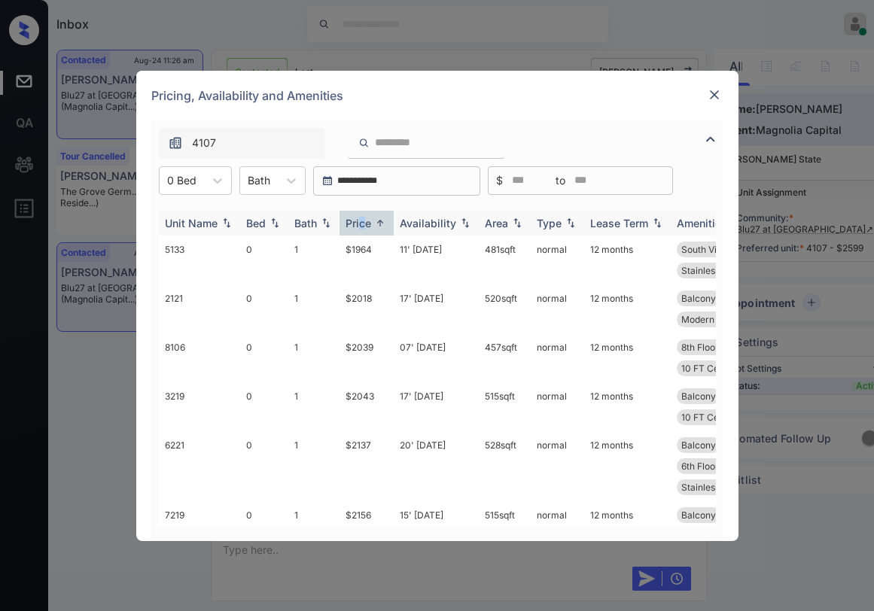
click at [362, 226] on div "Price" at bounding box center [359, 223] width 26 height 13
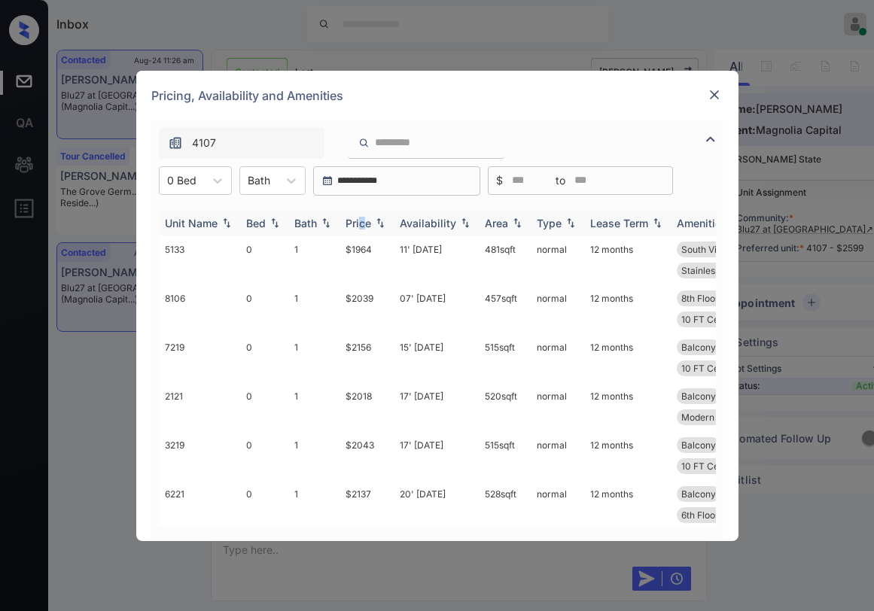
click at [363, 222] on div "Price" at bounding box center [359, 223] width 26 height 13
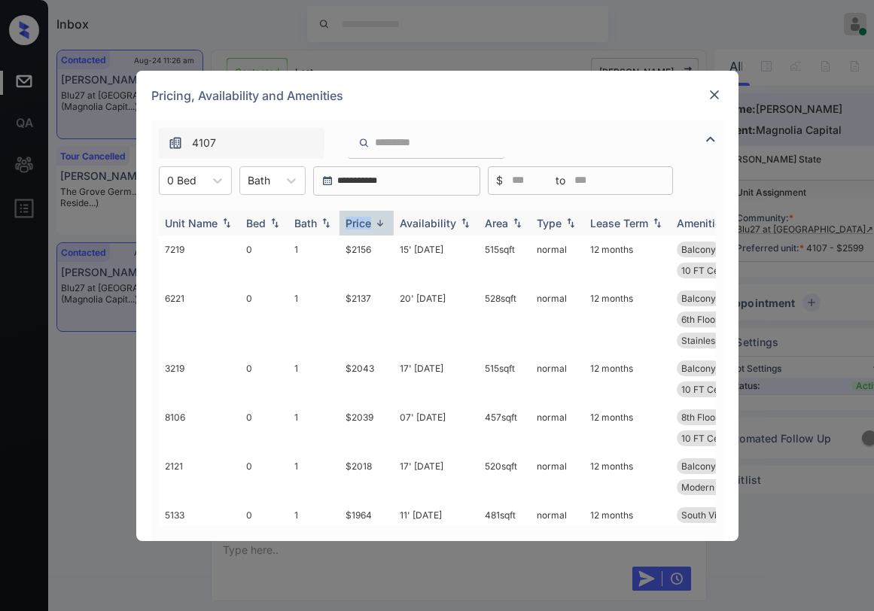
click at [363, 222] on div "Price" at bounding box center [359, 223] width 26 height 13
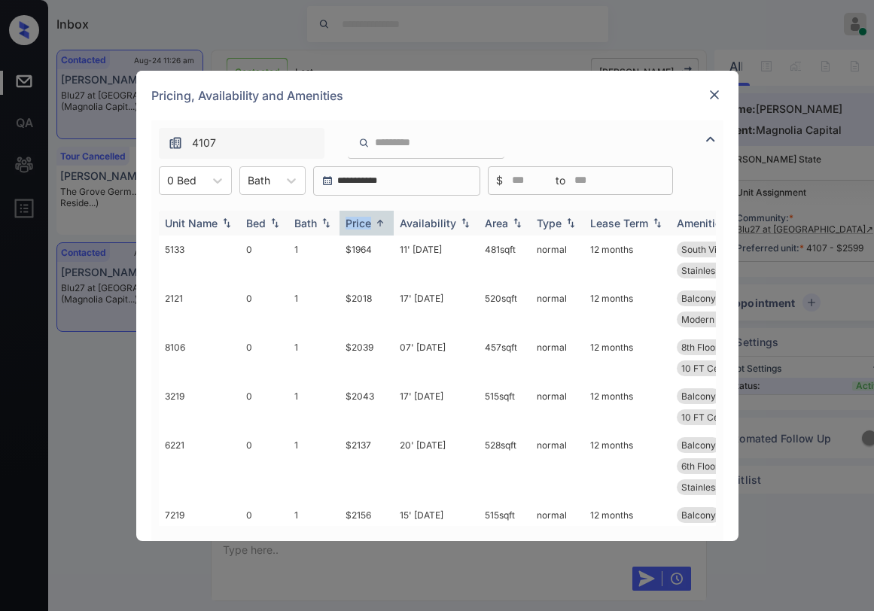
click at [363, 222] on div "Price" at bounding box center [359, 223] width 26 height 13
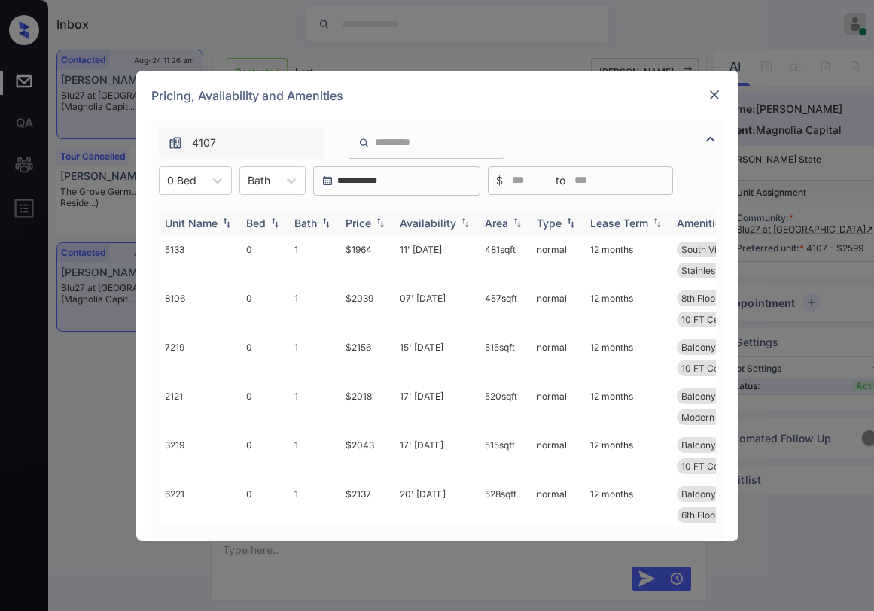
click at [363, 222] on div "Price" at bounding box center [359, 223] width 26 height 13
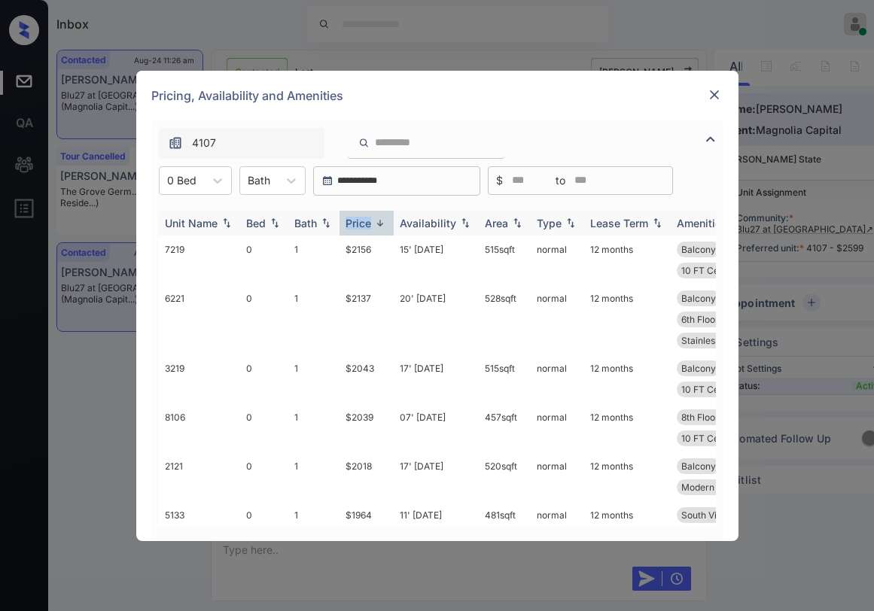
click at [363, 222] on div "Price" at bounding box center [359, 223] width 26 height 13
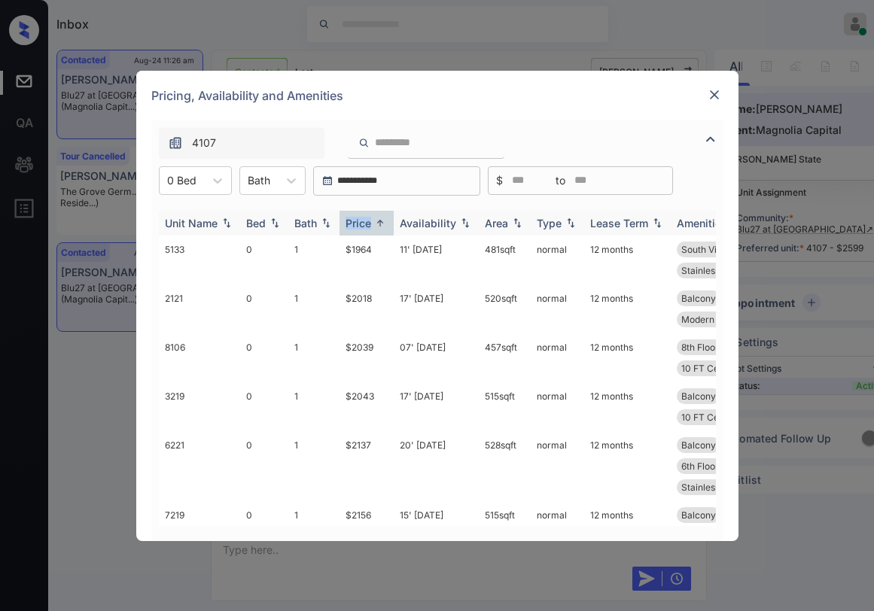
click at [363, 222] on div "Price" at bounding box center [359, 223] width 26 height 13
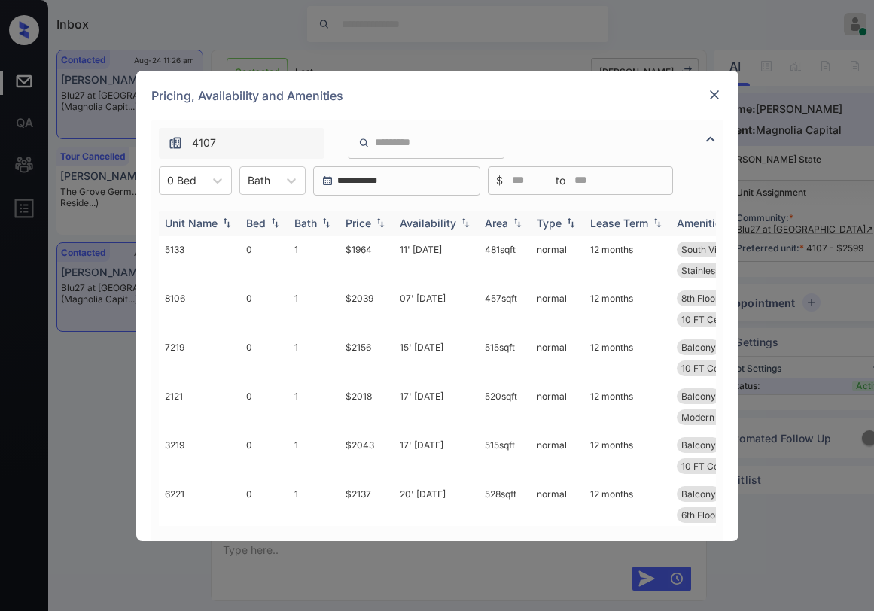
click at [364, 221] on div "Price" at bounding box center [359, 223] width 26 height 13
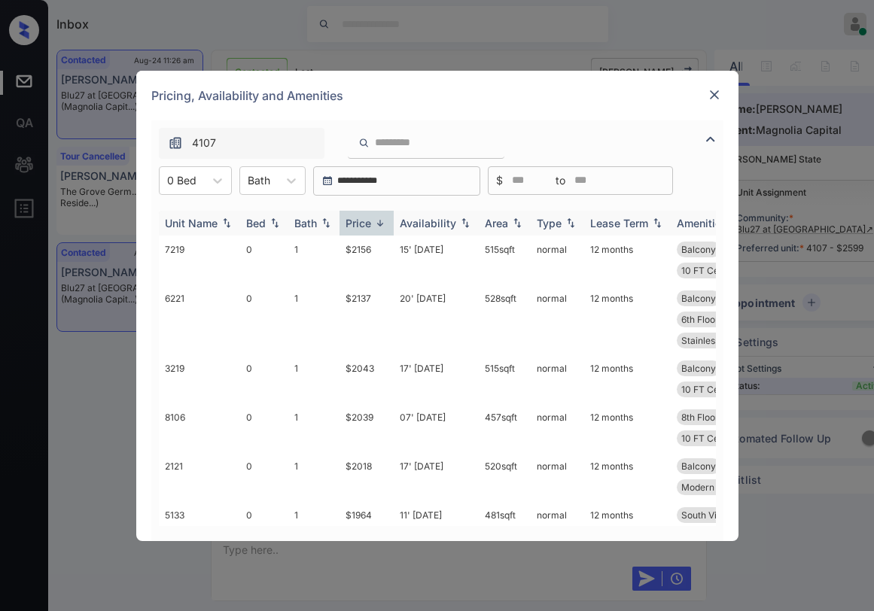
click at [364, 221] on div "Price" at bounding box center [359, 223] width 26 height 13
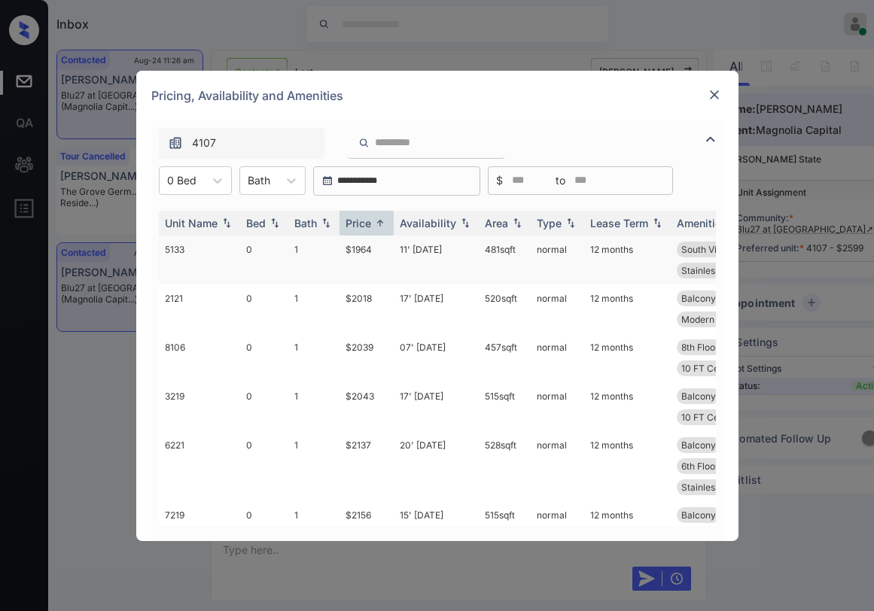
click at [367, 247] on td "$1964" at bounding box center [366, 260] width 54 height 49
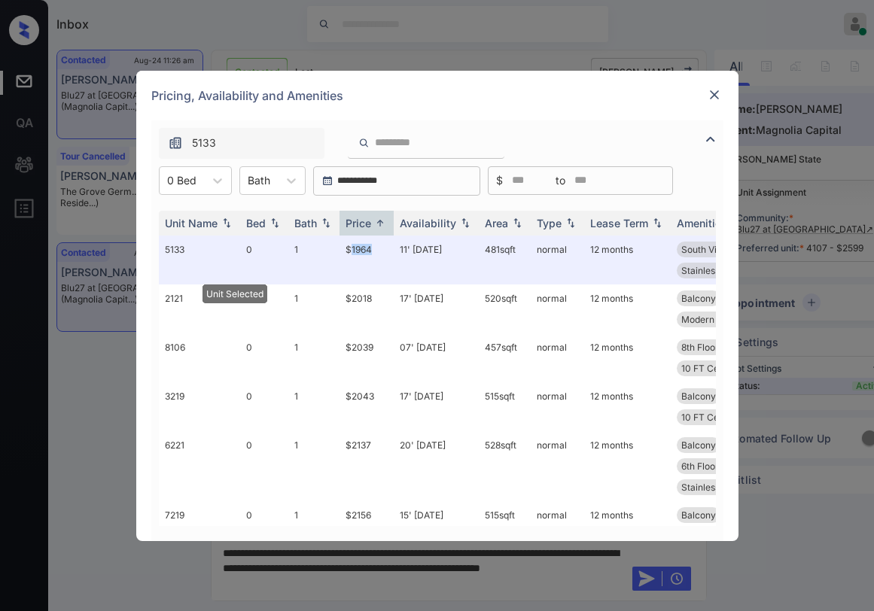
click at [720, 96] on img at bounding box center [714, 94] width 15 height 15
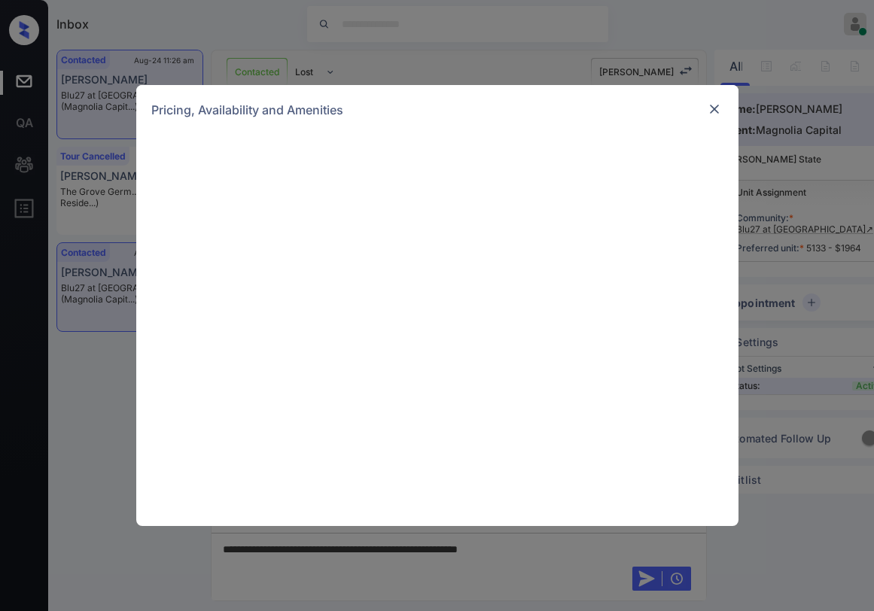
scroll to position [4145, 0]
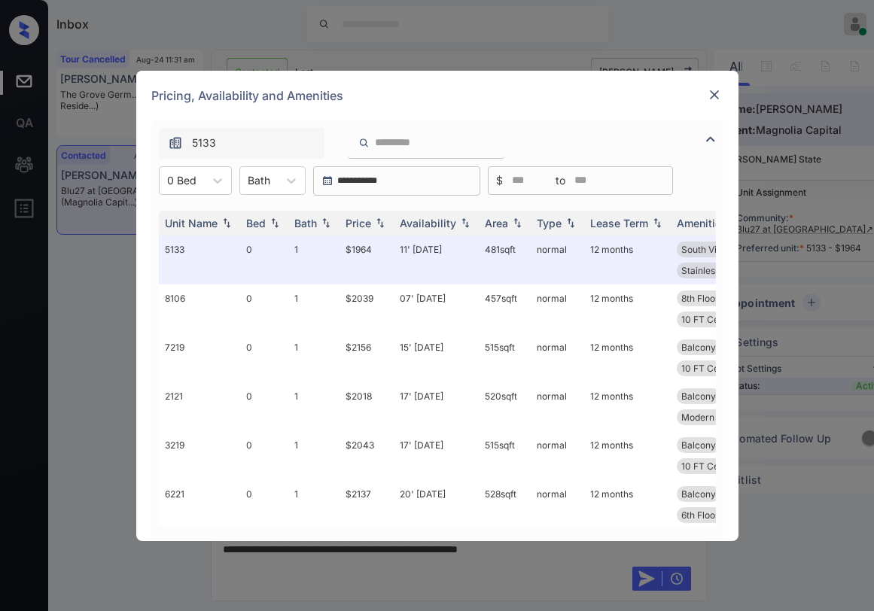
click at [711, 102] on div at bounding box center [714, 95] width 18 height 18
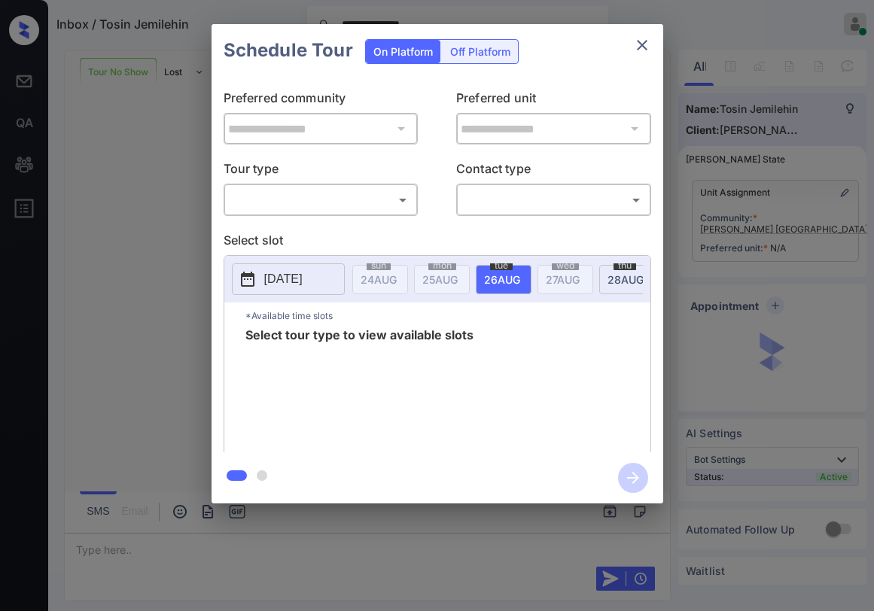
scroll to position [957, 0]
click at [354, 211] on body "**********" at bounding box center [437, 305] width 874 height 611
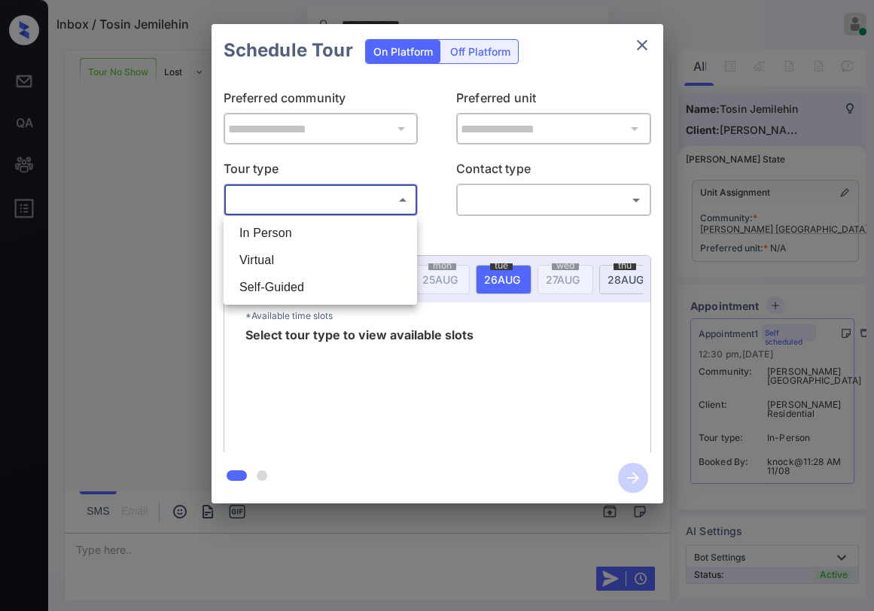
click at [313, 235] on li "In Person" at bounding box center [320, 233] width 186 height 27
type input "********"
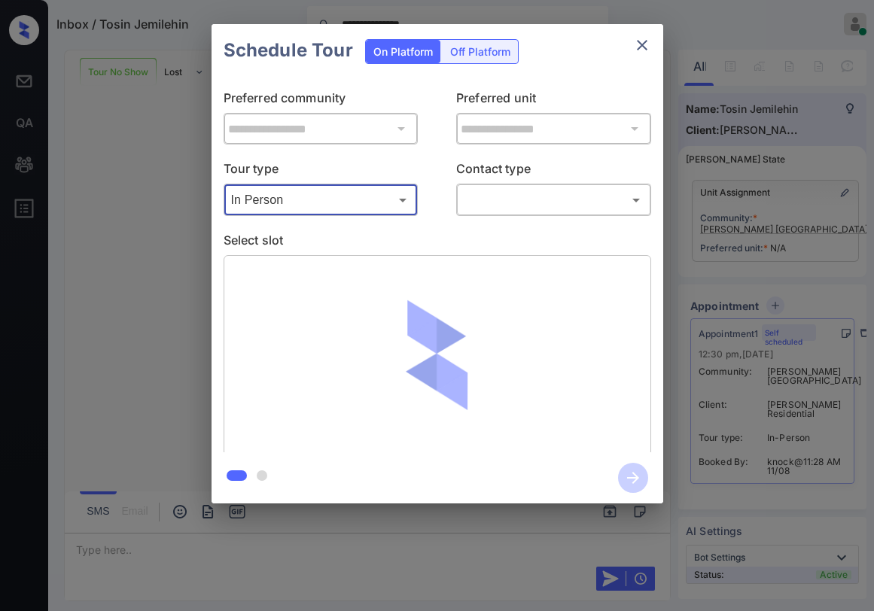
click at [485, 199] on body "**********" at bounding box center [437, 305] width 874 height 611
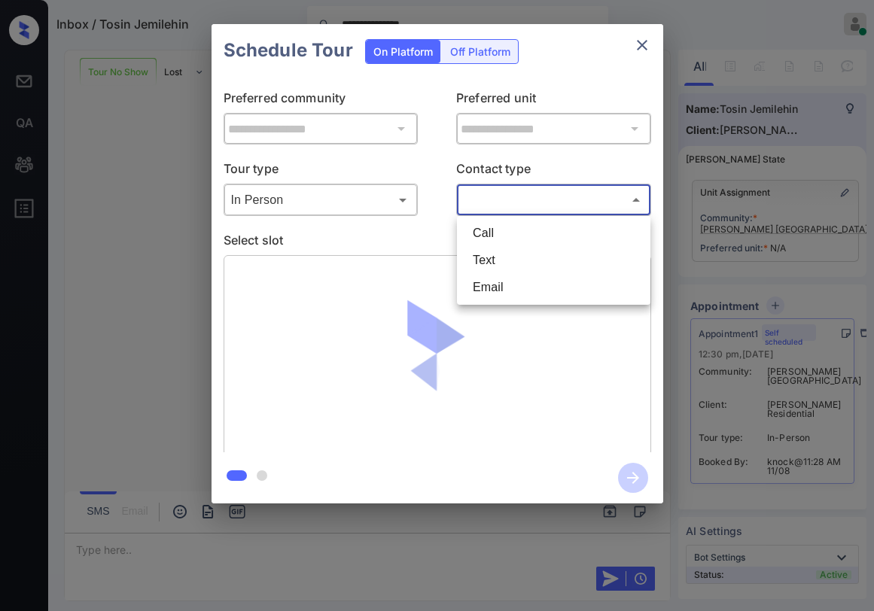
click at [497, 258] on li "Text" at bounding box center [554, 260] width 186 height 27
type input "****"
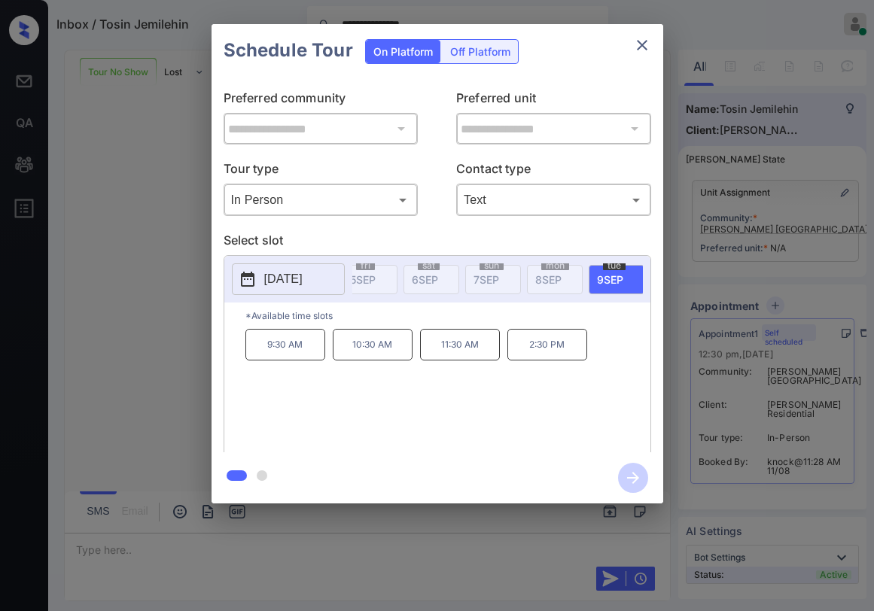
scroll to position [0, 763]
click at [456, 239] on p "Select slot" at bounding box center [438, 243] width 428 height 24
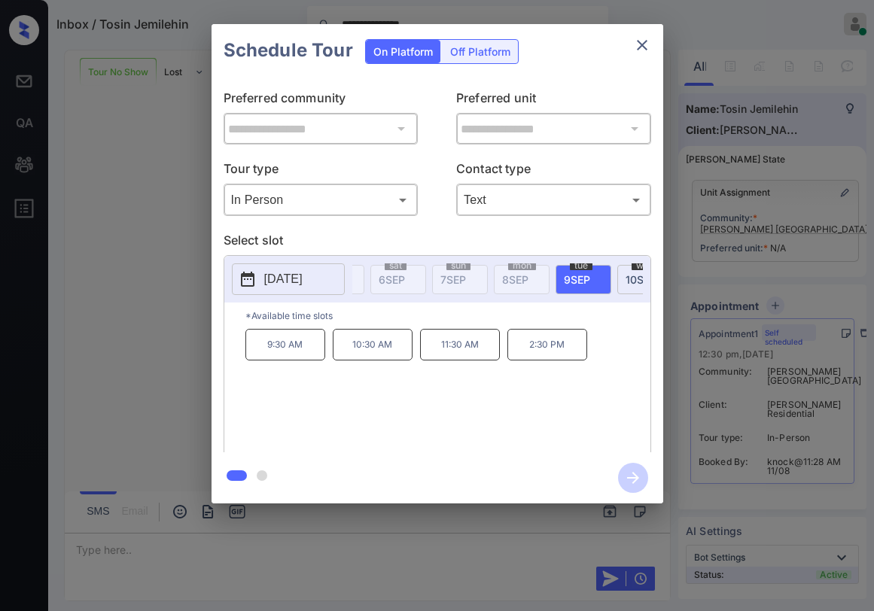
scroll to position [0, 829]
click at [643, 53] on icon "close" at bounding box center [642, 45] width 18 height 18
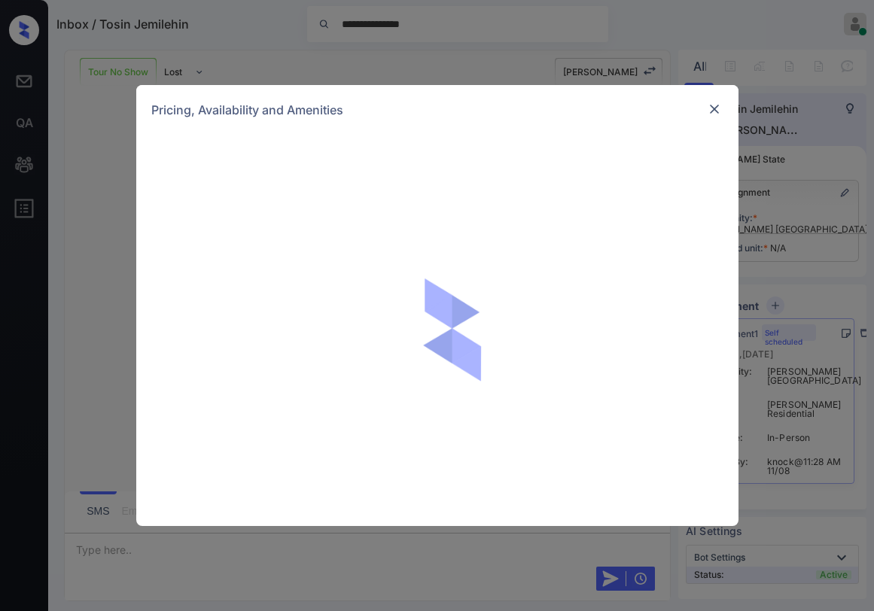
scroll to position [957, 0]
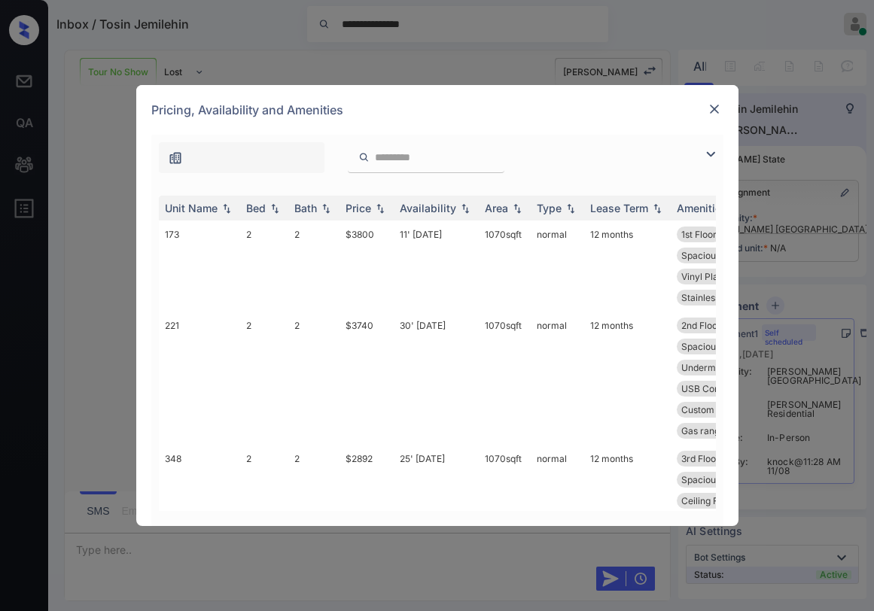
drag, startPoint x: 717, startPoint y: 148, endPoint x: 669, endPoint y: 150, distance: 48.2
click at [717, 148] on img at bounding box center [711, 154] width 18 height 18
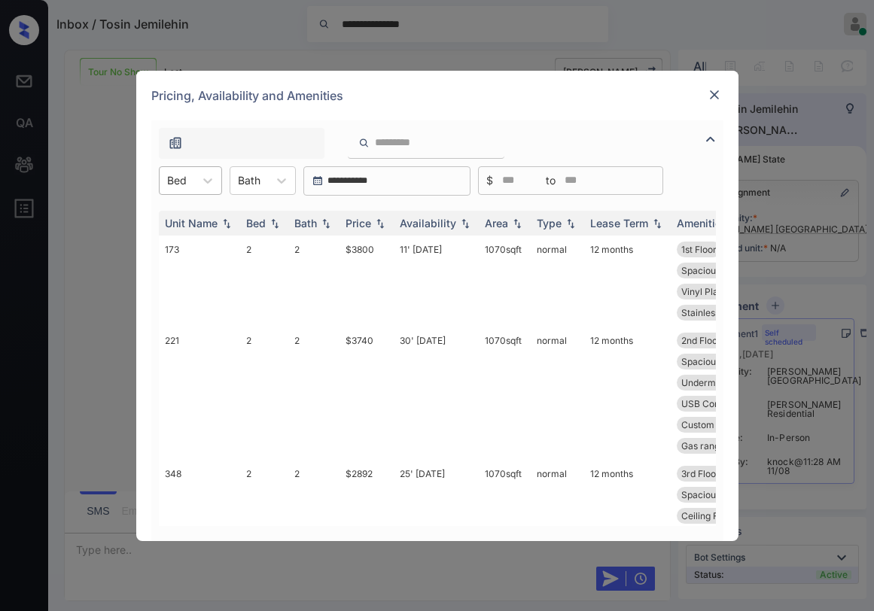
click at [218, 194] on div "Bed" at bounding box center [190, 180] width 63 height 29
click at [185, 225] on div "1" at bounding box center [190, 217] width 63 height 27
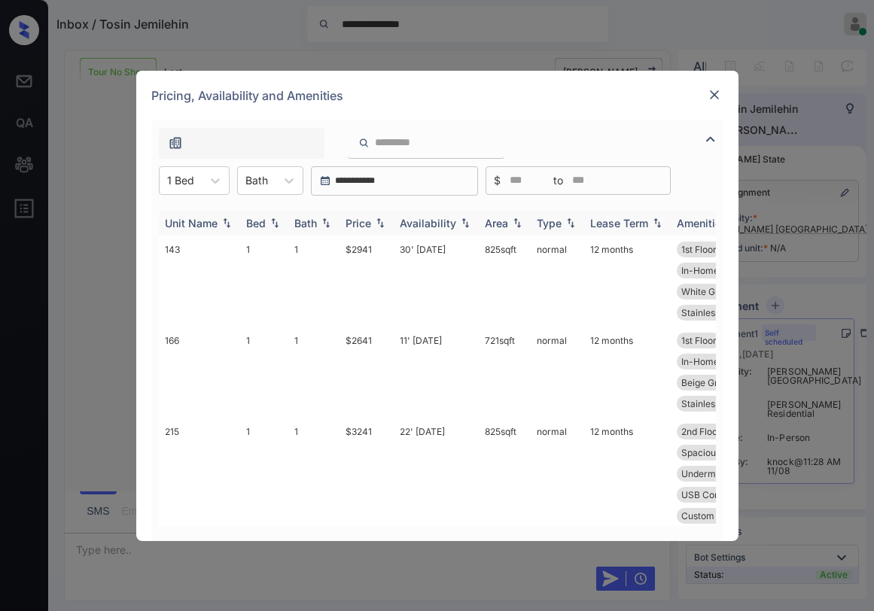
click at [356, 222] on div "Price" at bounding box center [359, 223] width 26 height 13
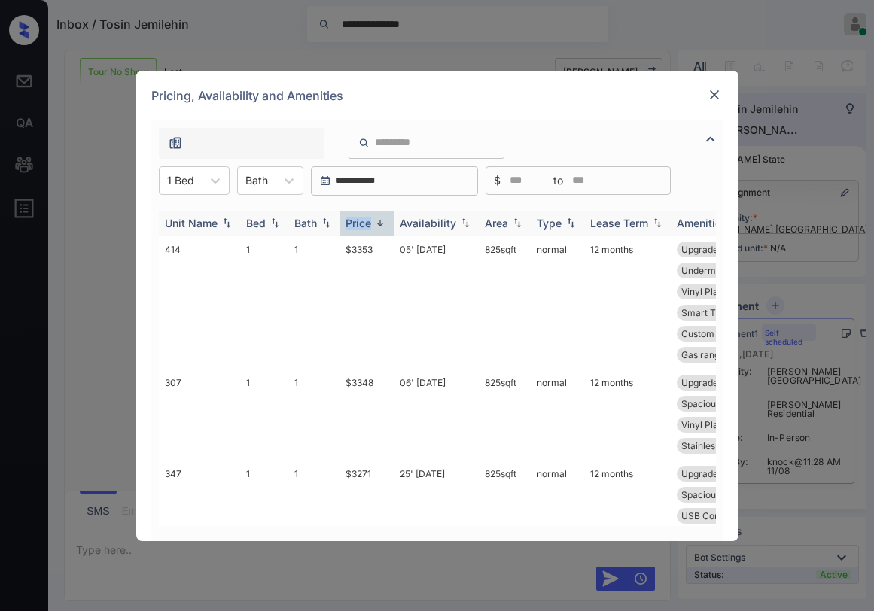
click at [356, 222] on div "Price" at bounding box center [359, 223] width 26 height 13
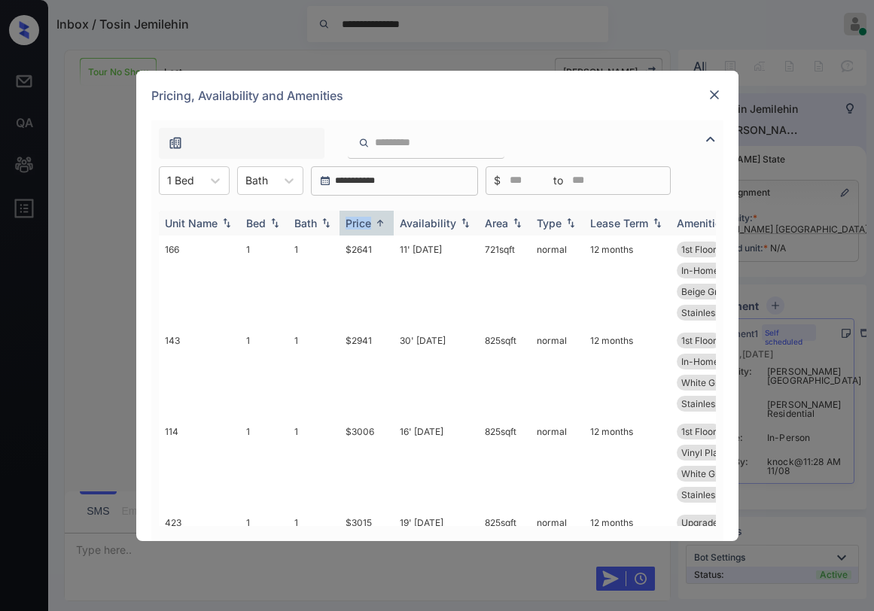
click at [356, 222] on div "Price" at bounding box center [359, 223] width 26 height 13
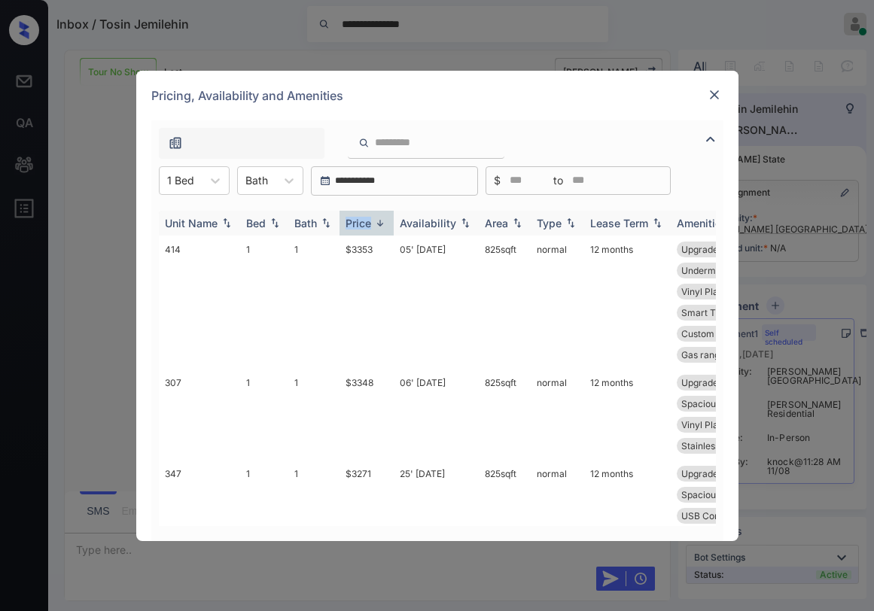
click at [364, 211] on th "Price" at bounding box center [366, 223] width 54 height 25
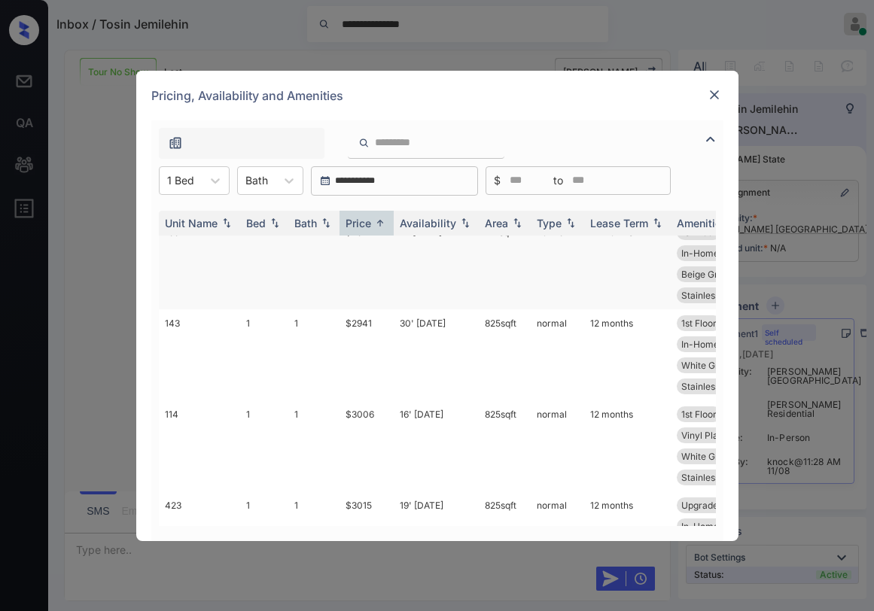
scroll to position [0, 0]
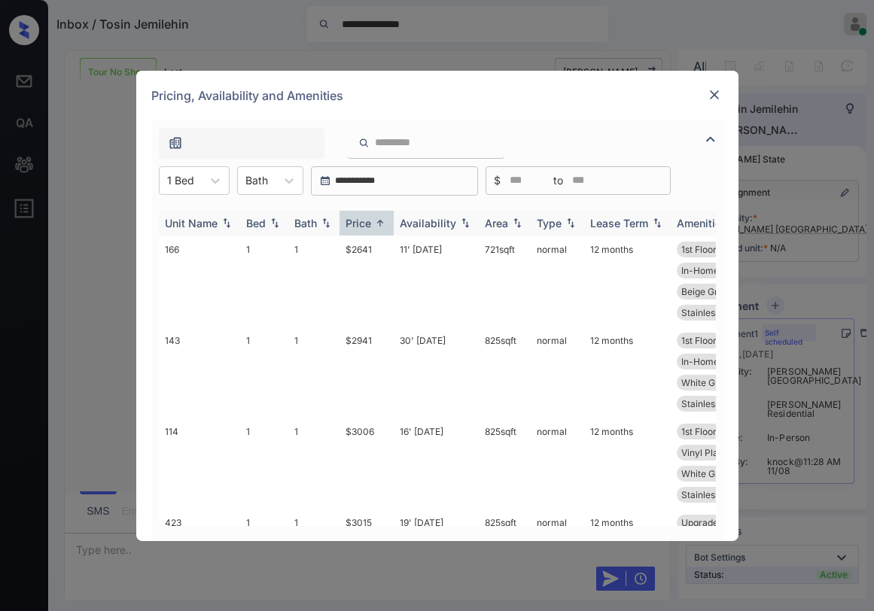
click at [381, 229] on div "Price" at bounding box center [367, 223] width 42 height 13
click at [370, 227] on div "Price" at bounding box center [359, 223] width 26 height 13
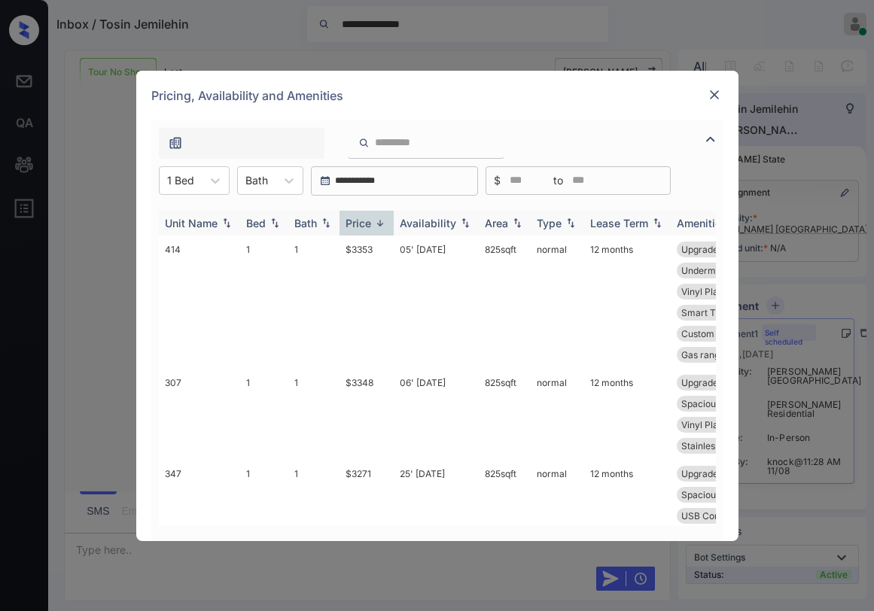
click at [358, 220] on div "Price" at bounding box center [359, 223] width 26 height 13
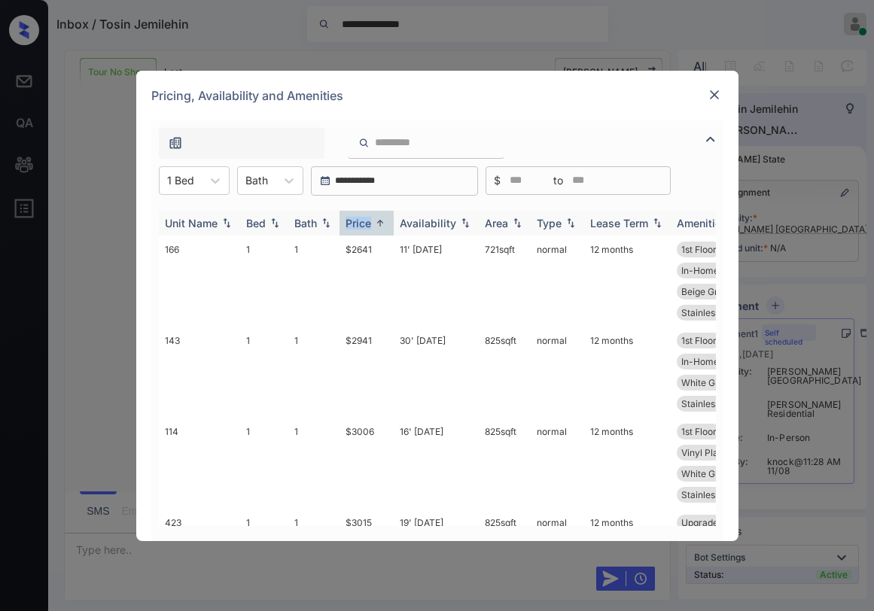
click at [358, 220] on div "Price" at bounding box center [359, 223] width 26 height 13
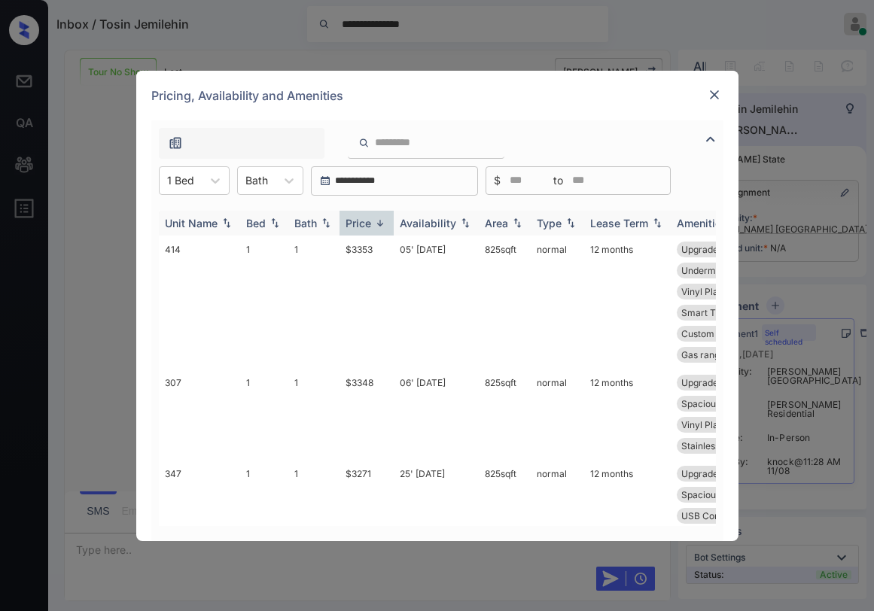
click at [373, 228] on img at bounding box center [380, 223] width 15 height 11
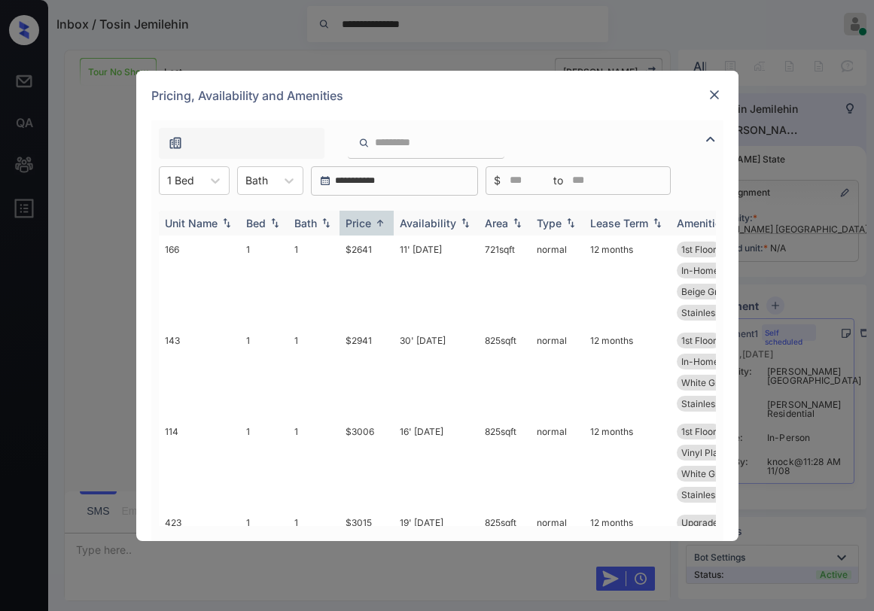
click at [373, 228] on img at bounding box center [380, 223] width 15 height 11
click at [372, 228] on div "Price" at bounding box center [367, 223] width 42 height 13
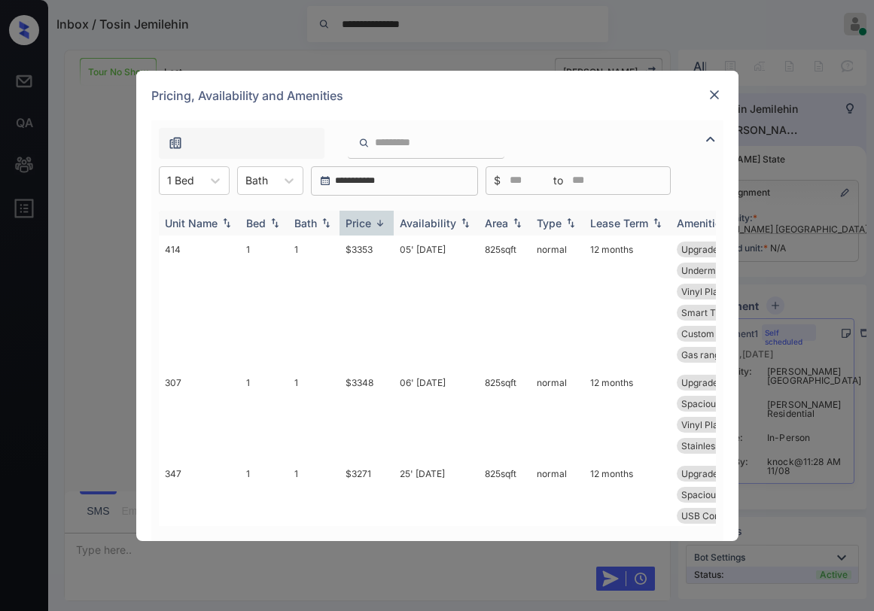
click at [370, 228] on div "Price" at bounding box center [359, 223] width 26 height 13
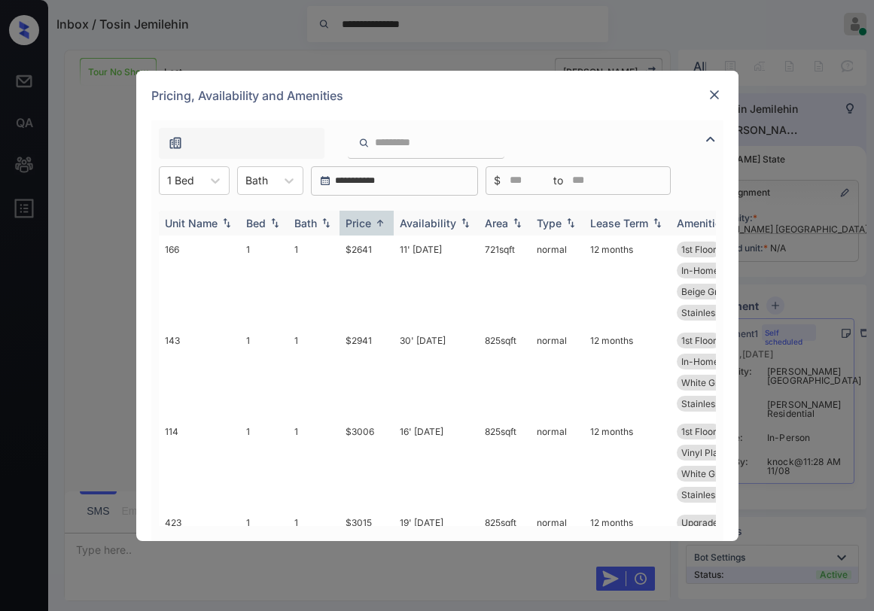
click at [368, 228] on div "Price" at bounding box center [359, 223] width 26 height 13
click at [367, 228] on div "Price" at bounding box center [359, 223] width 26 height 13
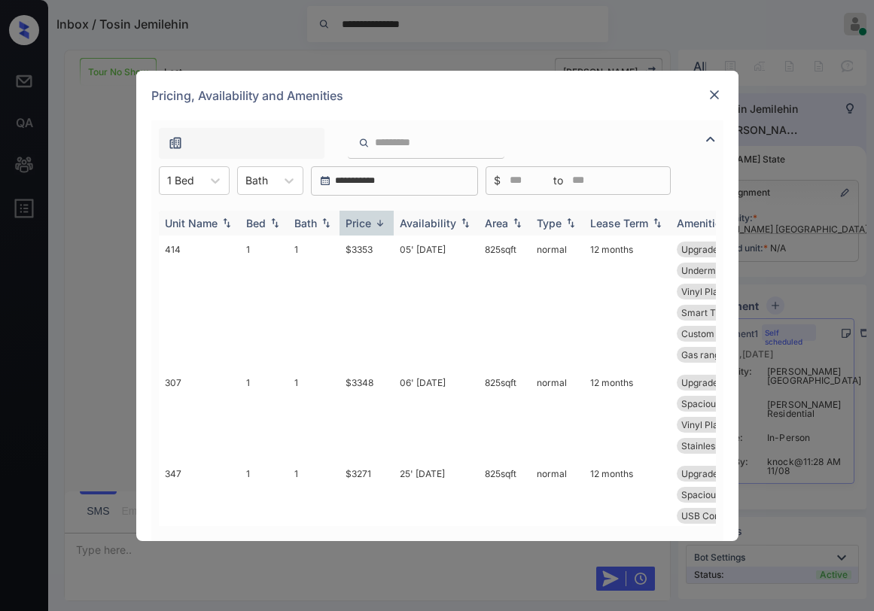
click at [367, 228] on div "Price" at bounding box center [359, 223] width 26 height 13
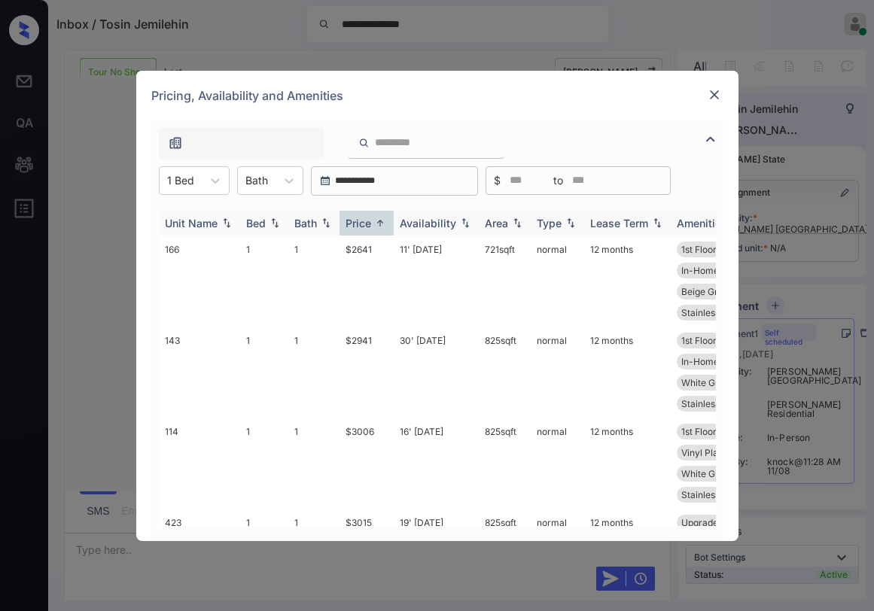
click at [369, 226] on div "Price" at bounding box center [359, 223] width 26 height 13
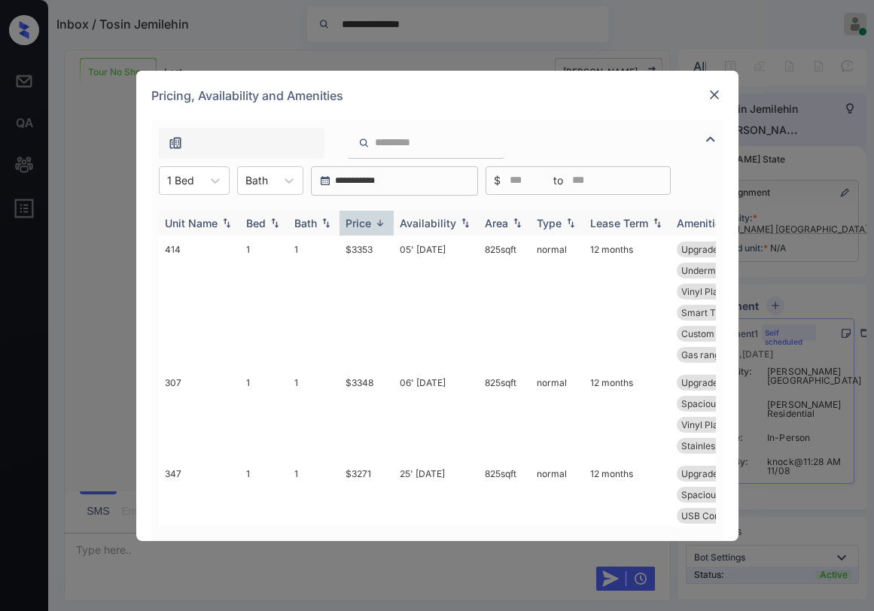
click at [369, 226] on div "Price" at bounding box center [359, 223] width 26 height 13
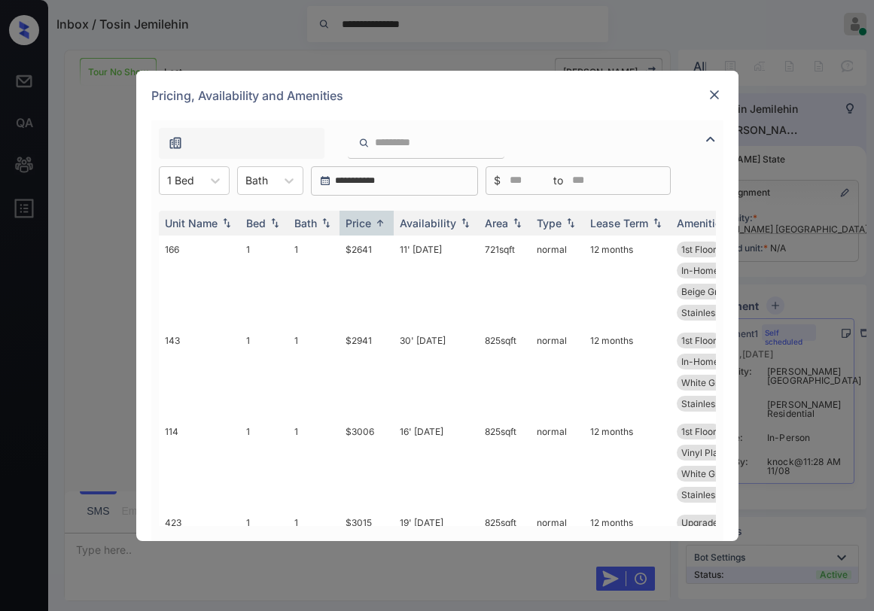
click at [497, 99] on div "Pricing, Availability and Amenities" at bounding box center [437, 96] width 602 height 50
click at [707, 96] on img at bounding box center [714, 94] width 15 height 15
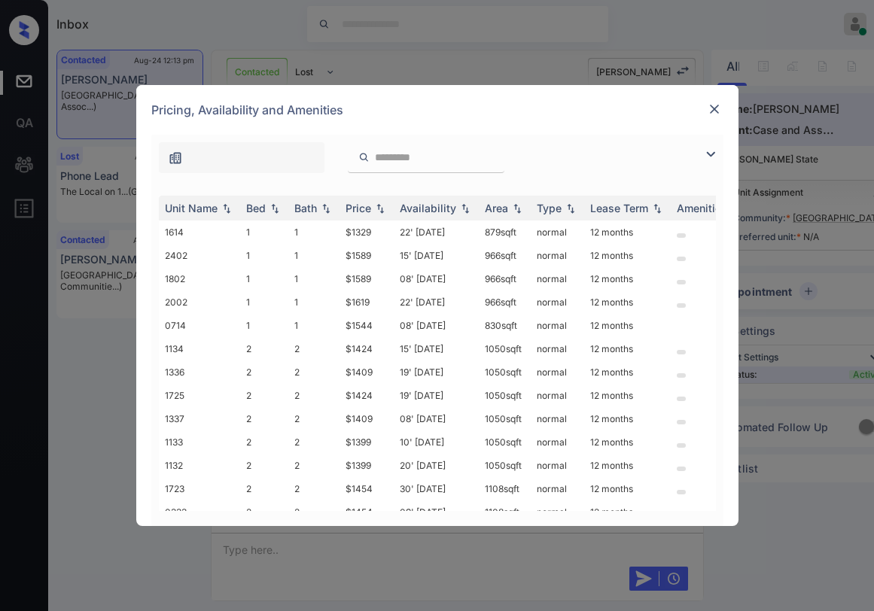
scroll to position [1624, 0]
click at [707, 105] on img at bounding box center [714, 109] width 15 height 15
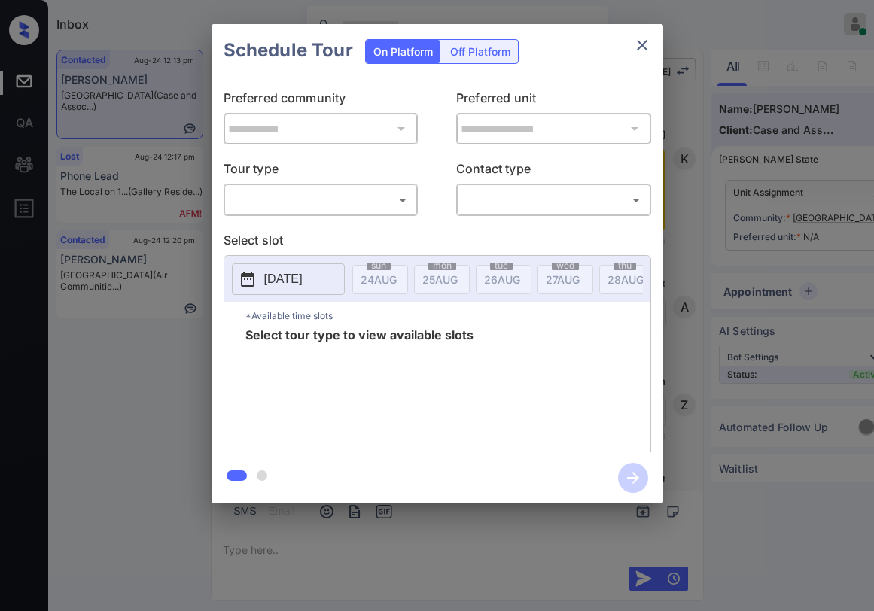
scroll to position [1624, 0]
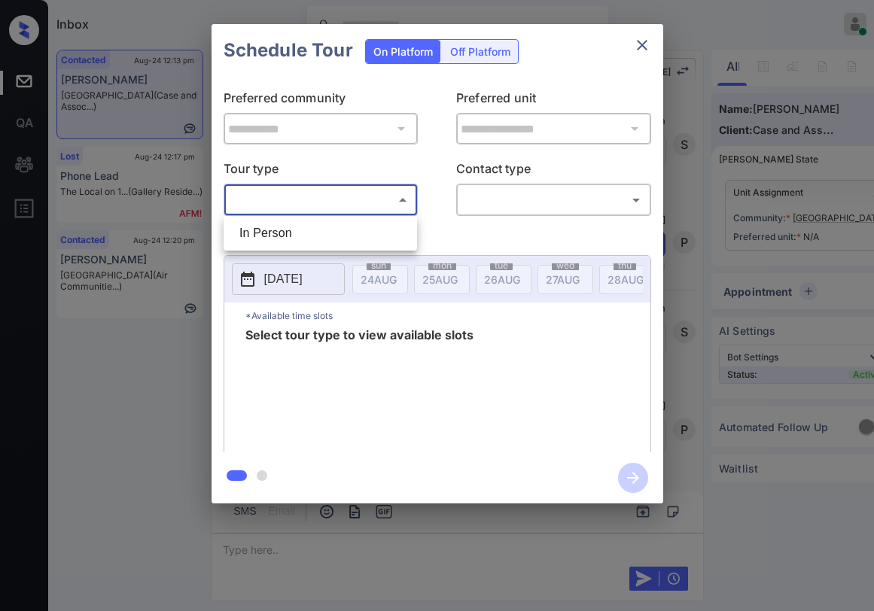
click at [349, 202] on body "Inbox Paolo Gabriel Online Set yourself offline Set yourself on break Profile S…" at bounding box center [437, 305] width 874 height 611
drag, startPoint x: 325, startPoint y: 235, endPoint x: 418, endPoint y: 220, distance: 93.8
click at [325, 237] on li "In Person" at bounding box center [320, 233] width 186 height 27
type input "********"
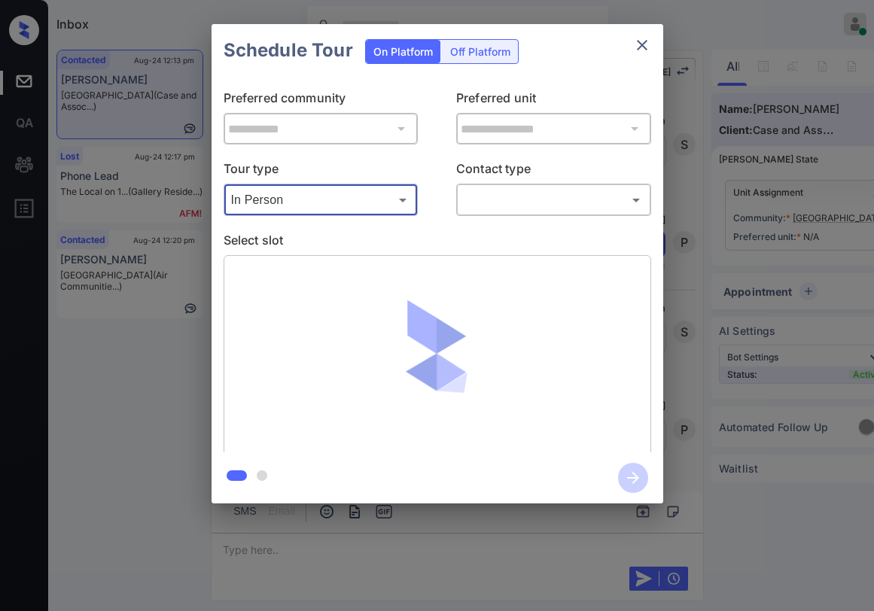
click at [486, 204] on body "Inbox Paolo Gabriel Online Set yourself offline Set yourself on break Profile S…" at bounding box center [437, 305] width 874 height 611
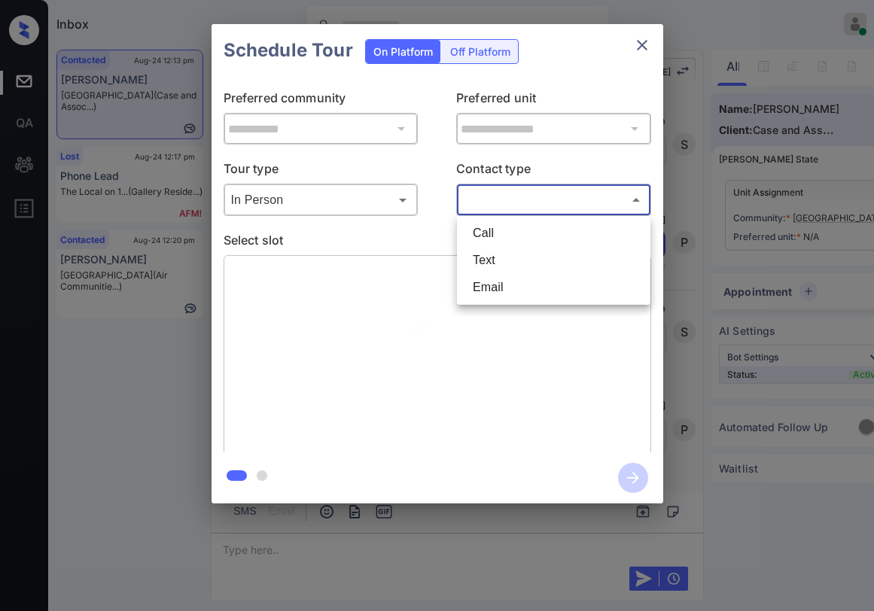
click at [500, 256] on li "Text" at bounding box center [554, 260] width 186 height 27
type input "****"
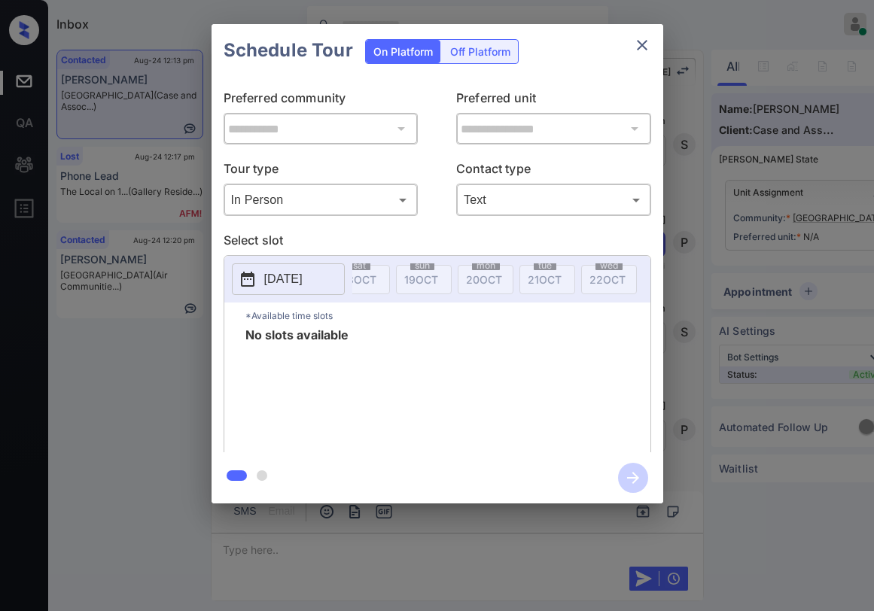
scroll to position [0, 0]
click at [640, 47] on icon "close" at bounding box center [642, 45] width 11 height 11
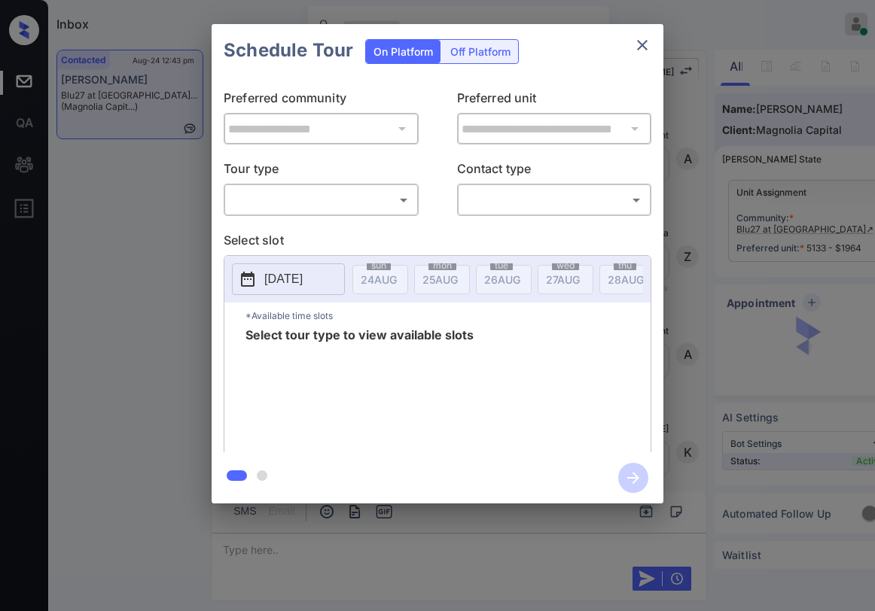
scroll to position [1916, 0]
click at [309, 190] on body "Inbox Paolo Gabriel Online Set yourself offline Set yourself on break Profile S…" at bounding box center [437, 305] width 875 height 611
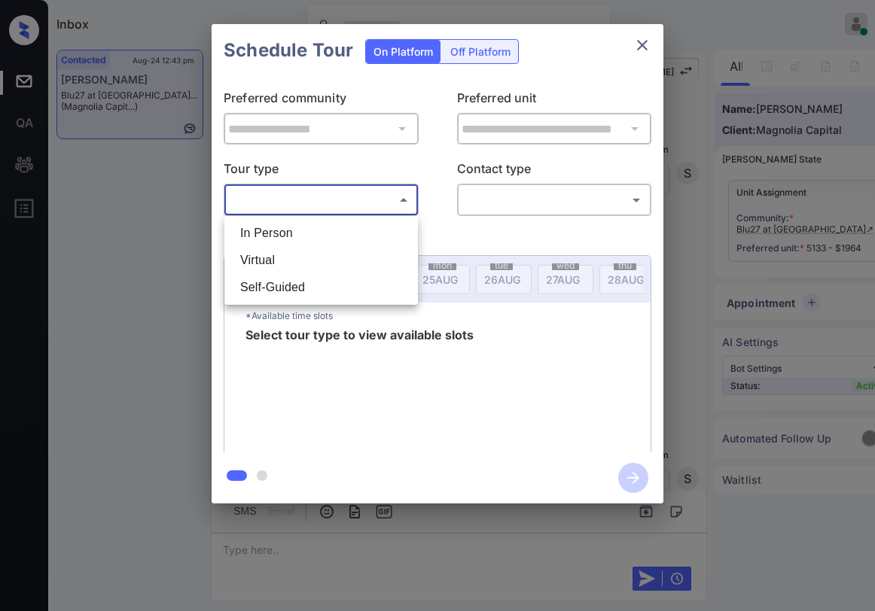
click at [638, 47] on div at bounding box center [437, 305] width 875 height 611
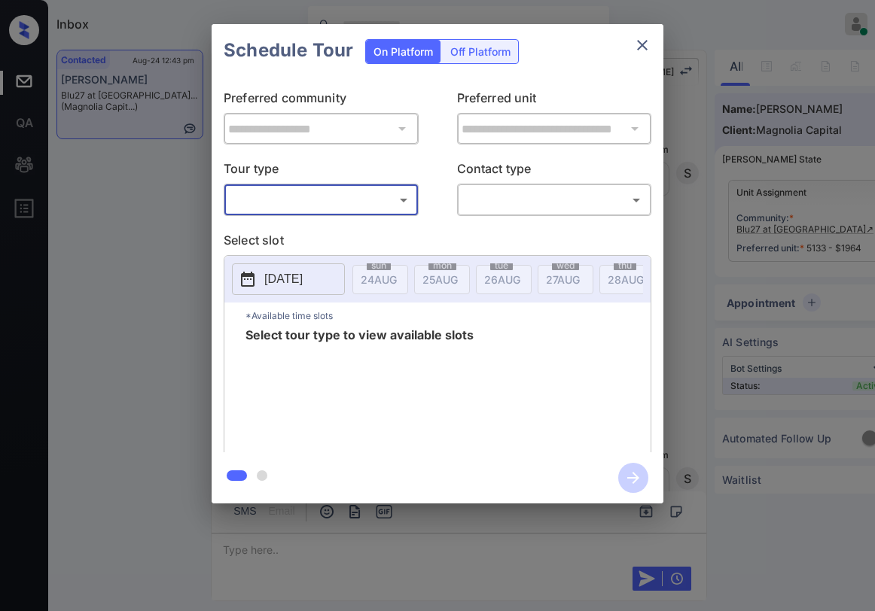
click at [644, 47] on icon "close" at bounding box center [642, 45] width 11 height 11
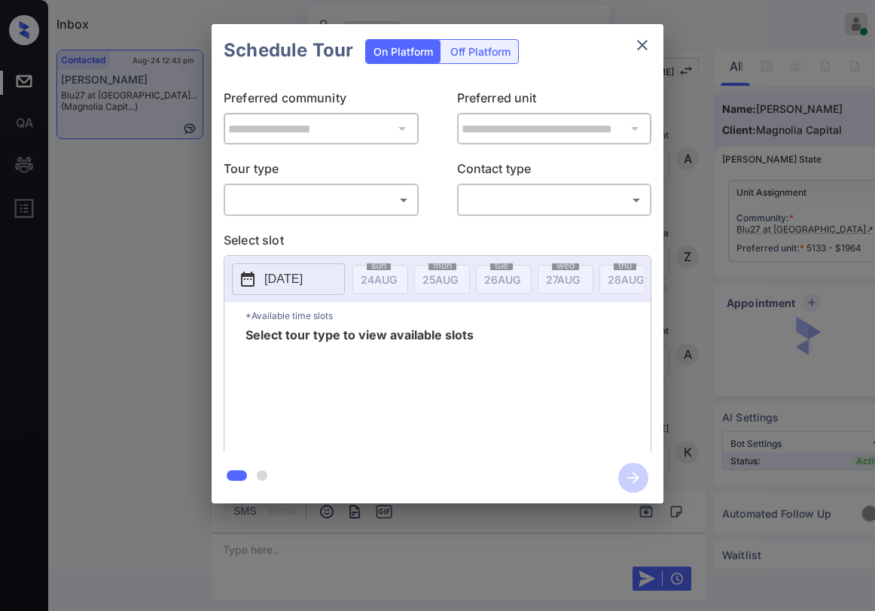
scroll to position [3195, 0]
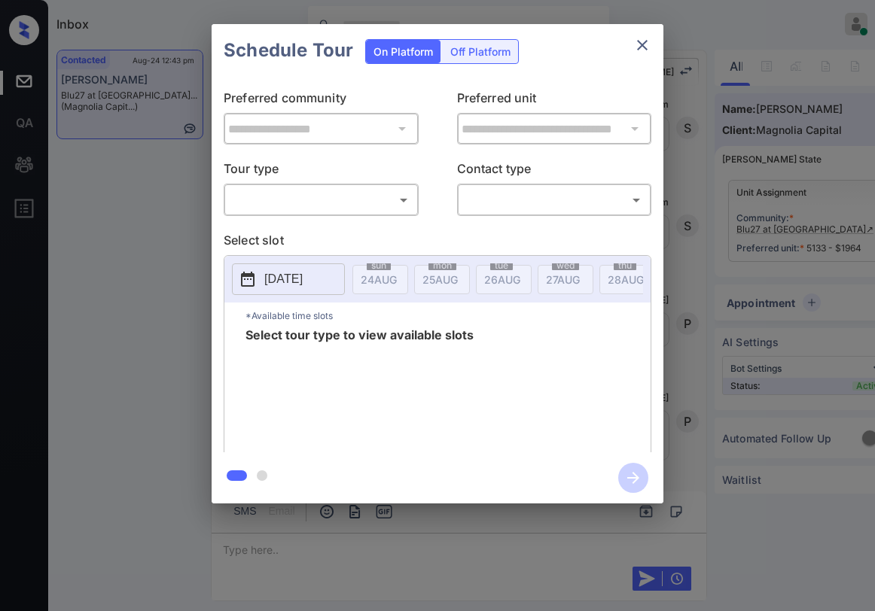
click at [652, 53] on button "close" at bounding box center [642, 45] width 30 height 30
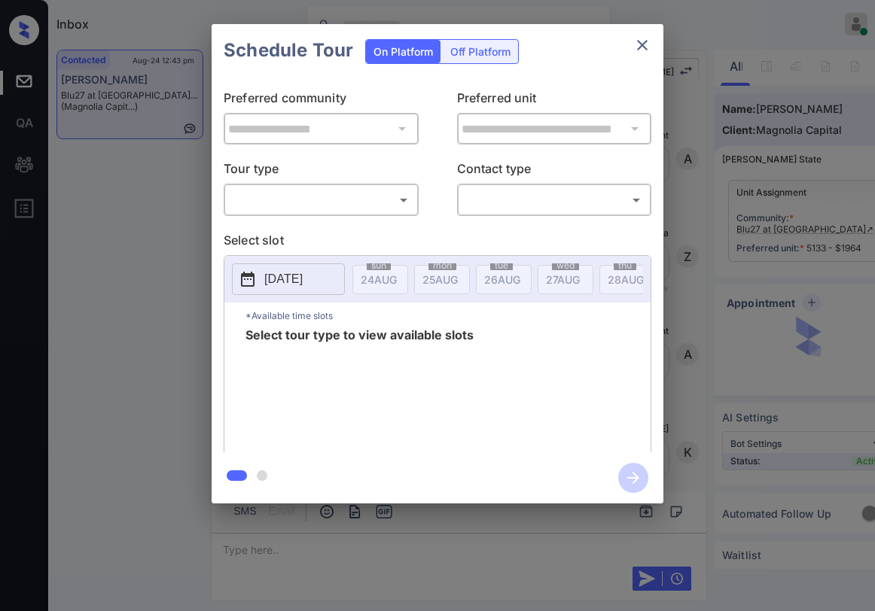
scroll to position [2066, 0]
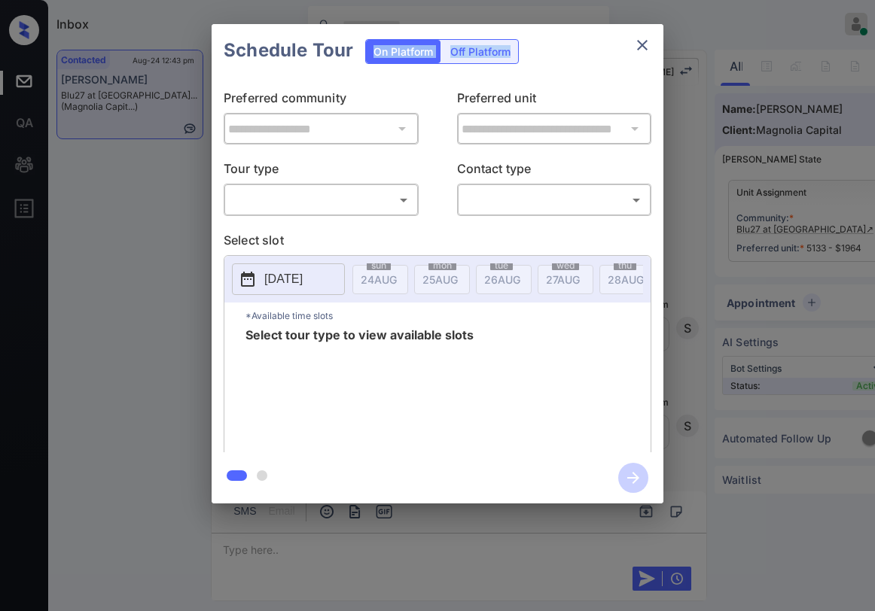
drag, startPoint x: 629, startPoint y: 56, endPoint x: 641, endPoint y: 47, distance: 14.0
click at [631, 54] on div "Schedule Tour On Platform Off Platform" at bounding box center [438, 50] width 452 height 53
click at [644, 44] on icon "close" at bounding box center [642, 45] width 11 height 11
click at [341, 196] on body "Inbox Paolo Gabriel Online Set yourself offline Set yourself on break Profile S…" at bounding box center [437, 305] width 875 height 611
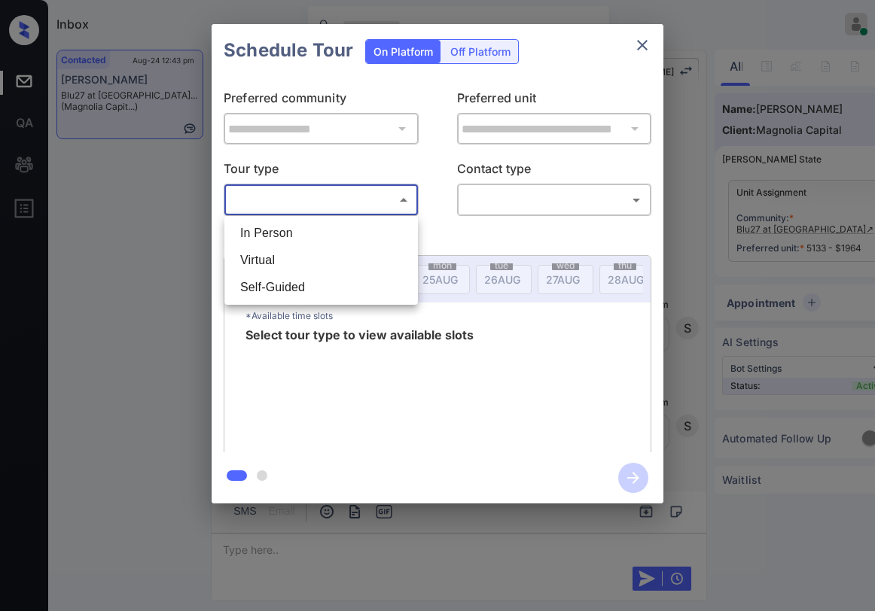
drag, startPoint x: 304, startPoint y: 230, endPoint x: 451, endPoint y: 239, distance: 147.1
click at [329, 234] on li "In Person" at bounding box center [321, 233] width 186 height 27
type input "********"
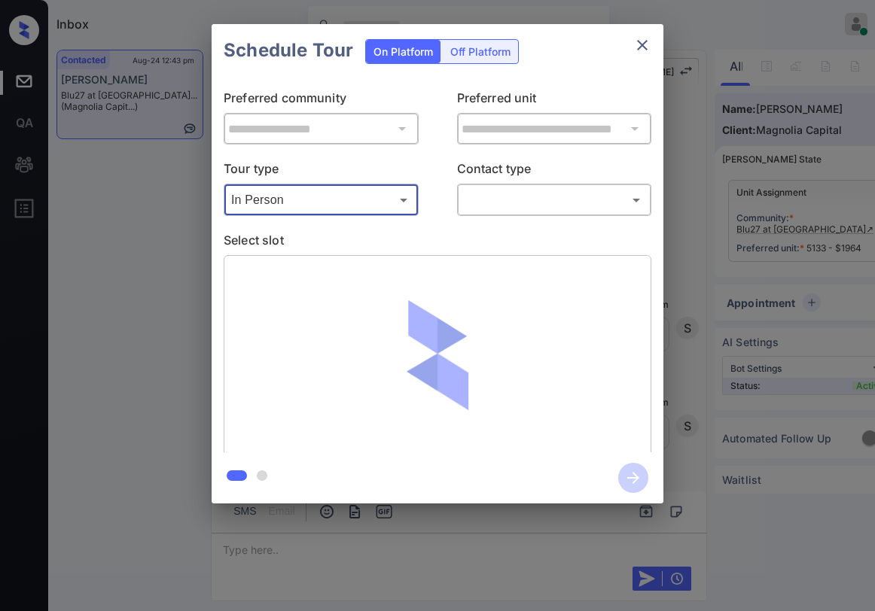
click at [510, 210] on body "Inbox Paolo Gabriel Online Set yourself offline Set yourself on break Profile S…" at bounding box center [437, 305] width 875 height 611
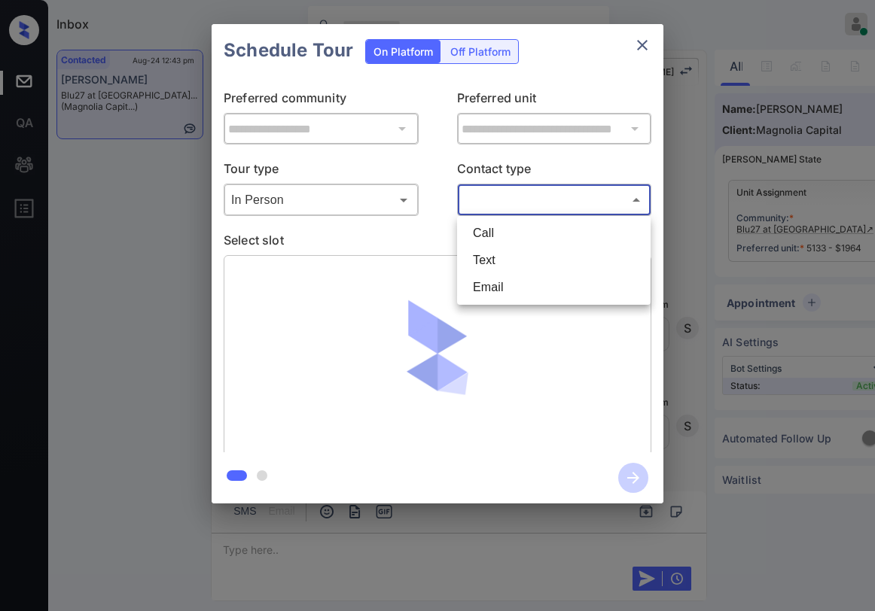
click at [507, 262] on li "Text" at bounding box center [554, 260] width 186 height 27
type input "****"
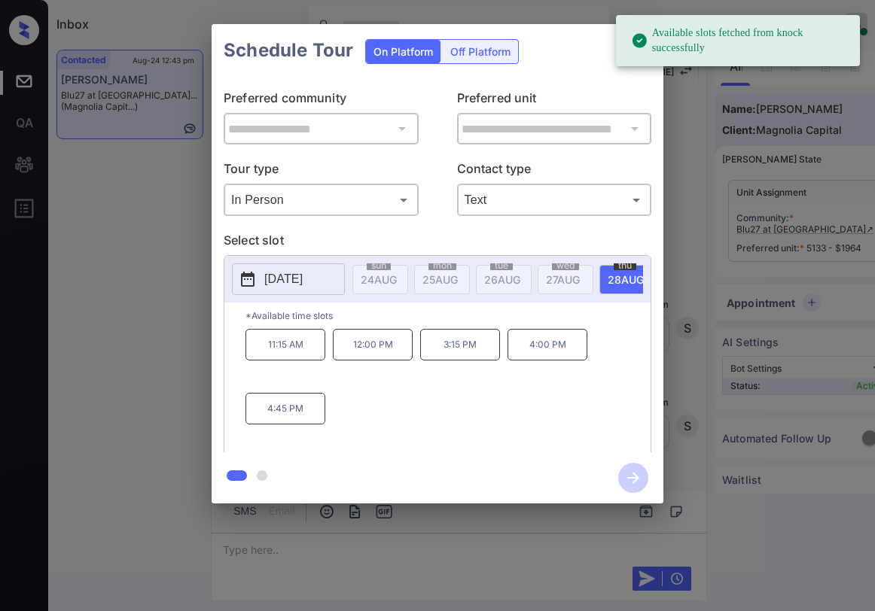
scroll to position [0, 22]
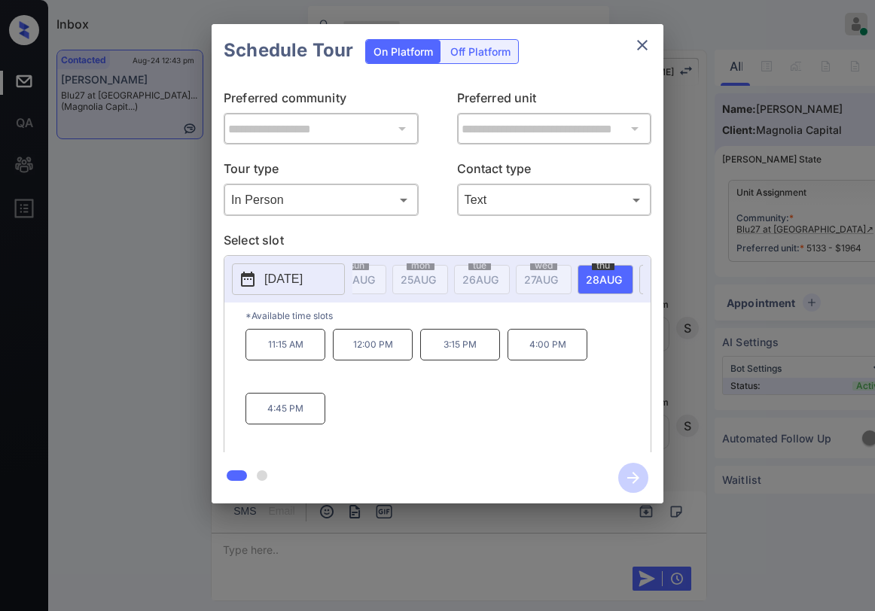
click at [544, 359] on p "4:00 PM" at bounding box center [547, 345] width 80 height 32
click at [645, 476] on icon "button" at bounding box center [633, 478] width 30 height 30
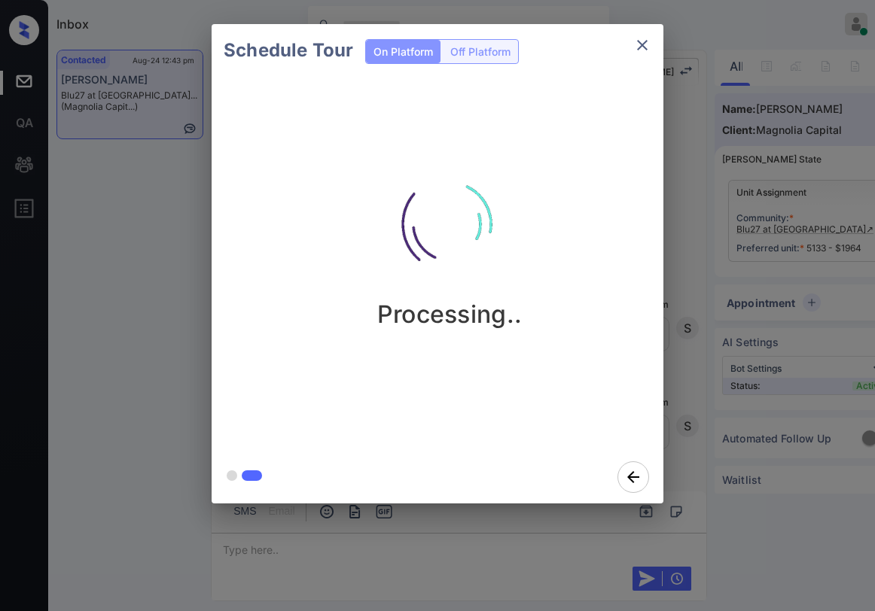
click at [533, 456] on div at bounding box center [438, 477] width 452 height 53
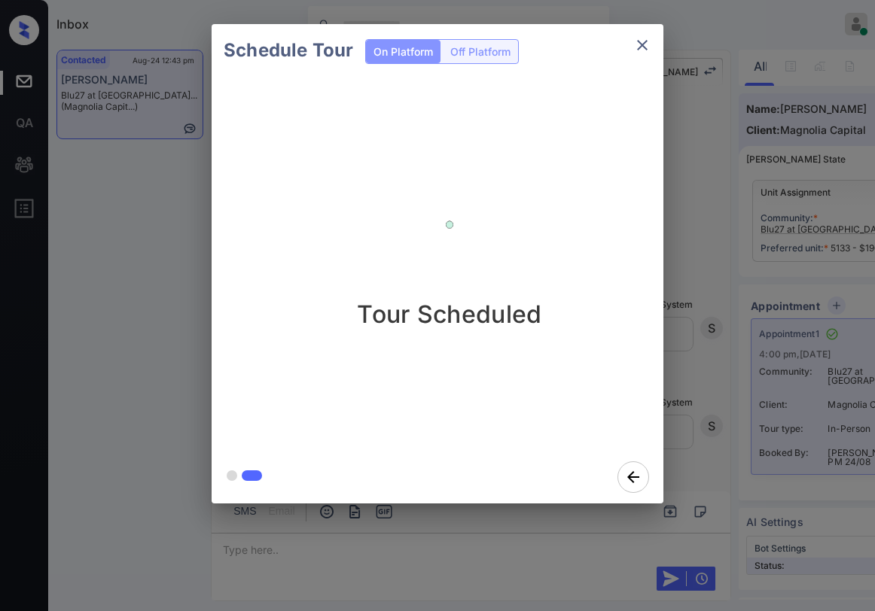
click at [638, 45] on icon "close" at bounding box center [642, 45] width 18 height 18
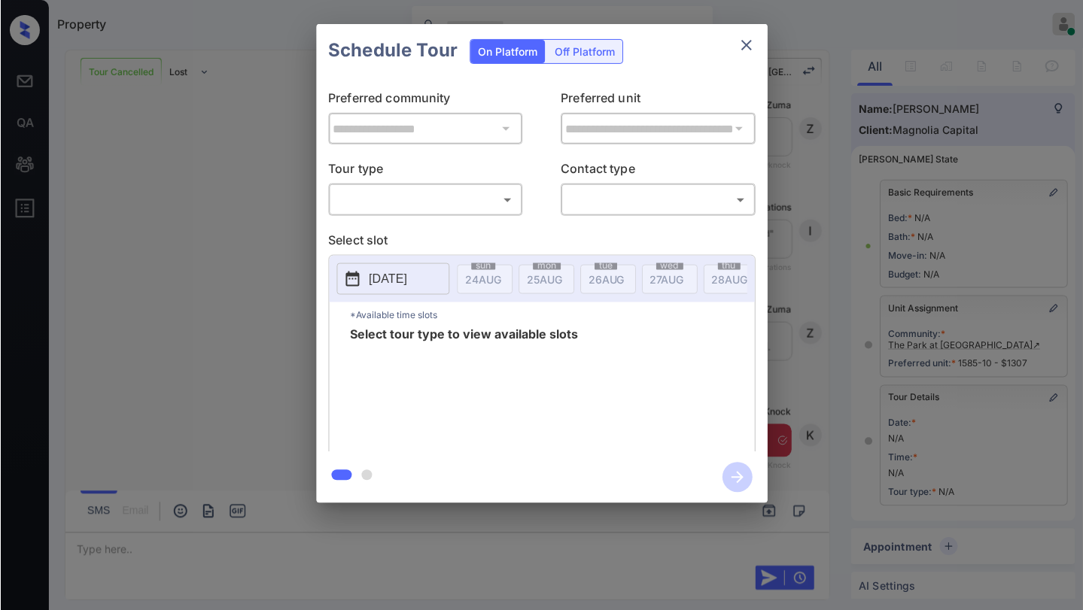
scroll to position [139, 0]
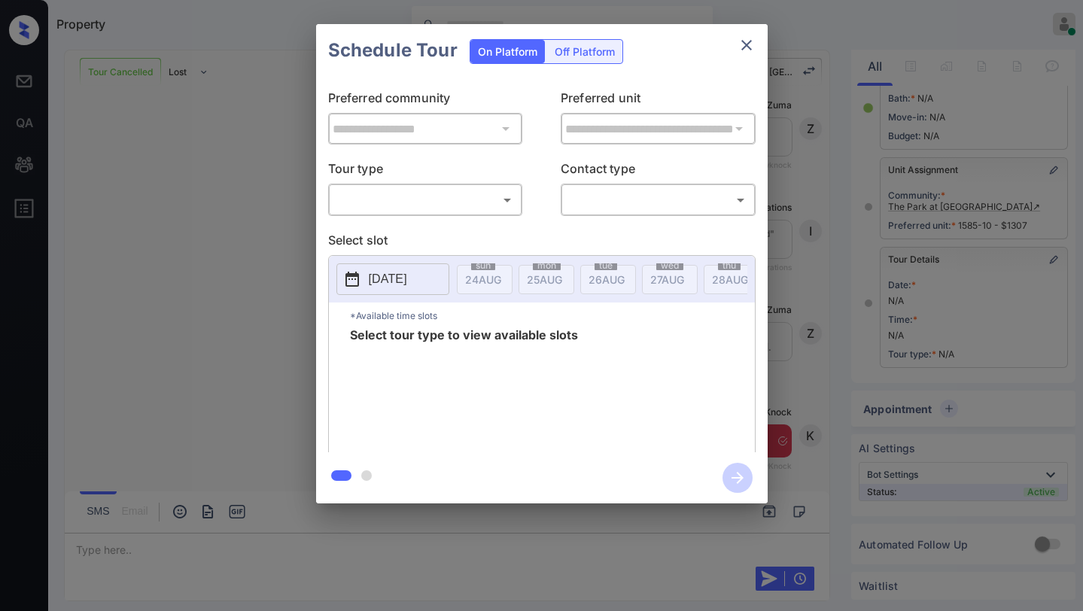
click at [477, 201] on body "Property [PERSON_NAME] Online Set yourself offline Set yourself on break Profil…" at bounding box center [541, 305] width 1083 height 611
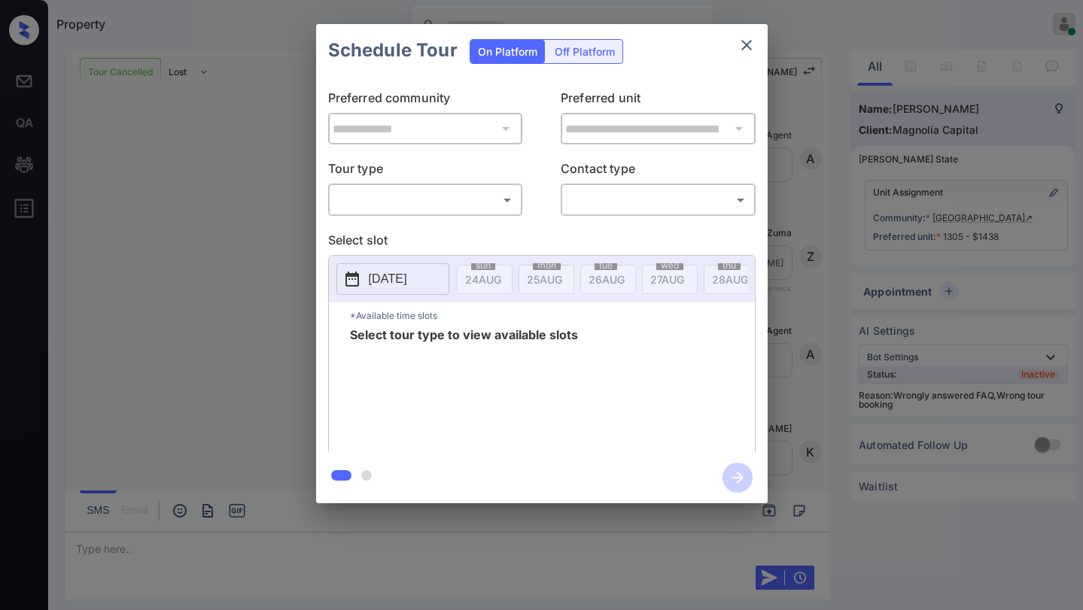
scroll to position [3538, 0]
click at [425, 201] on body "Property Paolo Gabriel Online Set yourself offline Set yourself on break Profil…" at bounding box center [541, 305] width 1083 height 610
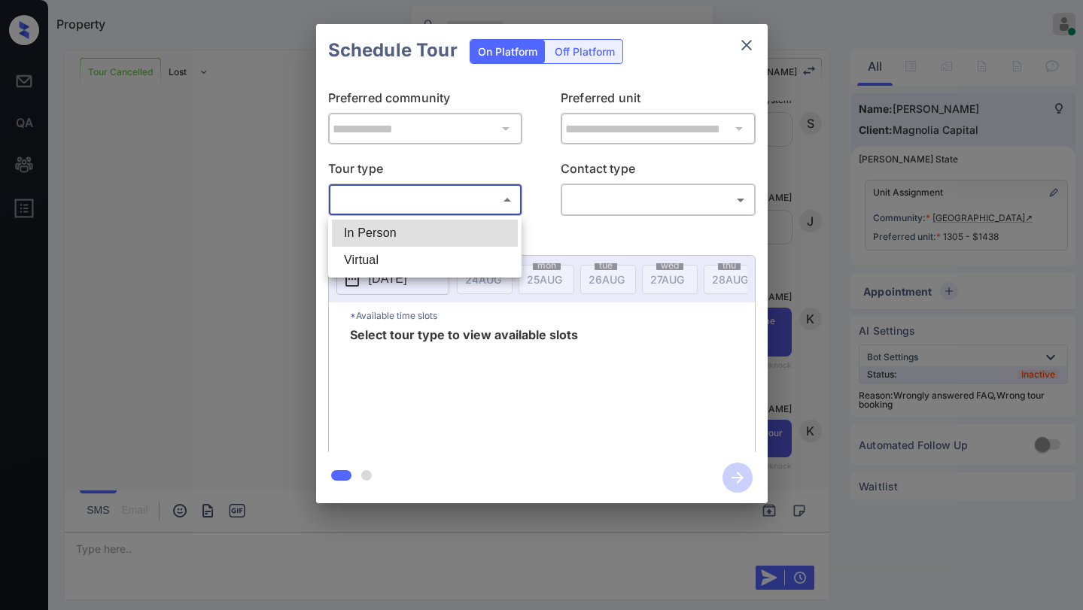
drag, startPoint x: 397, startPoint y: 260, endPoint x: 462, endPoint y: 249, distance: 65.6
click at [402, 260] on li "Virtual" at bounding box center [425, 260] width 186 height 27
type input "*******"
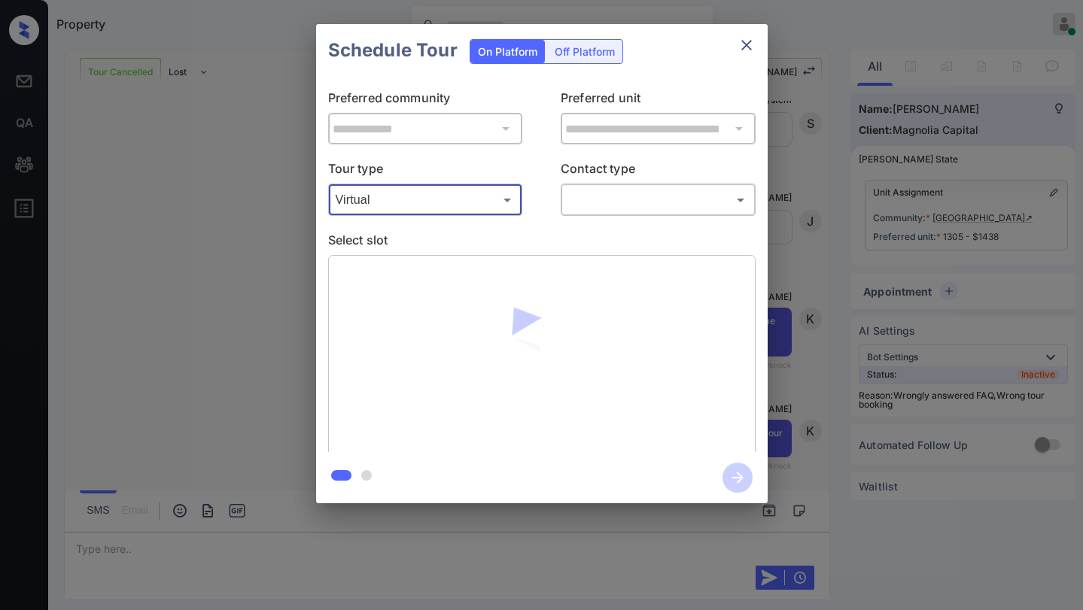
click at [602, 206] on body "Property Paolo Gabriel Online Set yourself offline Set yourself on break Profil…" at bounding box center [541, 305] width 1083 height 610
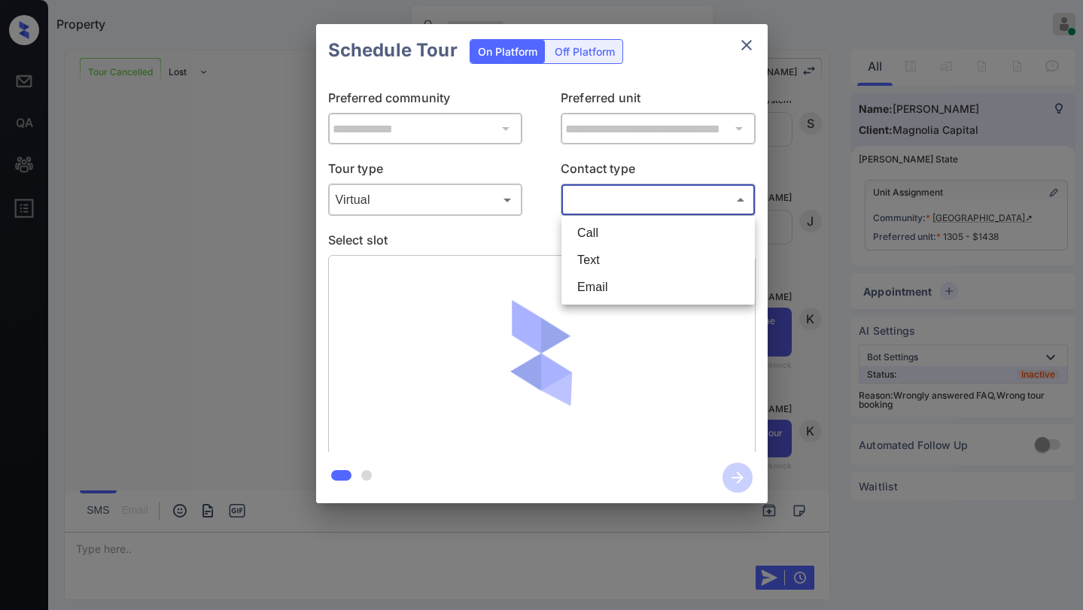
click at [620, 259] on li "Text" at bounding box center [658, 260] width 186 height 27
type input "****"
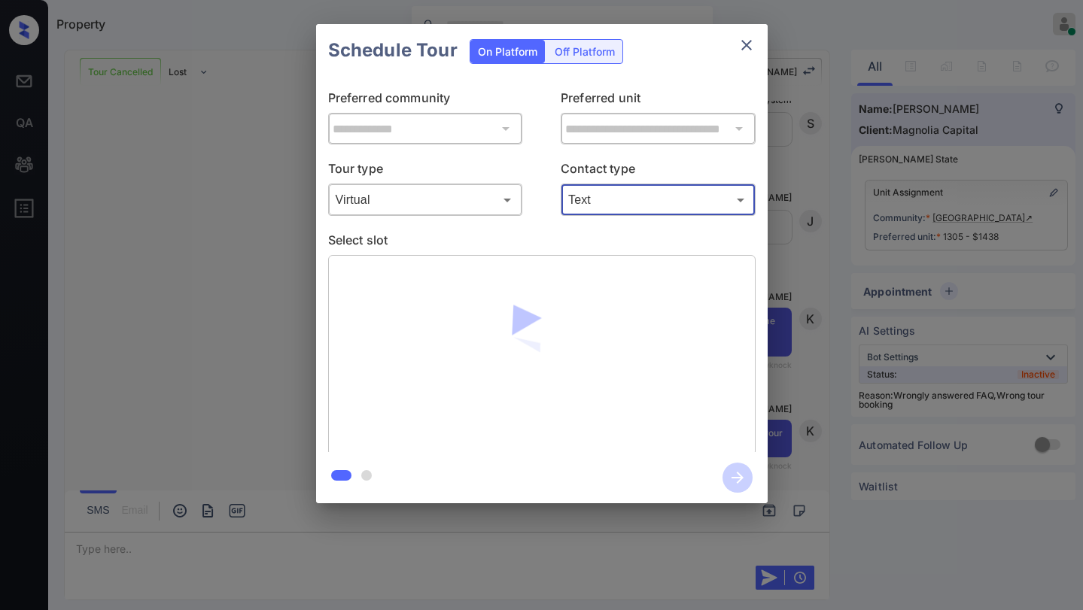
click at [602, 199] on body "Property Paolo Gabriel Online Set yourself offline Set yourself on break Profil…" at bounding box center [541, 305] width 1083 height 610
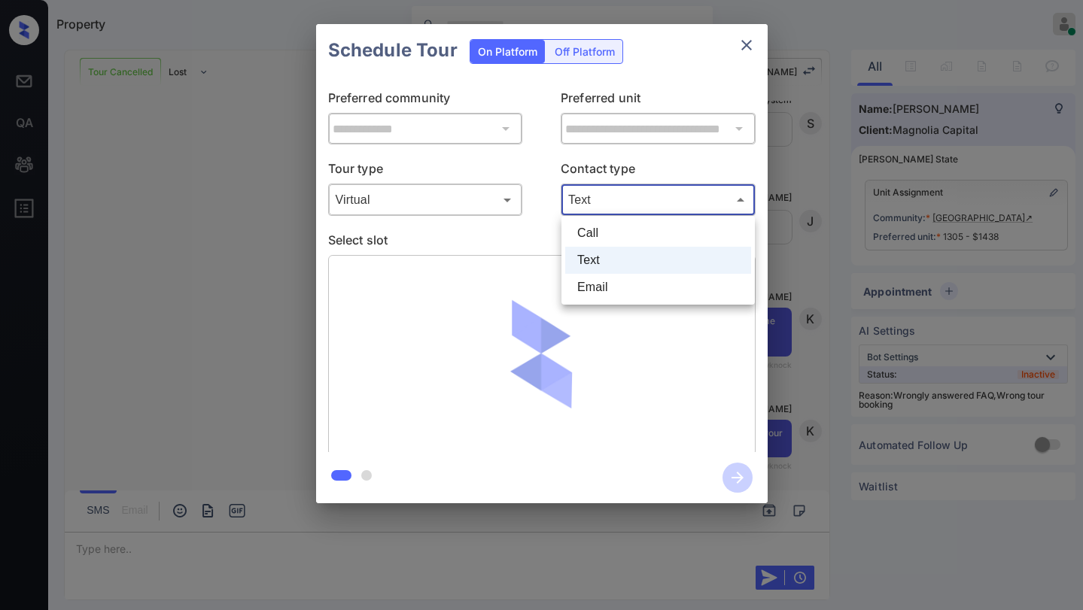
click at [599, 256] on li "Text" at bounding box center [658, 260] width 186 height 27
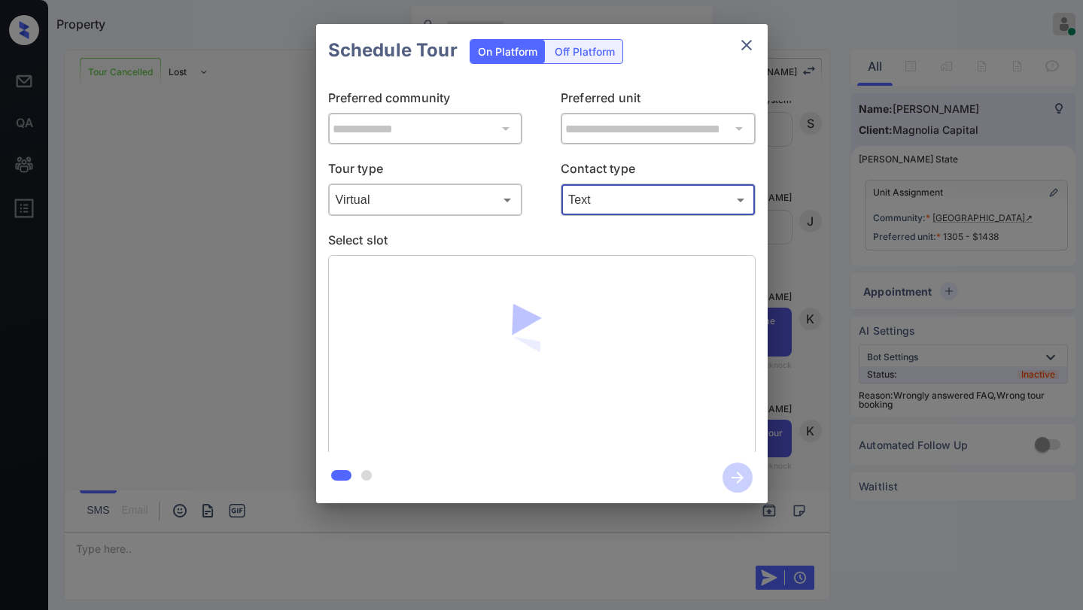
click at [541, 221] on div "**********" at bounding box center [542, 265] width 452 height 376
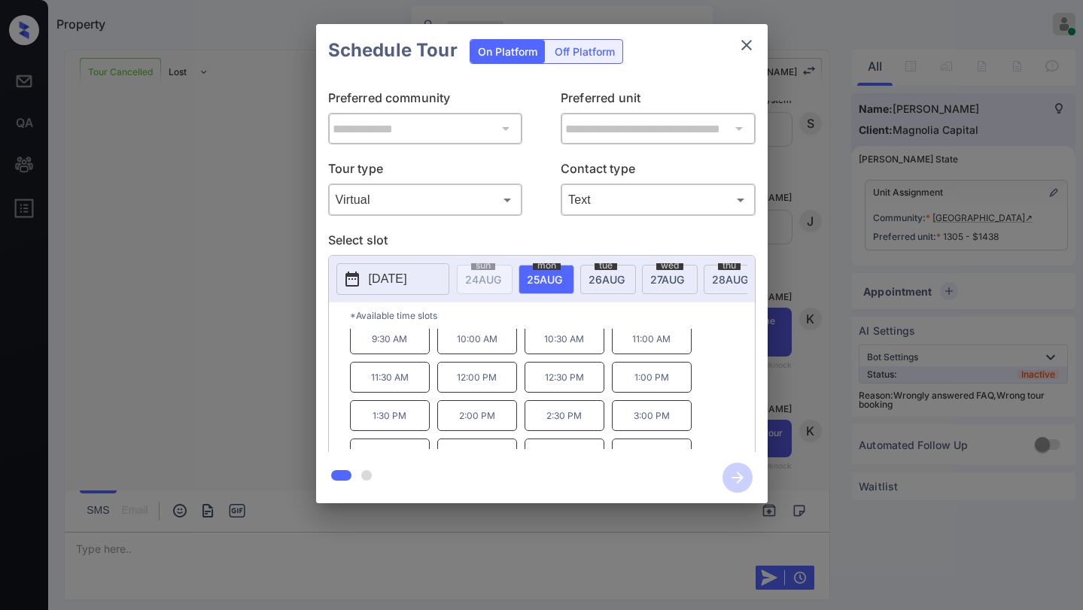
scroll to position [0, 0]
click at [748, 44] on icon "close" at bounding box center [746, 45] width 11 height 11
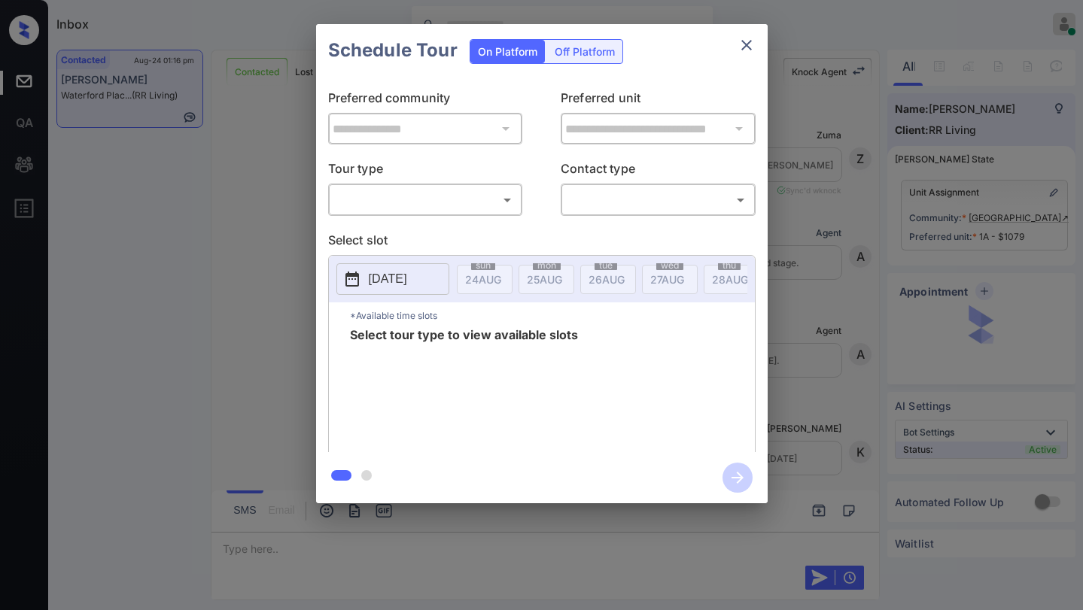
scroll to position [3184, 0]
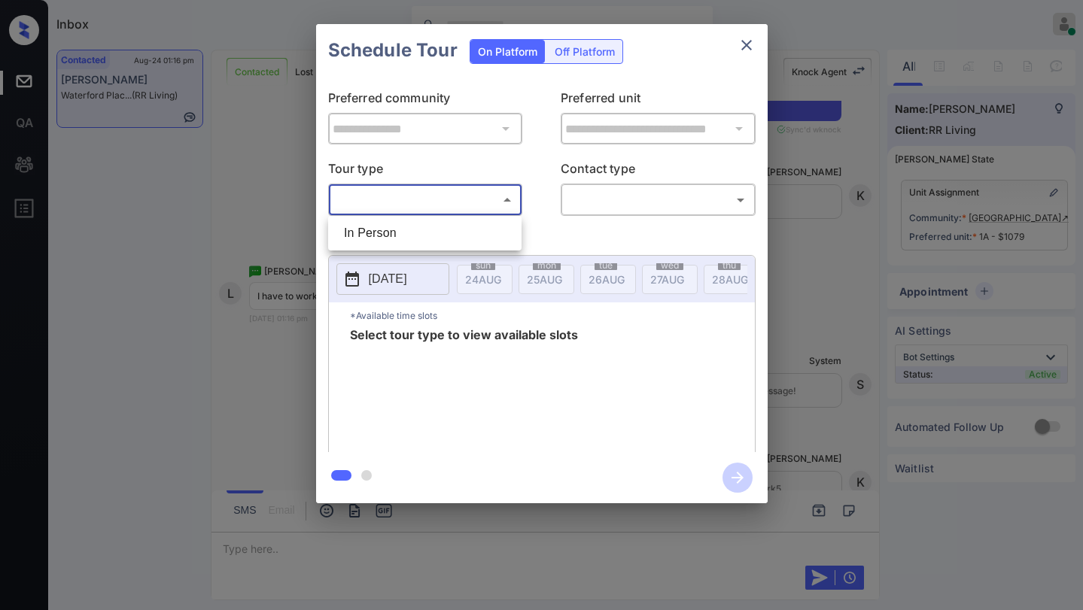
drag, startPoint x: 476, startPoint y: 190, endPoint x: 457, endPoint y: 211, distance: 28.8
click at [476, 190] on body "Inbox [PERSON_NAME] Online Set yourself offline Set yourself on break Profile S…" at bounding box center [541, 305] width 1083 height 610
click at [443, 225] on li "In Person" at bounding box center [425, 233] width 186 height 27
type input "********"
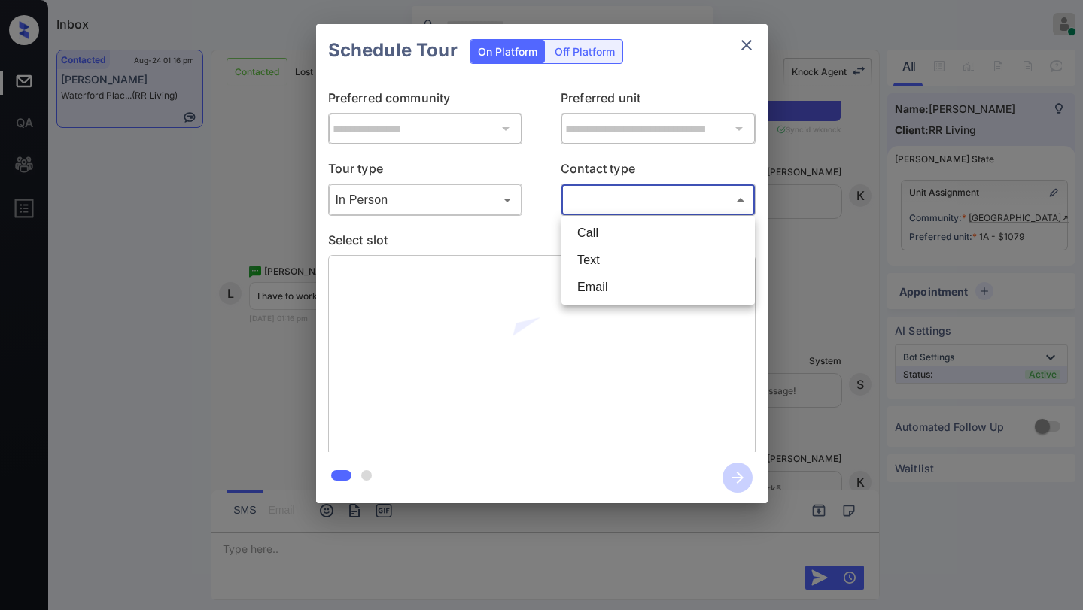
click at [596, 207] on body "Inbox Paolo Gabriel Online Set yourself offline Set yourself on break Profile S…" at bounding box center [541, 305] width 1083 height 610
click at [598, 251] on li "Text" at bounding box center [658, 260] width 186 height 27
type input "****"
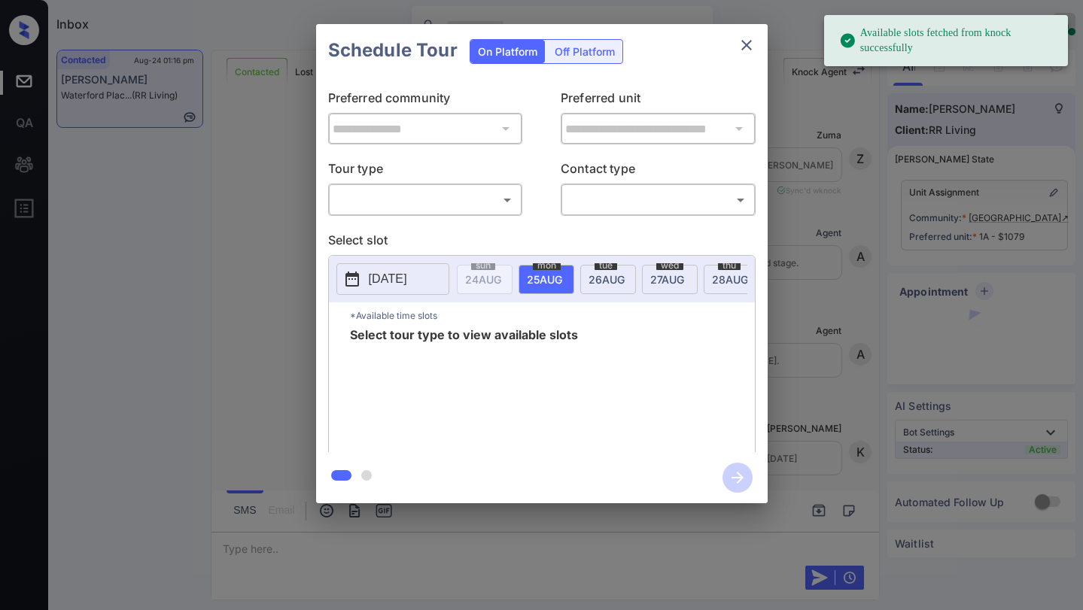
scroll to position [3034, 0]
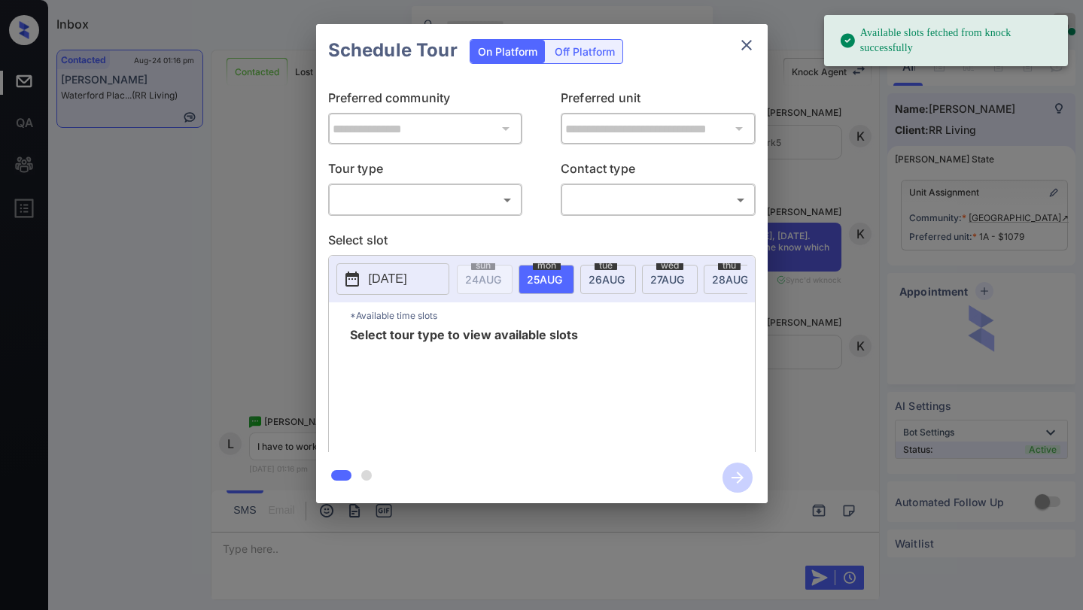
click at [457, 199] on body "Available slots fetched from knock successfully Inbox [PERSON_NAME] Online Set …" at bounding box center [541, 305] width 1083 height 610
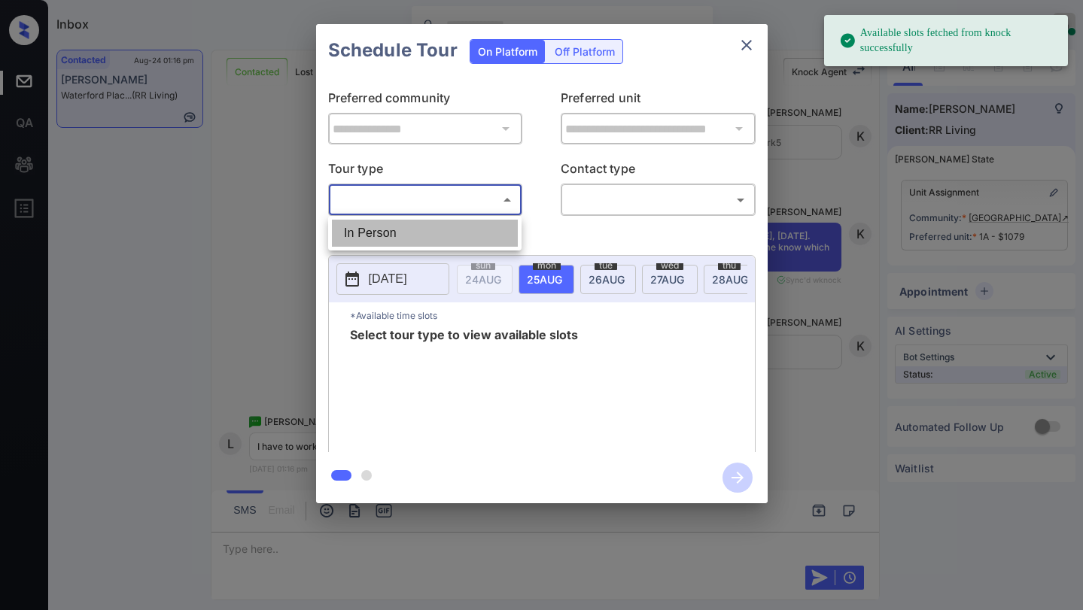
click at [444, 235] on li "In Person" at bounding box center [425, 233] width 186 height 27
type input "********"
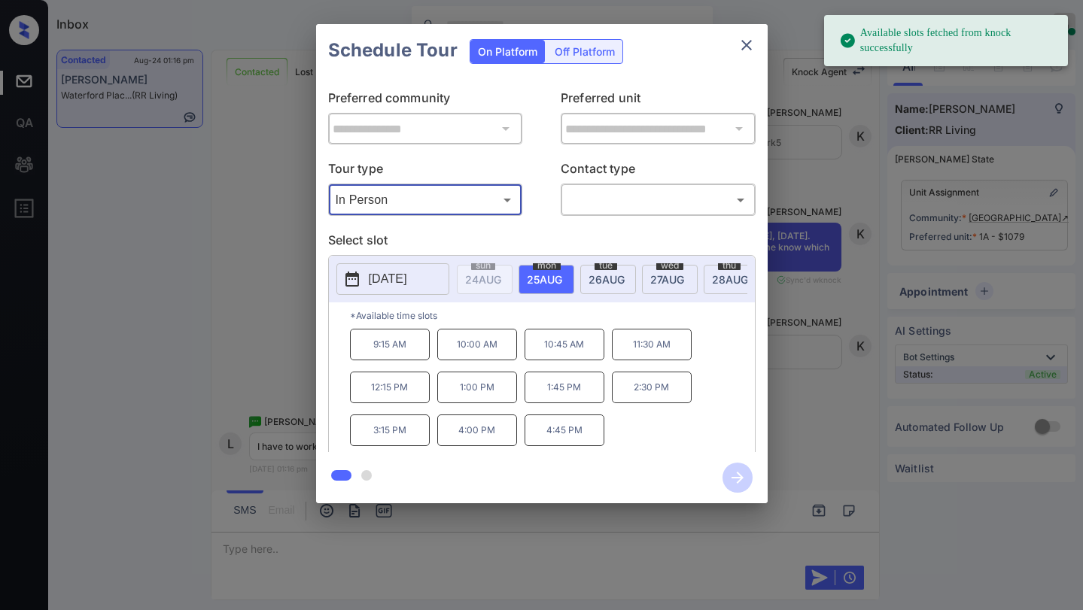
click at [632, 213] on div "​ ​" at bounding box center [658, 200] width 195 height 32
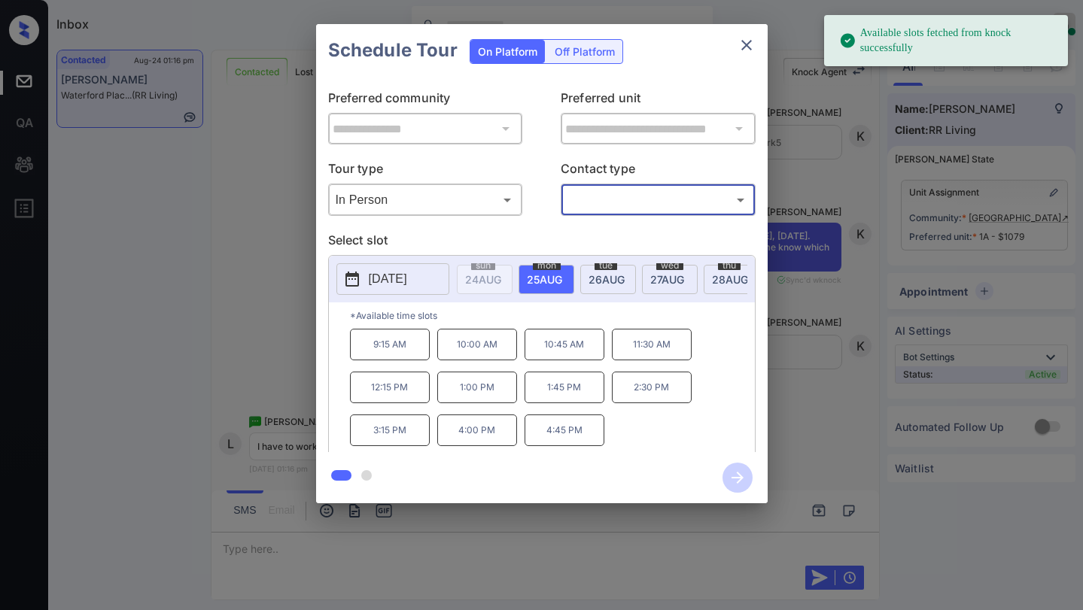
click at [639, 201] on body "Available slots fetched from knock successfully Inbox Paolo Gabriel Online Set …" at bounding box center [541, 305] width 1083 height 610
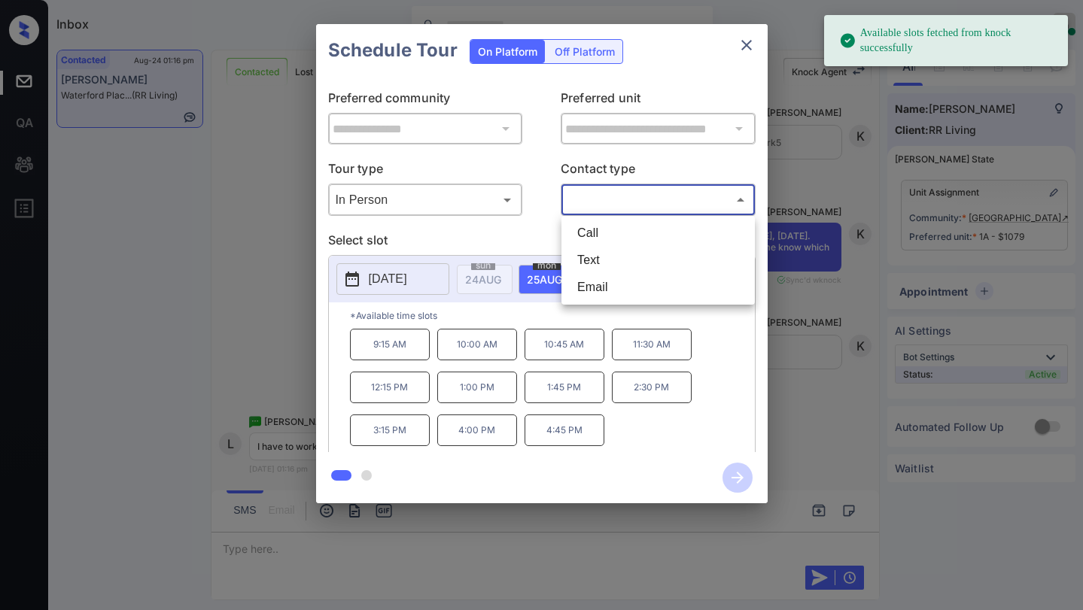
click at [620, 258] on li "Text" at bounding box center [658, 260] width 186 height 27
type input "****"
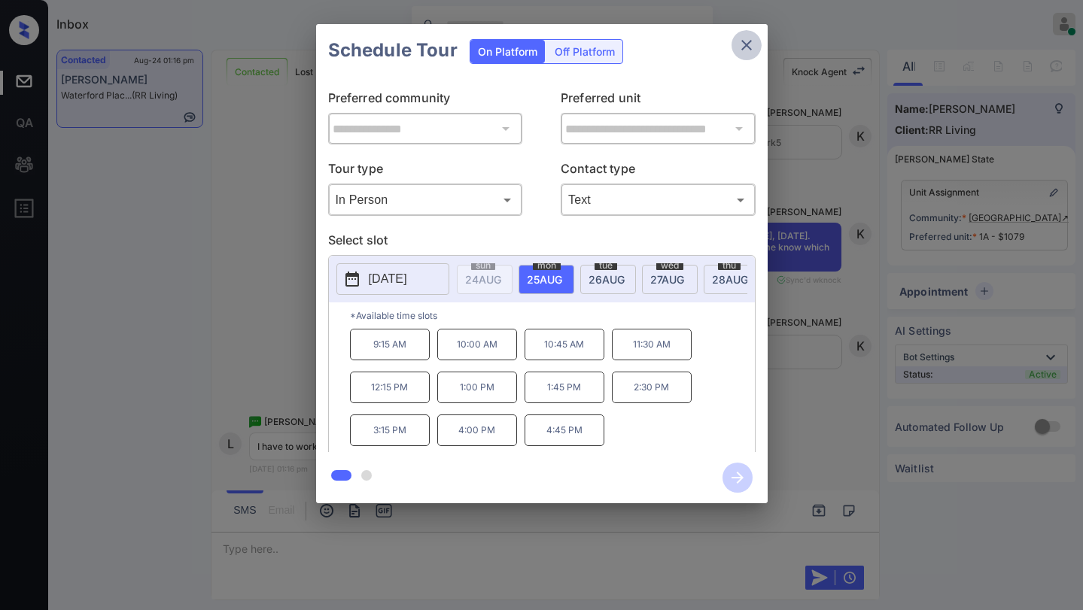
click at [747, 50] on icon "close" at bounding box center [747, 45] width 18 height 18
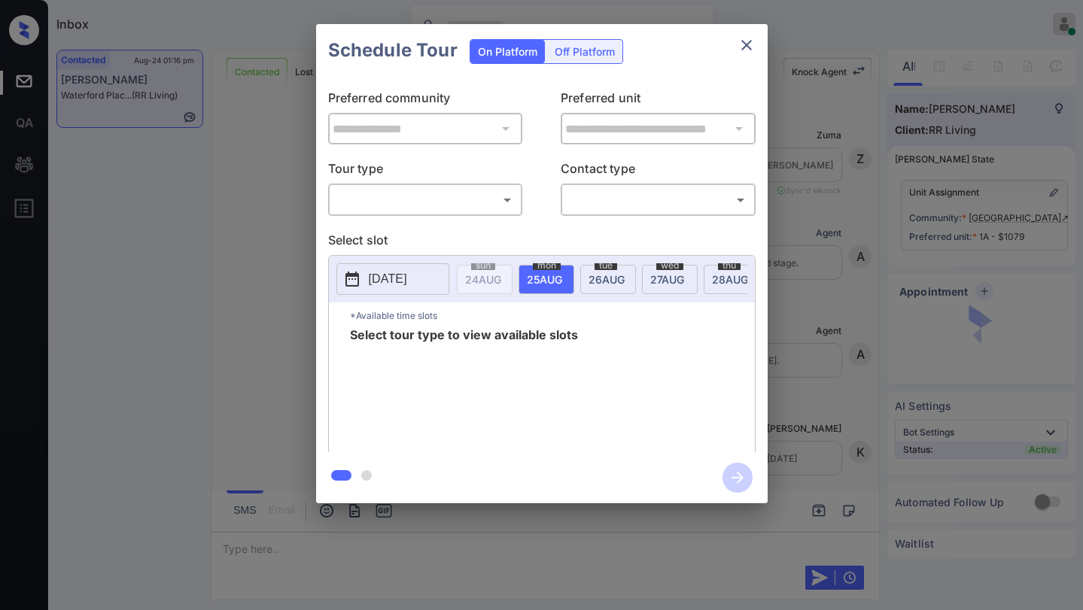
scroll to position [3034, 0]
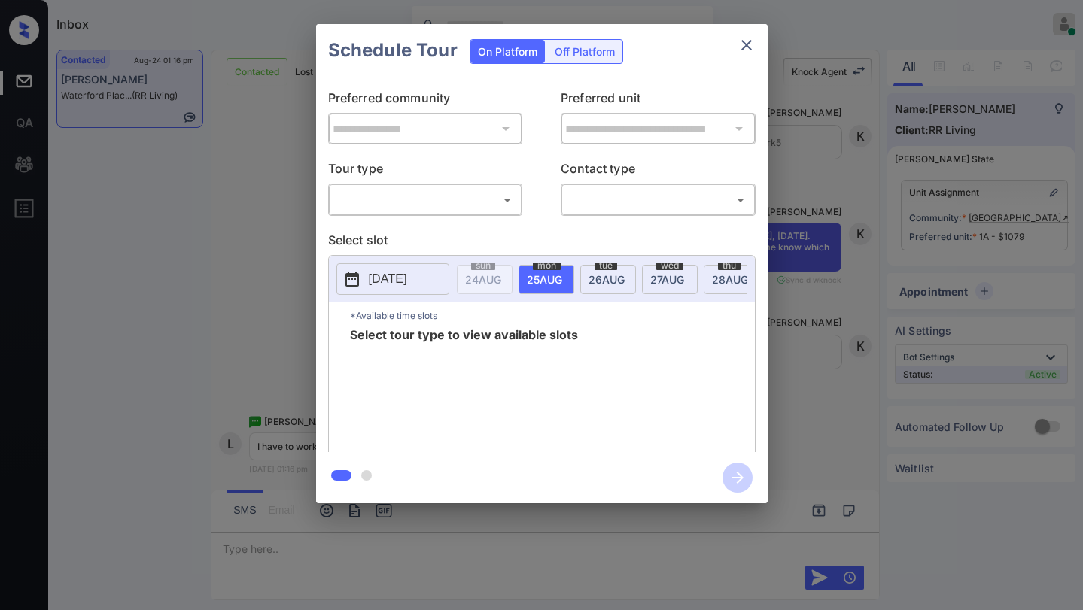
click at [443, 212] on body "Inbox [PERSON_NAME] Online Set yourself offline Set yourself on break Profile S…" at bounding box center [541, 305] width 1083 height 610
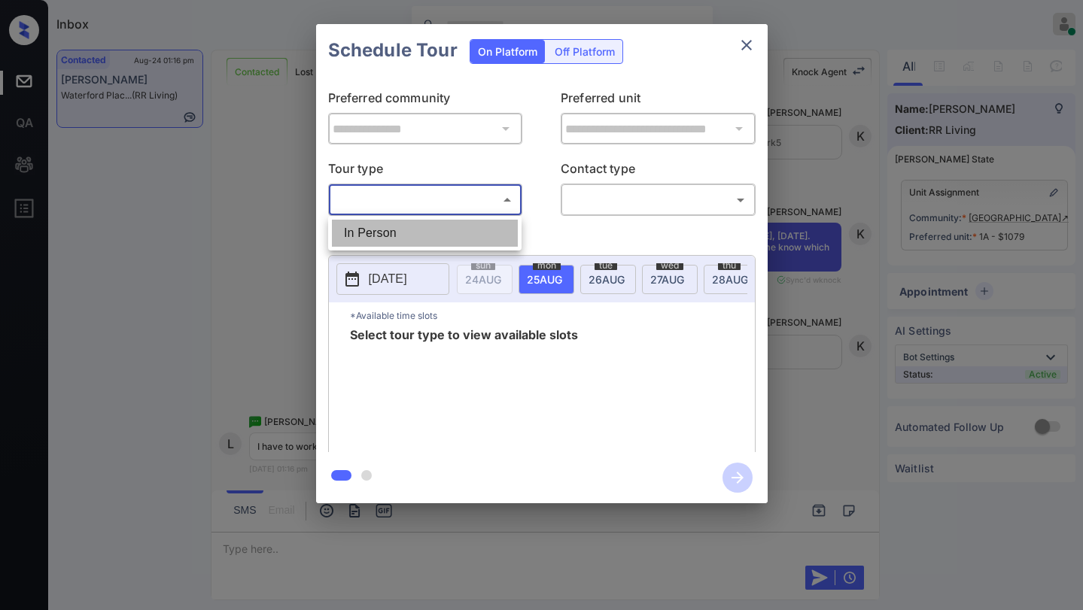
drag, startPoint x: 412, startPoint y: 236, endPoint x: 550, endPoint y: 218, distance: 139.8
click at [419, 236] on li "In Person" at bounding box center [425, 233] width 186 height 27
type input "********"
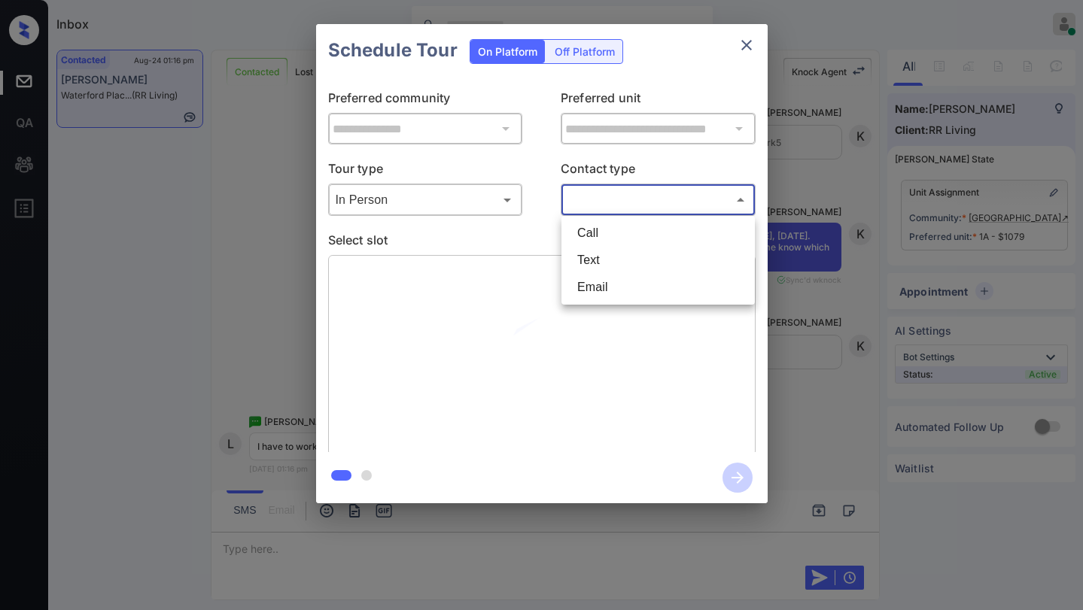
click at [617, 208] on body "Inbox [PERSON_NAME] Online Set yourself offline Set yourself on break Profile S…" at bounding box center [541, 305] width 1083 height 610
click at [586, 245] on li "Call" at bounding box center [658, 233] width 186 height 27
click at [596, 195] on body "Inbox [PERSON_NAME] Online Set yourself offline Set yourself on break Profile S…" at bounding box center [541, 305] width 1083 height 610
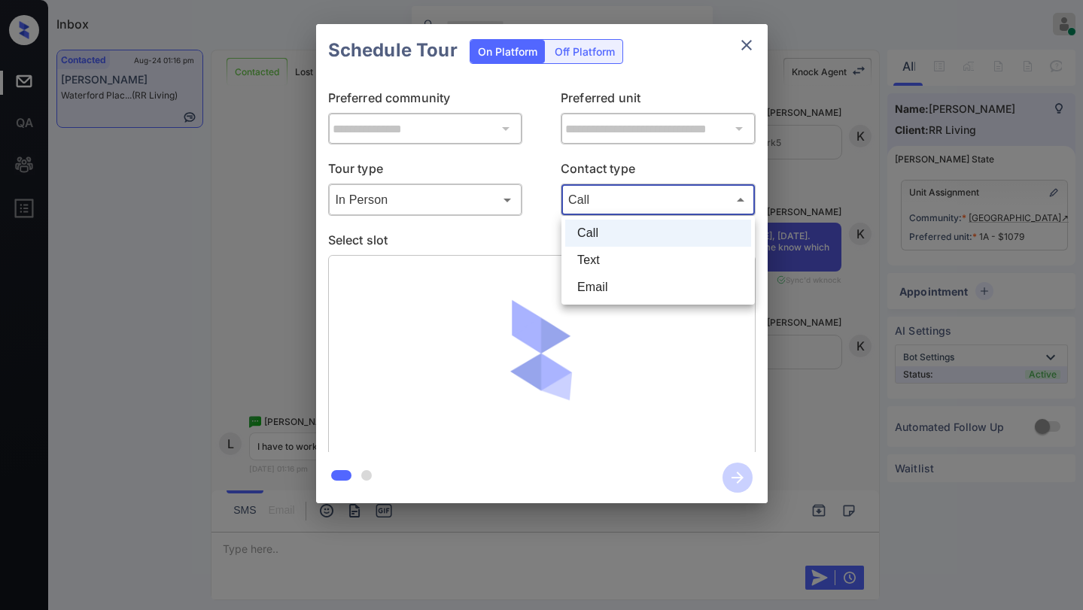
click at [597, 259] on li "Text" at bounding box center [658, 260] width 186 height 27
type input "****"
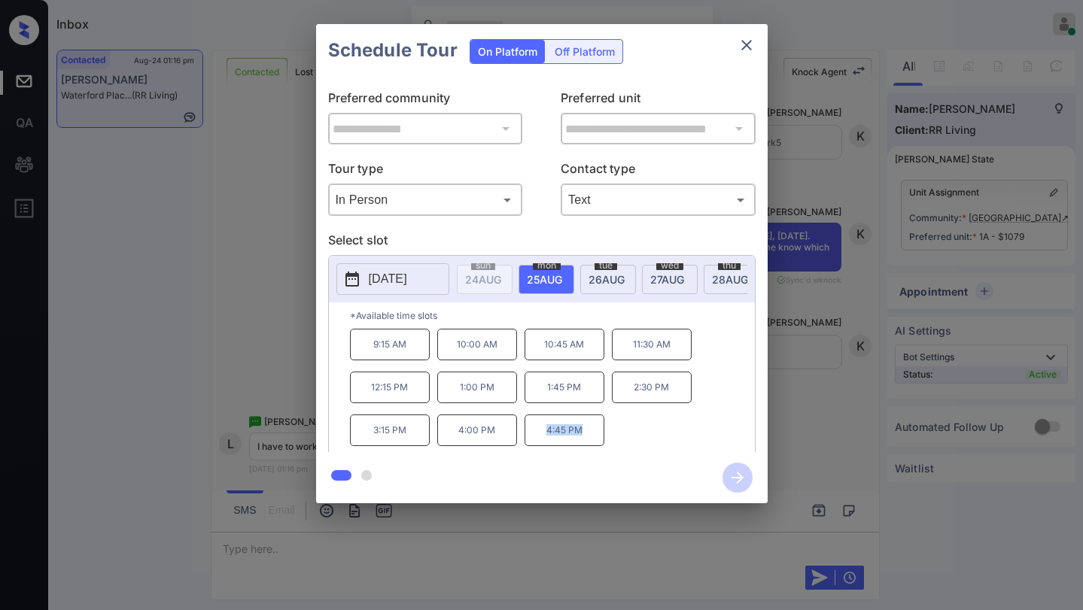
drag, startPoint x: 566, startPoint y: 437, endPoint x: 602, endPoint y: 432, distance: 36.4
click at [591, 440] on p "4:45 PM" at bounding box center [565, 431] width 80 height 32
copy p "4:45 PM"
click at [754, 38] on icon "close" at bounding box center [747, 45] width 18 height 18
